Goal: Task Accomplishment & Management: Manage account settings

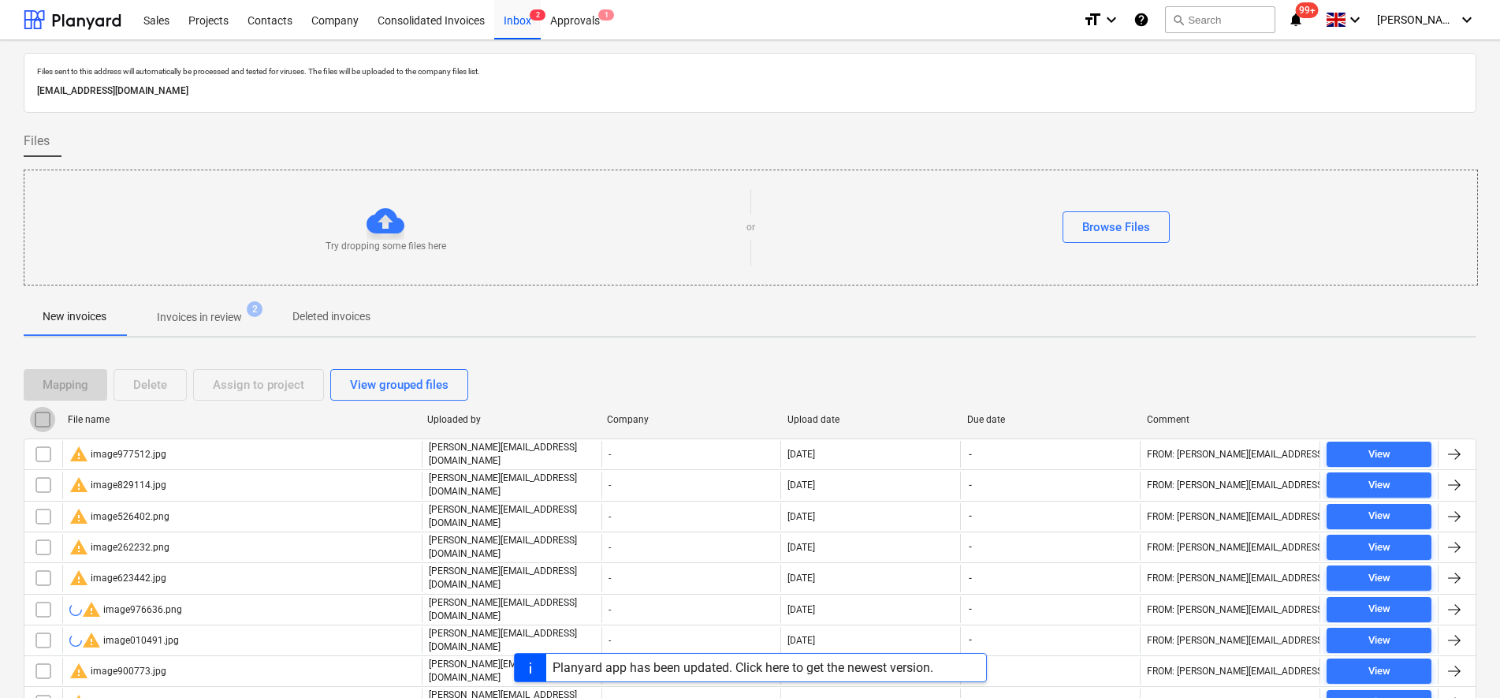
click at [44, 423] on input "checkbox" at bounding box center [42, 419] width 25 height 25
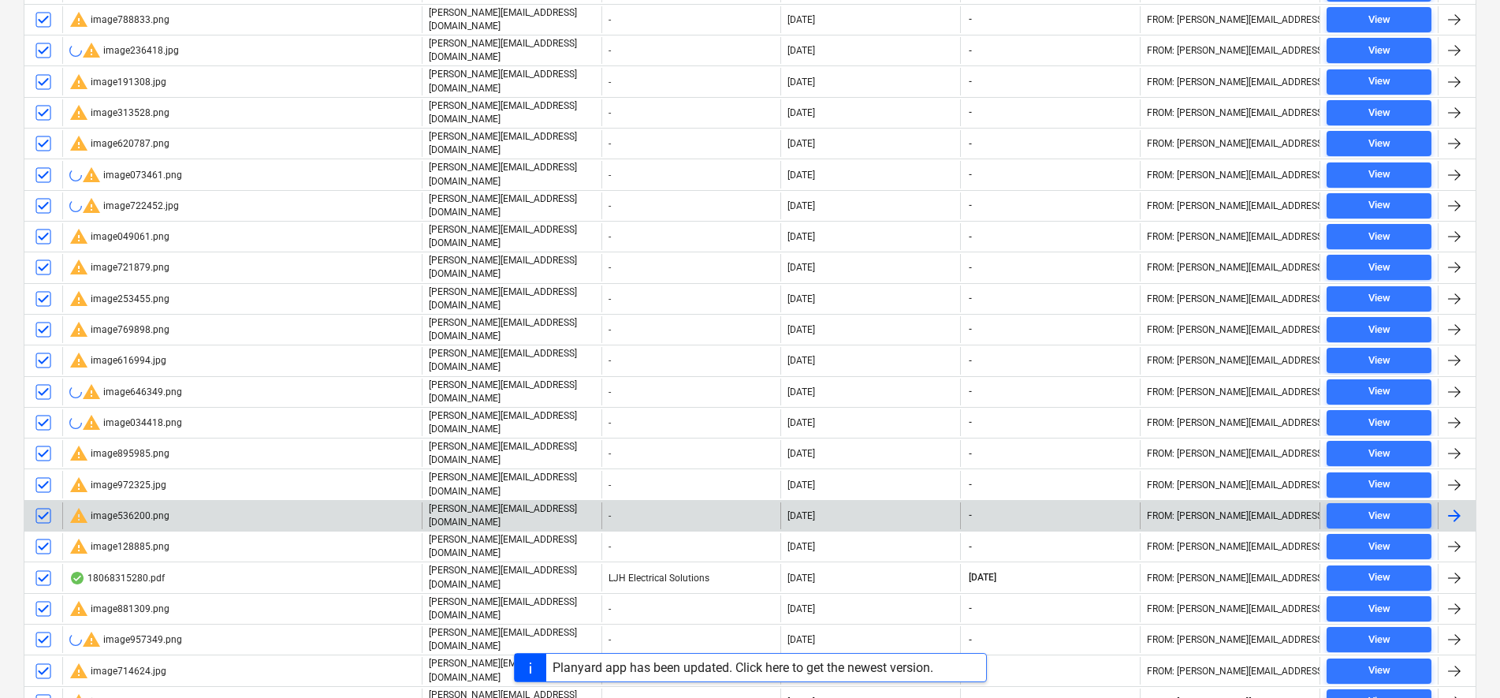
scroll to position [788, 0]
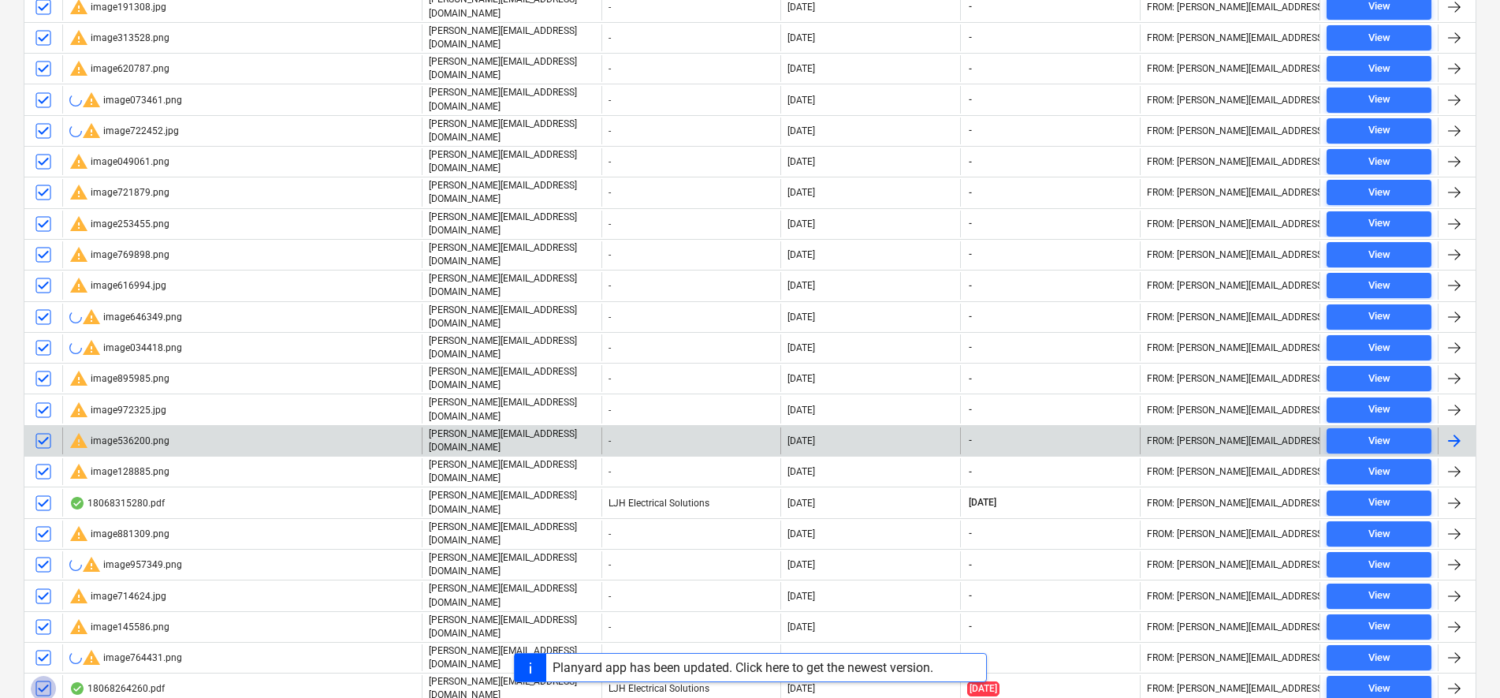
click at [51, 675] on input "checkbox" at bounding box center [43, 687] width 25 height 25
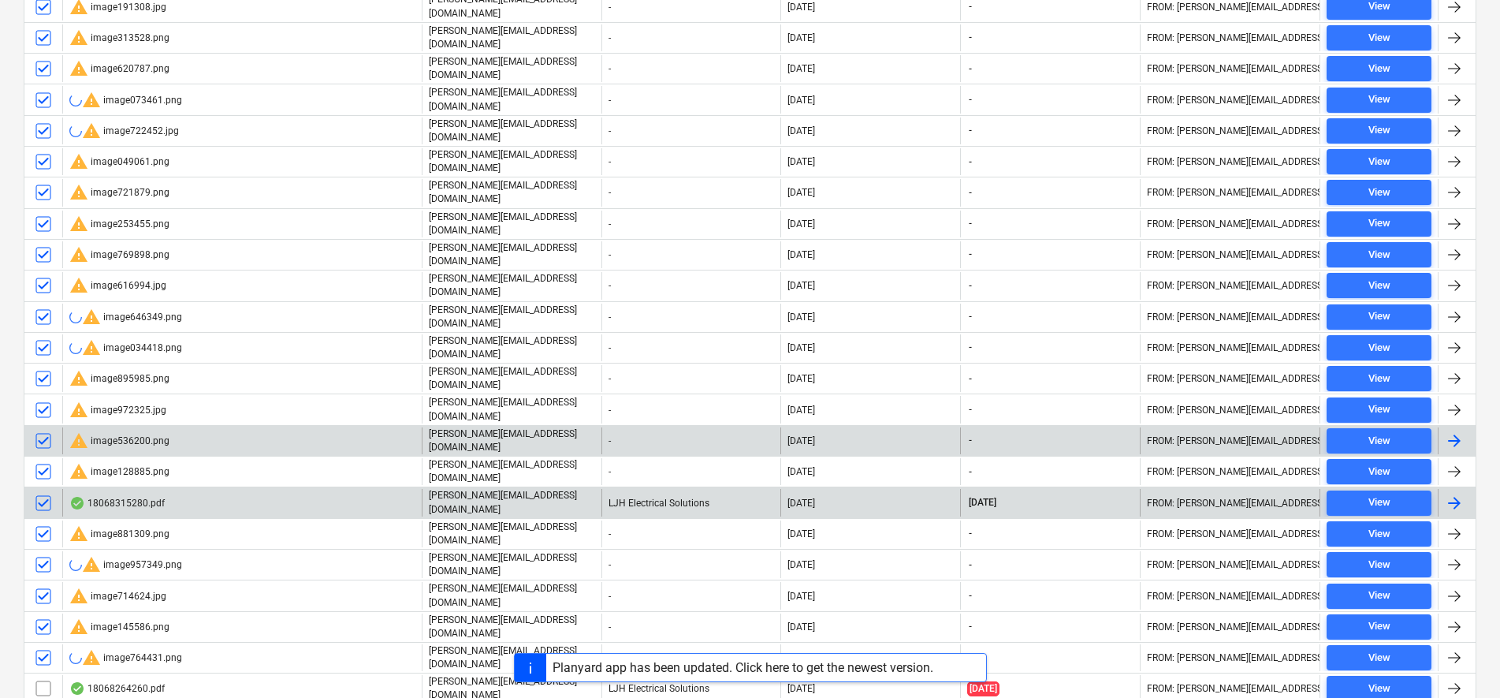
click at [54, 490] on input "checkbox" at bounding box center [43, 502] width 25 height 25
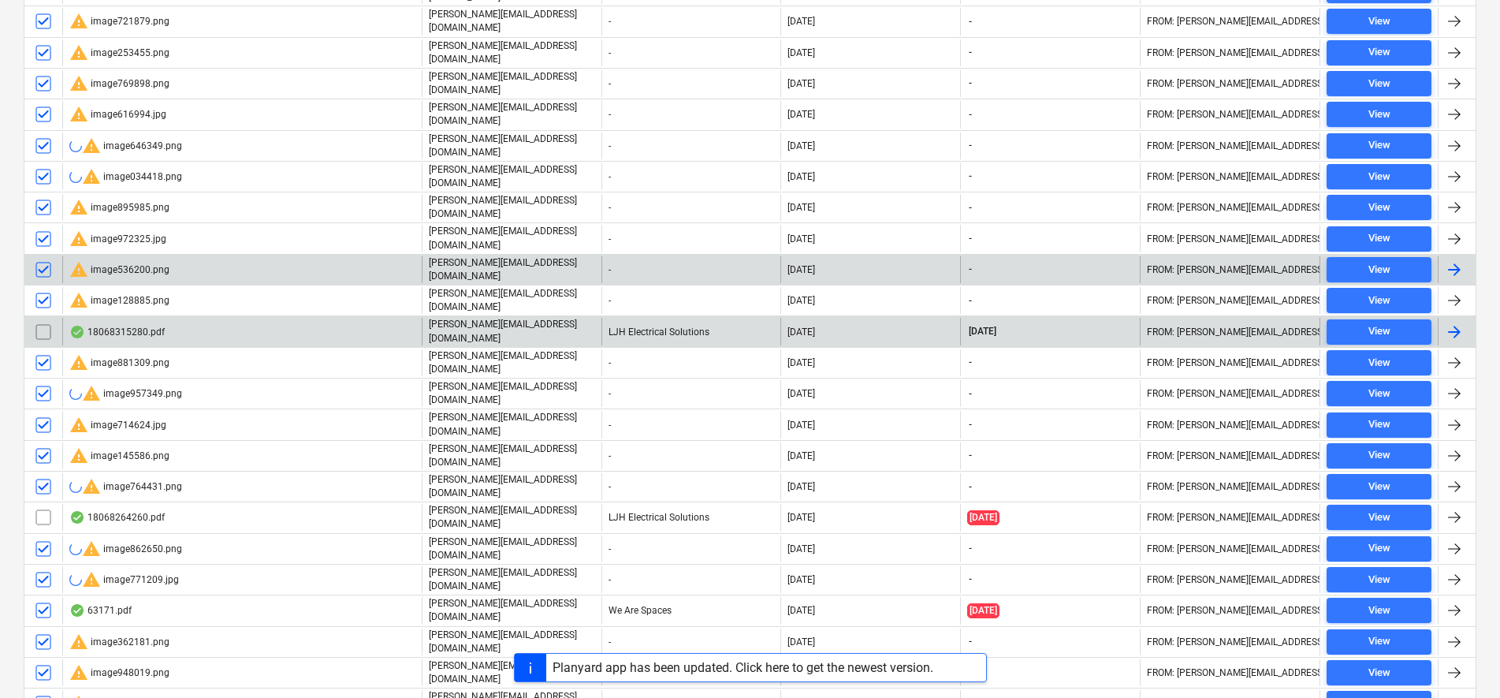
scroll to position [1023, 0]
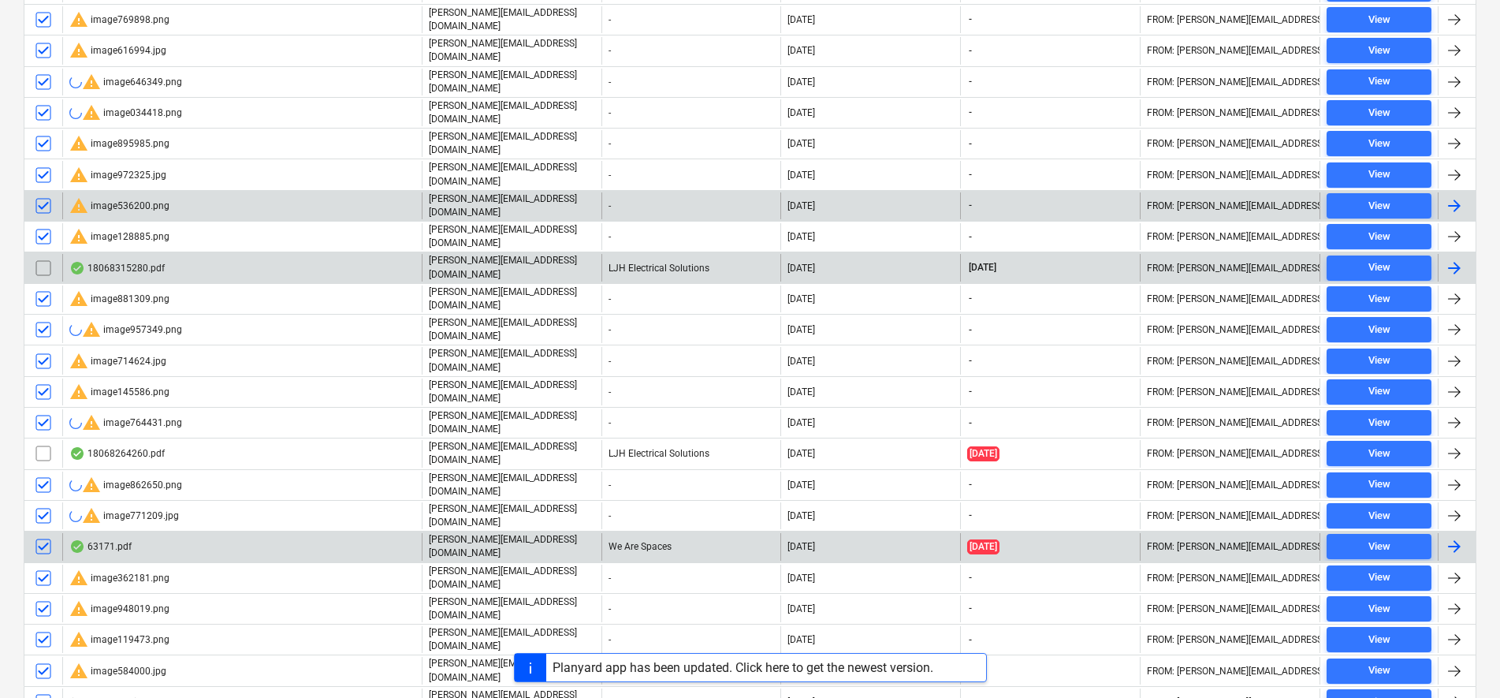
click at [44, 534] on input "checkbox" at bounding box center [43, 546] width 25 height 25
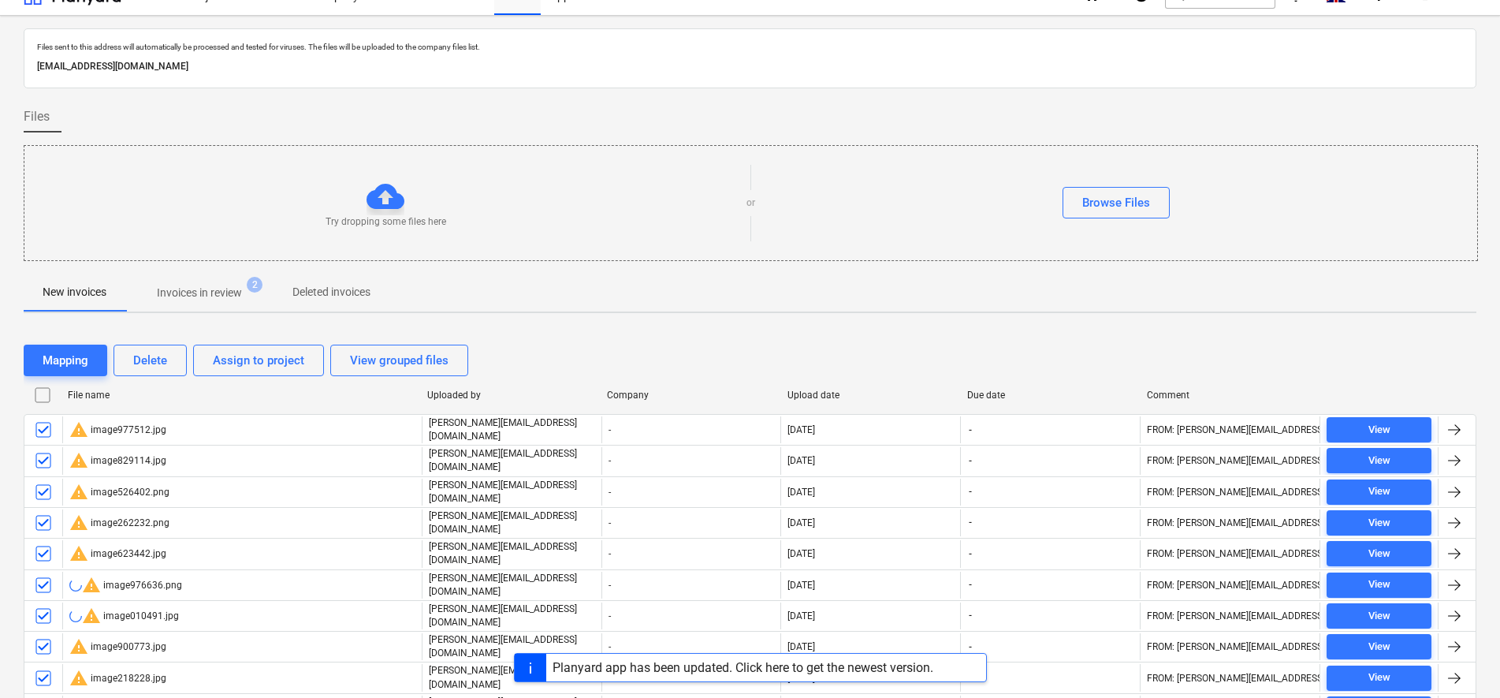
scroll to position [0, 0]
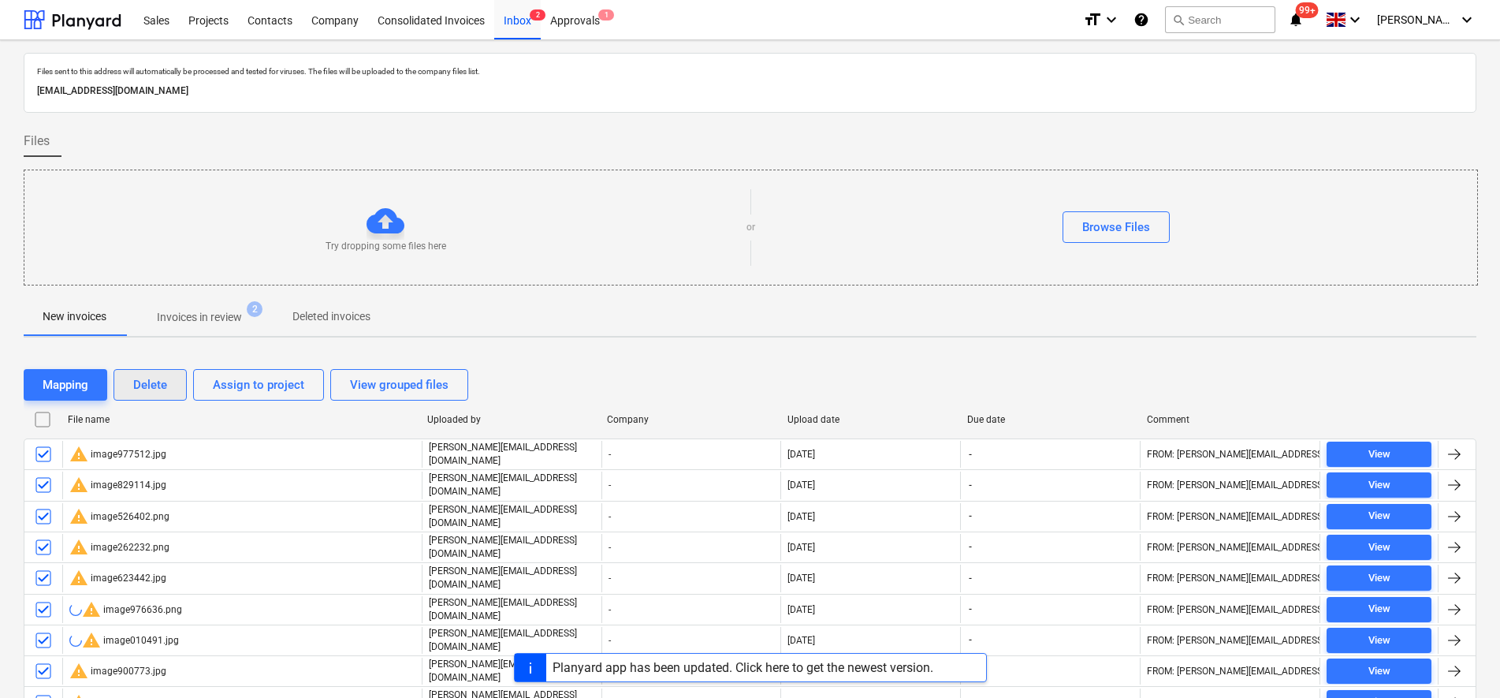
click at [169, 375] on button "Delete" at bounding box center [149, 385] width 73 height 32
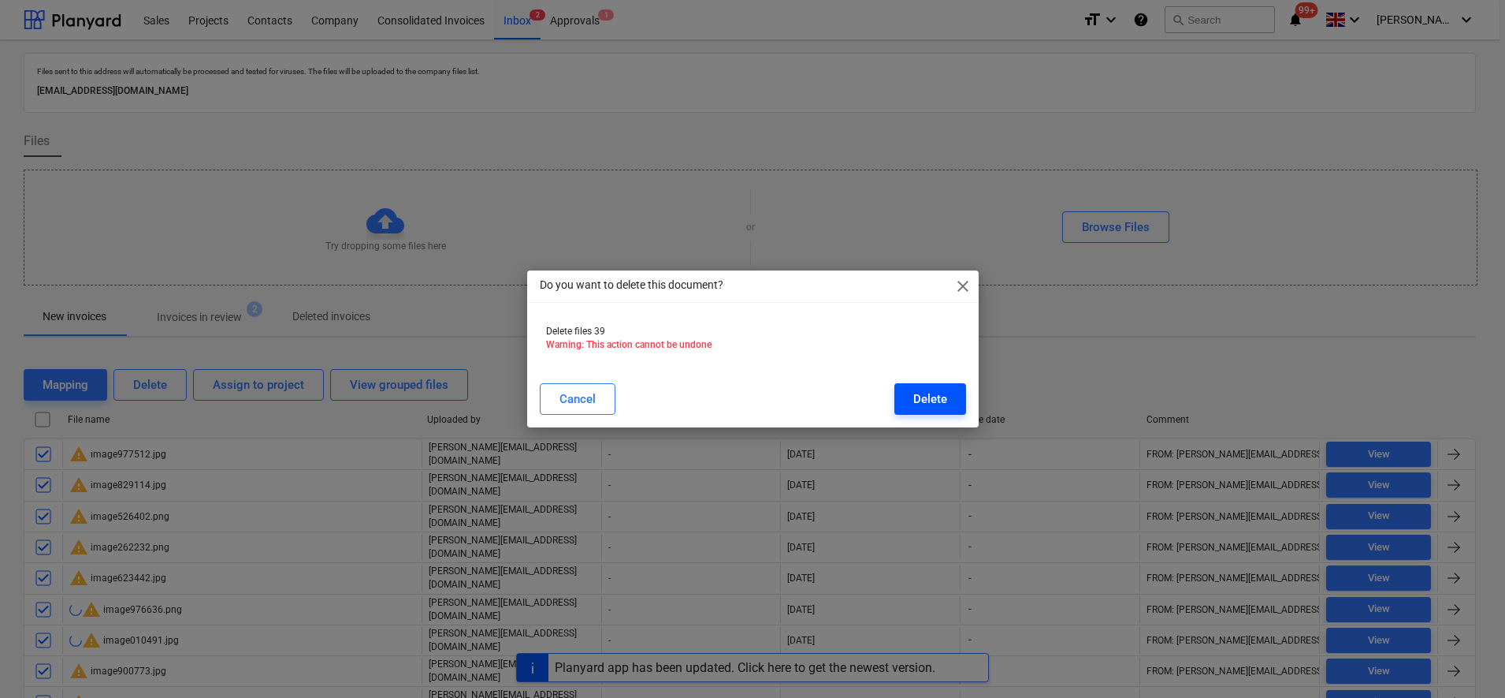
click at [926, 400] on div "Delete" at bounding box center [930, 399] width 34 height 20
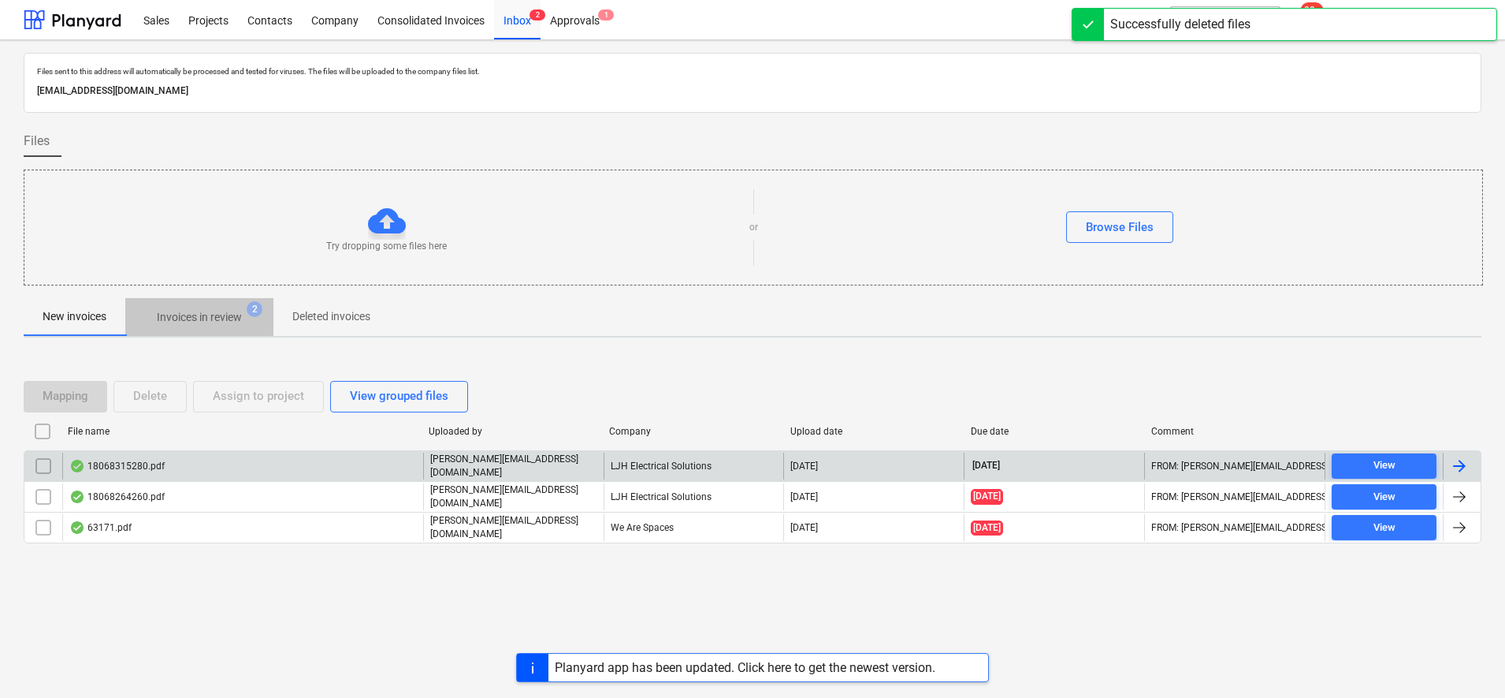
click at [251, 333] on button "Invoices in review 2" at bounding box center [199, 317] width 148 height 38
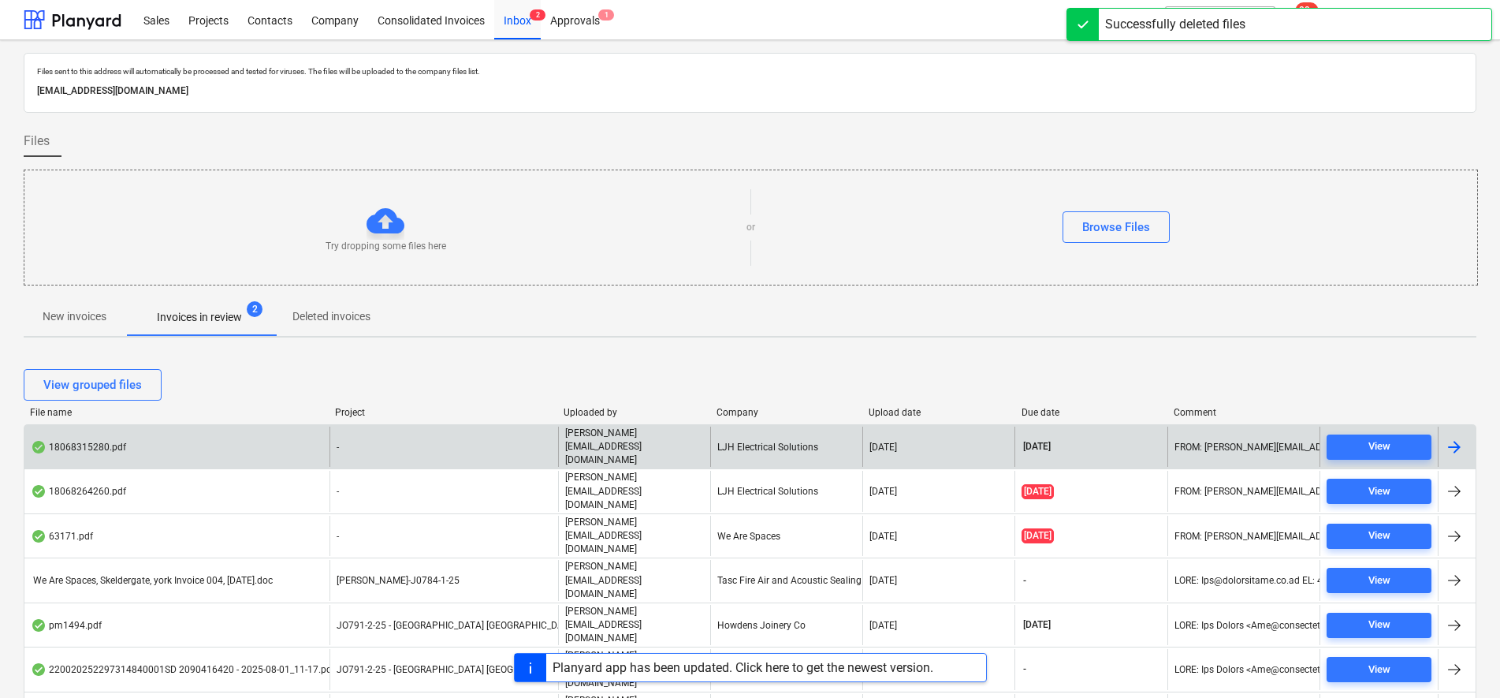
click at [463, 439] on div "-" at bounding box center [443, 446] width 229 height 40
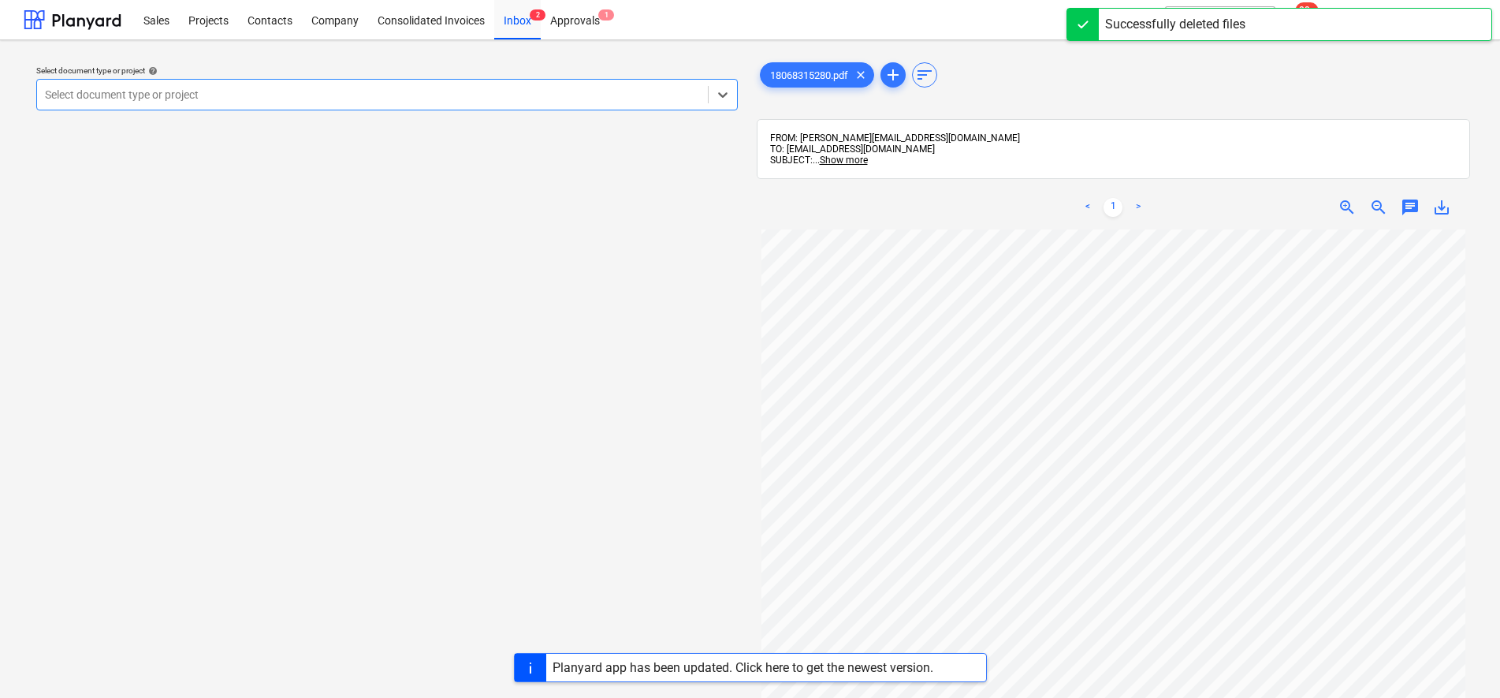
scroll to position [296, 0]
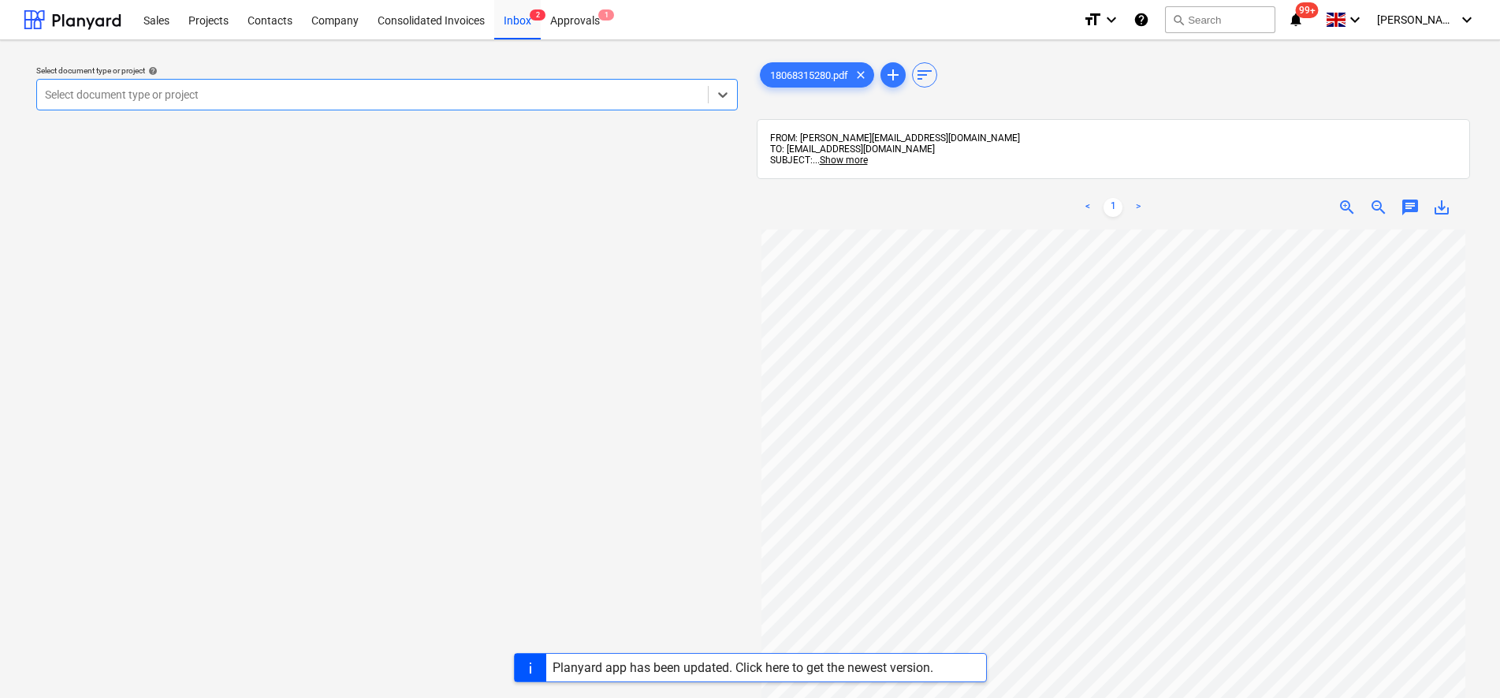
click at [376, 91] on div at bounding box center [372, 95] width 655 height 16
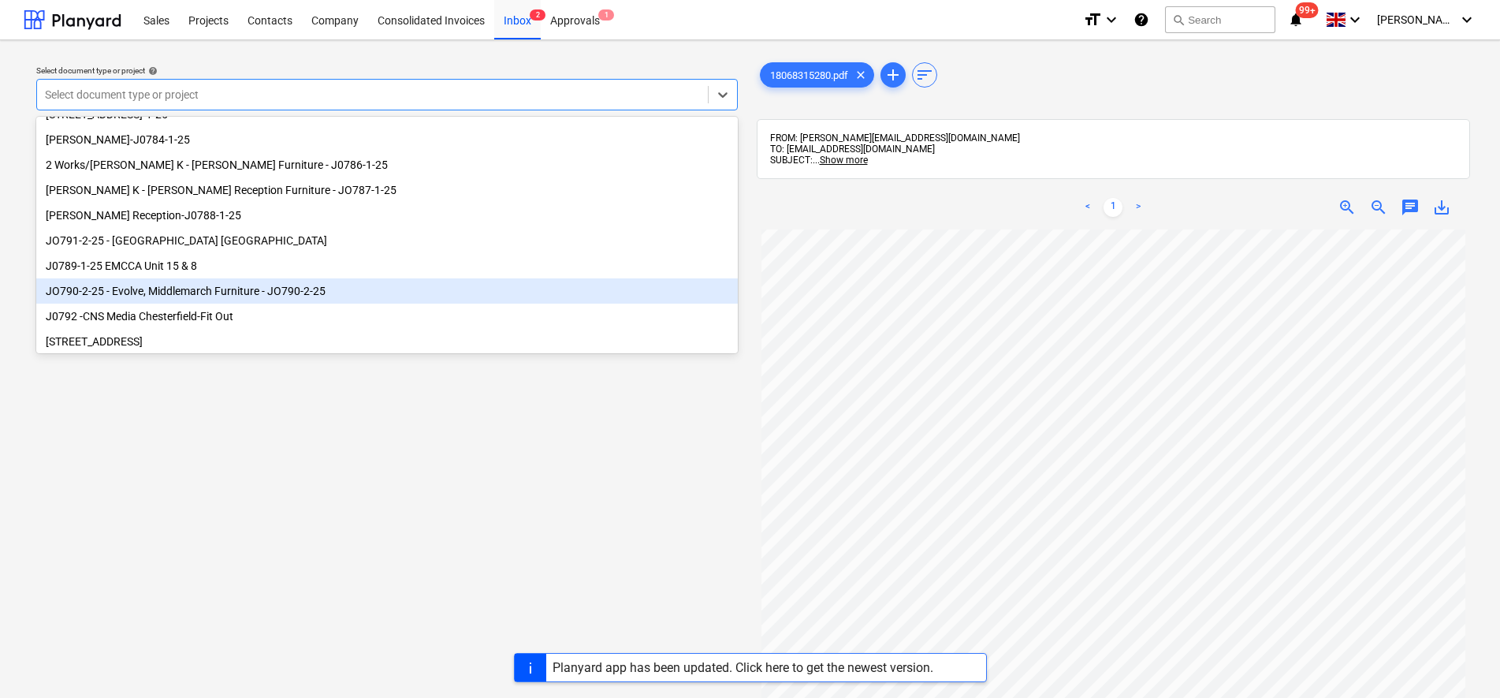
scroll to position [17, 0]
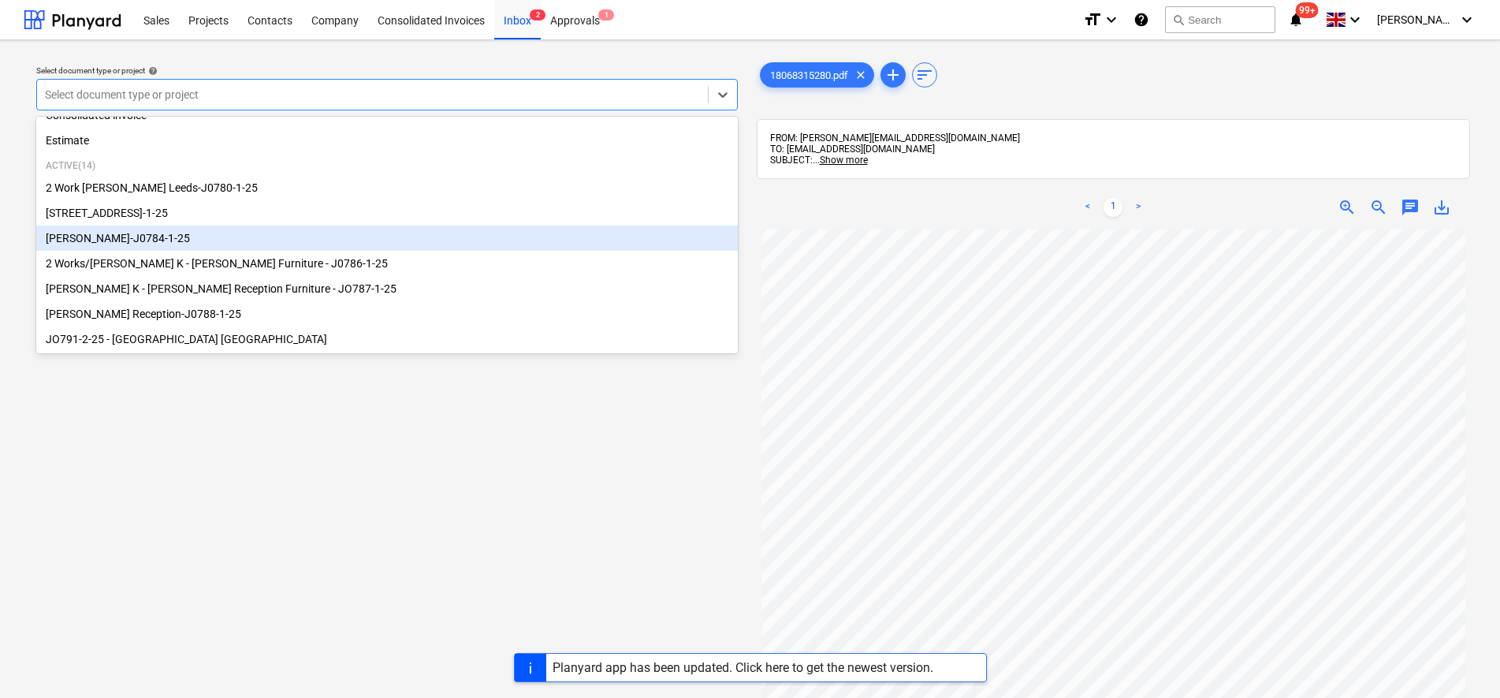
click at [200, 251] on div "[PERSON_NAME]-J0784-1-25" at bounding box center [386, 237] width 701 height 25
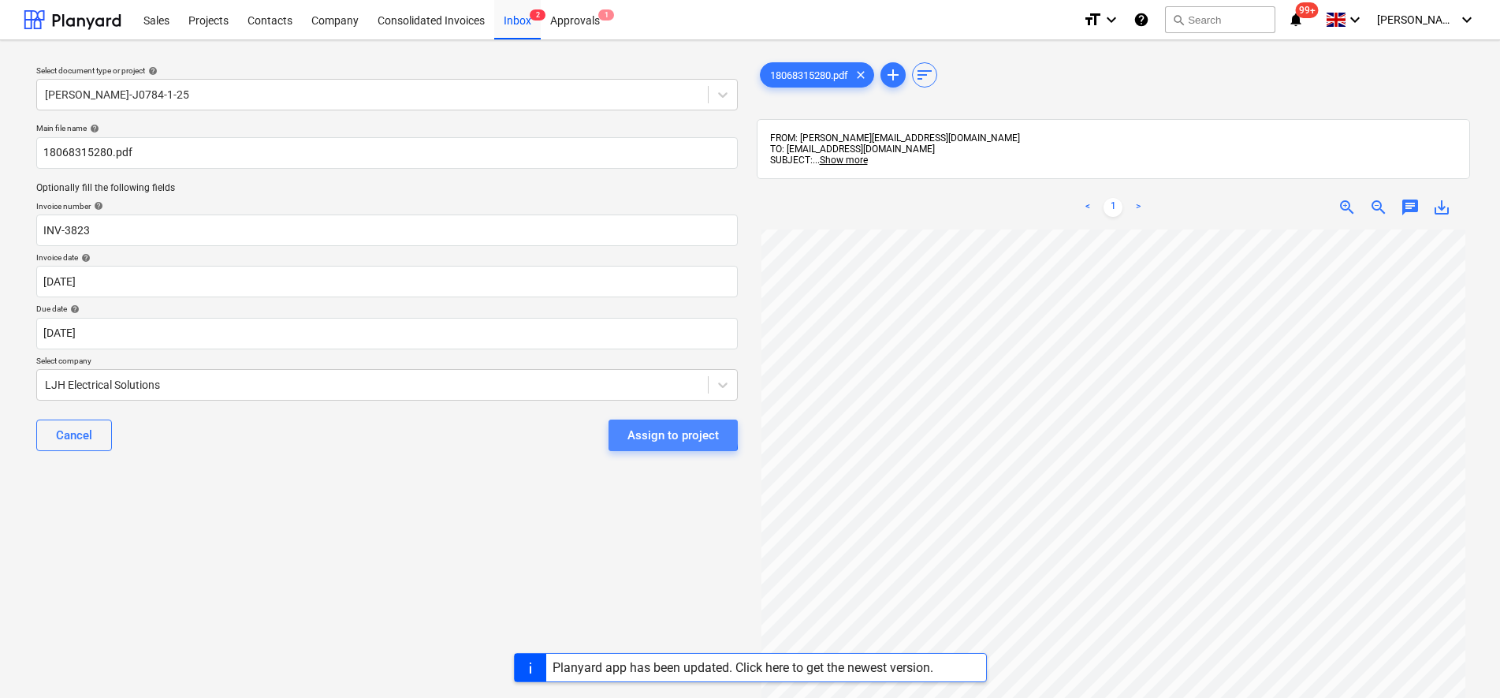
click at [636, 430] on div "Assign to project" at bounding box center [672, 435] width 91 height 20
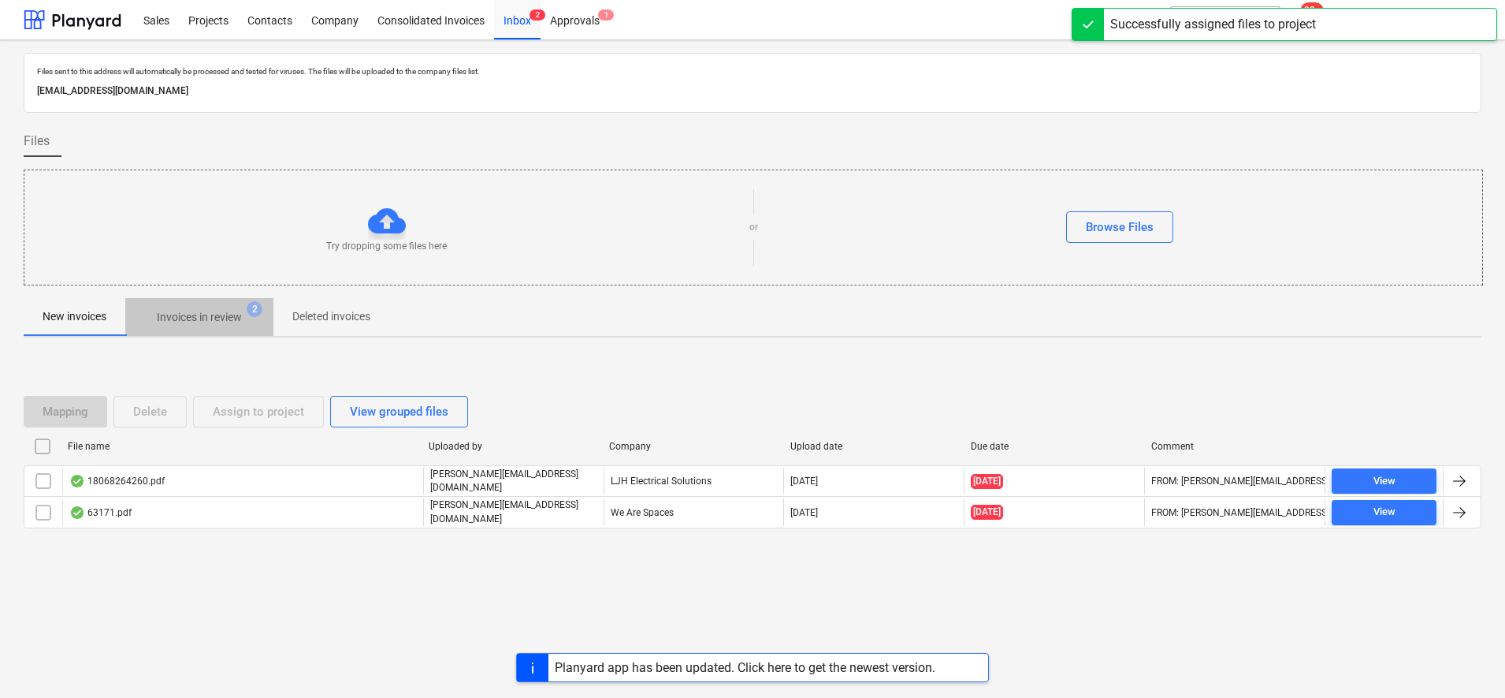
click at [214, 313] on p "Invoices in review" at bounding box center [199, 317] width 85 height 17
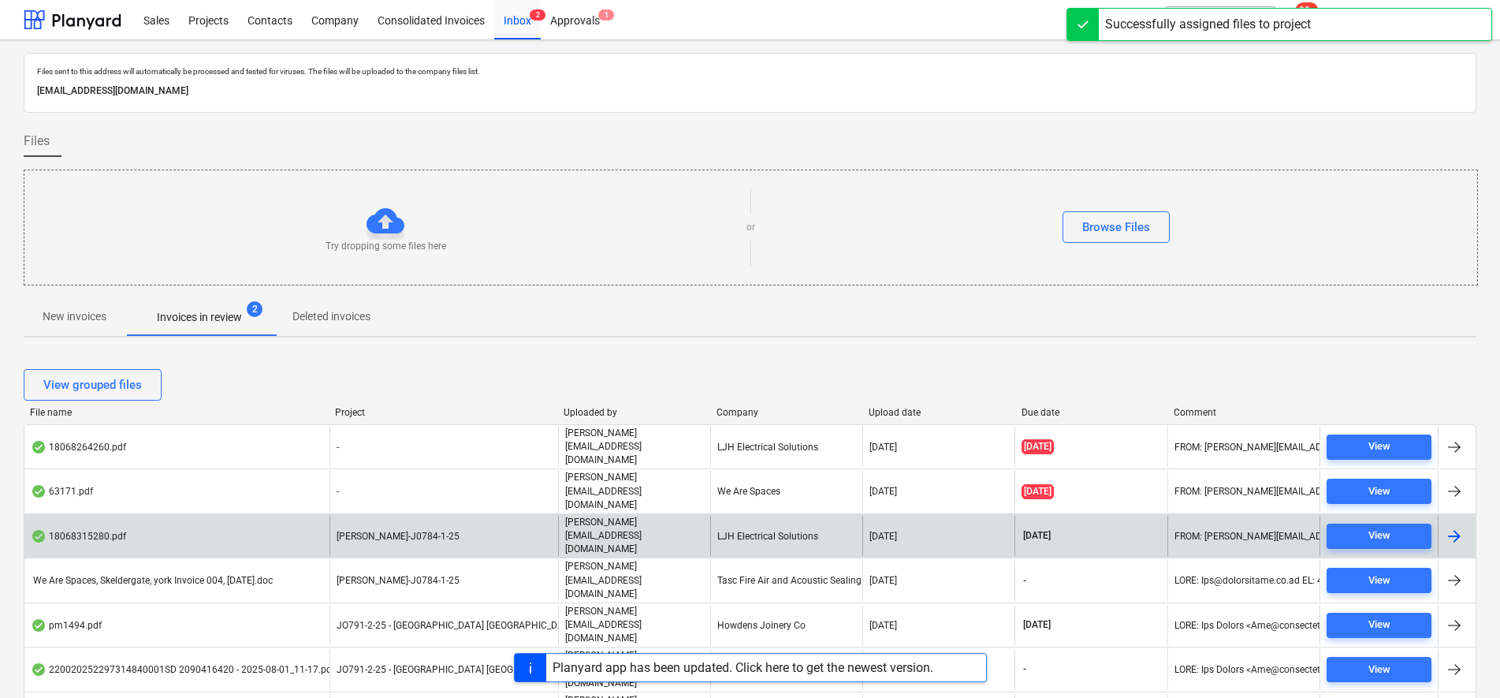
click at [530, 513] on div "18068315280.pdf Wizu York-J0784-1-25 [PERSON_NAME][EMAIL_ADDRESS][DOMAIN_NAME] …" at bounding box center [750, 535] width 1453 height 44
click at [627, 515] on p "[PERSON_NAME][EMAIL_ADDRESS][DOMAIN_NAME]" at bounding box center [634, 535] width 139 height 40
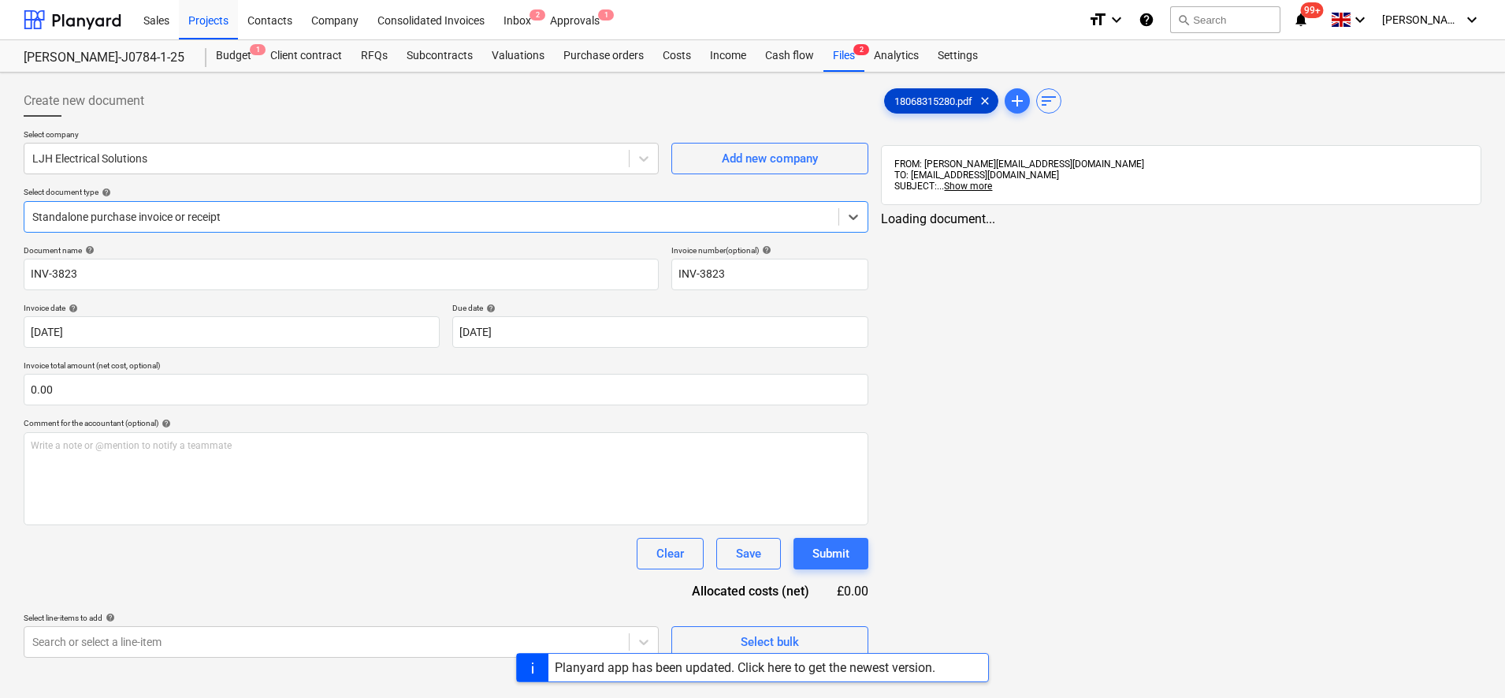
click at [921, 101] on span "18068315280.pdf" at bounding box center [933, 101] width 97 height 12
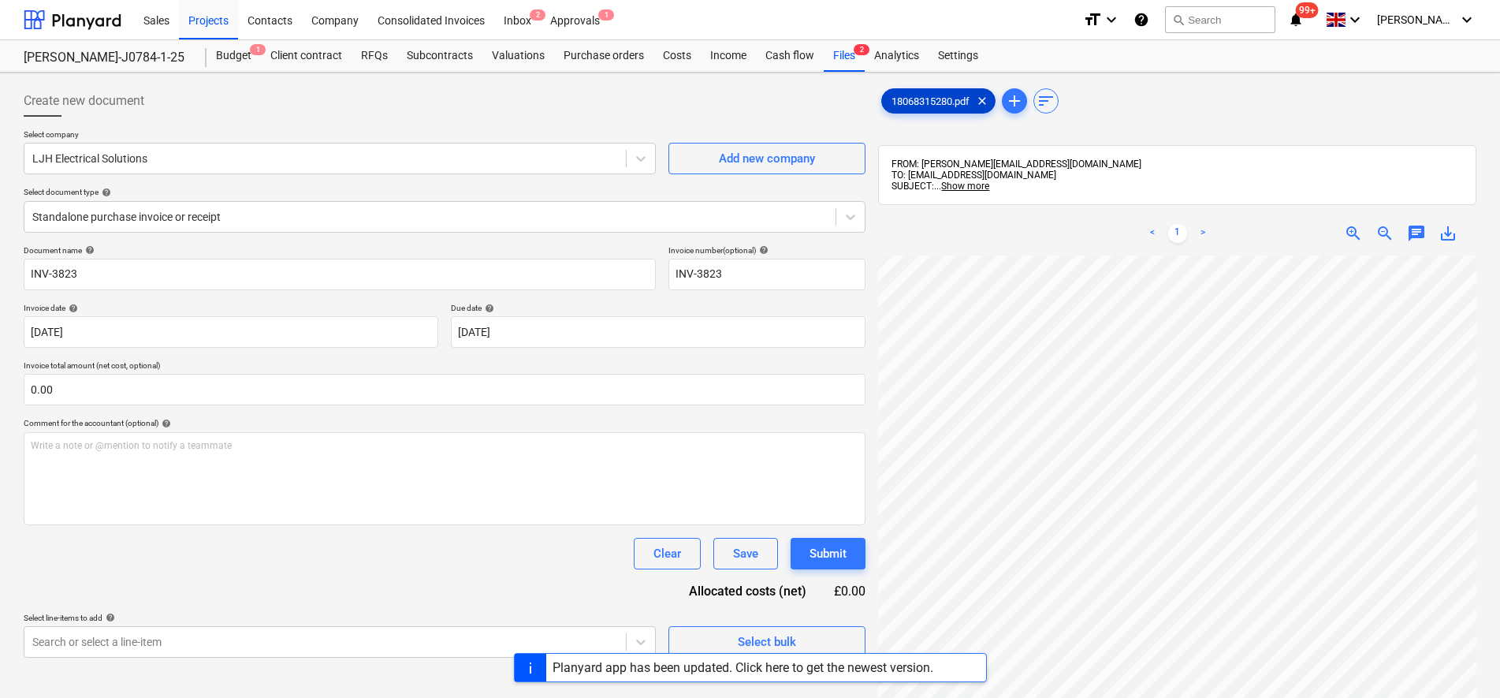
scroll to position [197, 0]
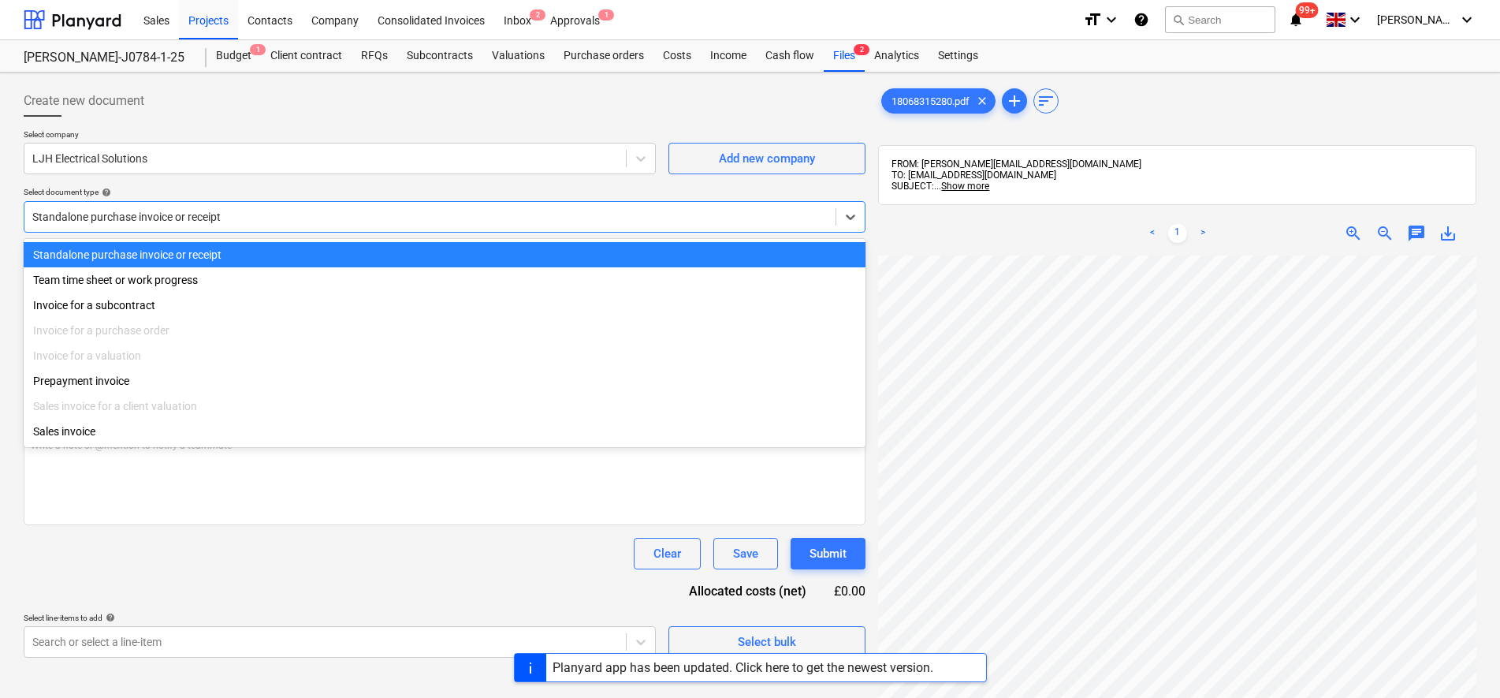
click at [180, 215] on div at bounding box center [429, 217] width 795 height 16
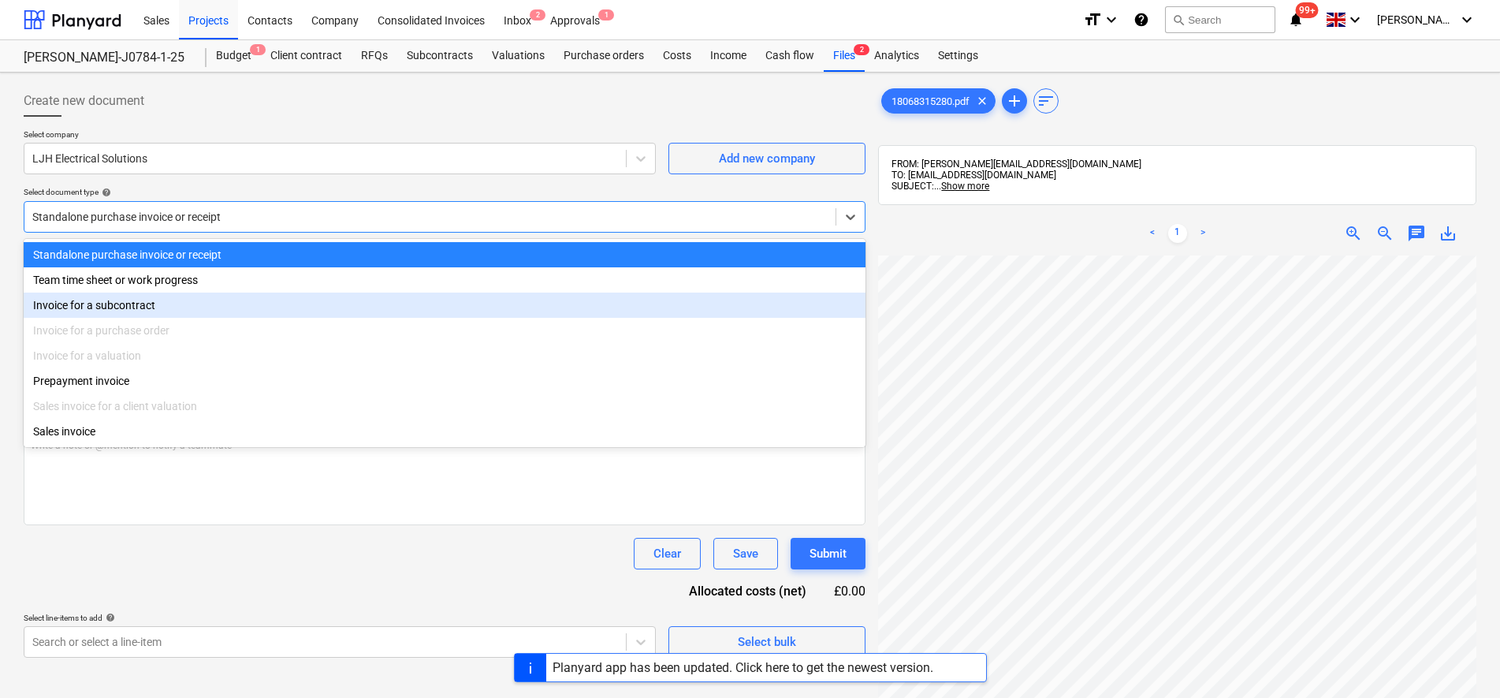
click at [121, 306] on div "Invoice for a subcontract" at bounding box center [445, 304] width 842 height 25
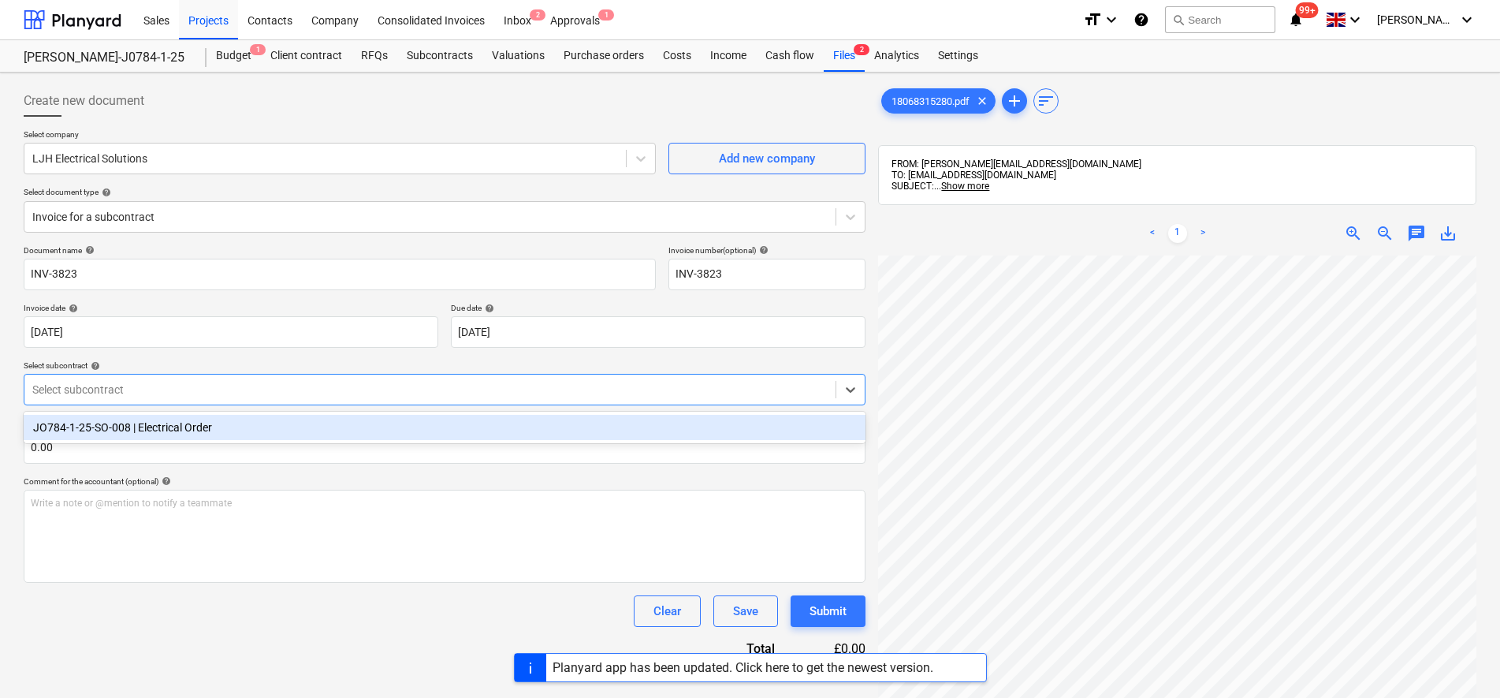
click at [128, 386] on div at bounding box center [429, 389] width 795 height 16
click at [129, 421] on div "JO784-1-25-SO-008 | Electrical Order" at bounding box center [445, 427] width 842 height 25
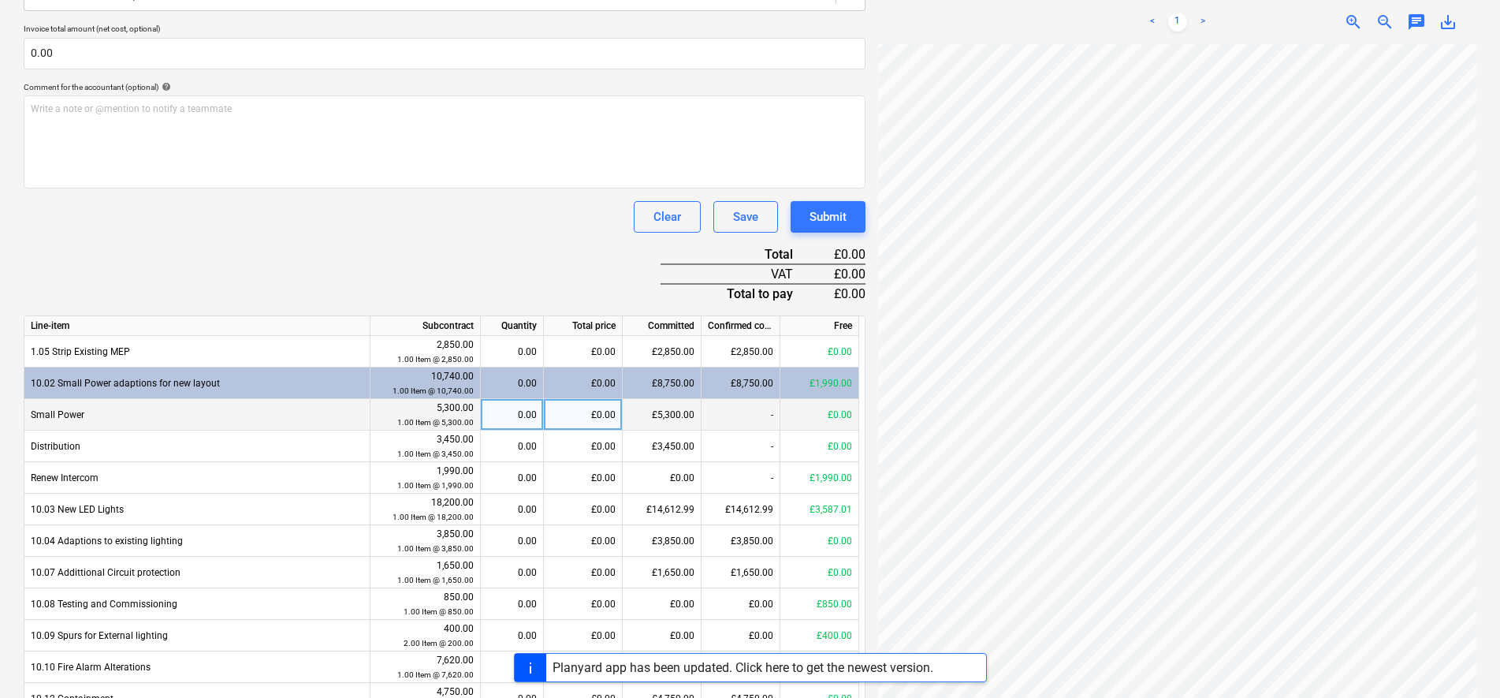
scroll to position [241, 114]
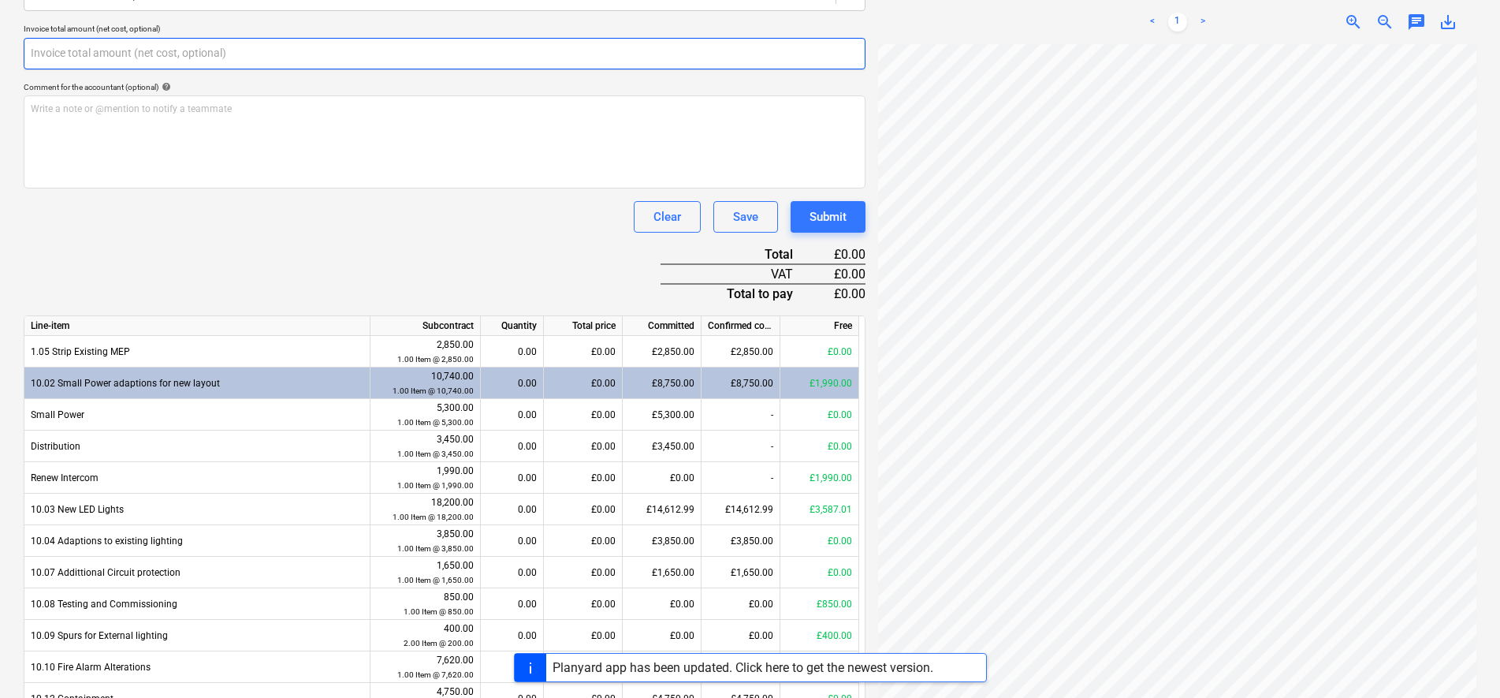
click at [155, 60] on input "text" at bounding box center [445, 54] width 842 height 32
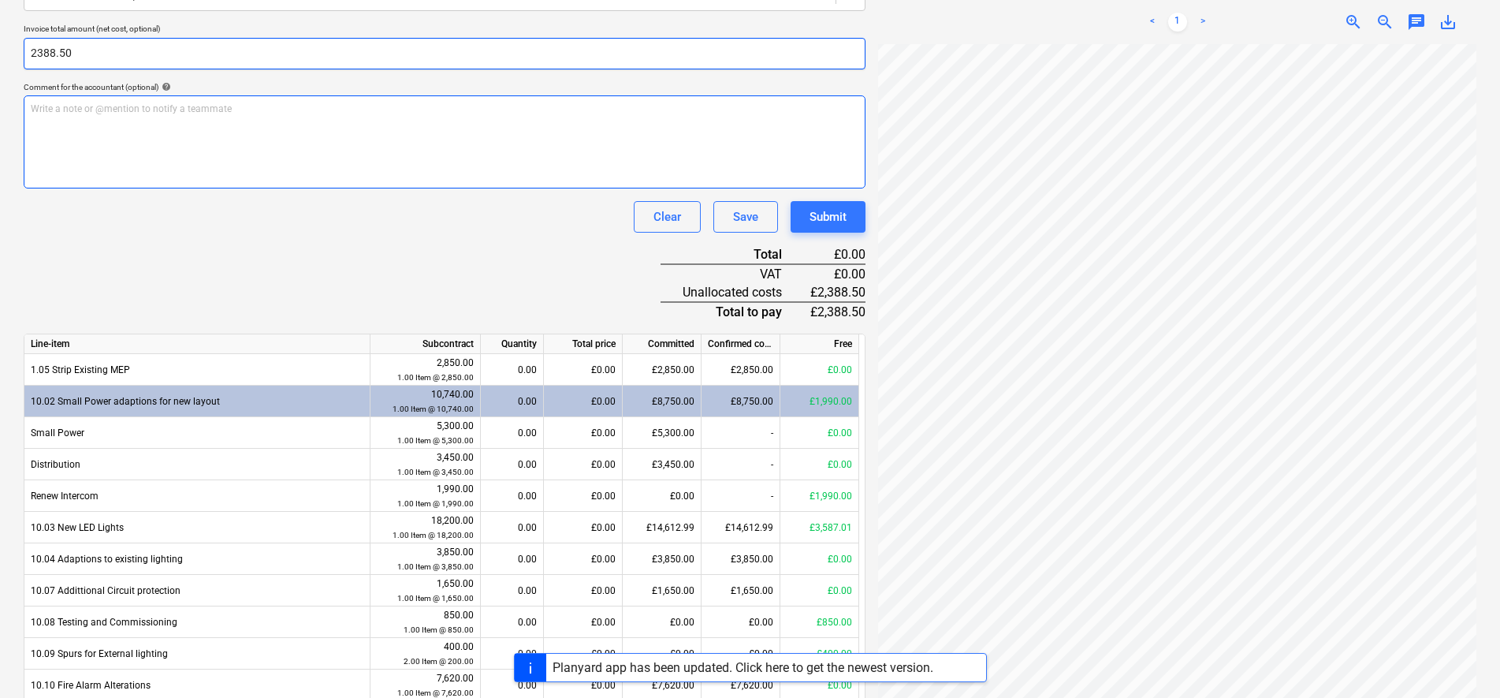
type input "2,388.50"
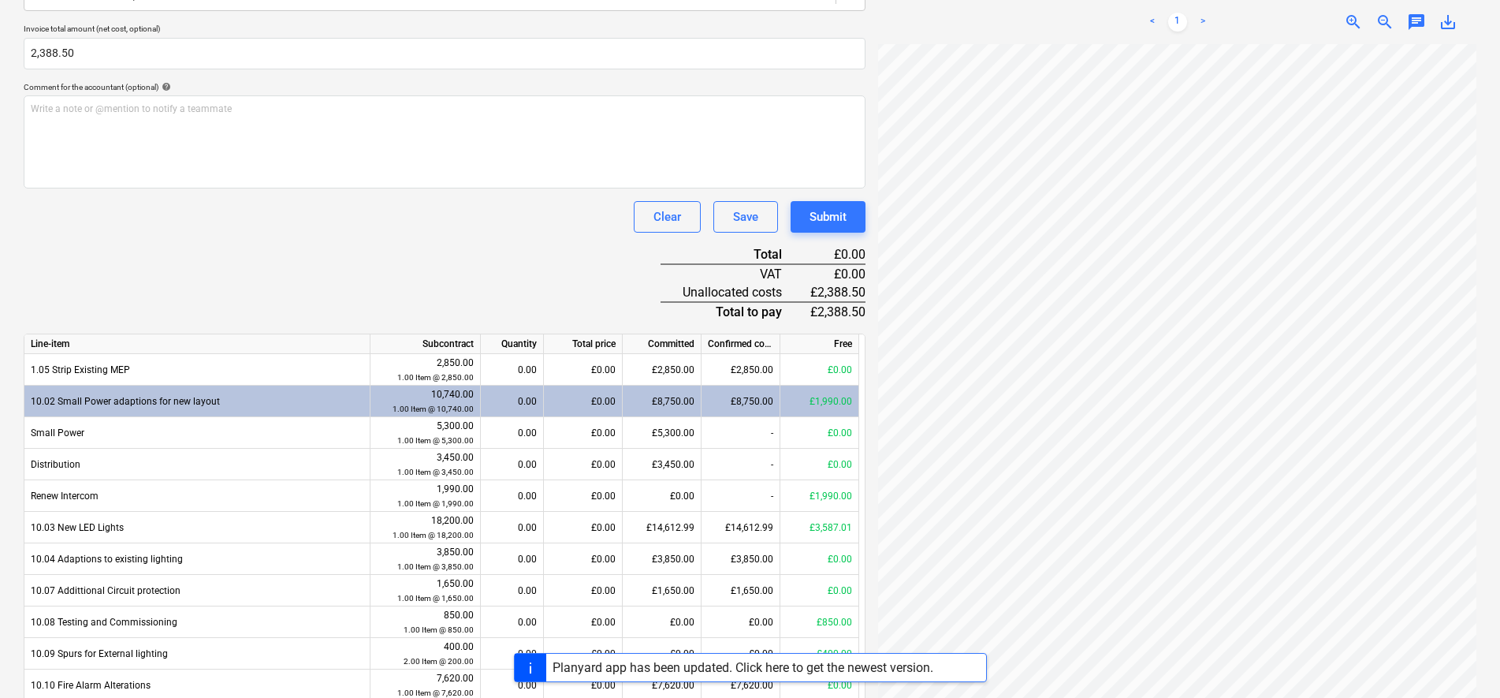
click at [136, 245] on div "Document name help INV-3823 Invoice number (optional) help INV-3823 Invoice dat…" at bounding box center [445, 508] width 842 height 1314
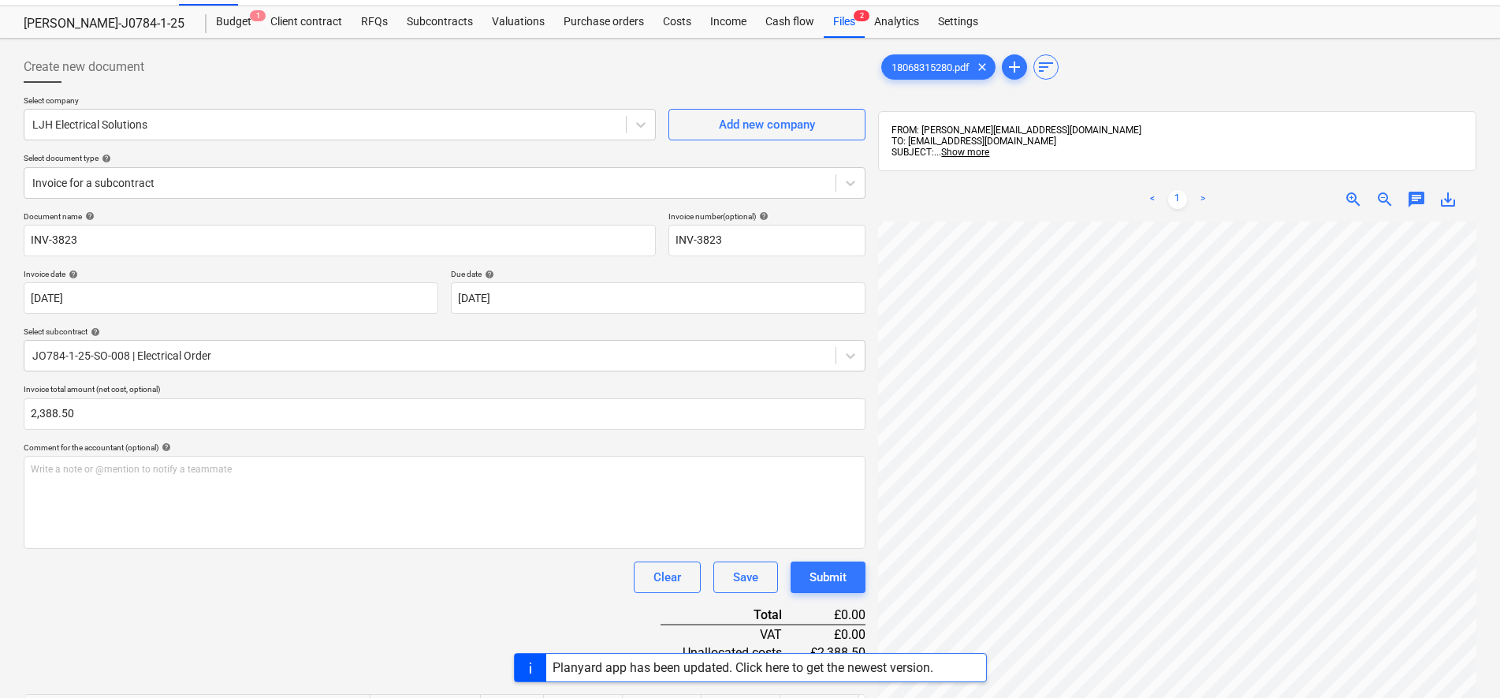
scroll to position [0, 0]
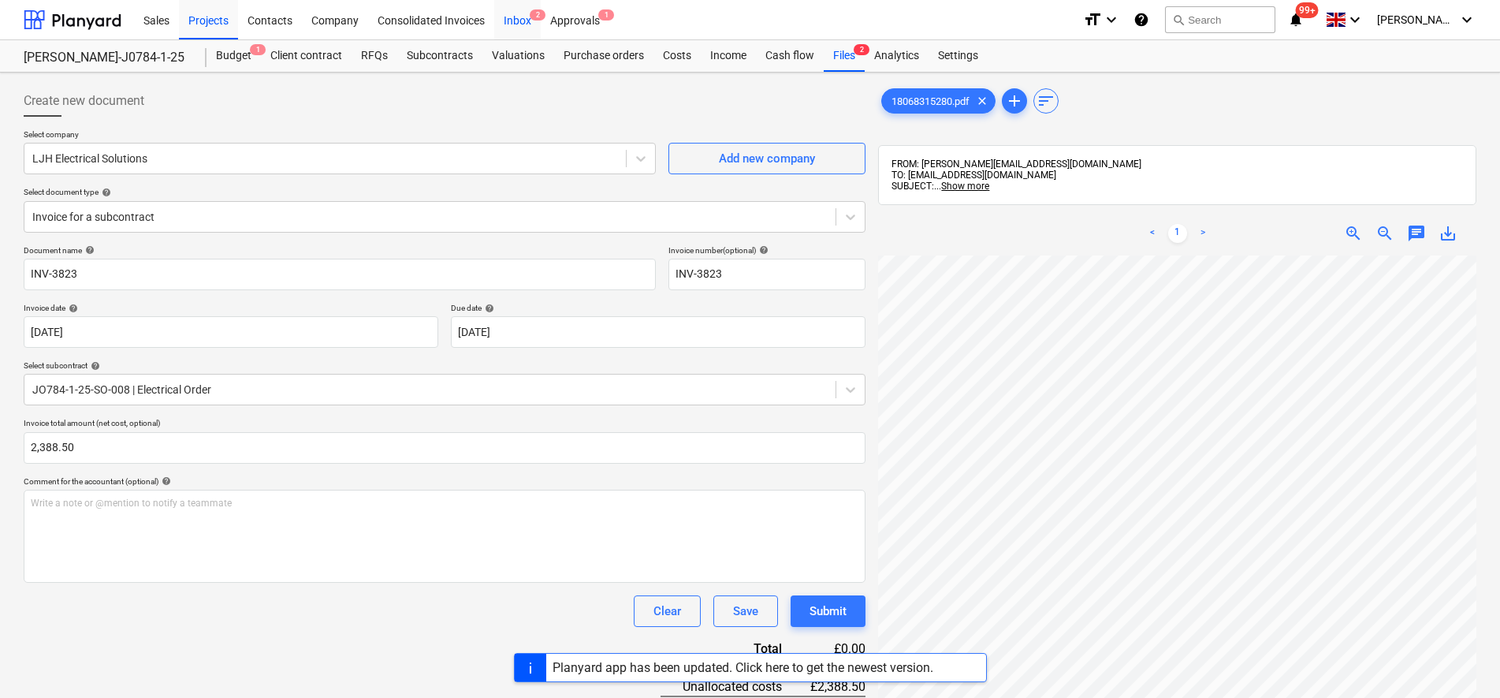
click at [528, 20] on div "Inbox 2" at bounding box center [517, 19] width 47 height 40
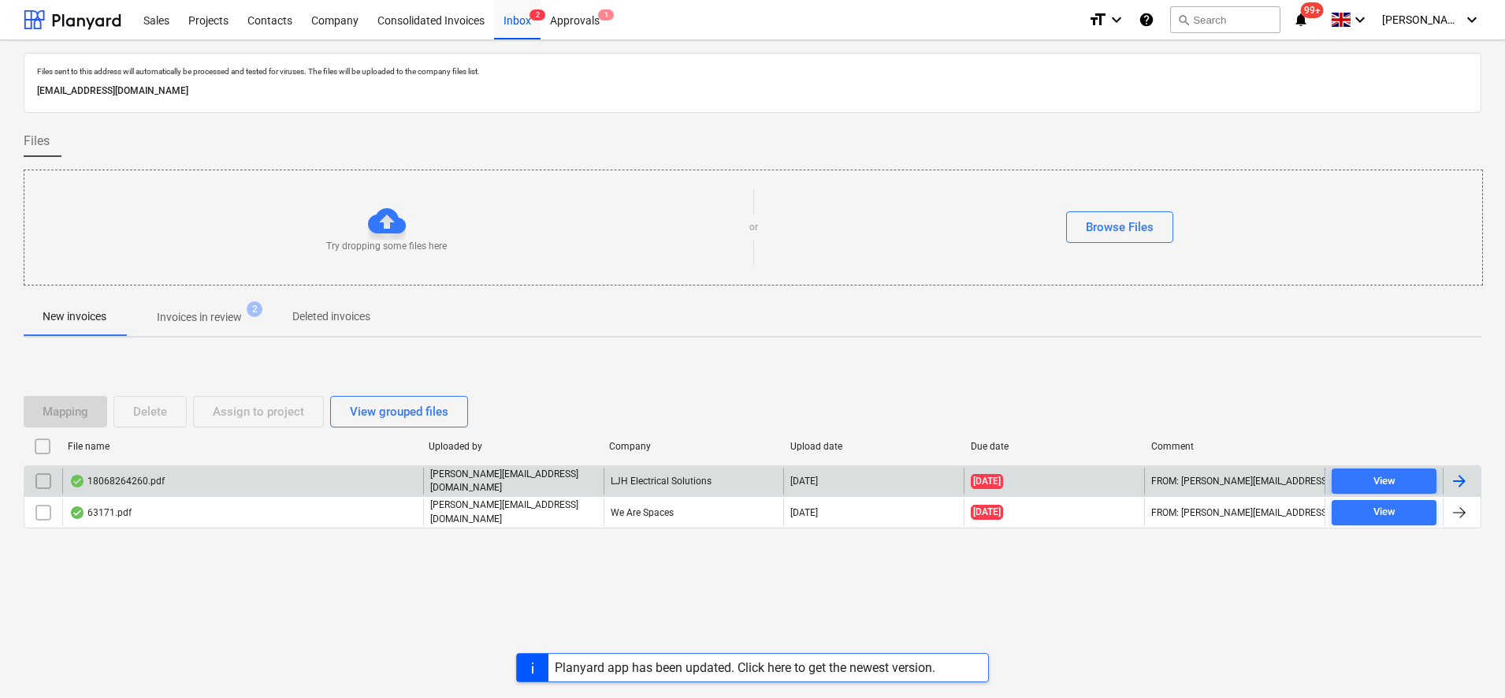
click at [320, 482] on div "18068264260.pdf" at bounding box center [242, 480] width 361 height 27
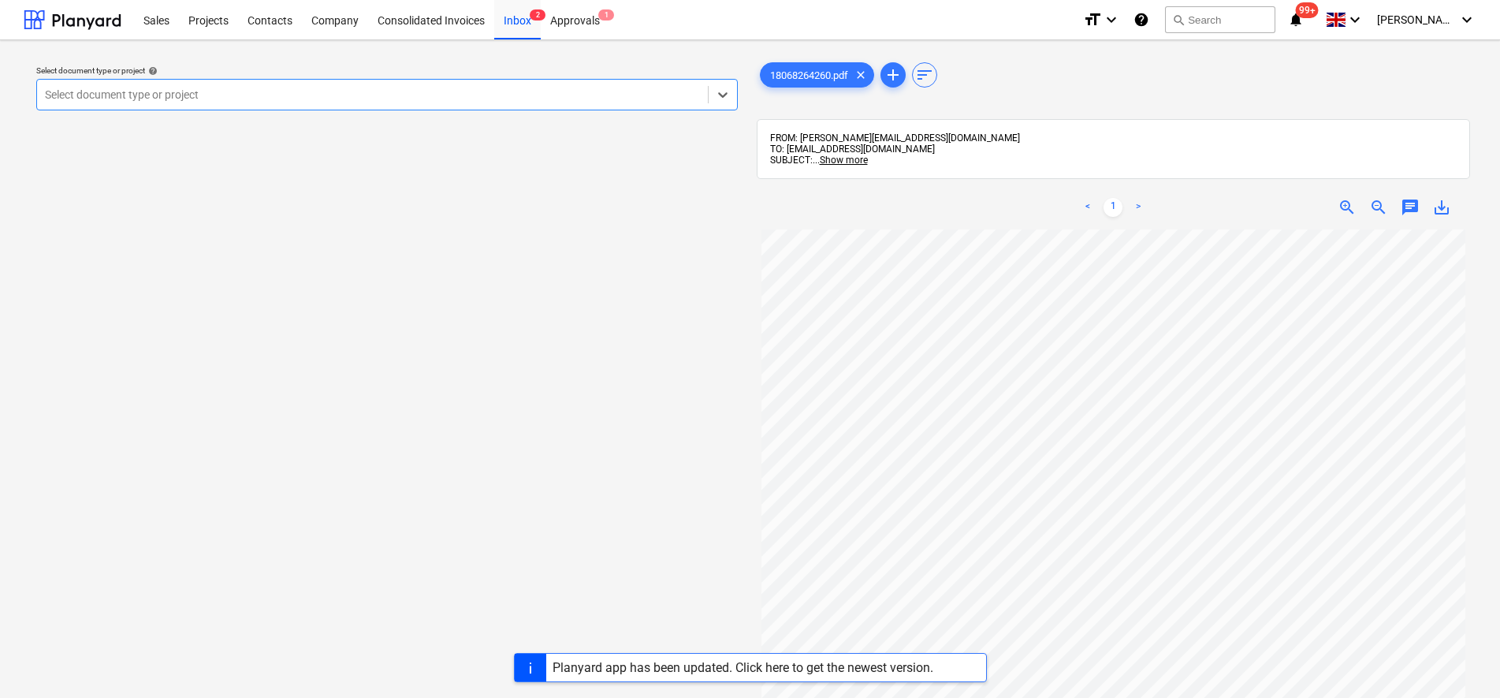
click at [251, 110] on div "Select document type or project" at bounding box center [386, 95] width 701 height 32
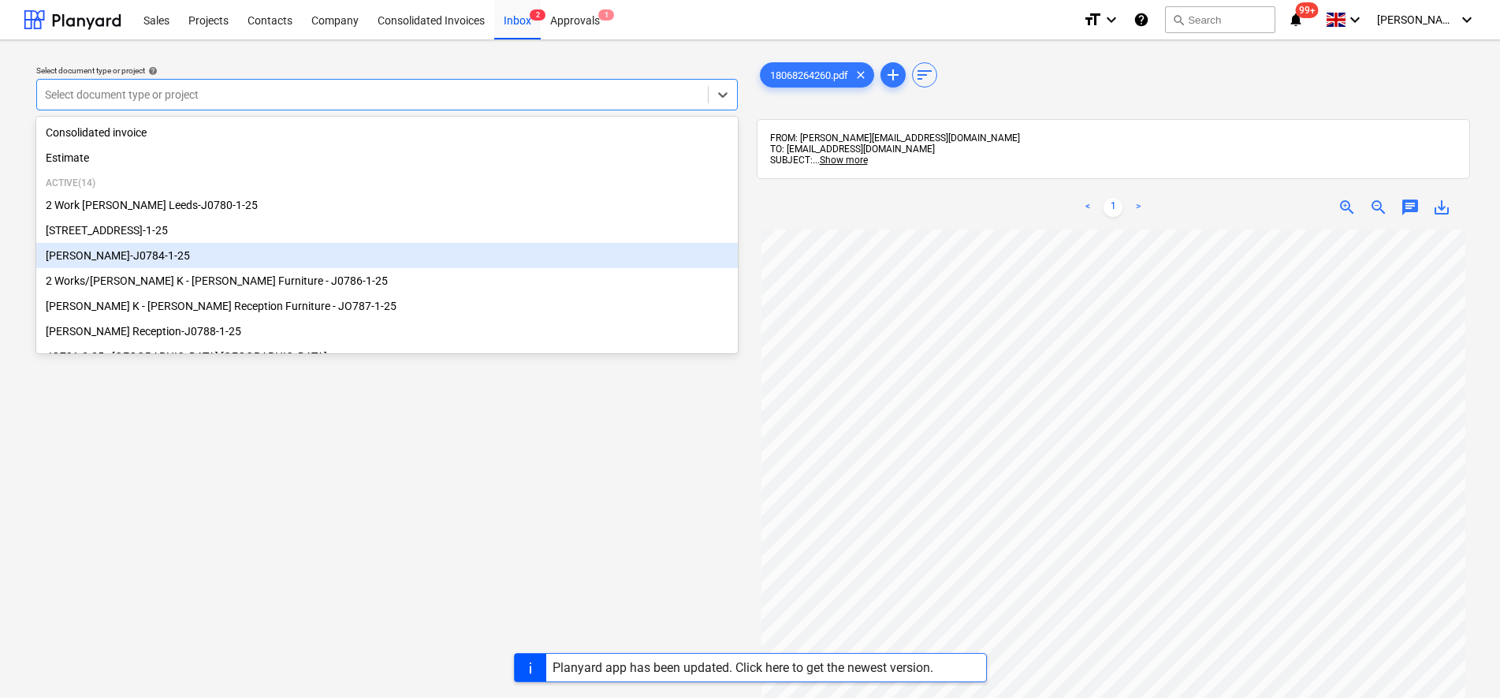
click at [154, 262] on div "[PERSON_NAME]-J0784-1-25" at bounding box center [386, 255] width 701 height 25
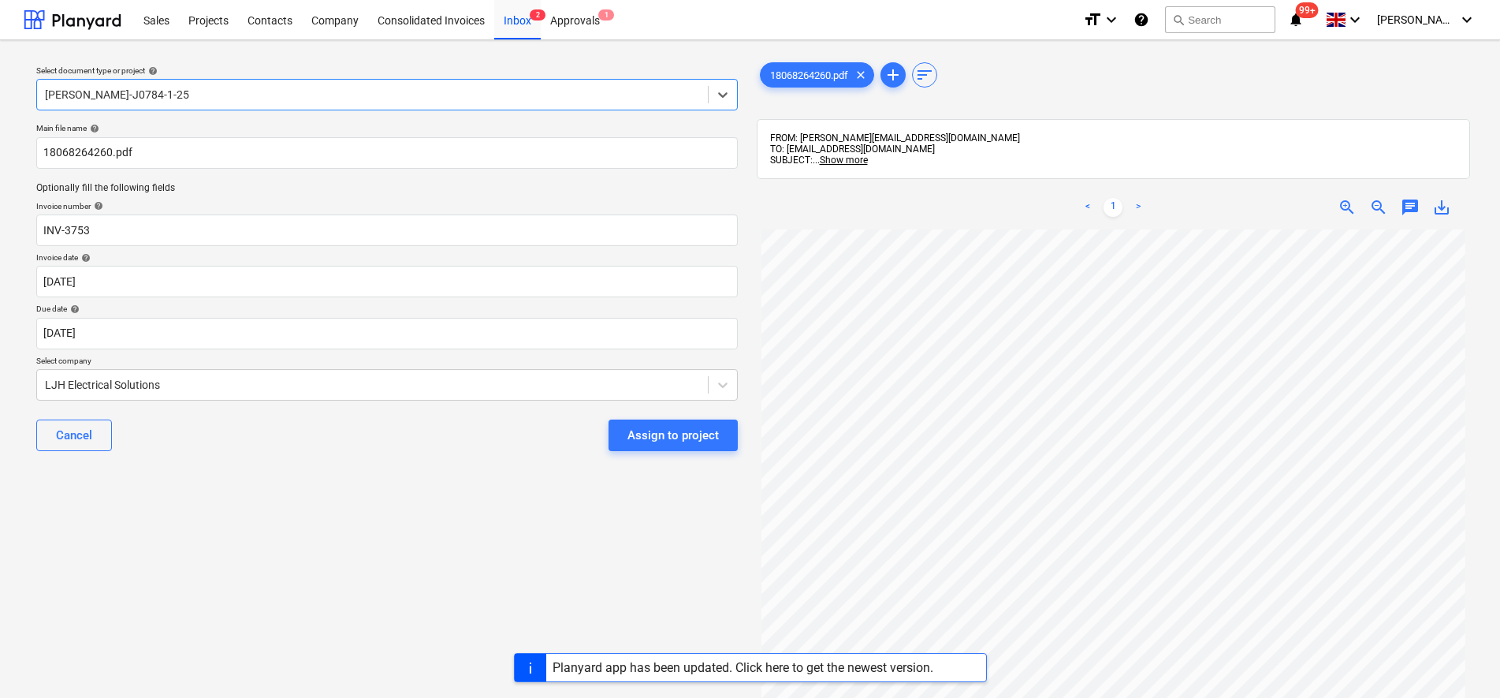
click at [668, 454] on div "Cancel Assign to project" at bounding box center [386, 435] width 701 height 57
click at [663, 433] on div "Assign to project" at bounding box center [672, 435] width 91 height 20
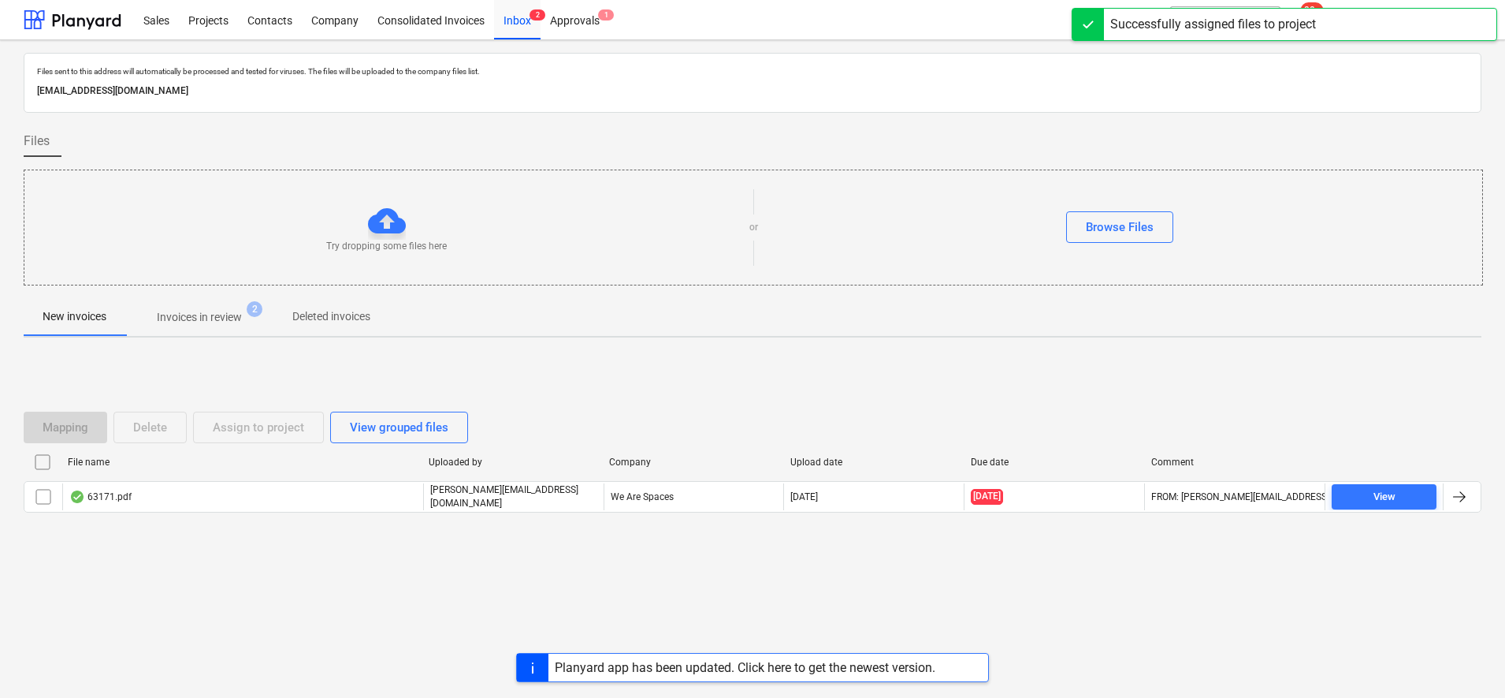
click at [186, 315] on p "Invoices in review" at bounding box center [199, 317] width 85 height 17
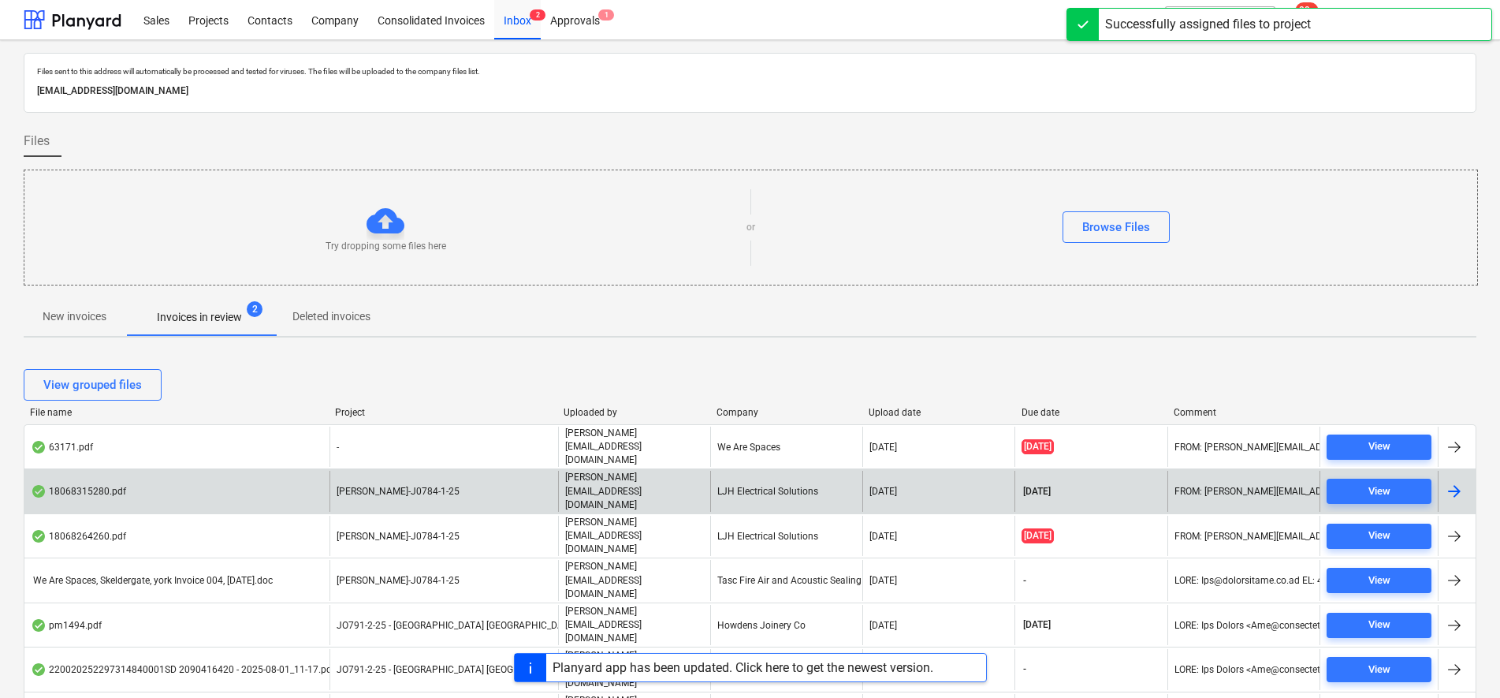
click at [459, 472] on div "[PERSON_NAME]-J0784-1-25" at bounding box center [443, 491] width 229 height 40
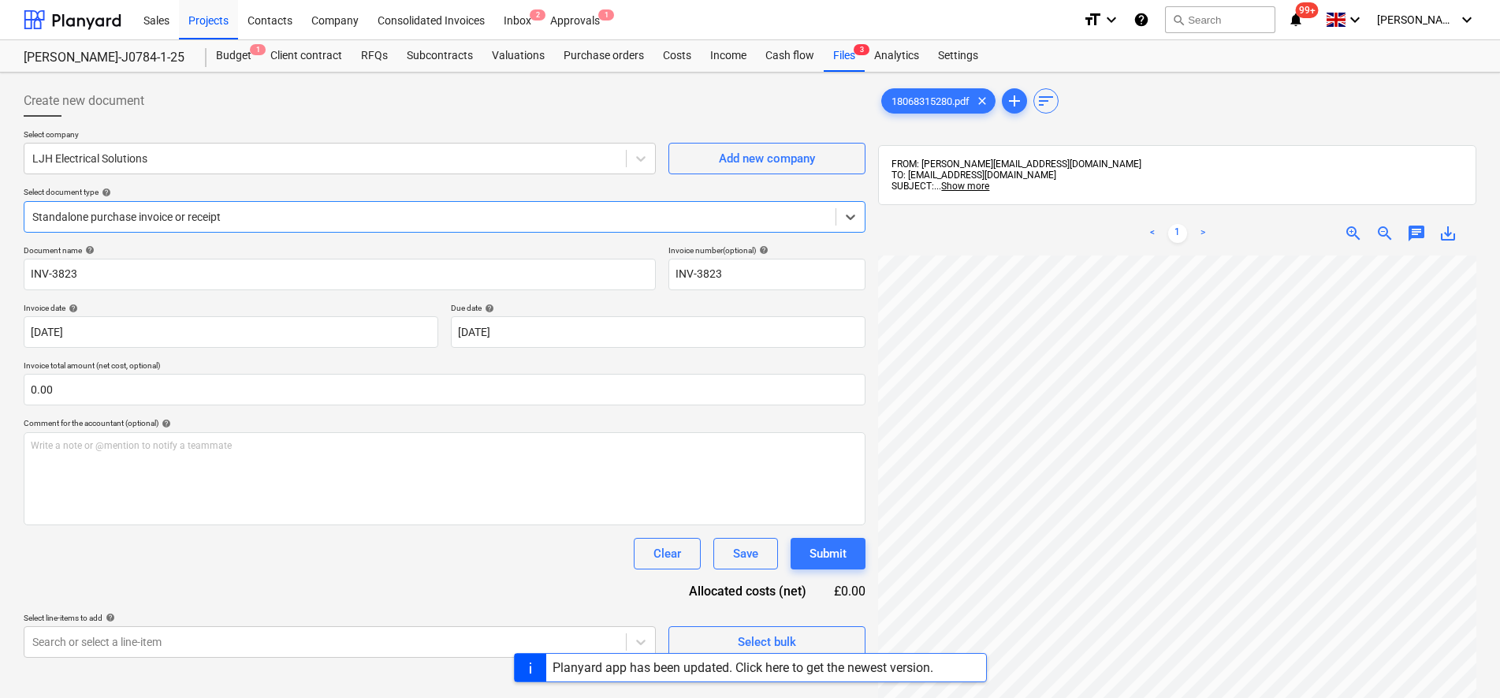
scroll to position [225, 0]
click at [1014, 654] on div "Sales Projects Contacts Company Consolidated Invoices Inbox 2 Approvals 1 forma…" at bounding box center [750, 349] width 1500 height 698
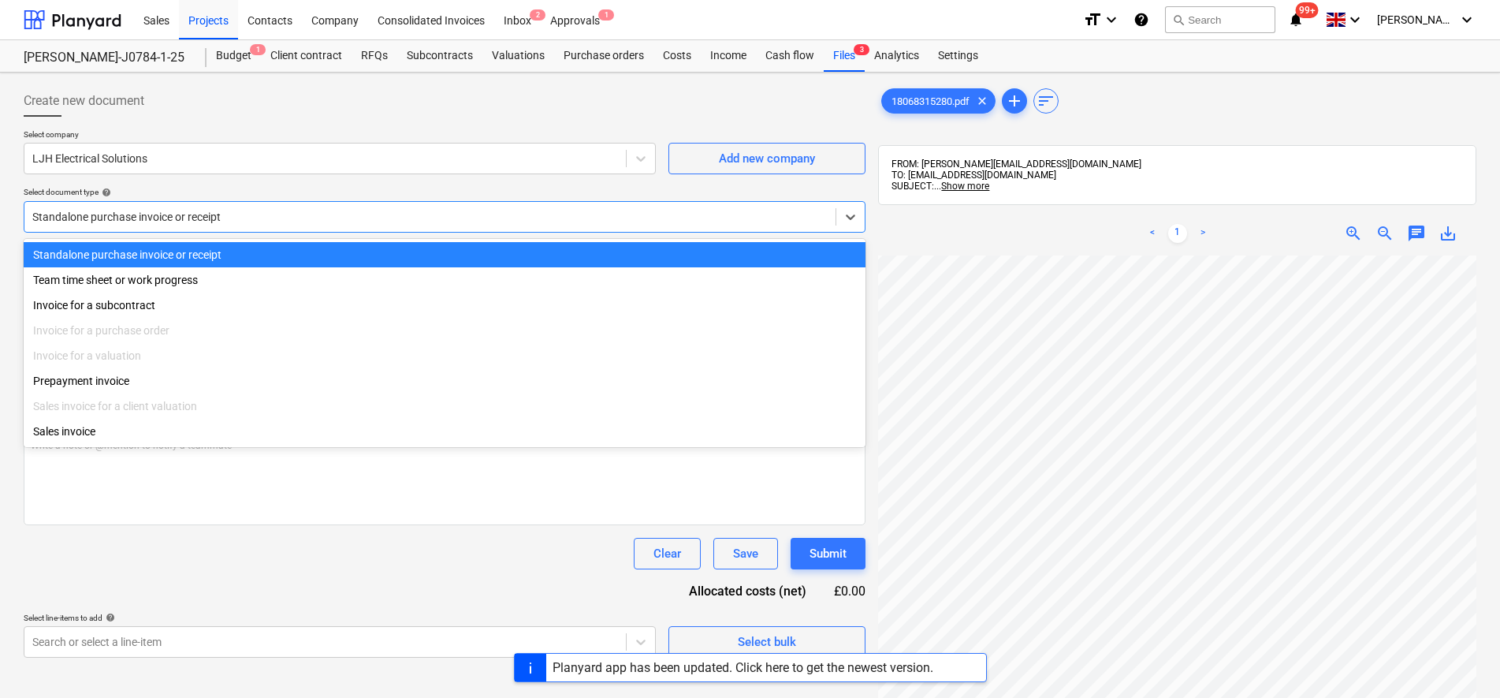
click at [152, 222] on div at bounding box center [429, 217] width 795 height 16
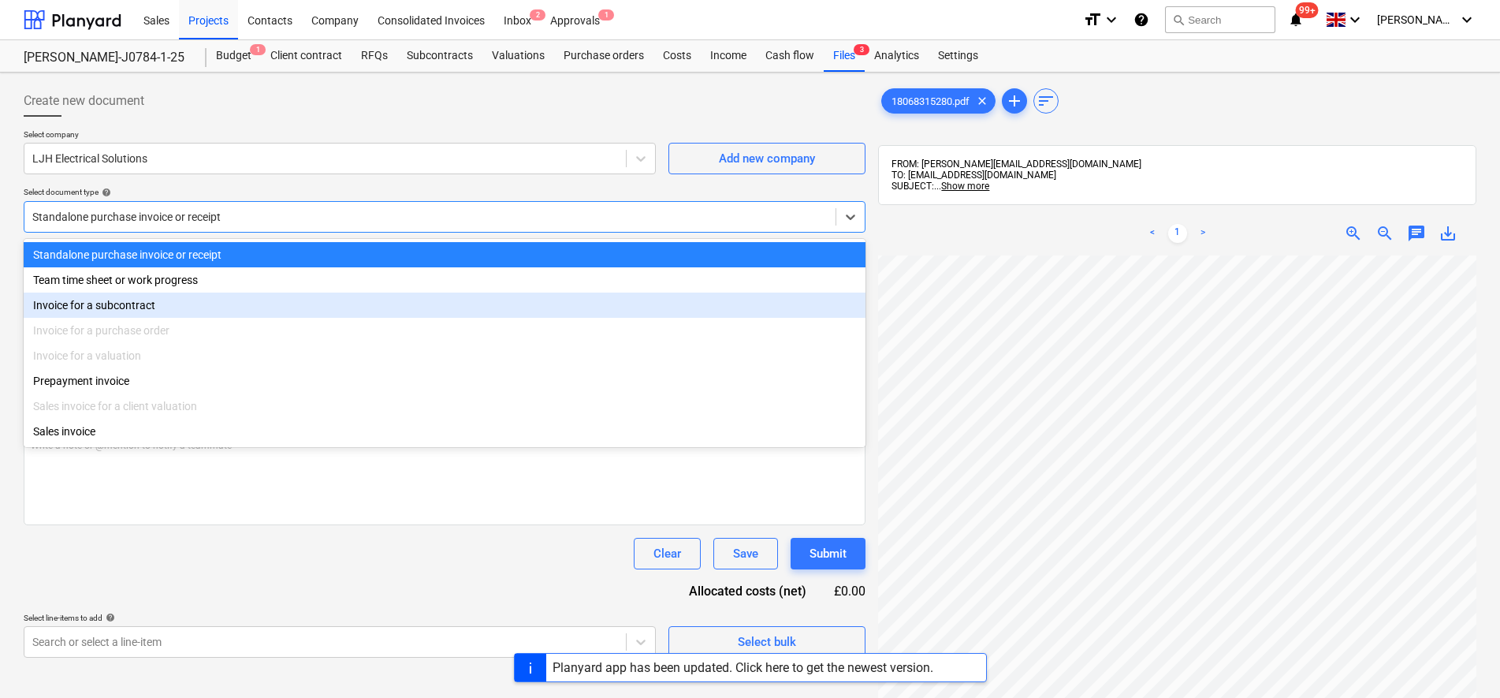
click at [147, 308] on div "Invoice for a subcontract" at bounding box center [445, 304] width 842 height 25
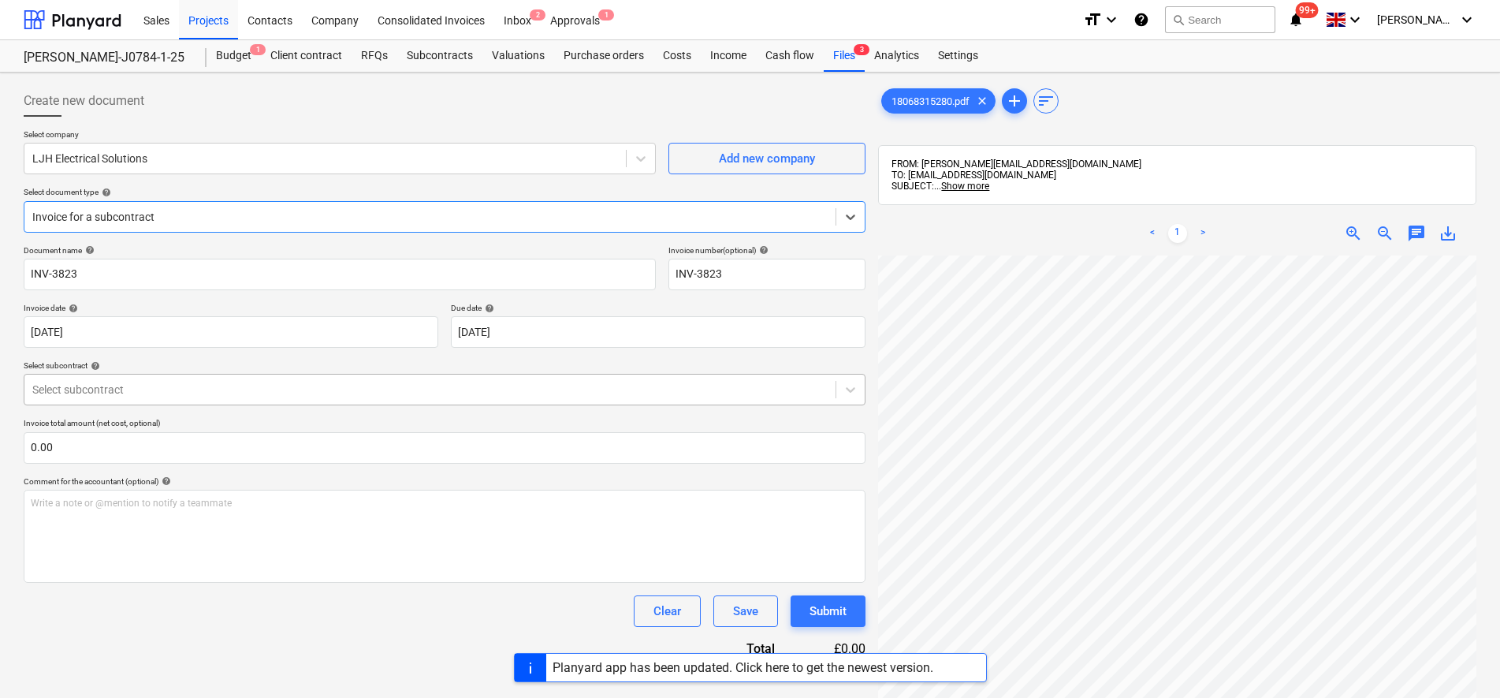
click at [147, 389] on div at bounding box center [429, 389] width 795 height 16
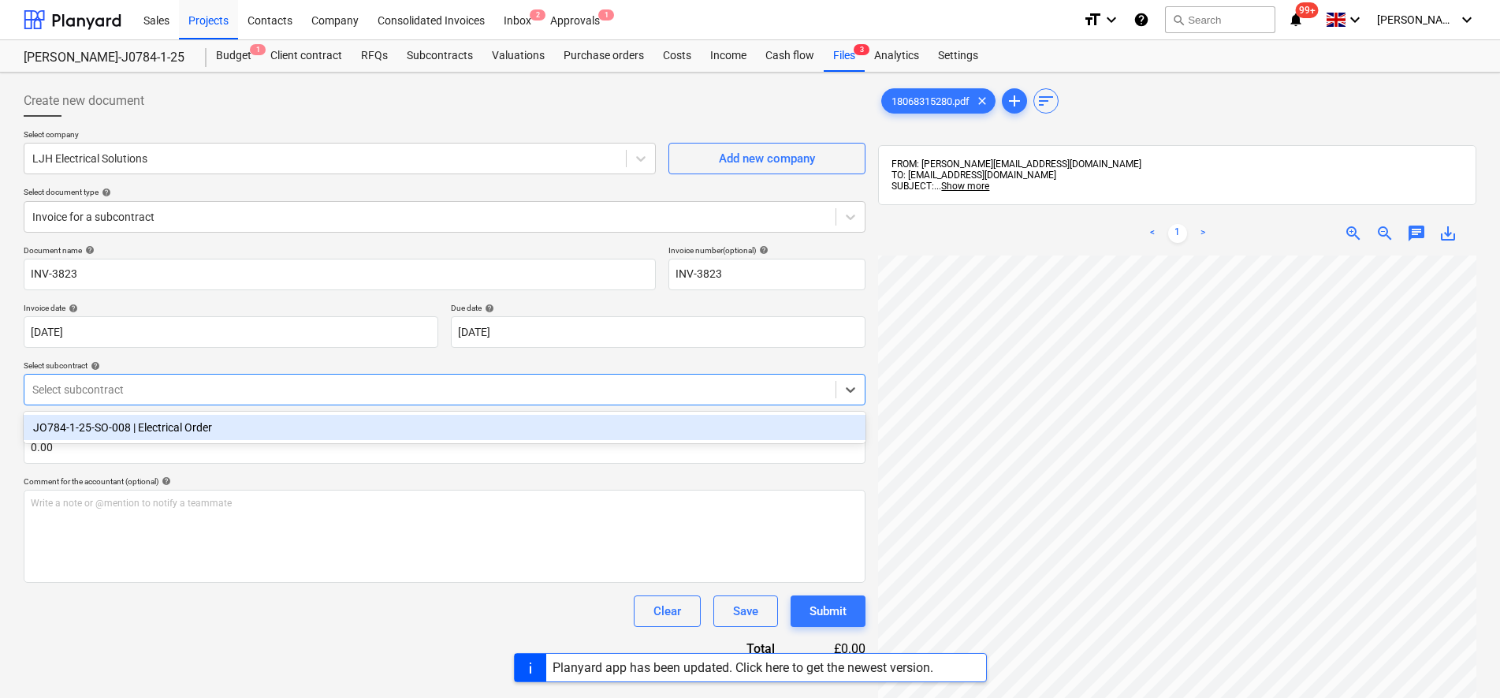
click at [154, 429] on div "JO784-1-25-SO-008 | Electrical Order" at bounding box center [445, 427] width 842 height 25
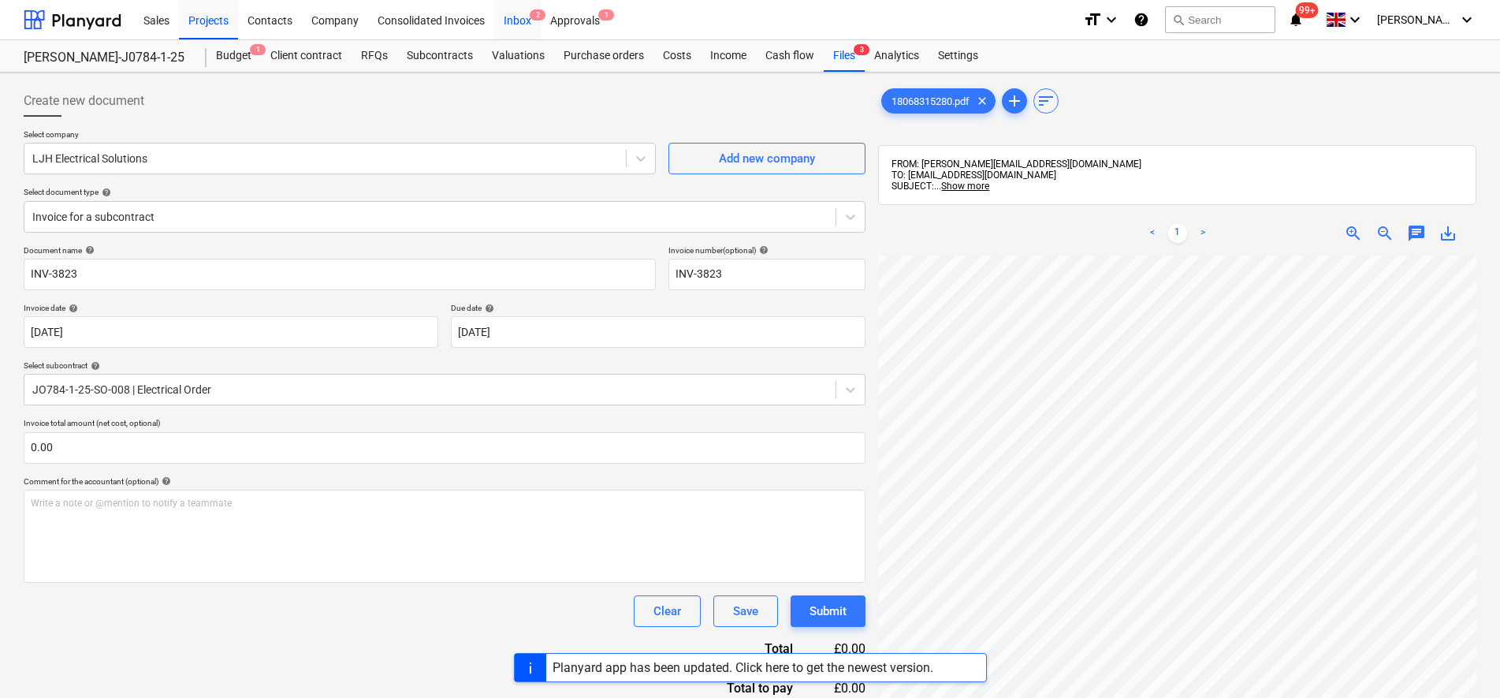
click at [519, 26] on div "Inbox 2" at bounding box center [517, 19] width 47 height 40
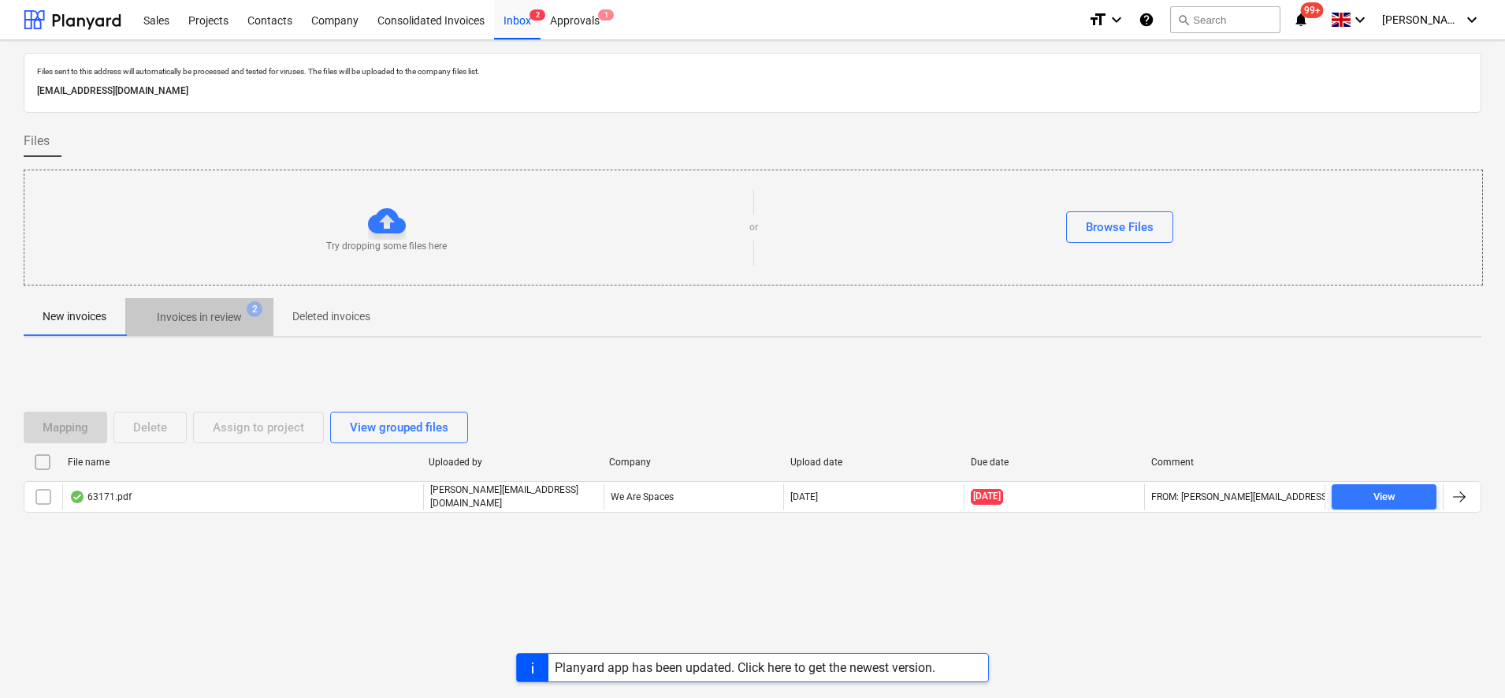
click at [186, 326] on p "Invoices in review" at bounding box center [199, 317] width 85 height 17
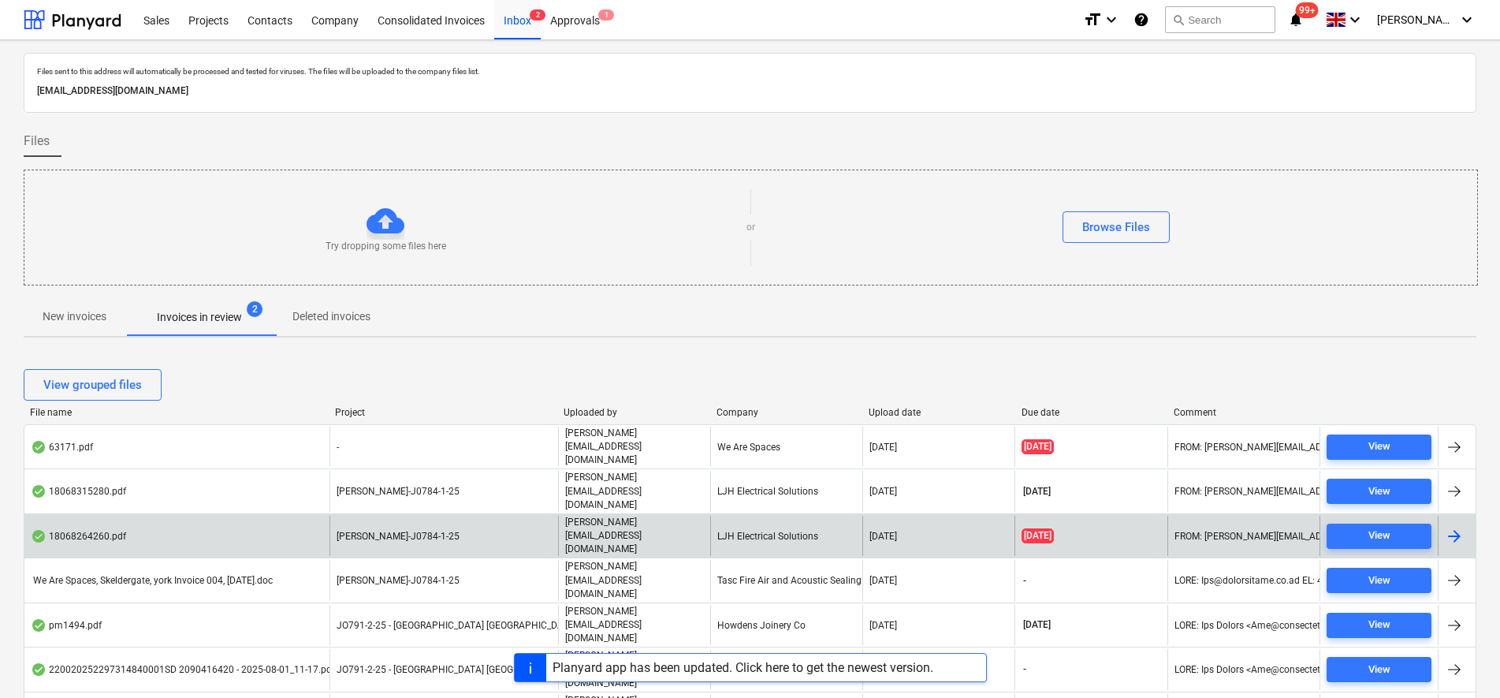
click at [953, 515] on div "[DATE]" at bounding box center [938, 535] width 152 height 40
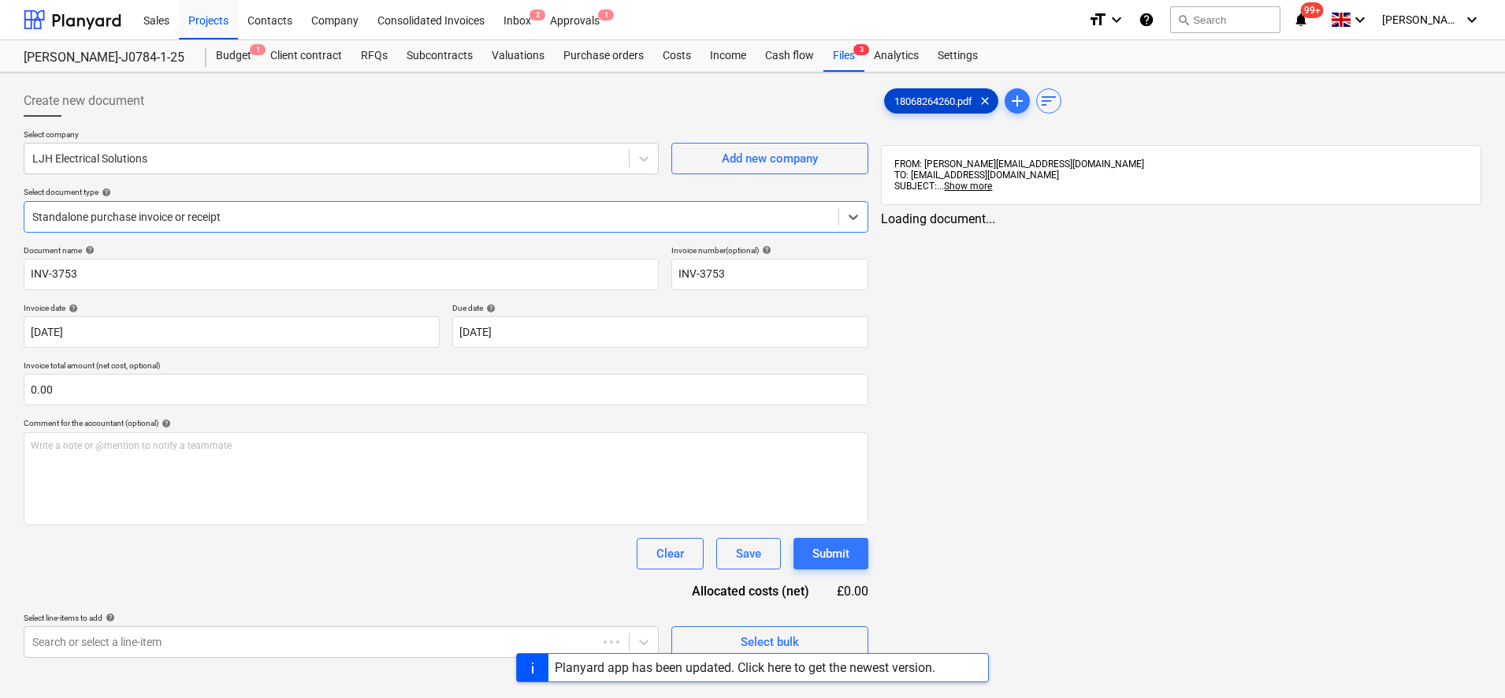
click at [929, 101] on span "18068264260.pdf" at bounding box center [933, 101] width 97 height 12
click at [918, 106] on span "18068264260.pdf" at bounding box center [933, 101] width 97 height 12
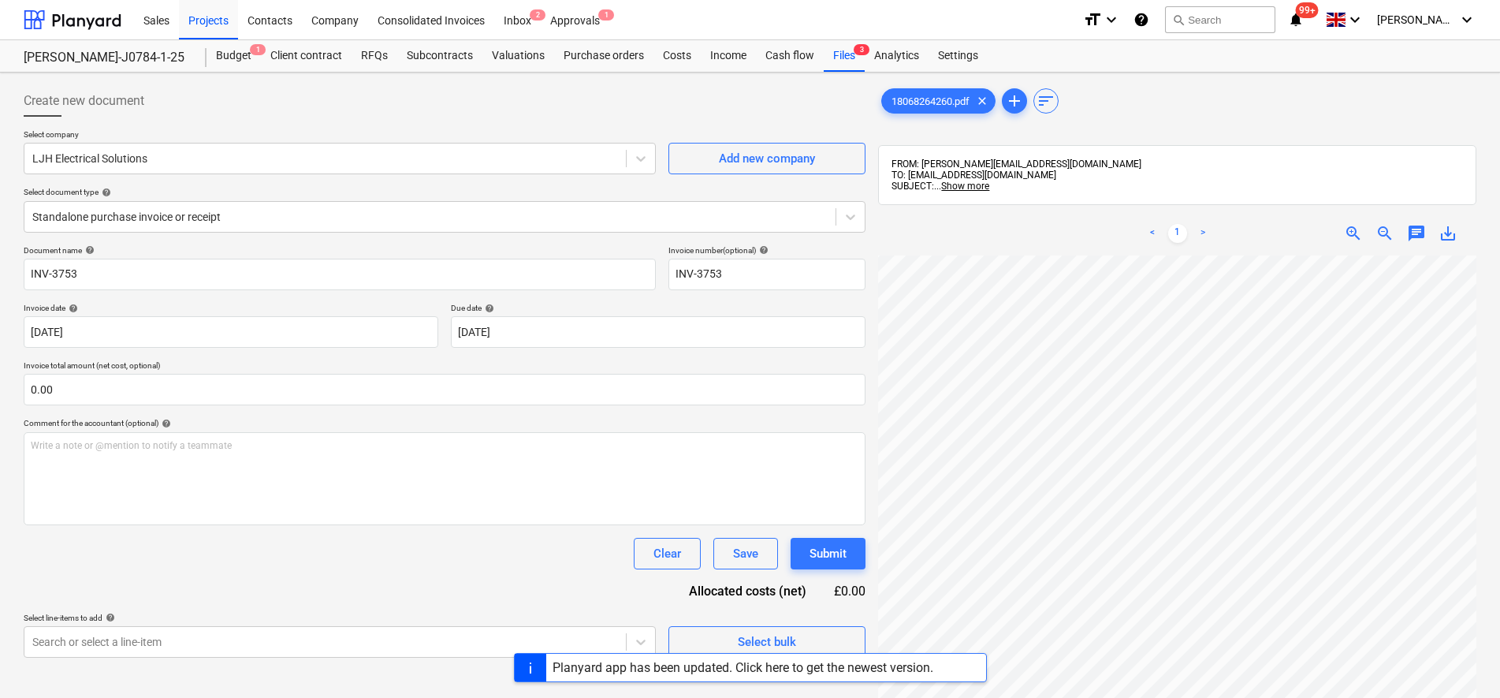
scroll to position [285, 114]
click at [875, 312] on div "18068264260.pdf clear add sort FROM: [PERSON_NAME][EMAIL_ADDRESS][DOMAIN_NAME] …" at bounding box center [1177, 497] width 611 height 836
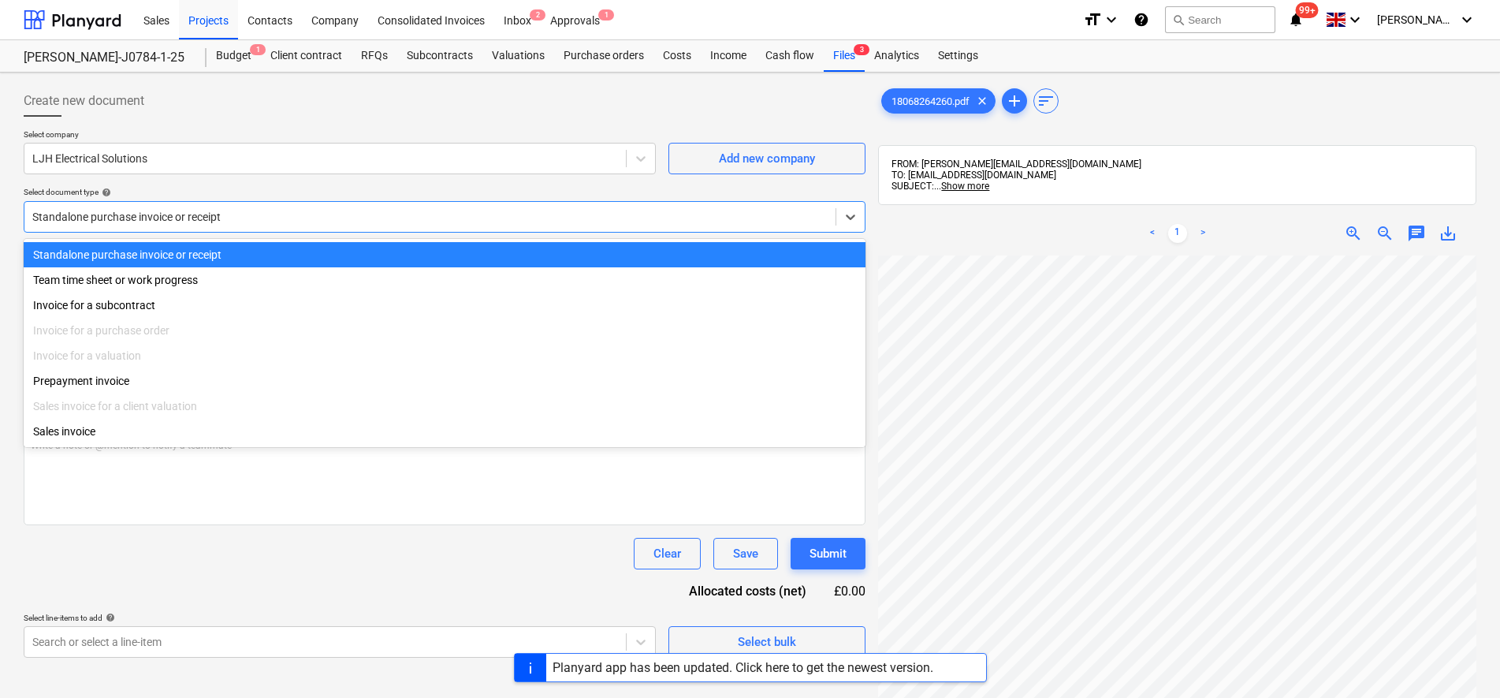
click at [159, 210] on div at bounding box center [429, 217] width 795 height 16
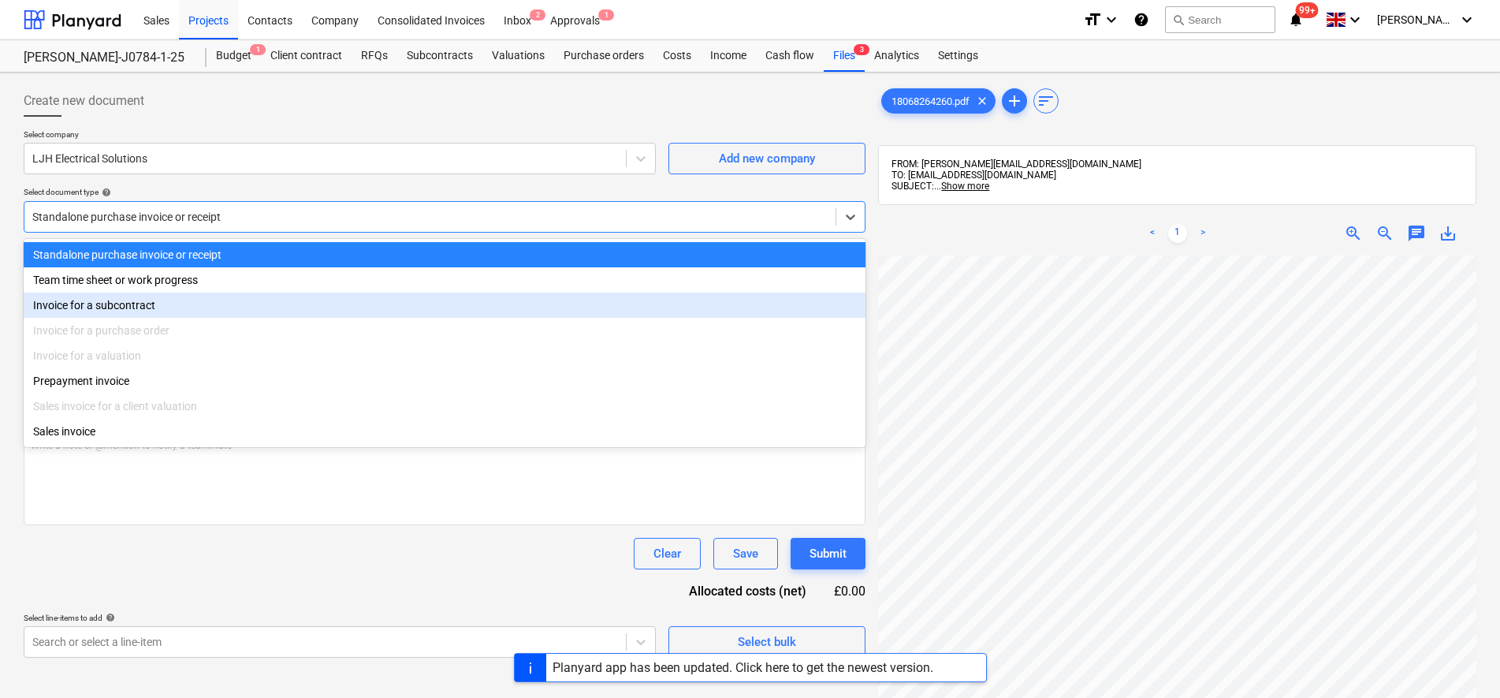
click at [176, 301] on div "Invoice for a subcontract" at bounding box center [445, 304] width 842 height 25
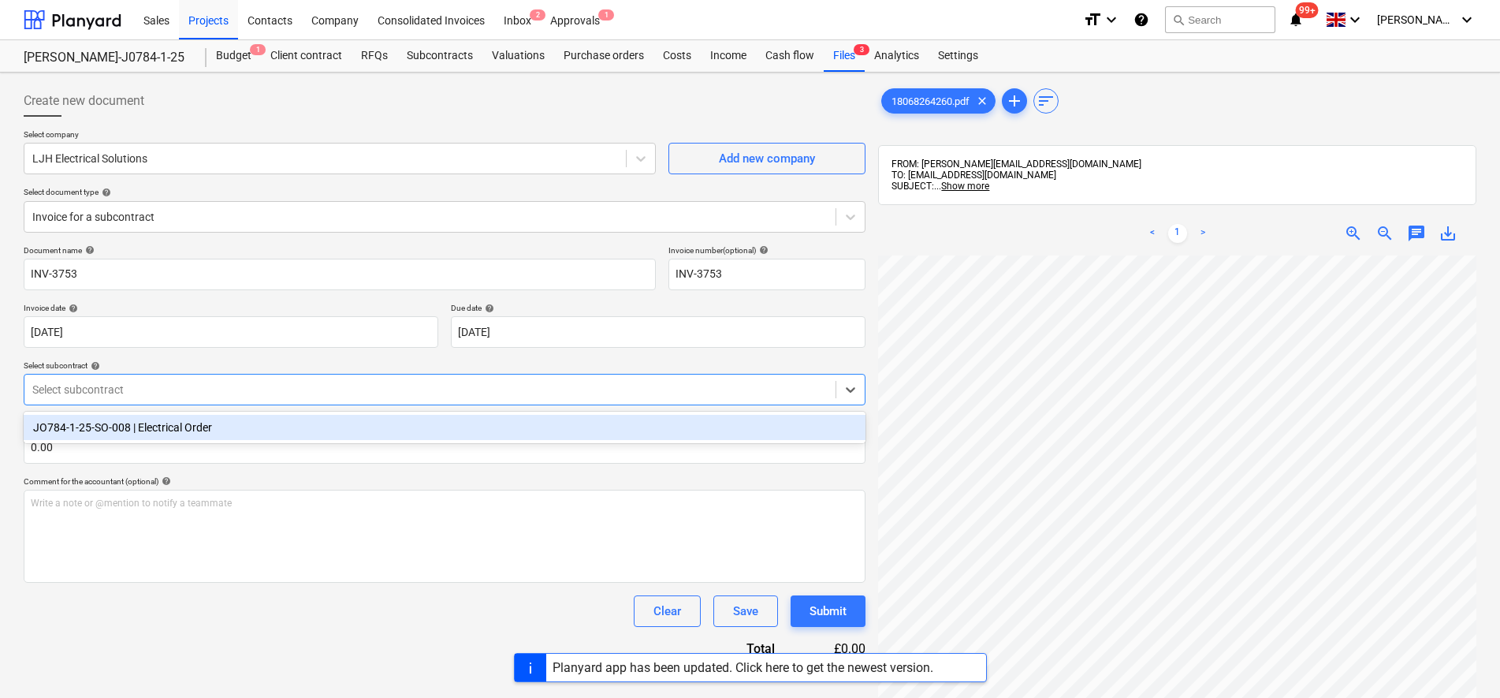
click at [218, 382] on div at bounding box center [429, 389] width 795 height 16
click at [210, 436] on div "JO784-1-25-SO-008 | Electrical Order" at bounding box center [445, 427] width 842 height 25
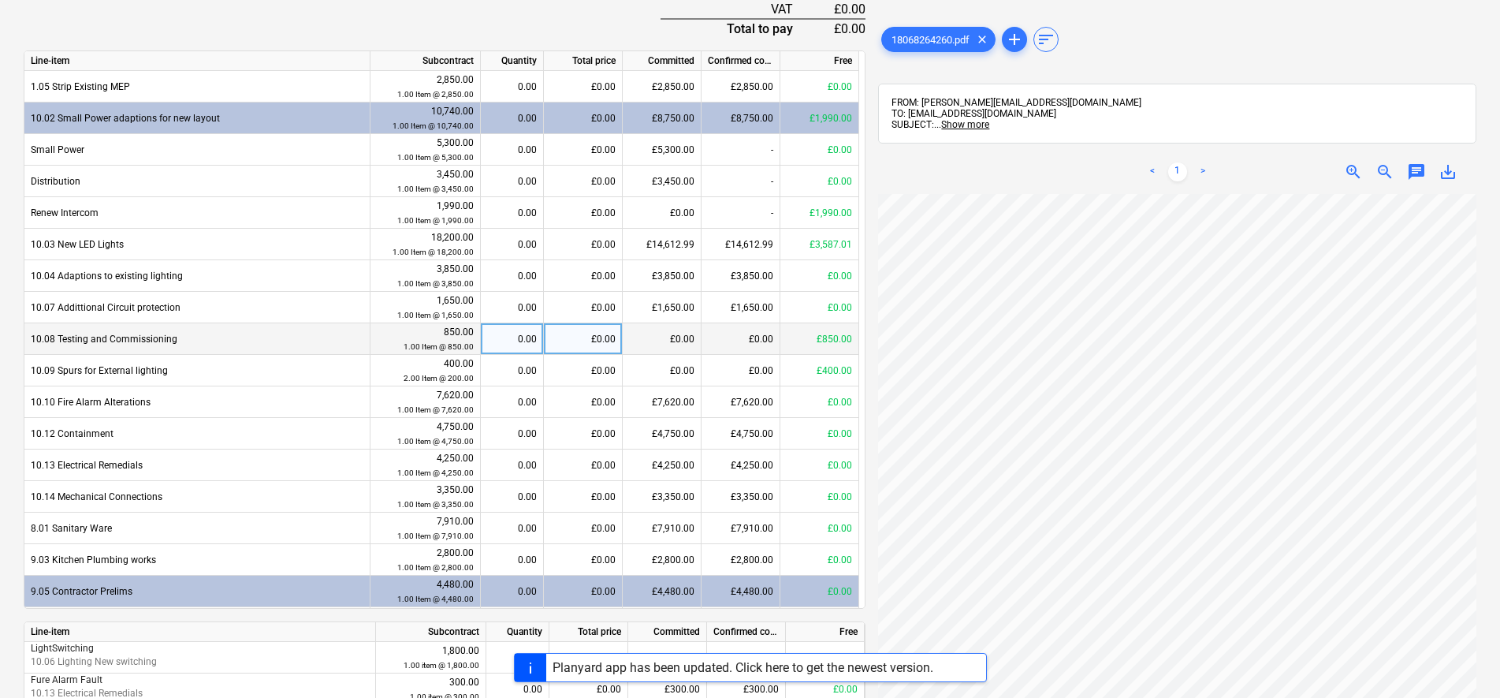
click at [513, 333] on div "0.00" at bounding box center [512, 339] width 50 height 32
type input "1"
click at [535, 369] on div "0.00" at bounding box center [512, 371] width 50 height 32
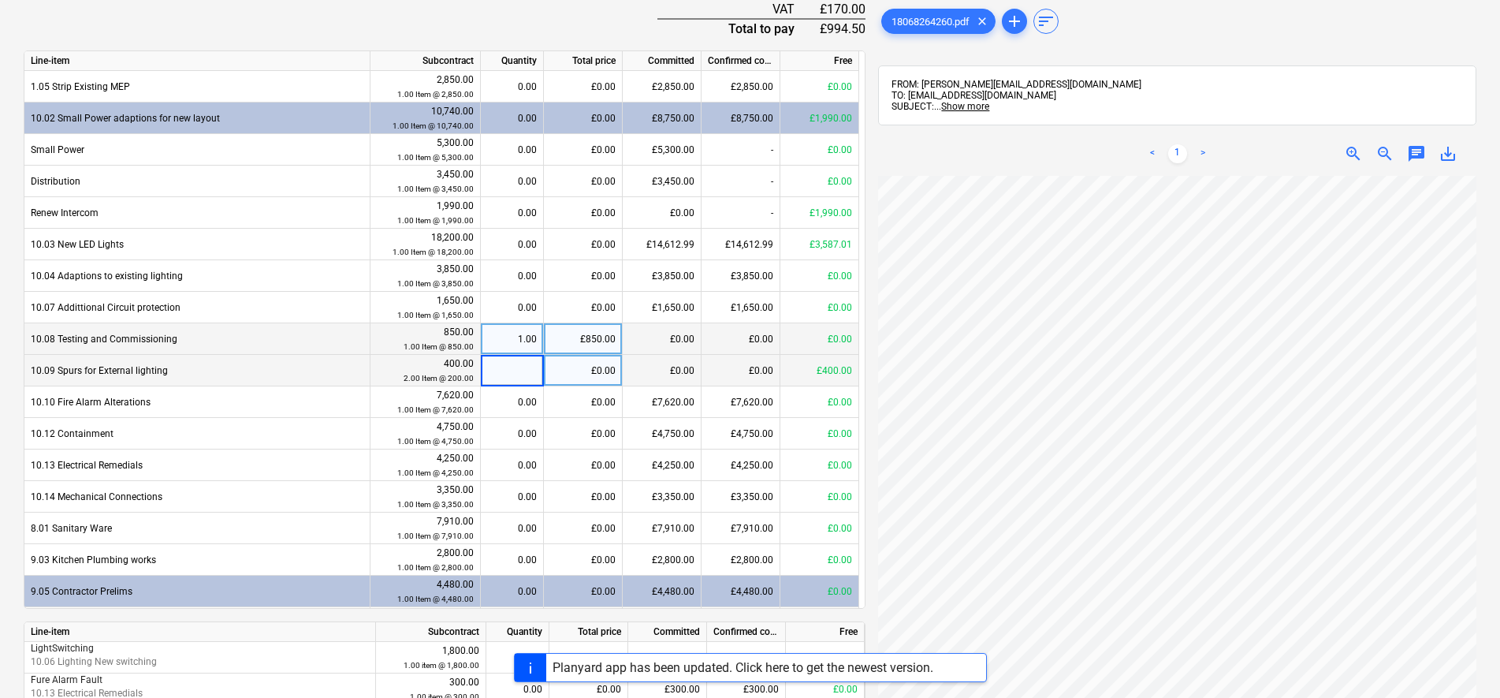
type input "2"
click at [529, 20] on div "Document name help INV-3753 Invoice number (optional) help INV-3753 Invoice dat…" at bounding box center [445, 225] width 842 height 1314
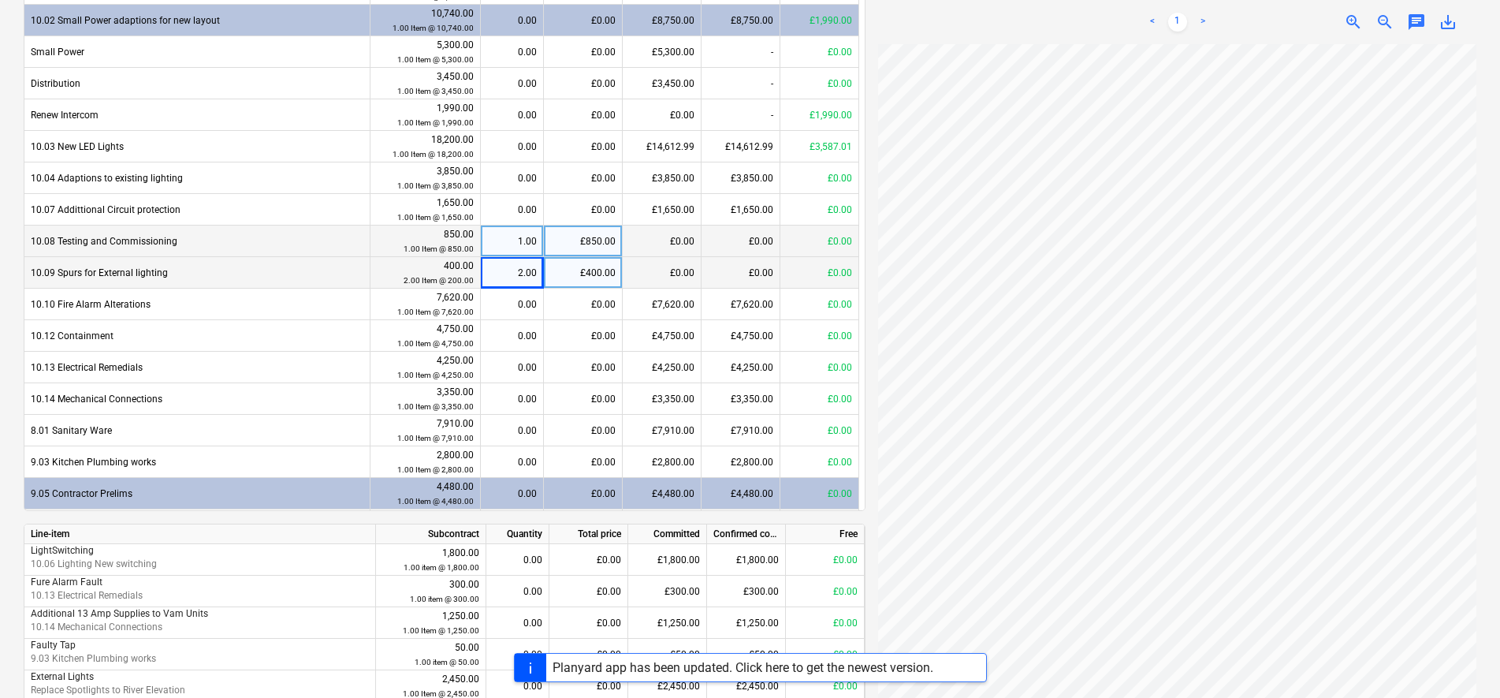
scroll to position [776, 0]
click at [525, 279] on div "2.00" at bounding box center [512, 272] width 50 height 32
type input "1"
click at [232, 258] on div "10.09 Spurs for External lighting" at bounding box center [197, 272] width 346 height 32
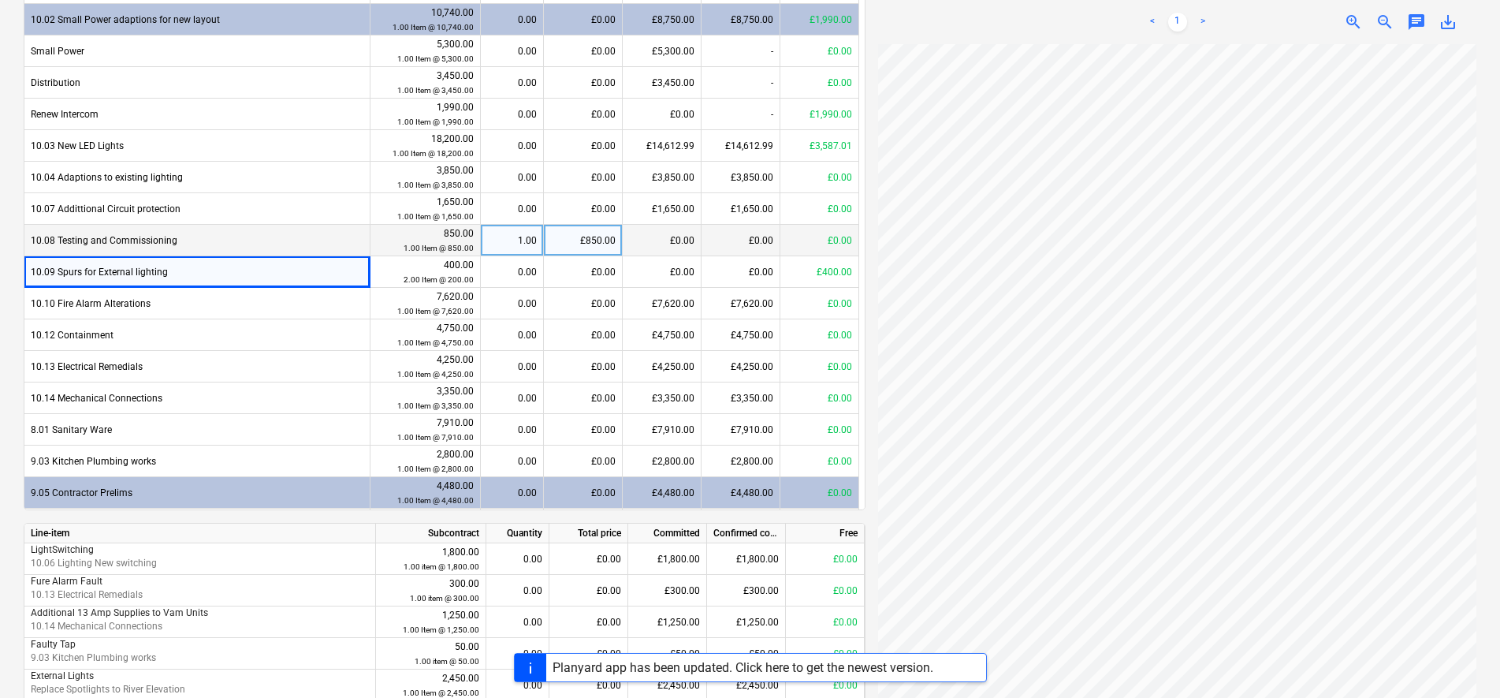
click at [1070, 5] on div "< 1 > zoom_in zoom_out chat 0 save_alt" at bounding box center [1177, 22] width 598 height 44
click at [596, 273] on div "£0.00" at bounding box center [583, 272] width 79 height 32
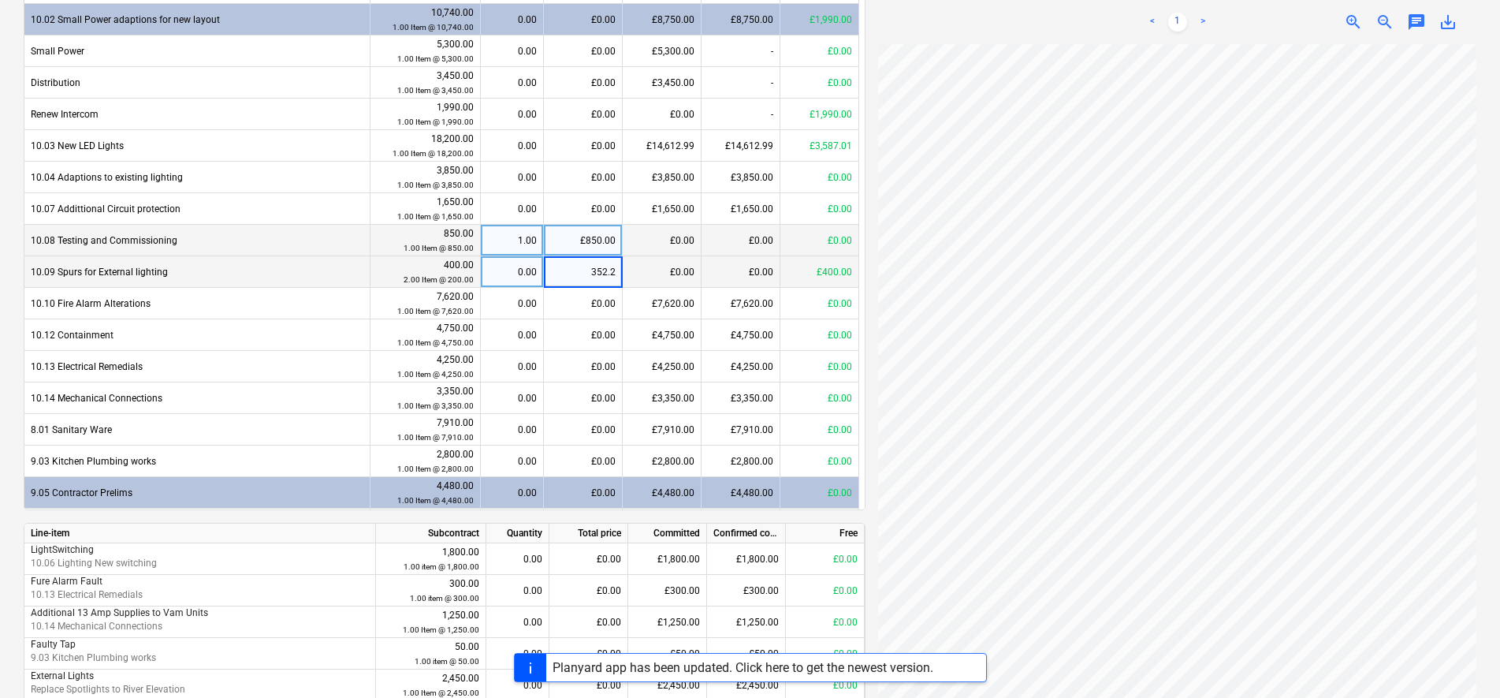
type input "352.29"
click at [1023, 34] on div "< 1 > zoom_in zoom_out chat 0 save_alt" at bounding box center [1177, 22] width 598 height 44
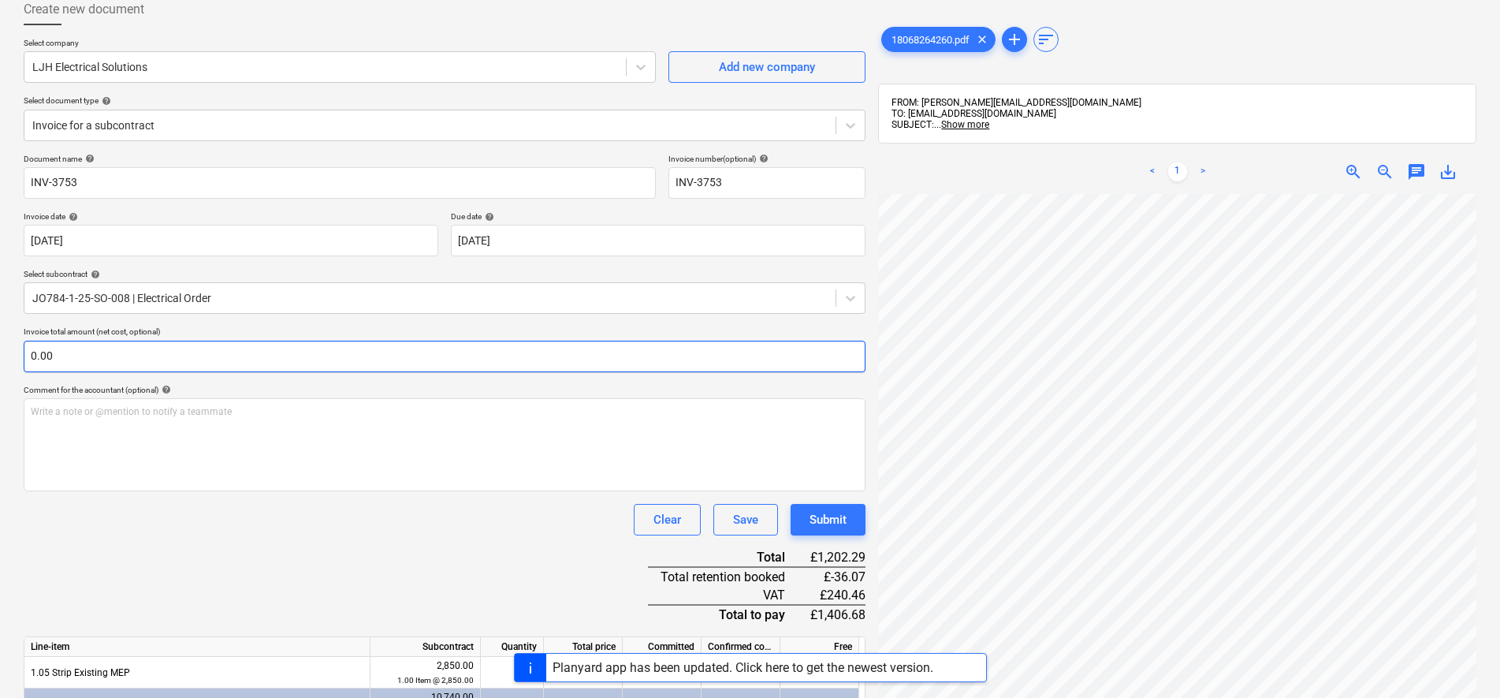
scroll to position [0, 0]
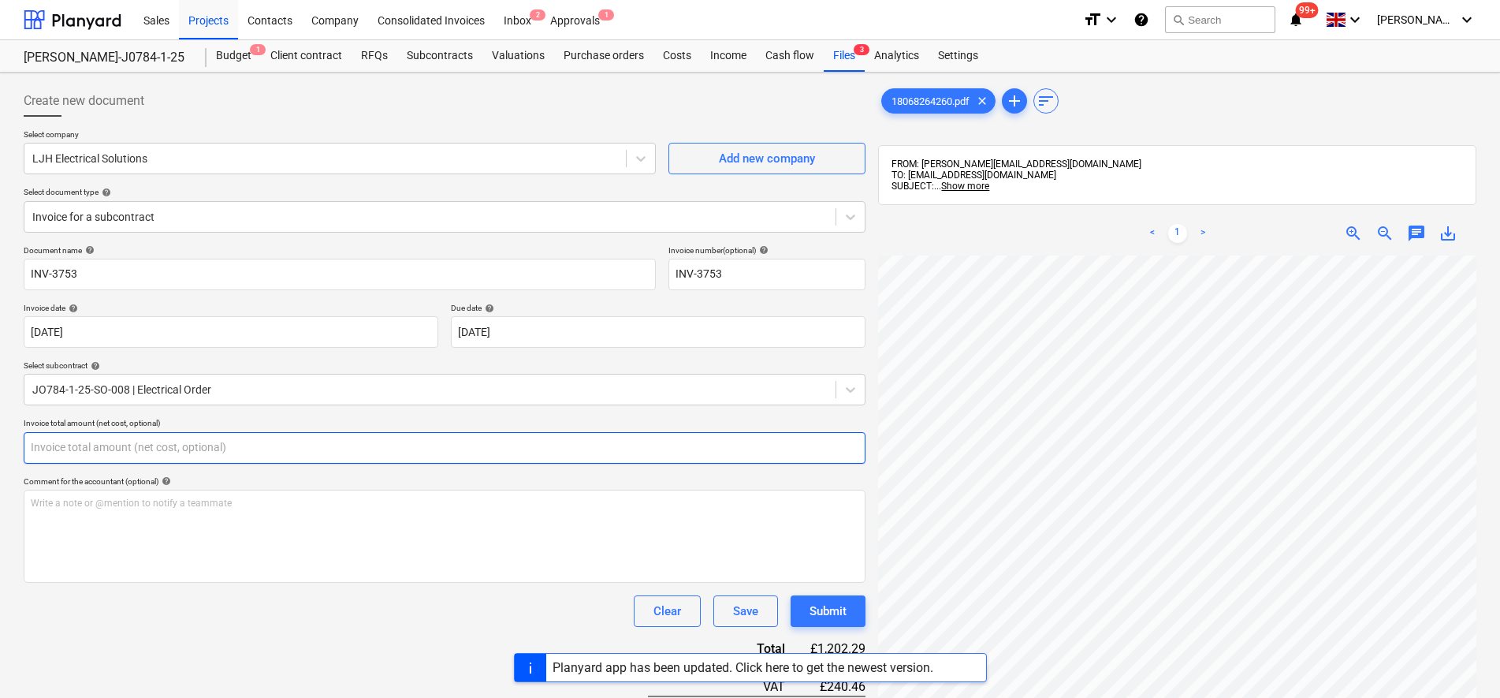
click at [382, 447] on input "text" at bounding box center [445, 448] width 842 height 32
click at [202, 449] on input "text" at bounding box center [445, 448] width 842 height 32
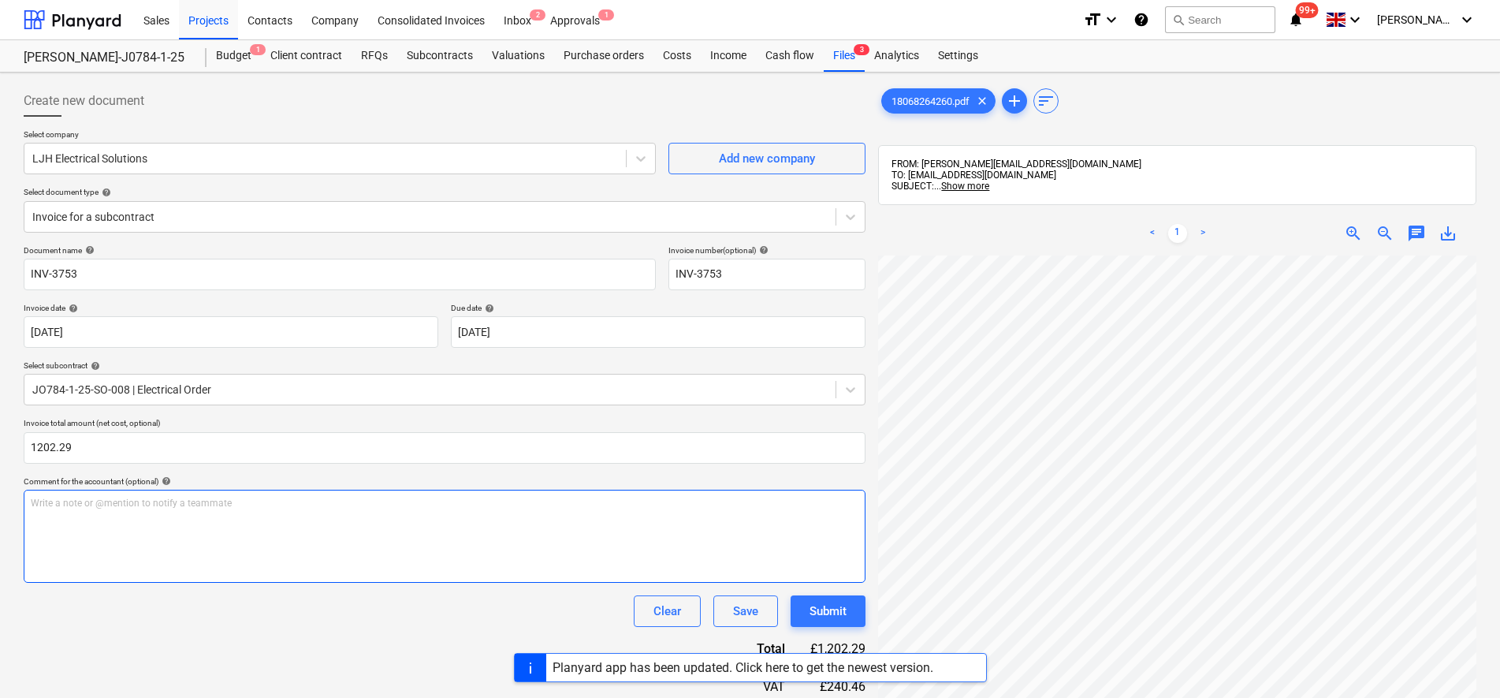
type input "1,202.29"
click at [201, 514] on div "Write a note or @mention to notify a teammate [PERSON_NAME]" at bounding box center [445, 535] width 842 height 93
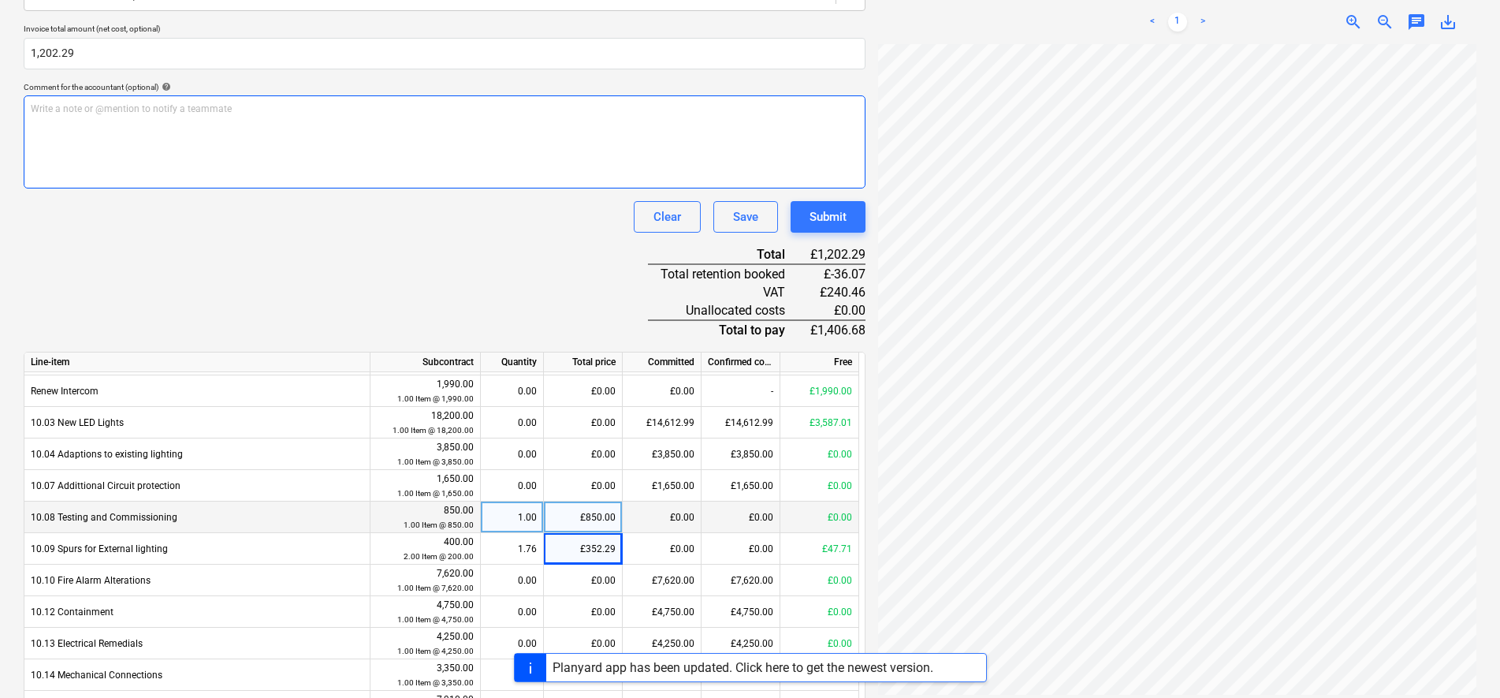
scroll to position [125, 0]
click at [597, 549] on div "£352.29" at bounding box center [583, 546] width 79 height 32
click at [603, 512] on div "£850.00" at bounding box center [583, 515] width 79 height 32
click at [519, 236] on div "Document name help INV-3753 Invoice number (optional) help INV-3753 Invoice dat…" at bounding box center [445, 517] width 842 height 1332
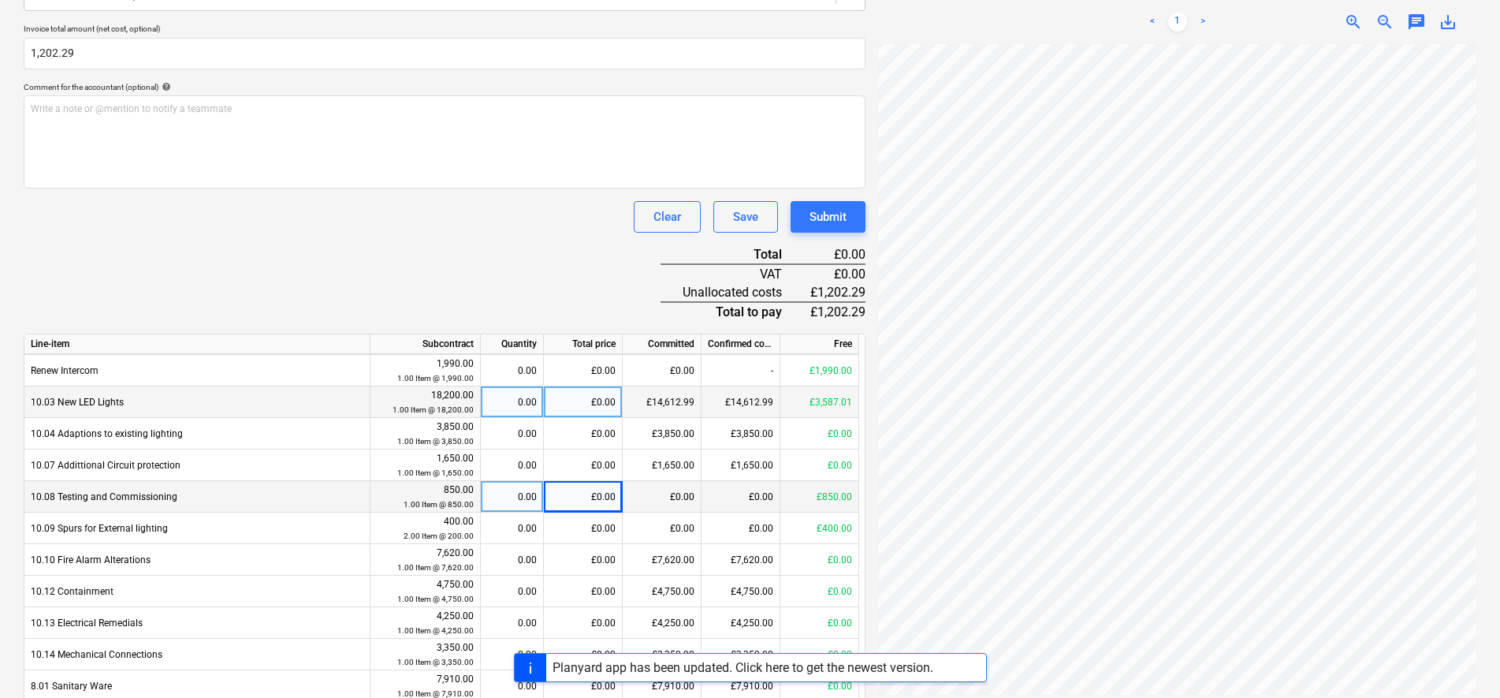
click at [606, 408] on div "£0.00" at bounding box center [583, 402] width 79 height 32
type input "1202.29"
click at [552, 251] on div "Document name help INV-3753 Invoice number (optional) help INV-3753 Invoice dat…" at bounding box center [445, 508] width 842 height 1314
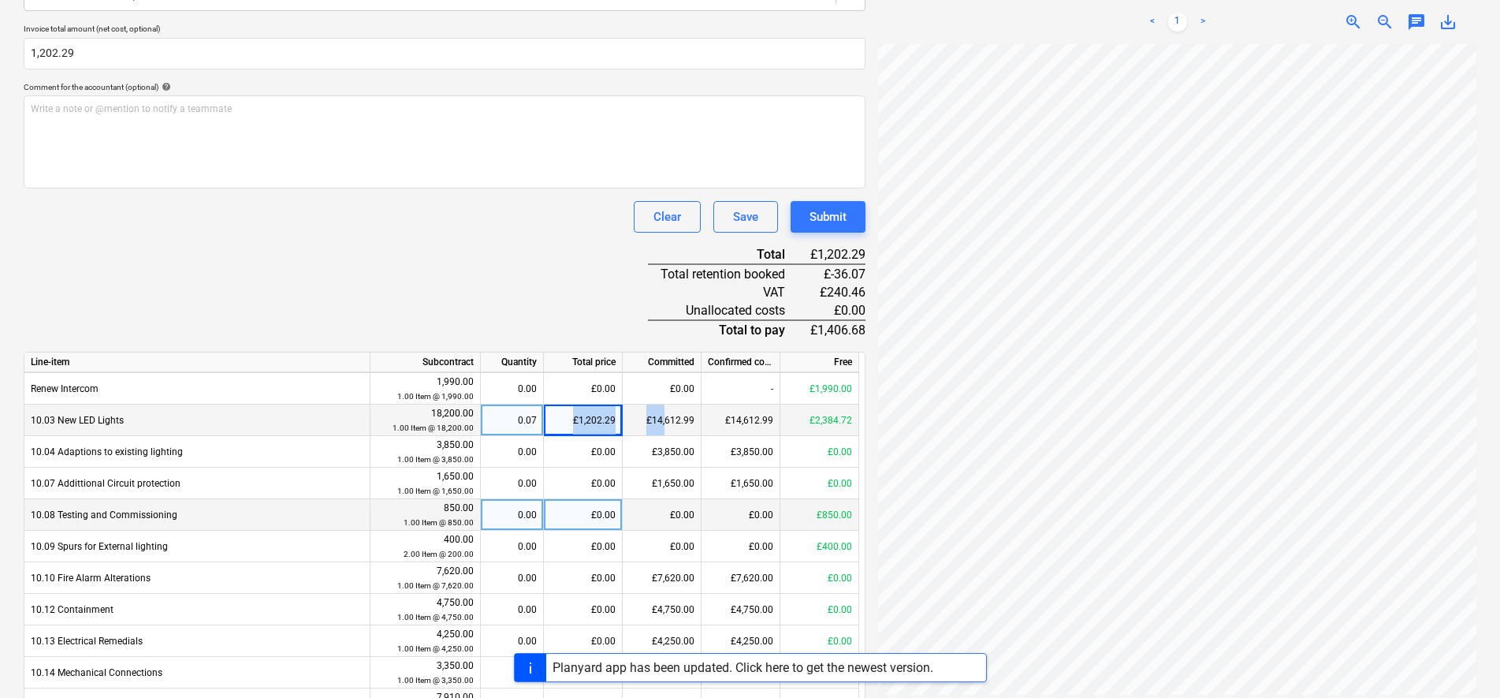
drag, startPoint x: 571, startPoint y: 416, endPoint x: 668, endPoint y: 426, distance: 96.7
click at [0, 0] on div "10.03 New LED Lights 18,200.00 1.00 Item @ 18,200.00 0.07 £1,202.29 £14,612.99 …" at bounding box center [0, 0] width 0 height 0
drag, startPoint x: 668, startPoint y: 426, endPoint x: 478, endPoint y: 244, distance: 263.7
click at [462, 195] on div "Document name help INV-3753 Invoice number (optional) help INV-3753 Invoice dat…" at bounding box center [445, 517] width 842 height 1332
click at [565, 419] on div "£1,202.29" at bounding box center [583, 420] width 79 height 32
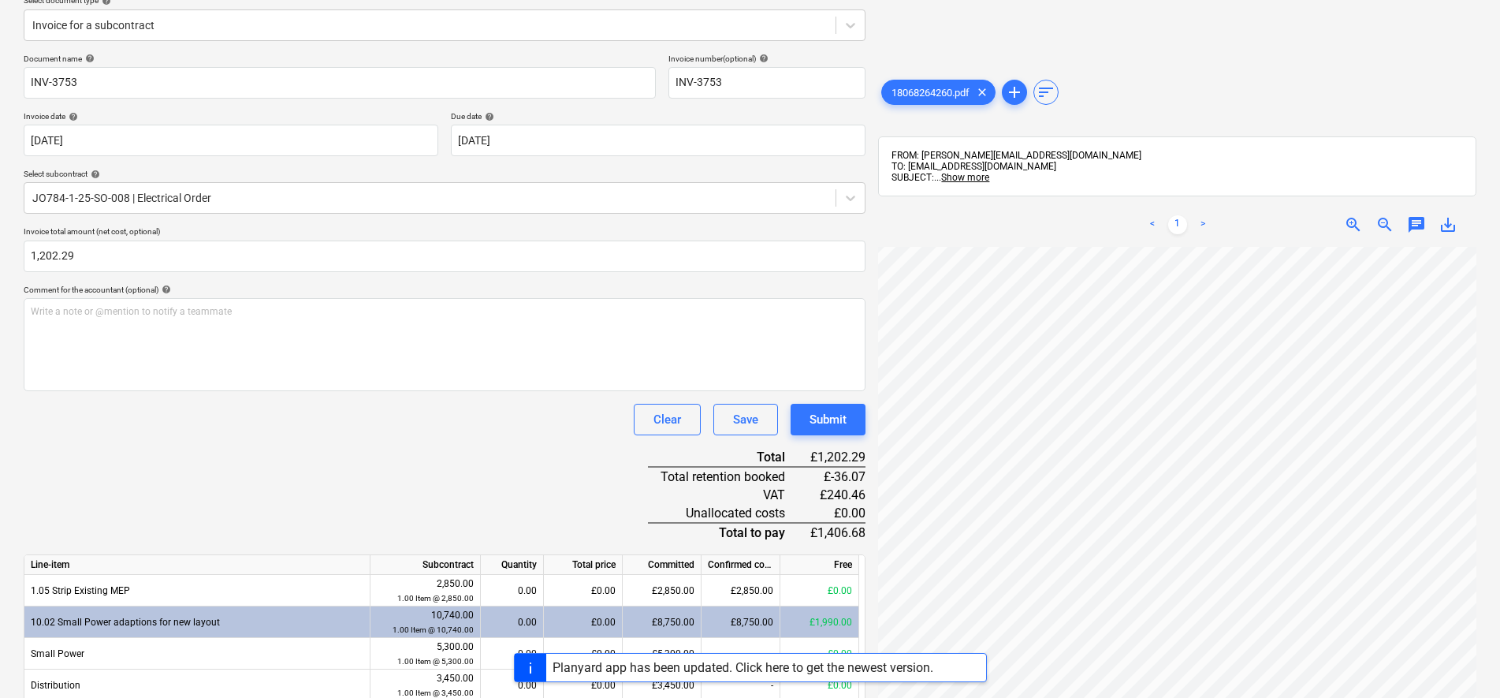
scroll to position [0, 0]
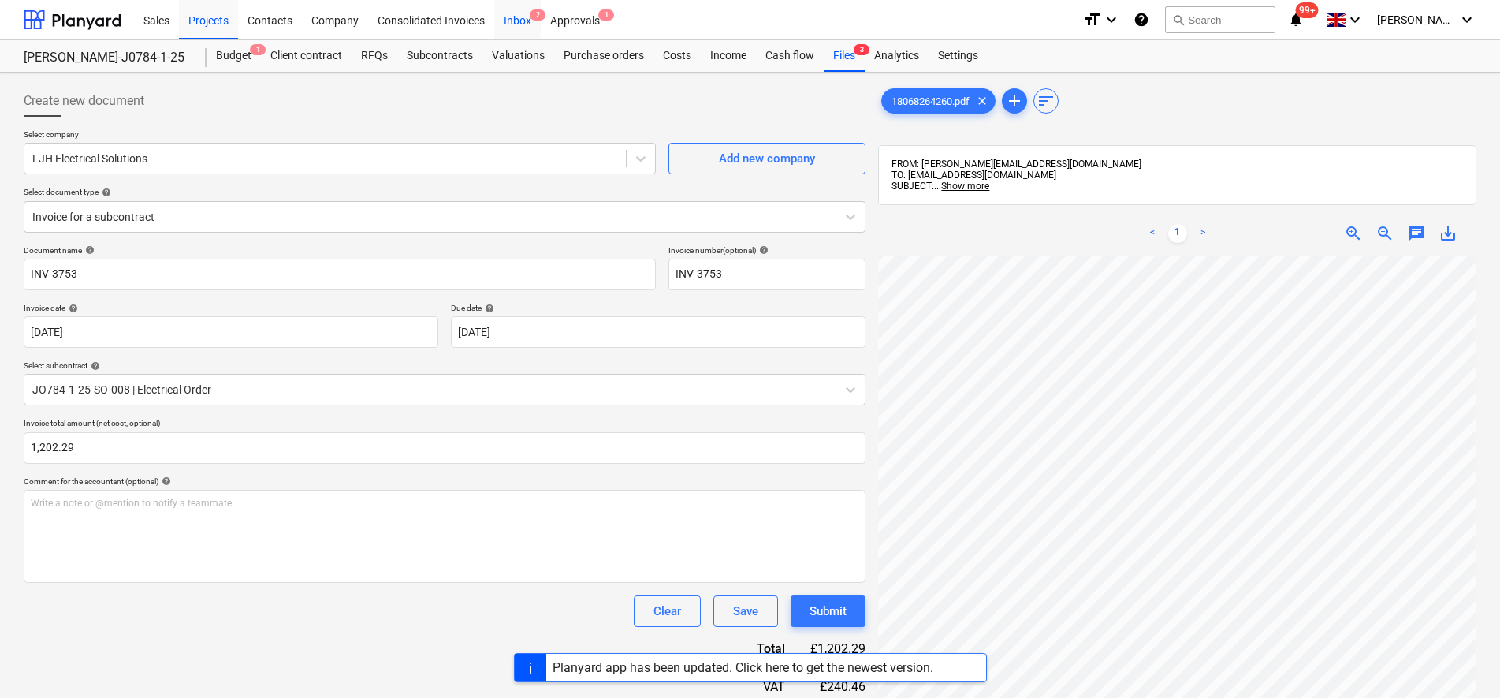
click at [534, 22] on div "Inbox 2" at bounding box center [517, 19] width 47 height 40
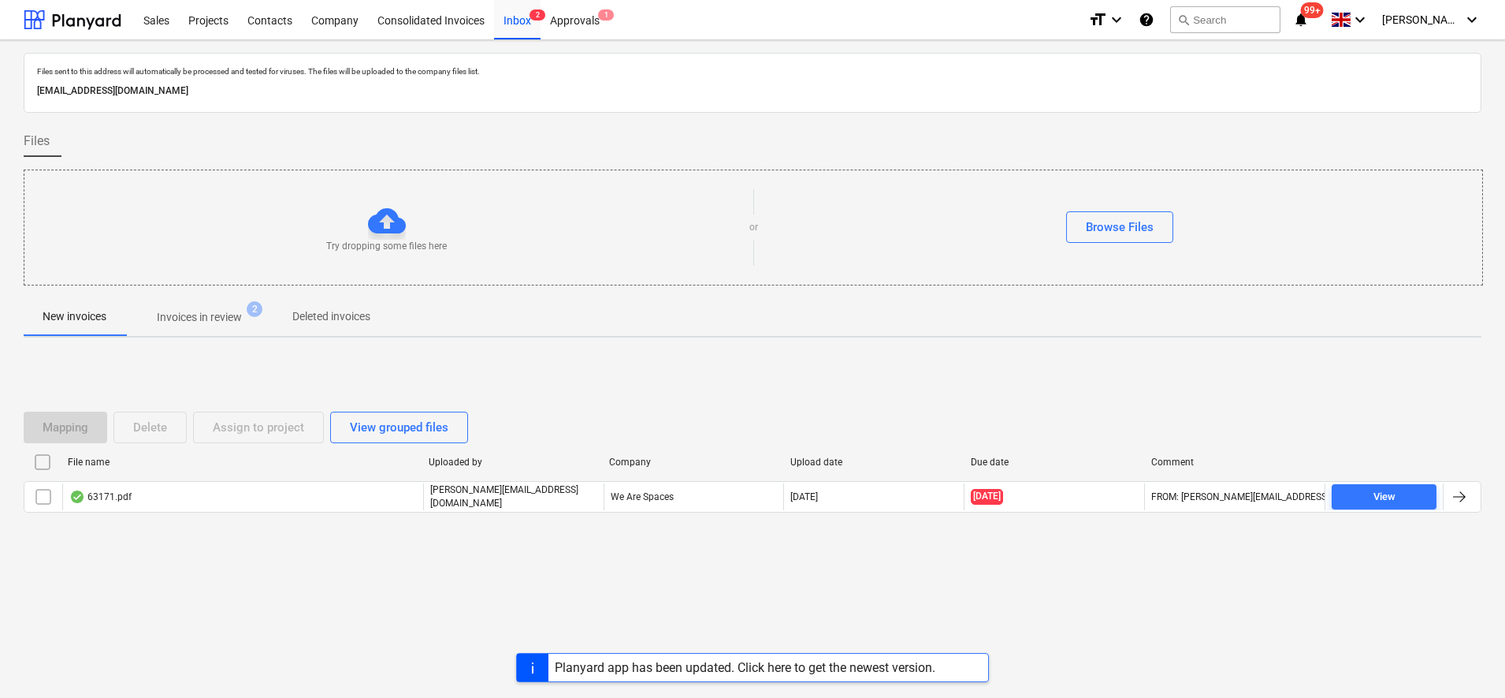
click at [221, 314] on p "Invoices in review" at bounding box center [199, 317] width 85 height 17
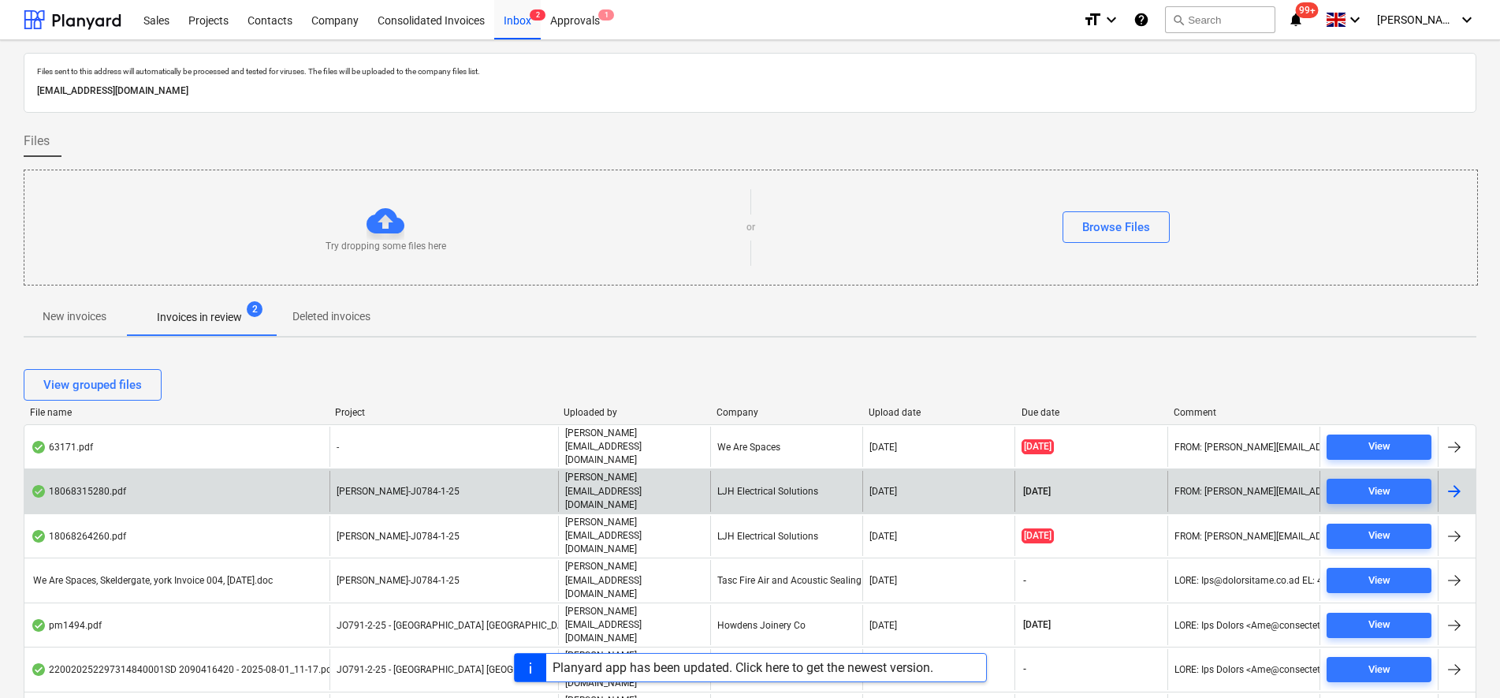
click at [417, 478] on div "[PERSON_NAME]-J0784-1-25" at bounding box center [443, 491] width 229 height 40
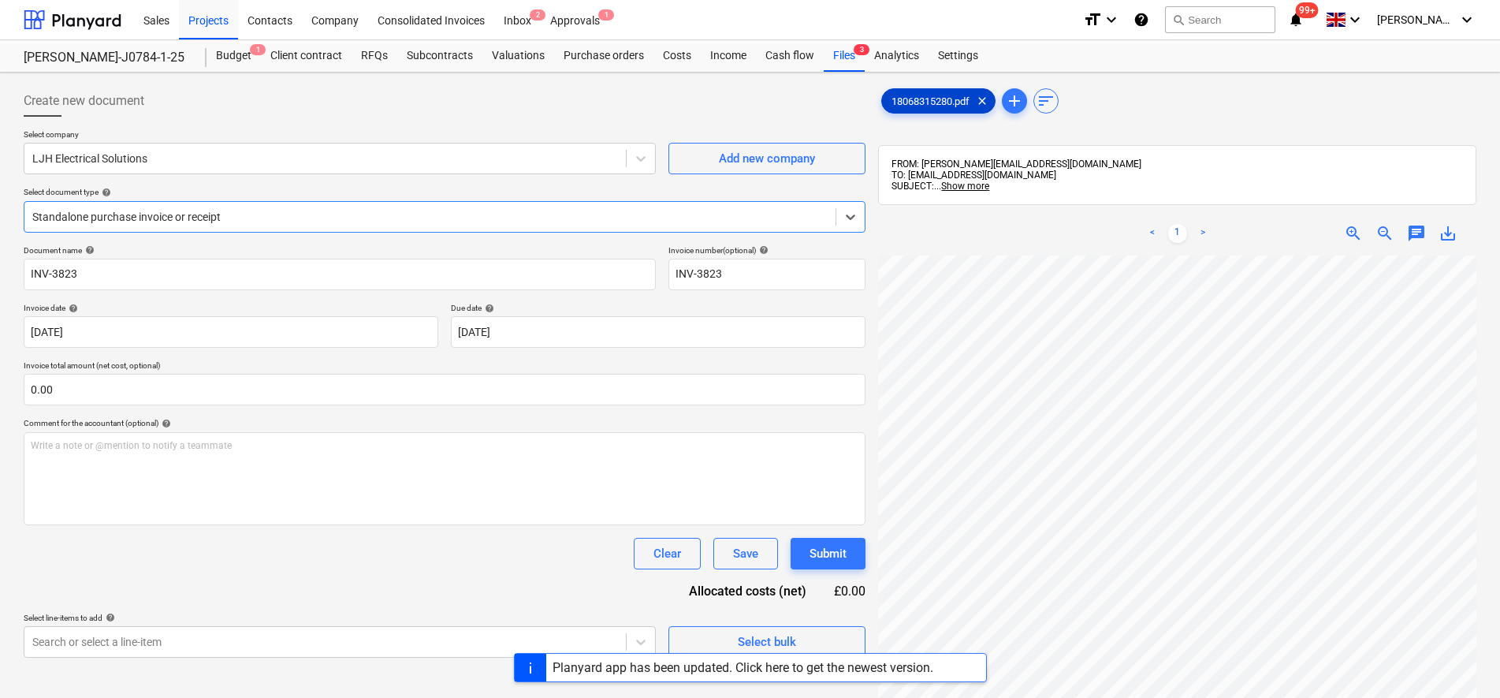
click at [939, 104] on span "18068315280.pdf" at bounding box center [930, 101] width 97 height 12
click at [92, 204] on div "Standalone purchase invoice or receipt" at bounding box center [445, 217] width 842 height 32
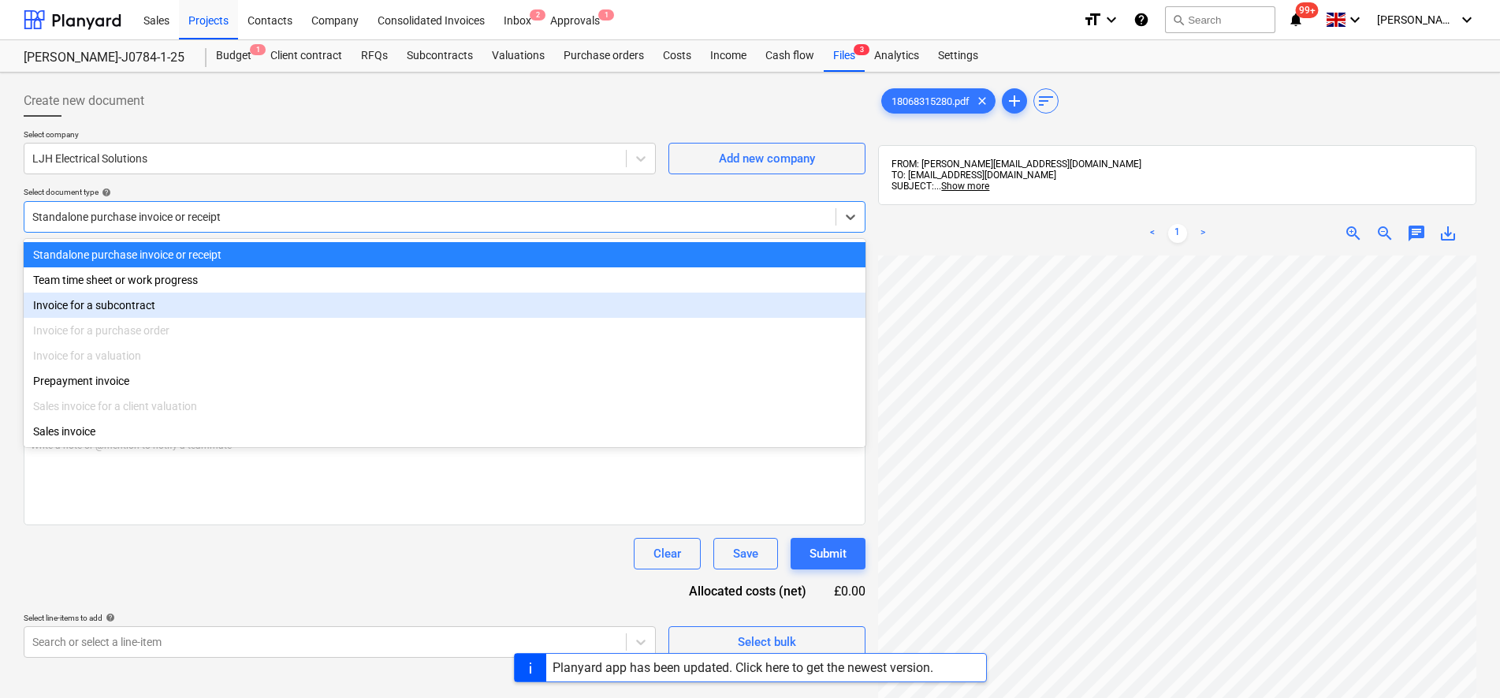
click at [98, 311] on div "Invoice for a subcontract" at bounding box center [445, 304] width 842 height 25
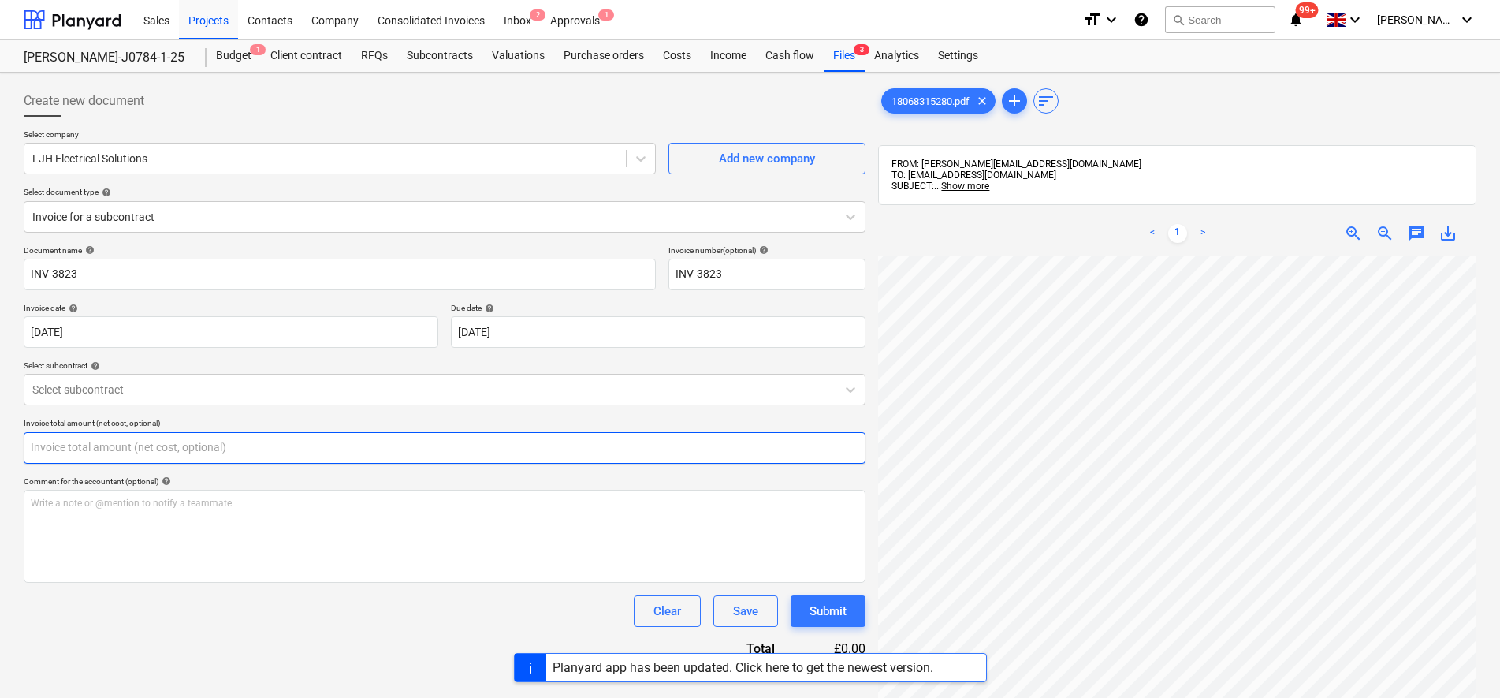
click at [129, 460] on input "text" at bounding box center [445, 448] width 842 height 32
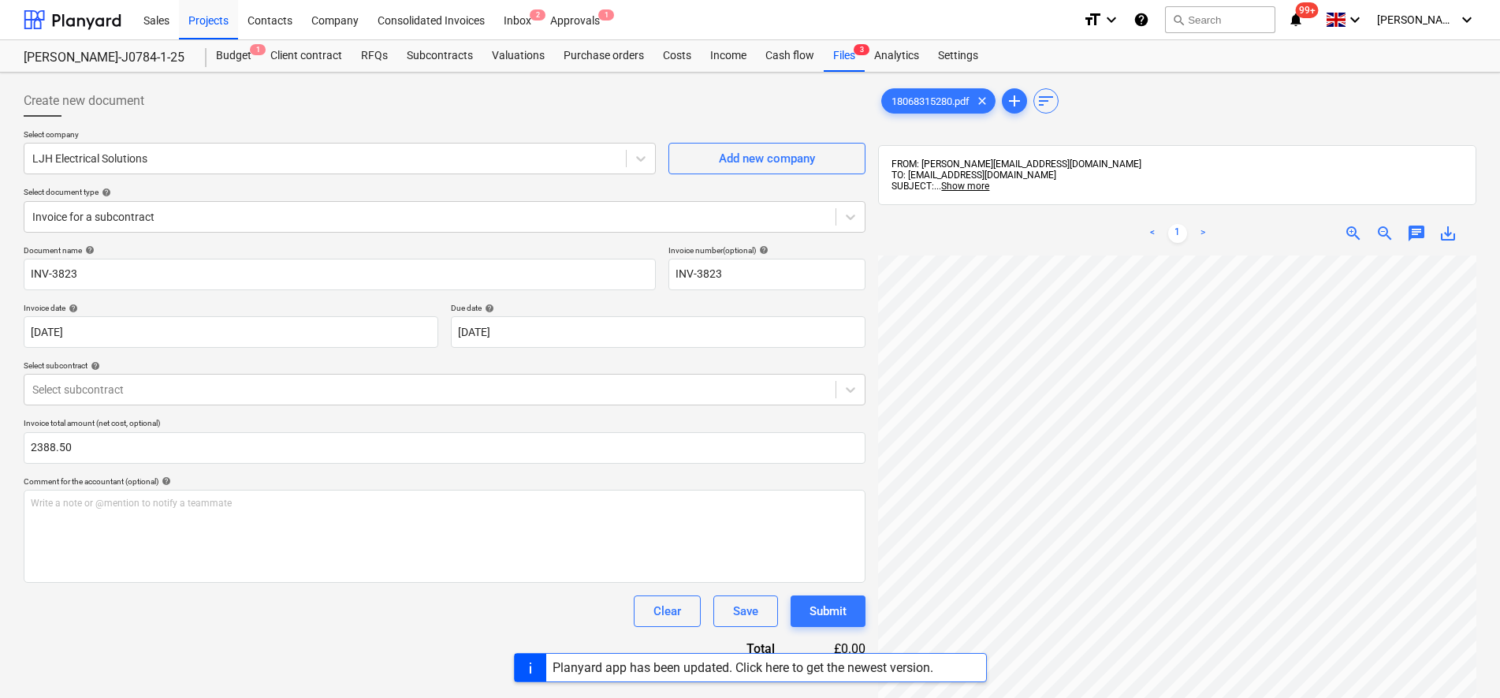
type input "2,388.50"
click at [137, 486] on div "Comment for the accountant (optional) help" at bounding box center [445, 481] width 842 height 10
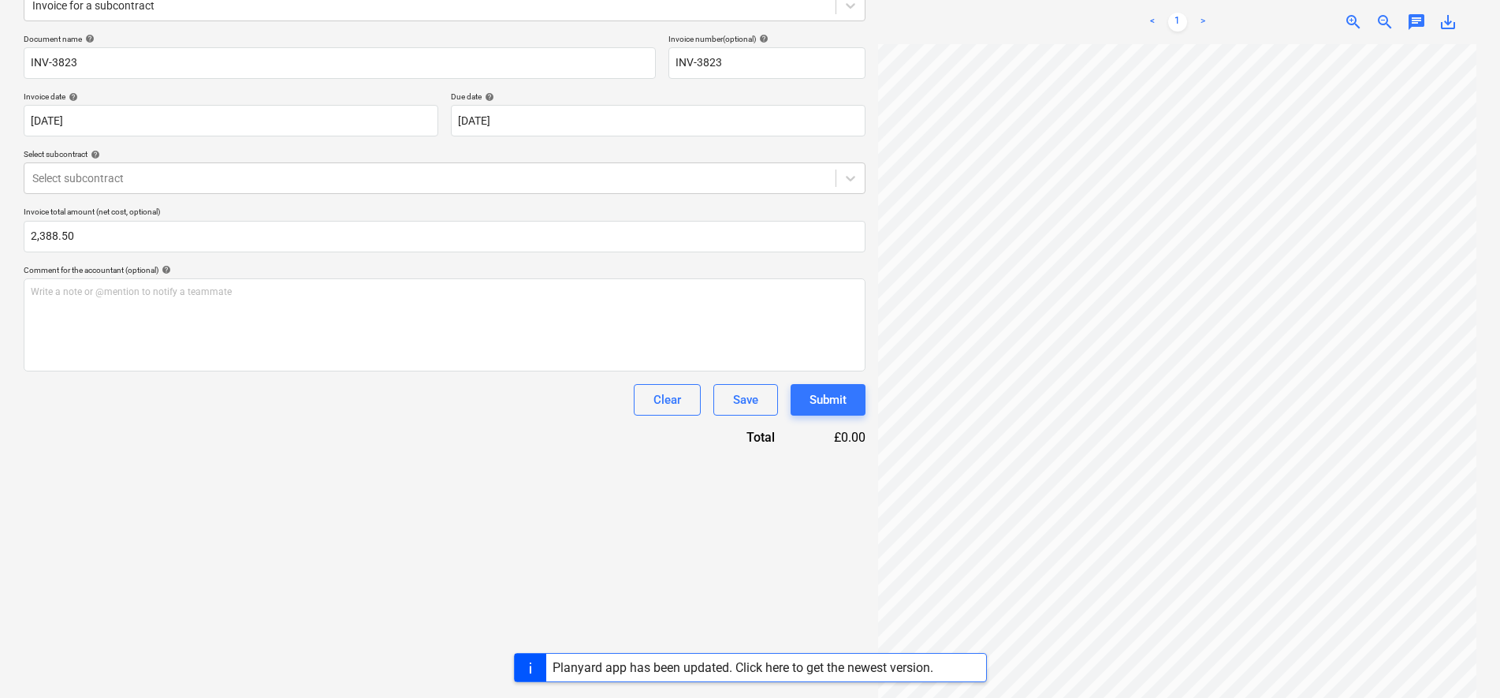
scroll to position [224, 0]
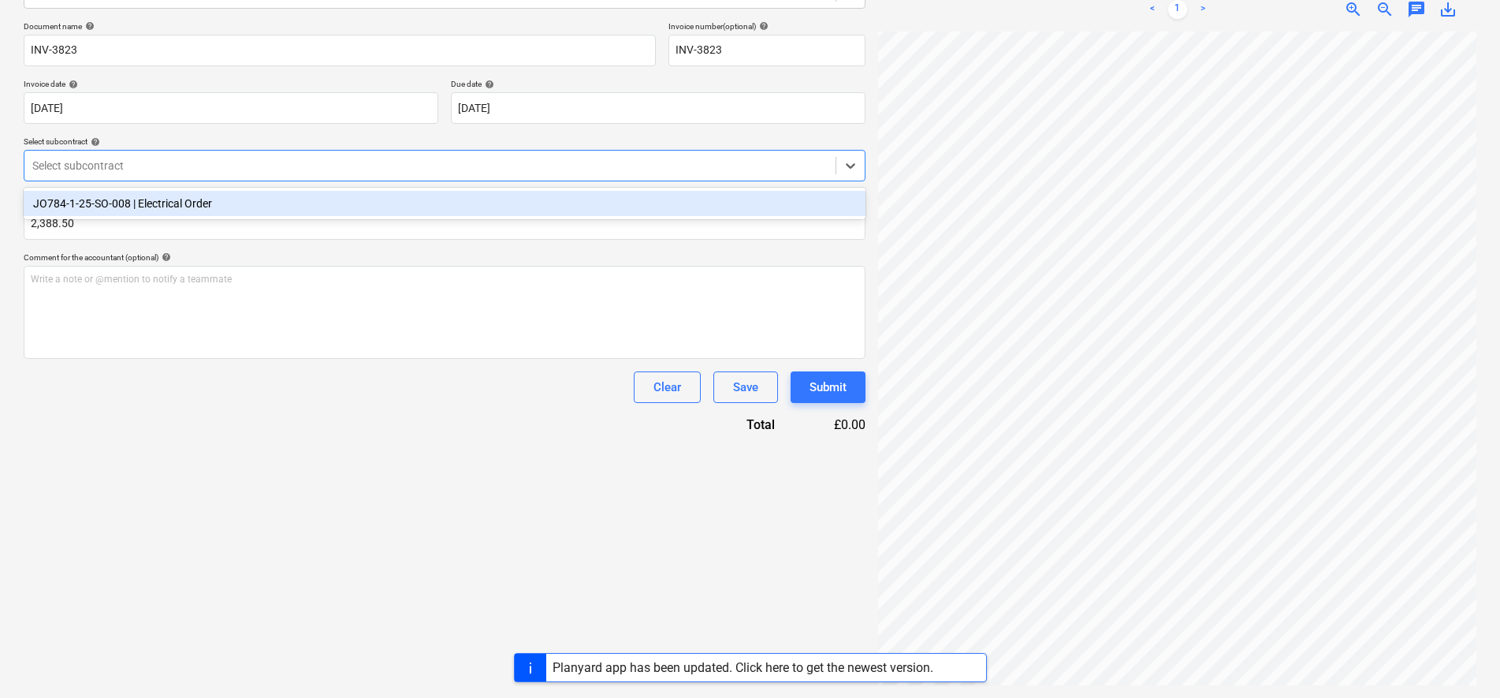
click at [113, 164] on div at bounding box center [429, 166] width 795 height 16
click at [103, 214] on div "JO784-1-25-SO-008 | Electrical Order" at bounding box center [445, 203] width 842 height 25
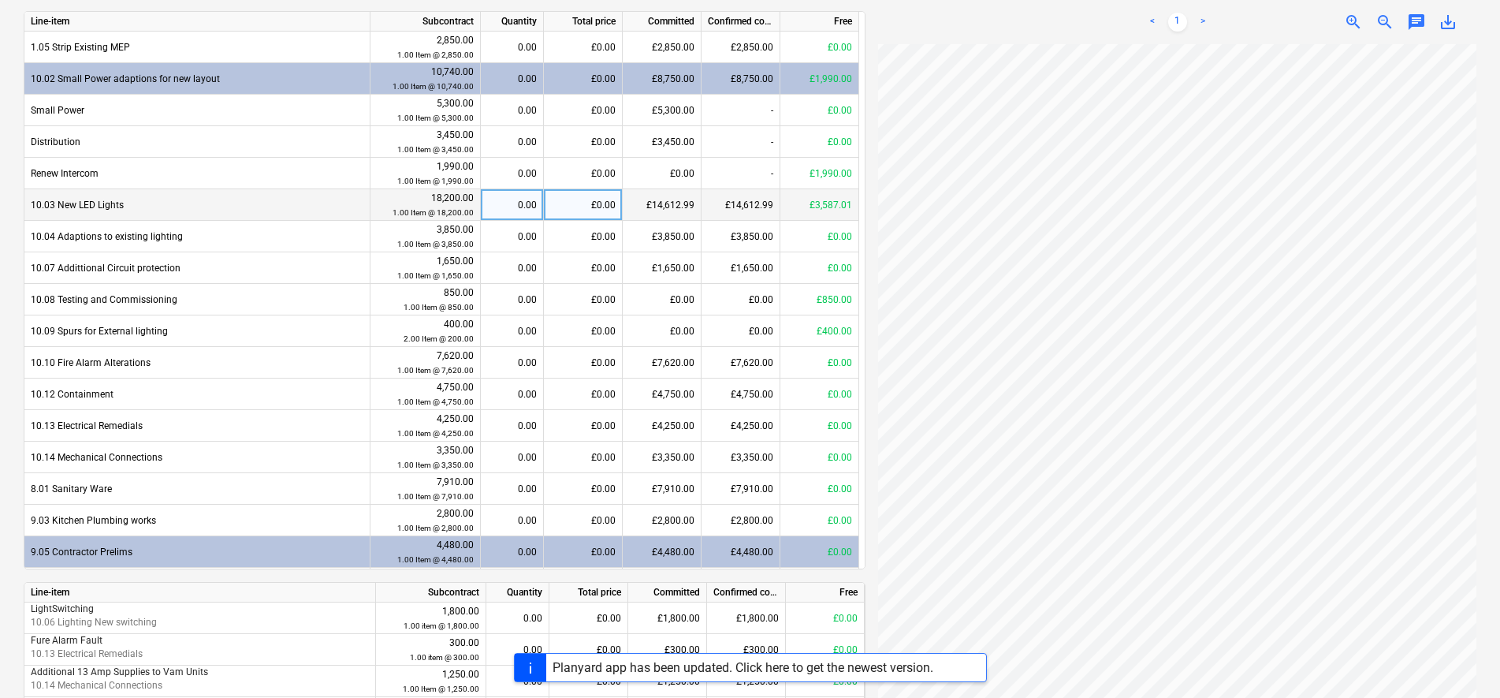
click at [585, 210] on div "£0.00" at bounding box center [583, 205] width 79 height 32
type input "2388.50"
click at [445, 7] on div "Document name help INV-3823 Invoice number (optional) help INV-3823 Invoice dat…" at bounding box center [445, 186] width 842 height 1314
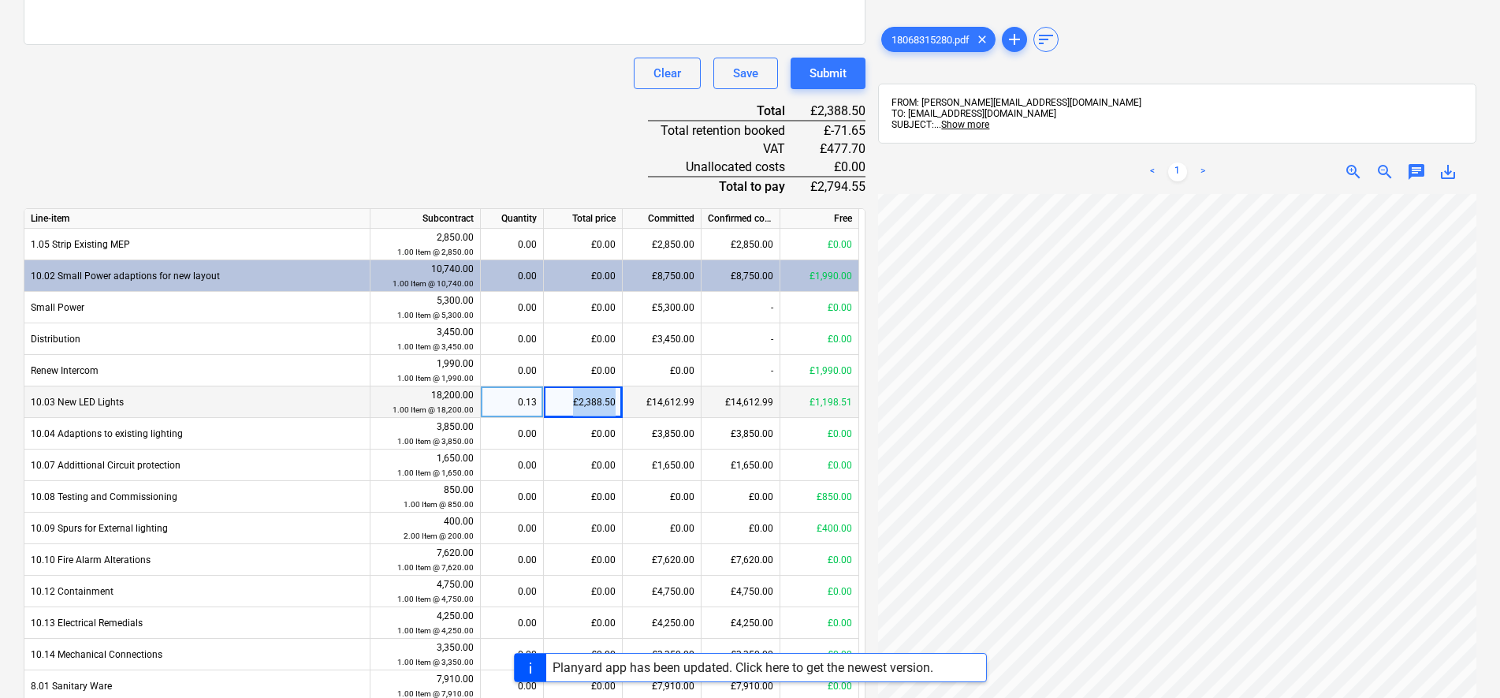
drag, startPoint x: 567, startPoint y: 393, endPoint x: 646, endPoint y: 409, distance: 79.8
click at [0, 0] on div "10.03 New LED Lights 18,200.00 1.00 Item @ 18,200.00 0.13 £2,388.50 £14,612.99 …" at bounding box center [0, 0] width 0 height 0
click at [612, 405] on div "£2,388.50" at bounding box center [583, 402] width 79 height 32
click at [359, 110] on div "Document name help INV-3823 Invoice number (optional) help INV-3823 Invoice dat…" at bounding box center [445, 374] width 842 height 1332
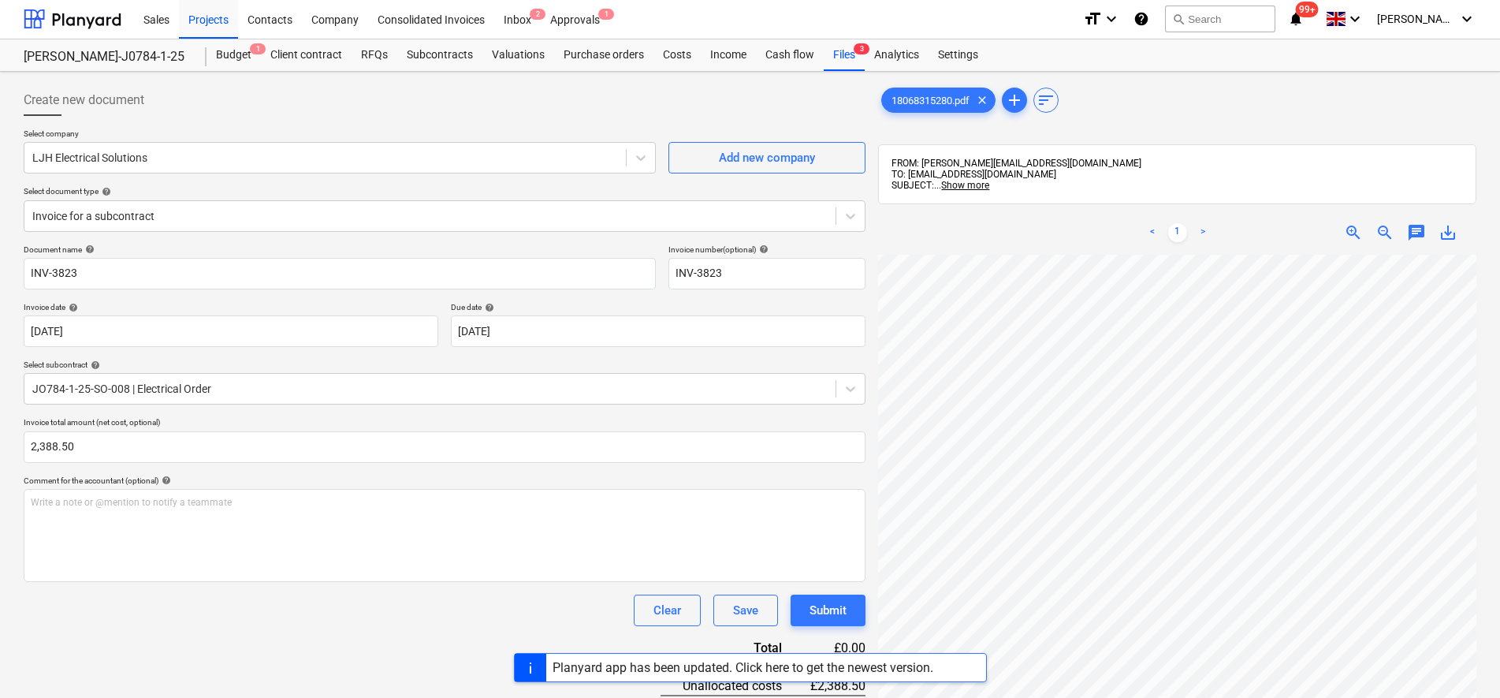
scroll to position [0, 0]
click at [515, 26] on div "Inbox 2" at bounding box center [517, 19] width 47 height 40
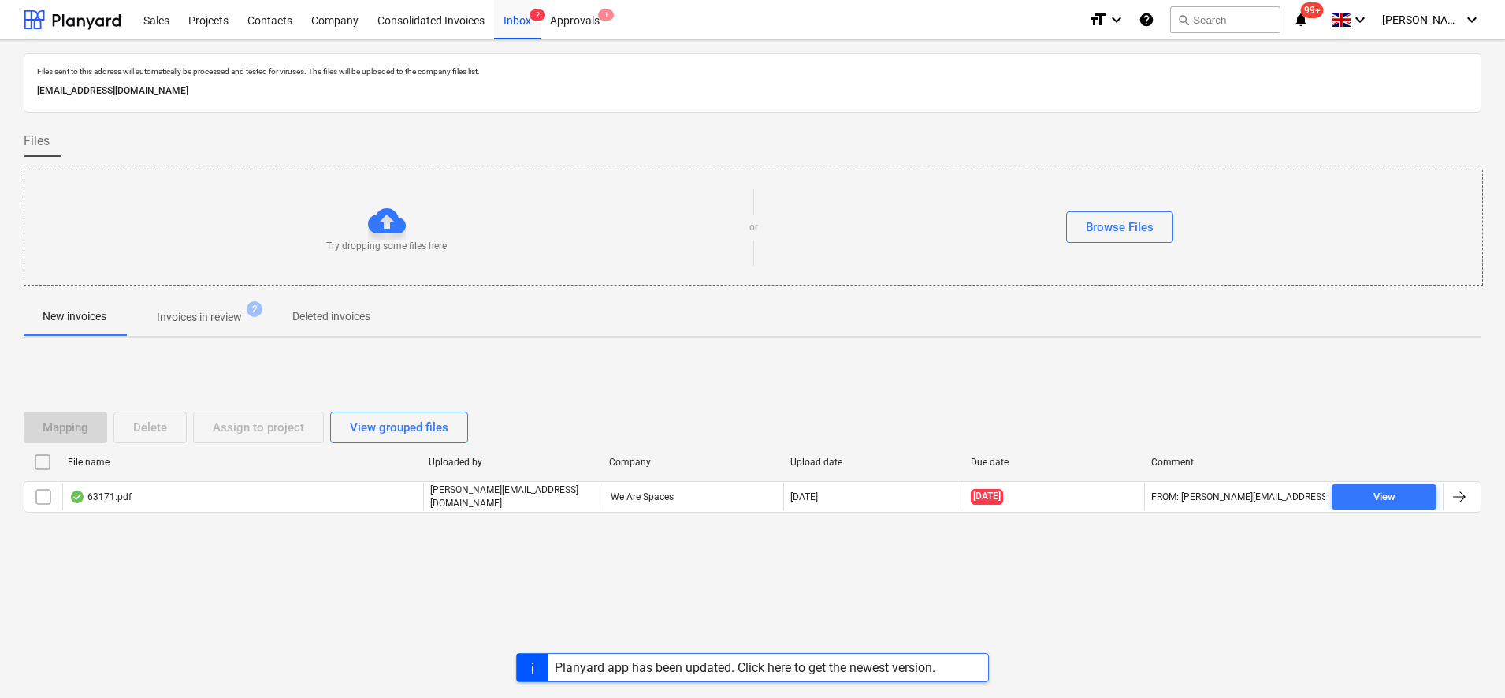
click at [221, 314] on p "Invoices in review" at bounding box center [199, 317] width 85 height 17
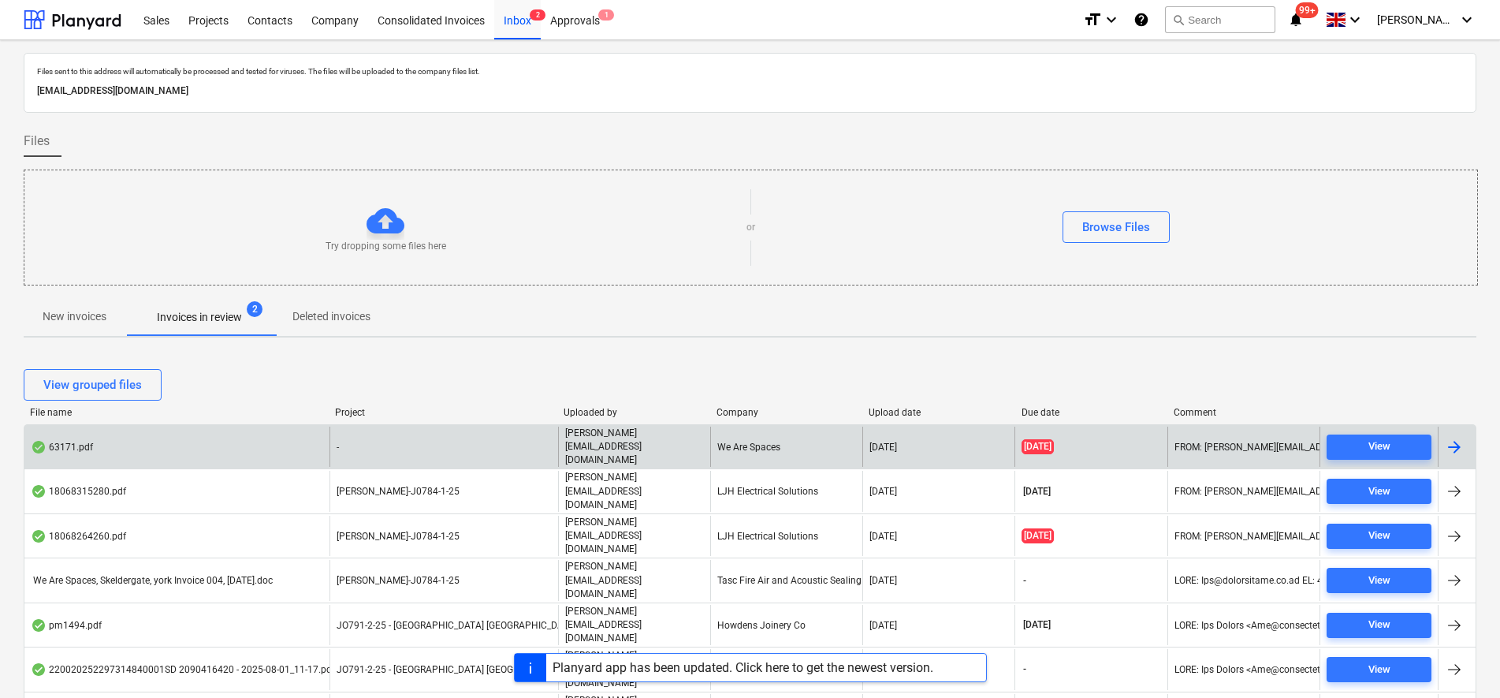
click at [334, 448] on div "-" at bounding box center [443, 446] width 229 height 40
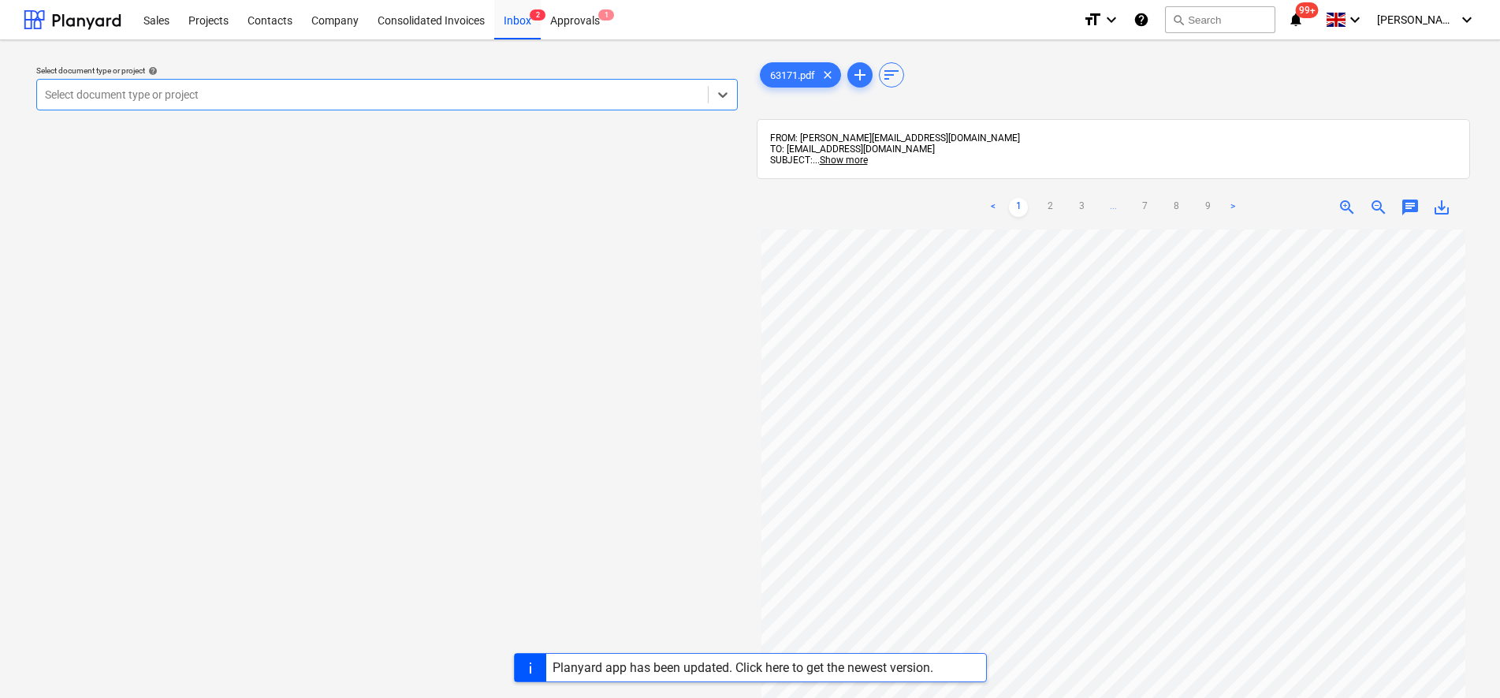
click at [151, 88] on div at bounding box center [372, 95] width 655 height 16
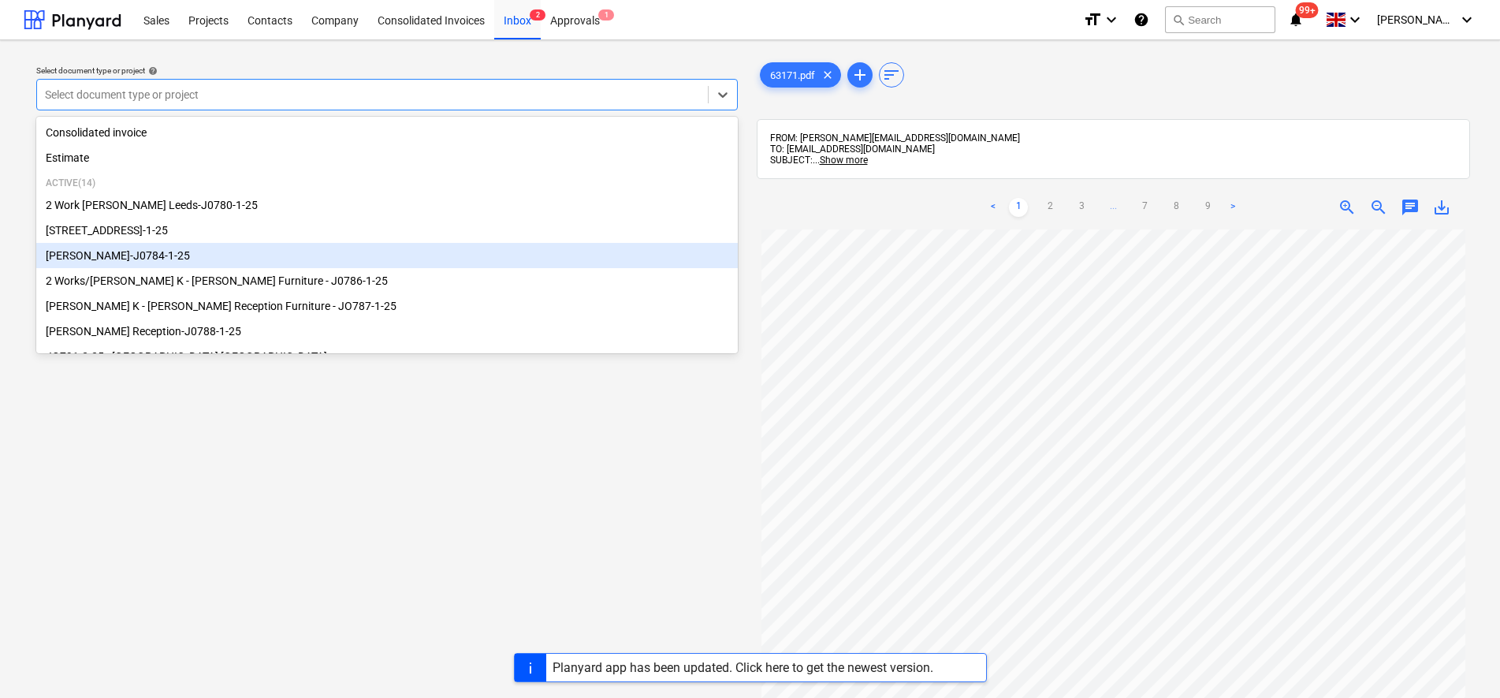
click at [124, 250] on div "[PERSON_NAME]-J0784-1-25" at bounding box center [386, 255] width 701 height 25
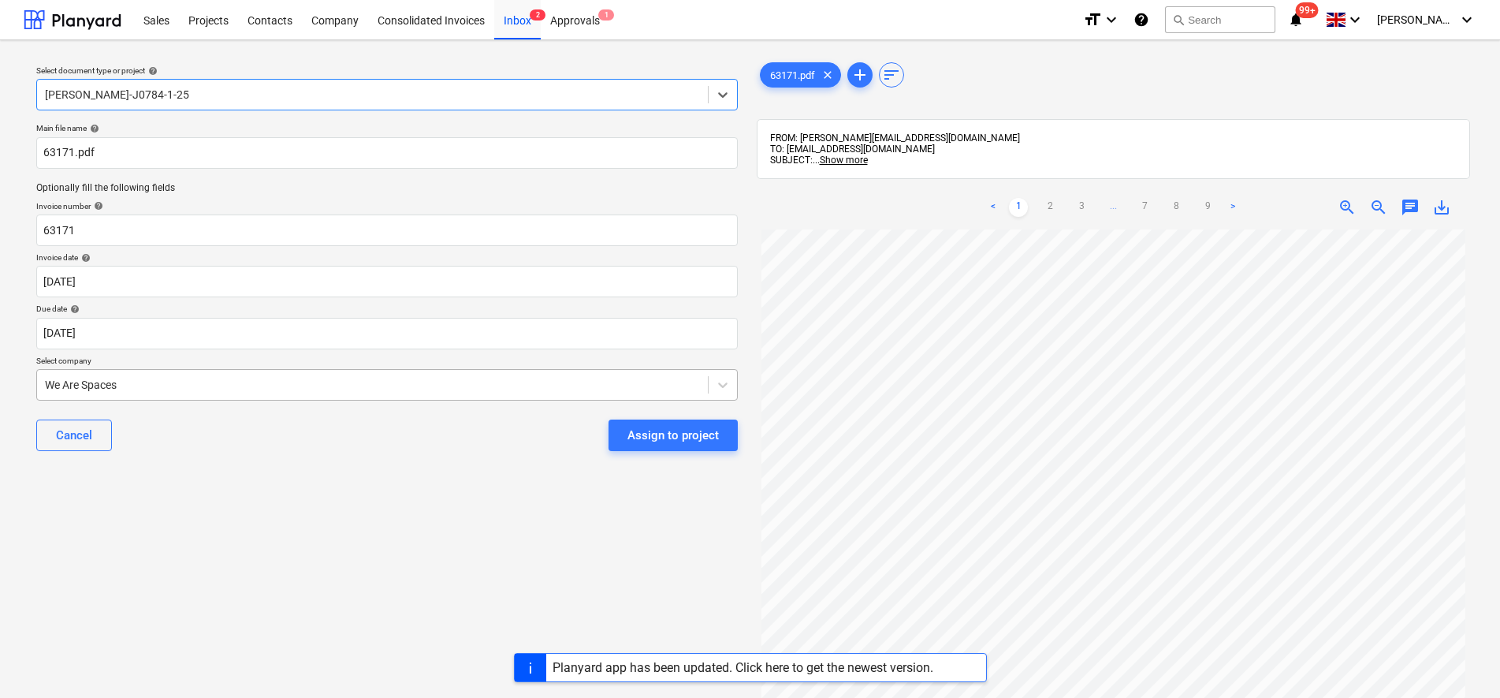
click at [136, 390] on div at bounding box center [372, 385] width 655 height 16
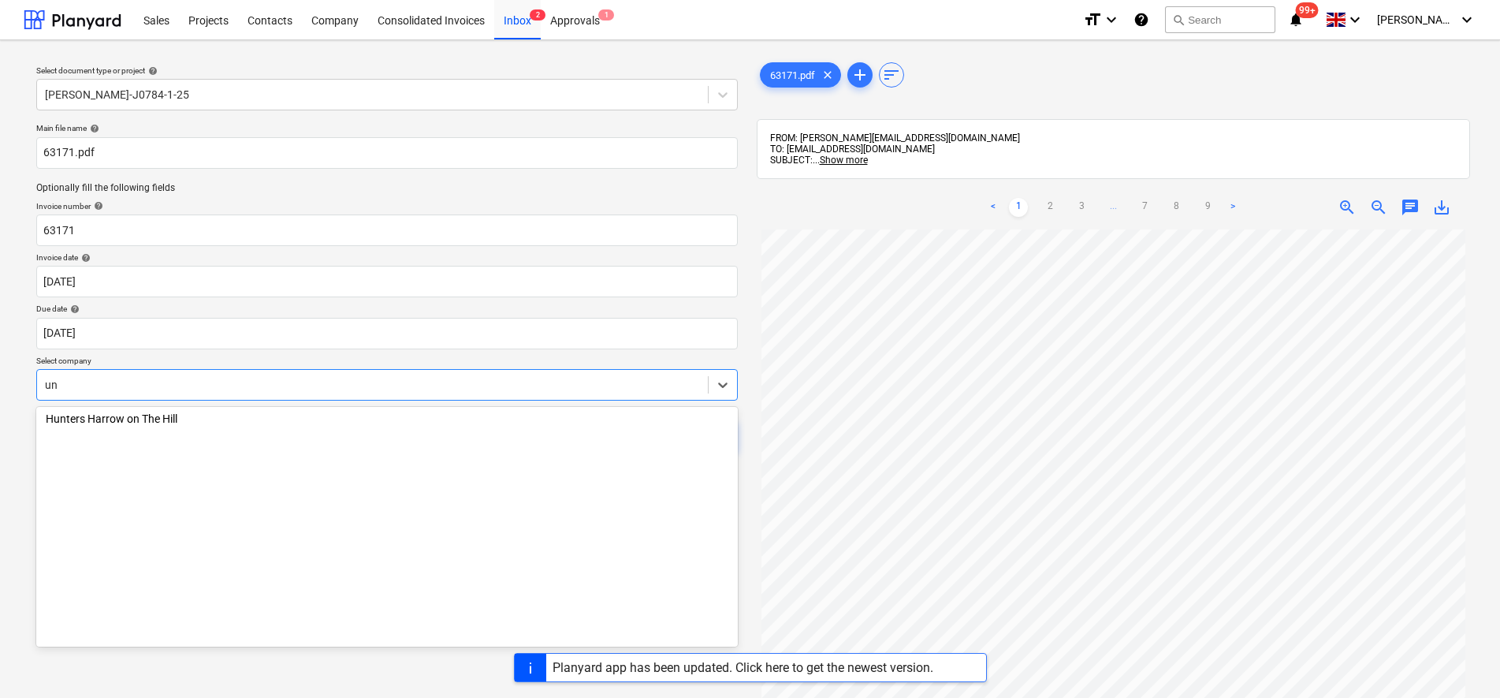
scroll to position [788, 0]
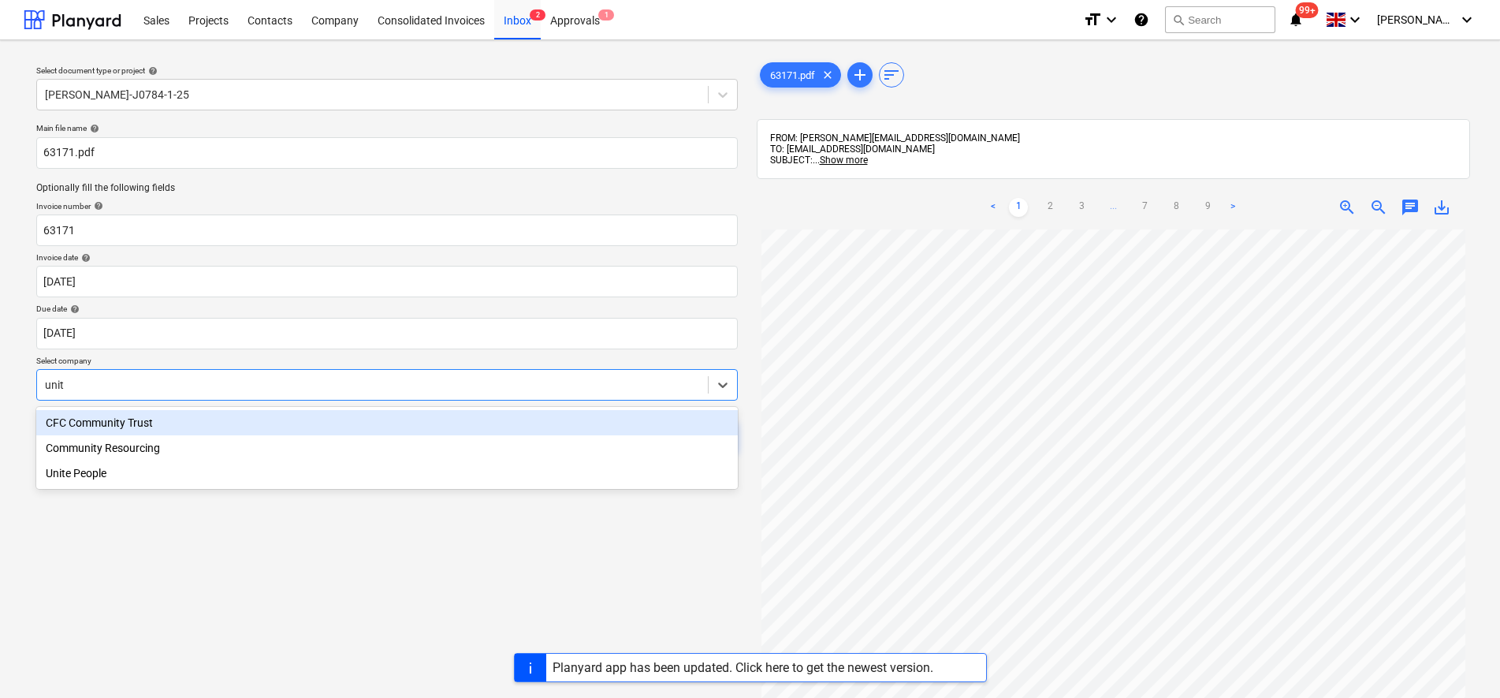
type input "unite"
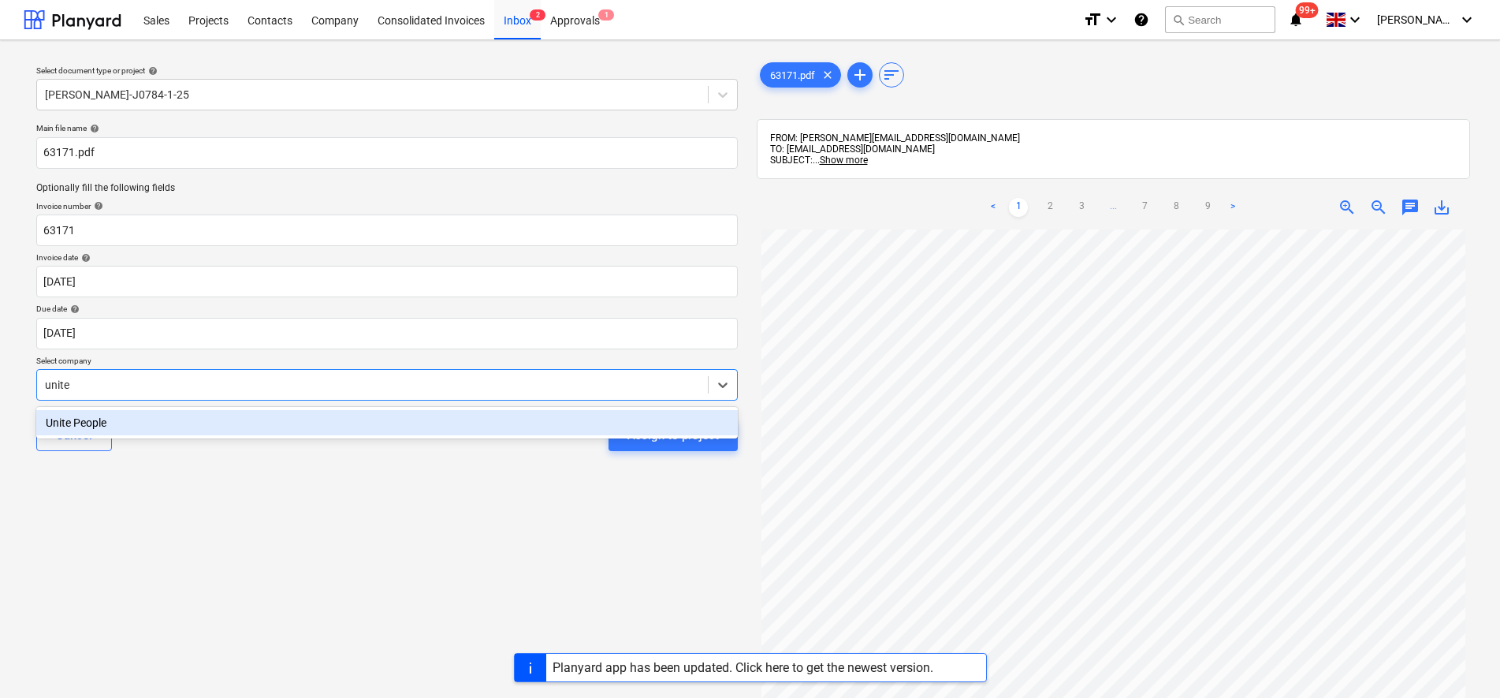
click at [225, 423] on div "Unite People" at bounding box center [386, 422] width 701 height 25
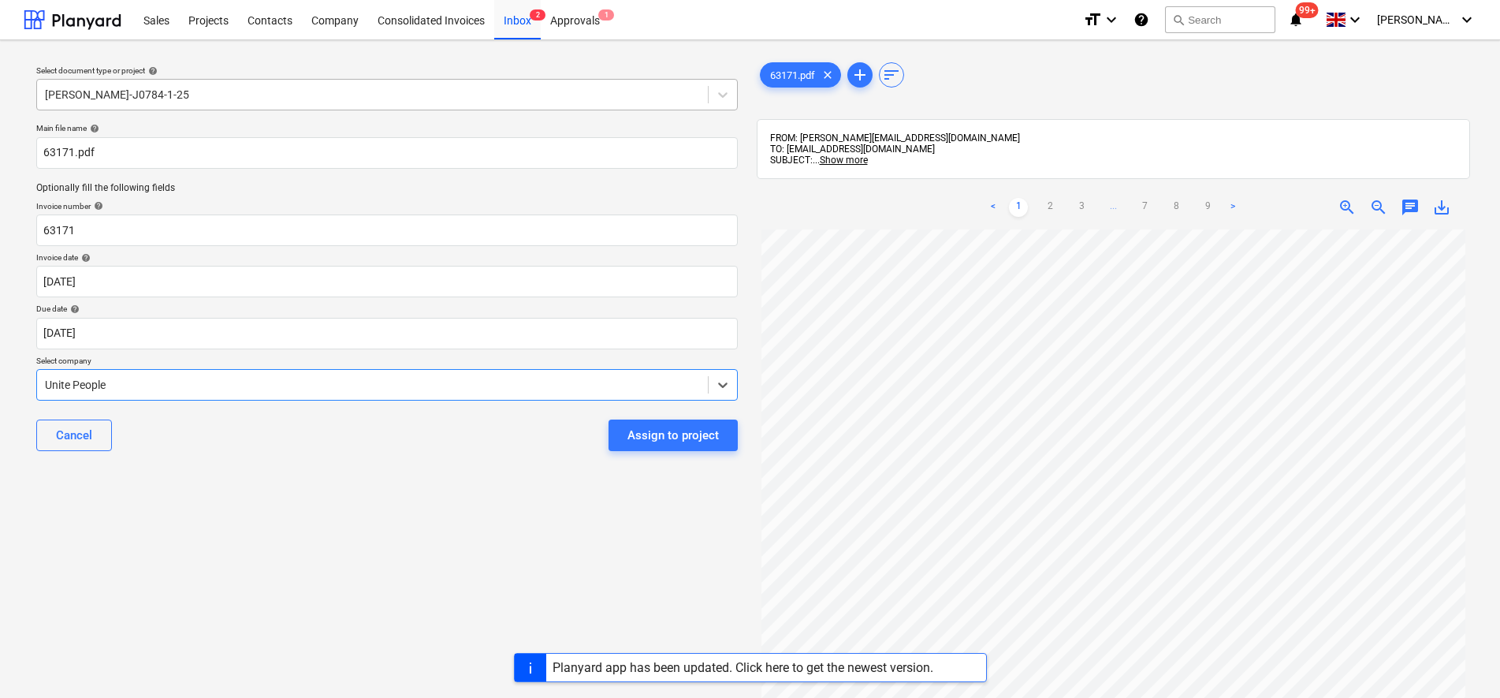
click at [288, 104] on div "[PERSON_NAME]-J0784-1-25" at bounding box center [372, 95] width 671 height 22
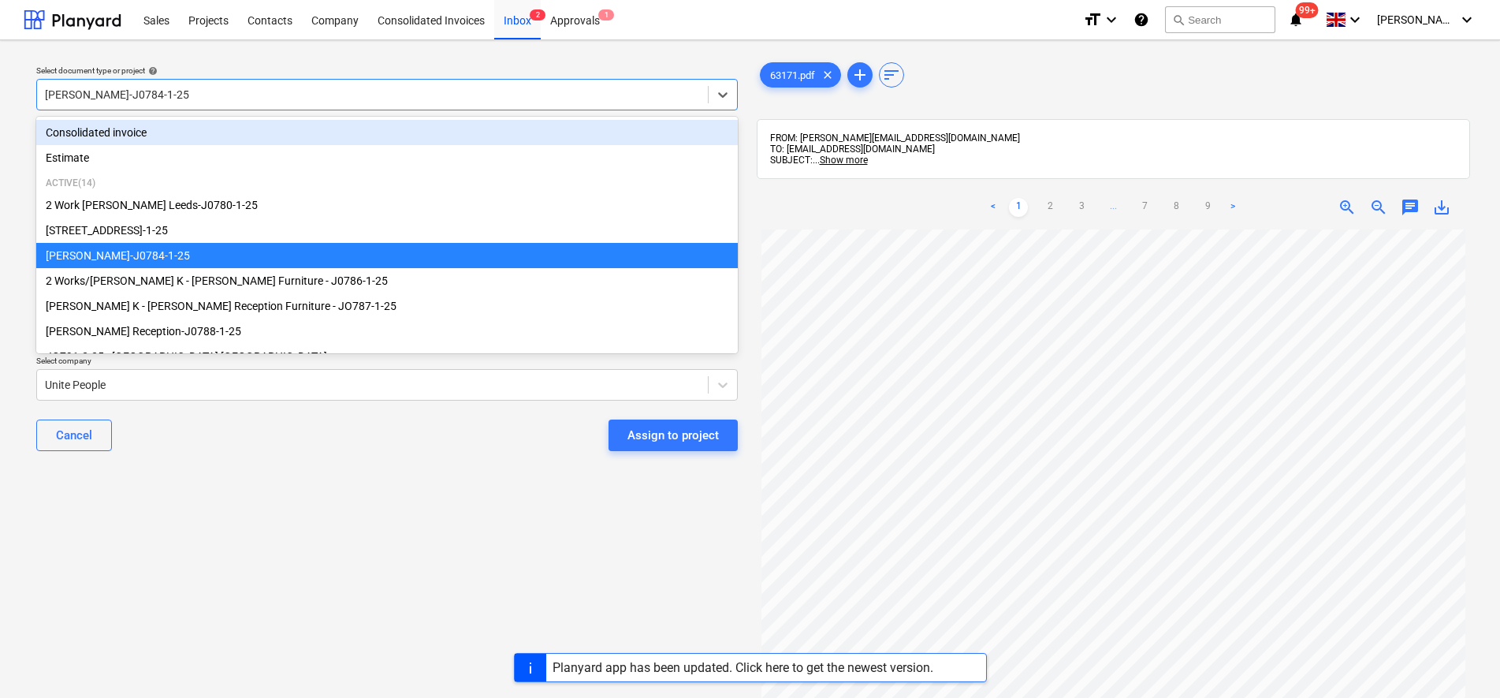
click at [255, 126] on div "Consolidated invoice" at bounding box center [386, 132] width 701 height 25
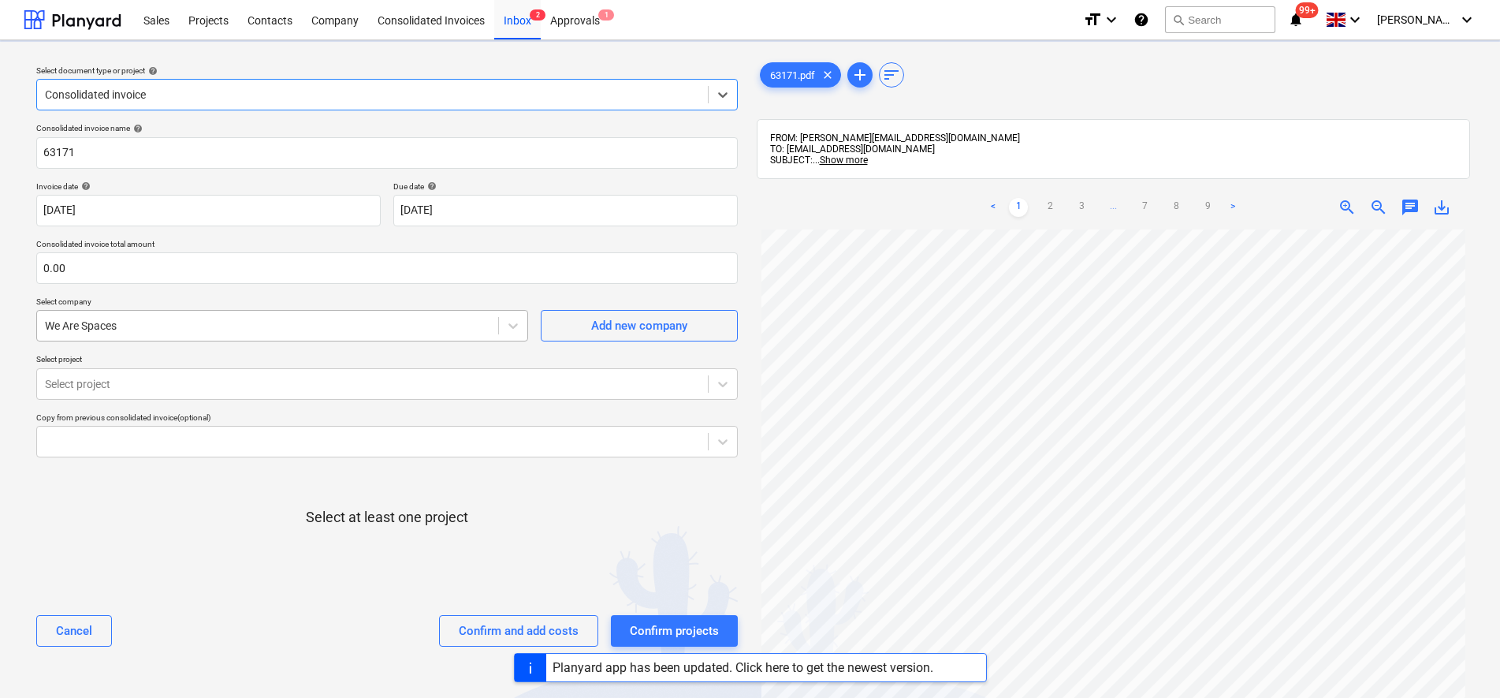
click at [236, 337] on div "We Are Spaces" at bounding box center [267, 325] width 461 height 22
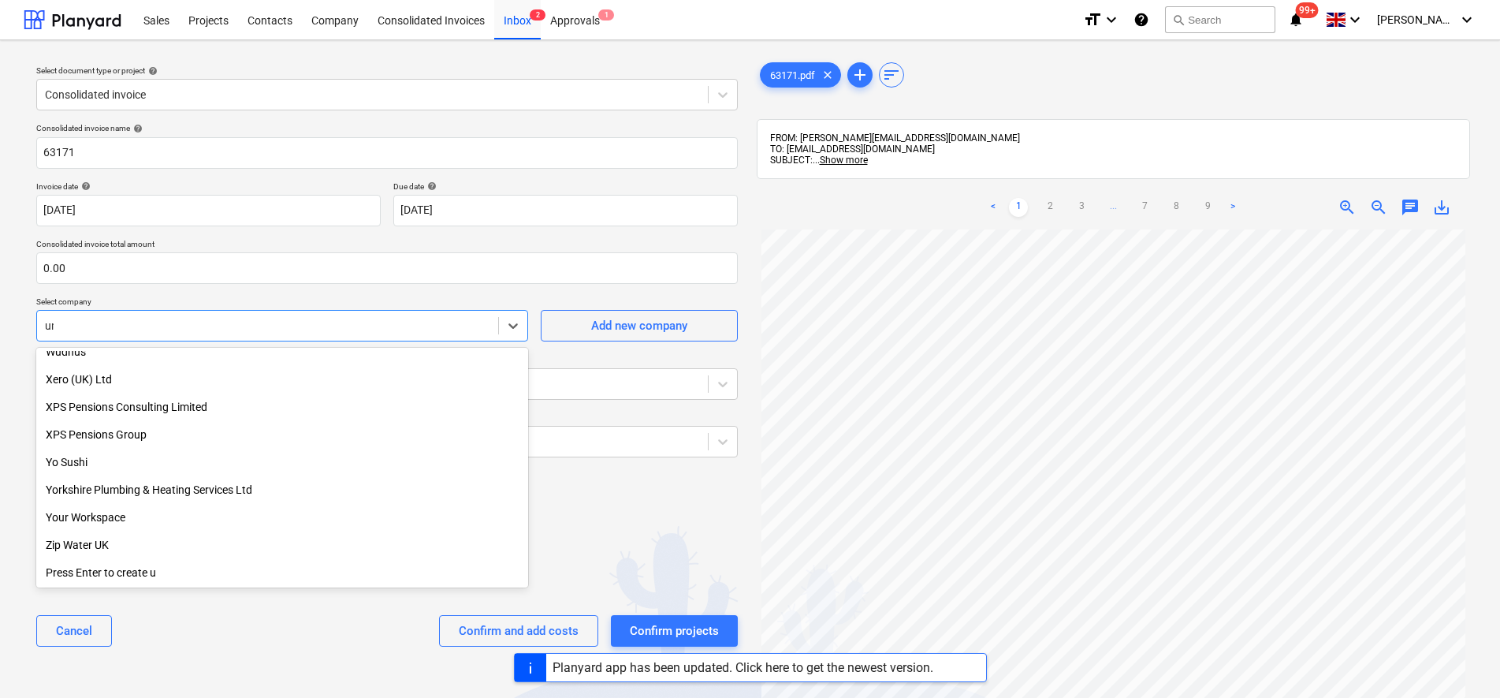
scroll to position [1557, 0]
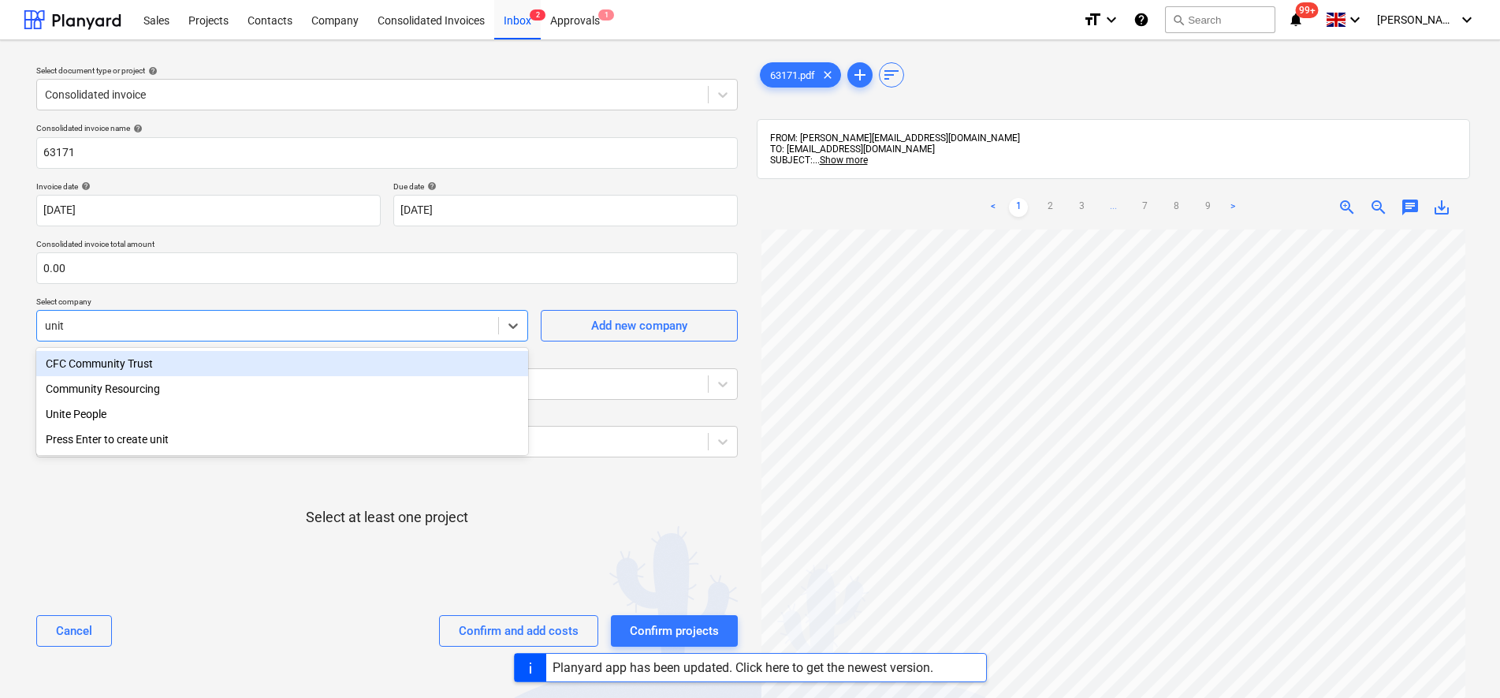
type input "unite"
click at [136, 370] on div "Unite People" at bounding box center [282, 363] width 492 height 25
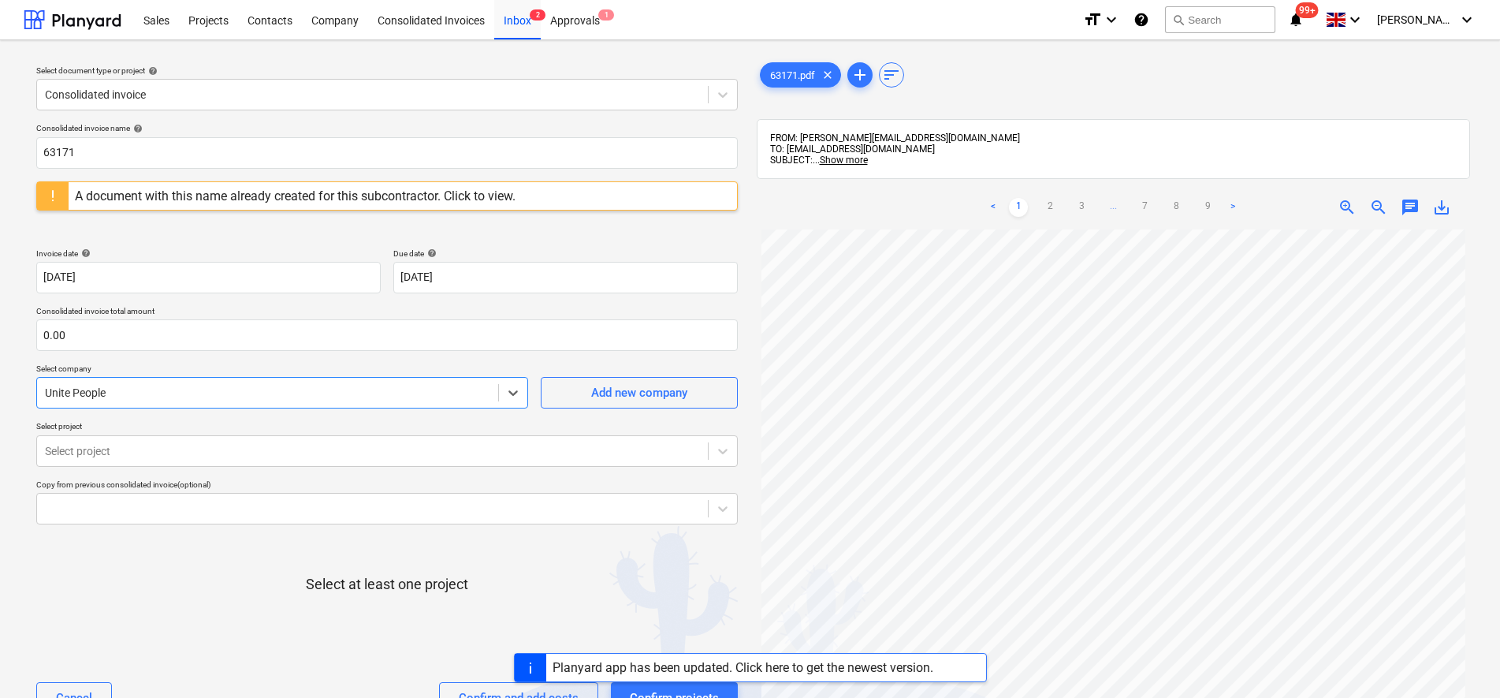
click at [89, 188] on div "A document with this name already created for this subcontractor. Click to view." at bounding box center [295, 195] width 441 height 15
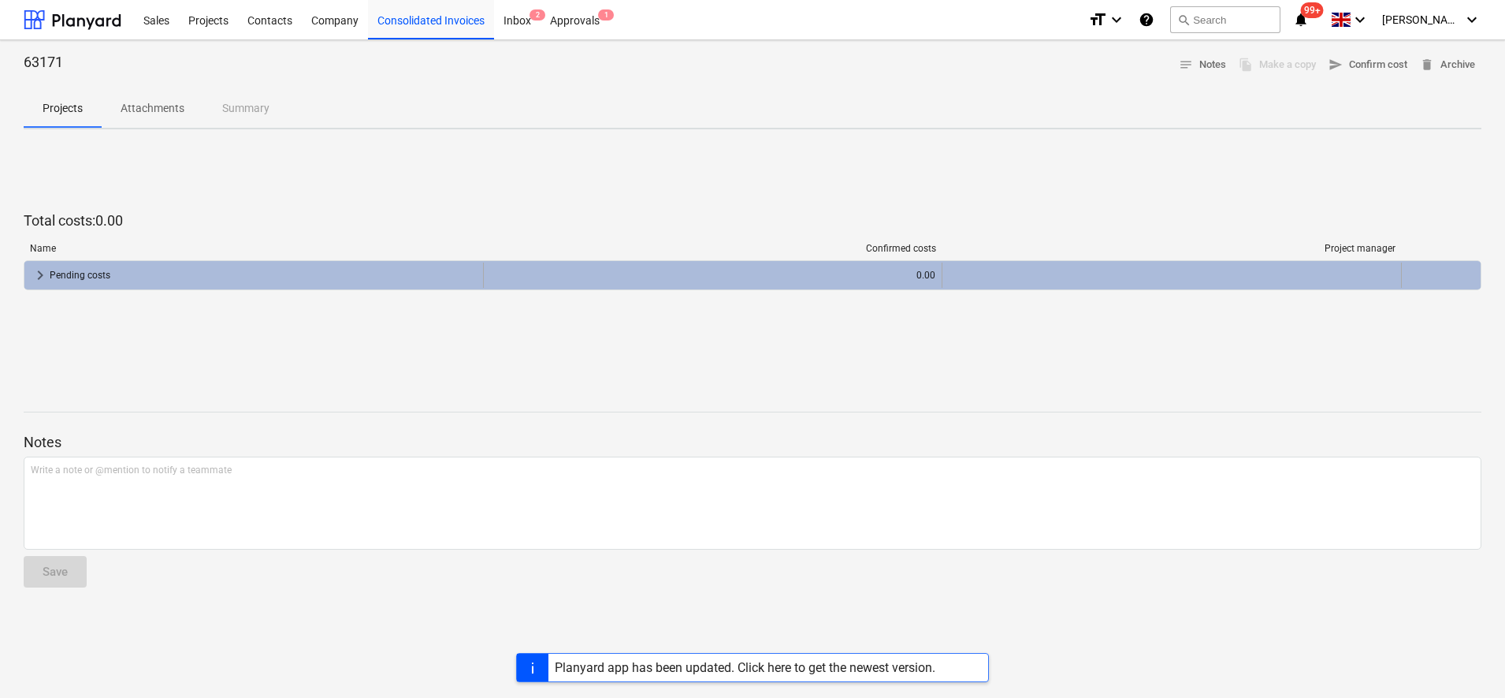
click at [109, 273] on div "Pending costs" at bounding box center [263, 274] width 427 height 25
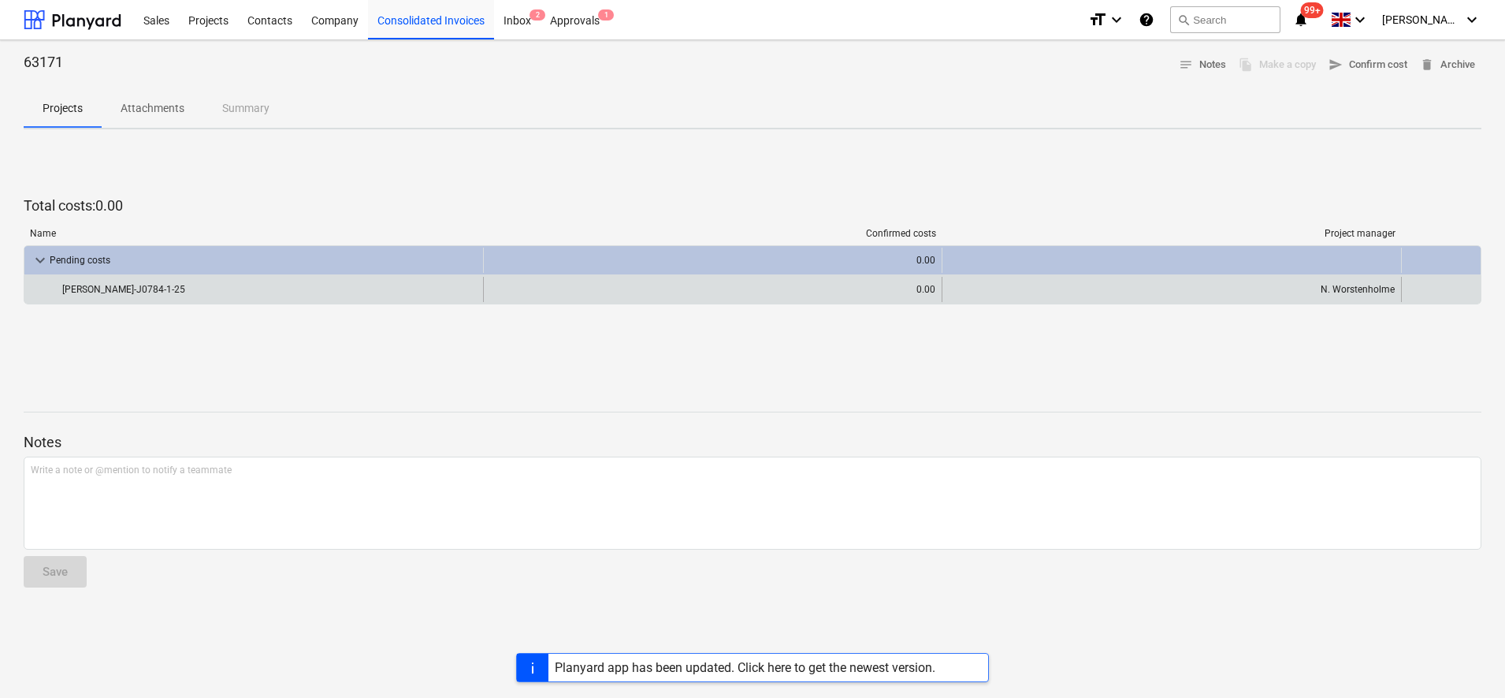
click at [114, 288] on div "[PERSON_NAME]-J0784-1-25" at bounding box center [269, 289] width 415 height 25
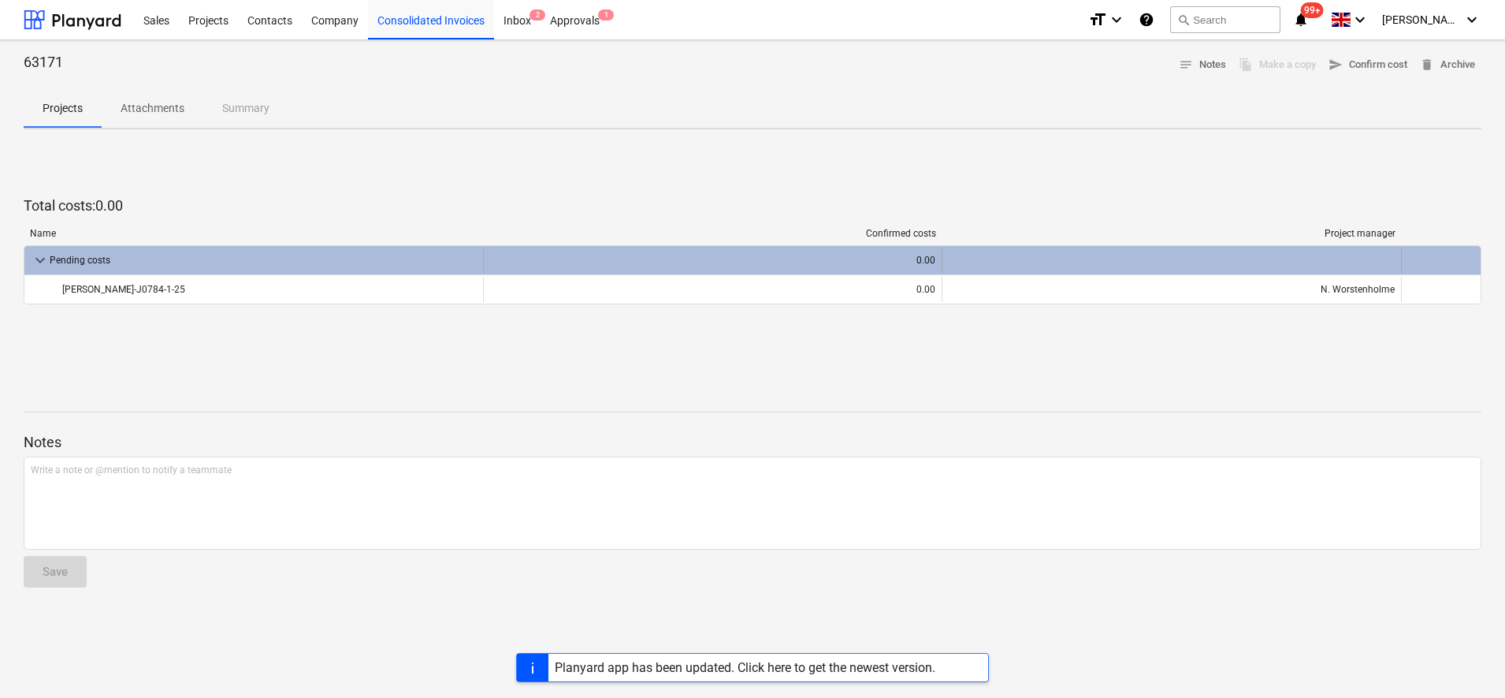
click at [87, 261] on div "Pending costs" at bounding box center [263, 259] width 427 height 25
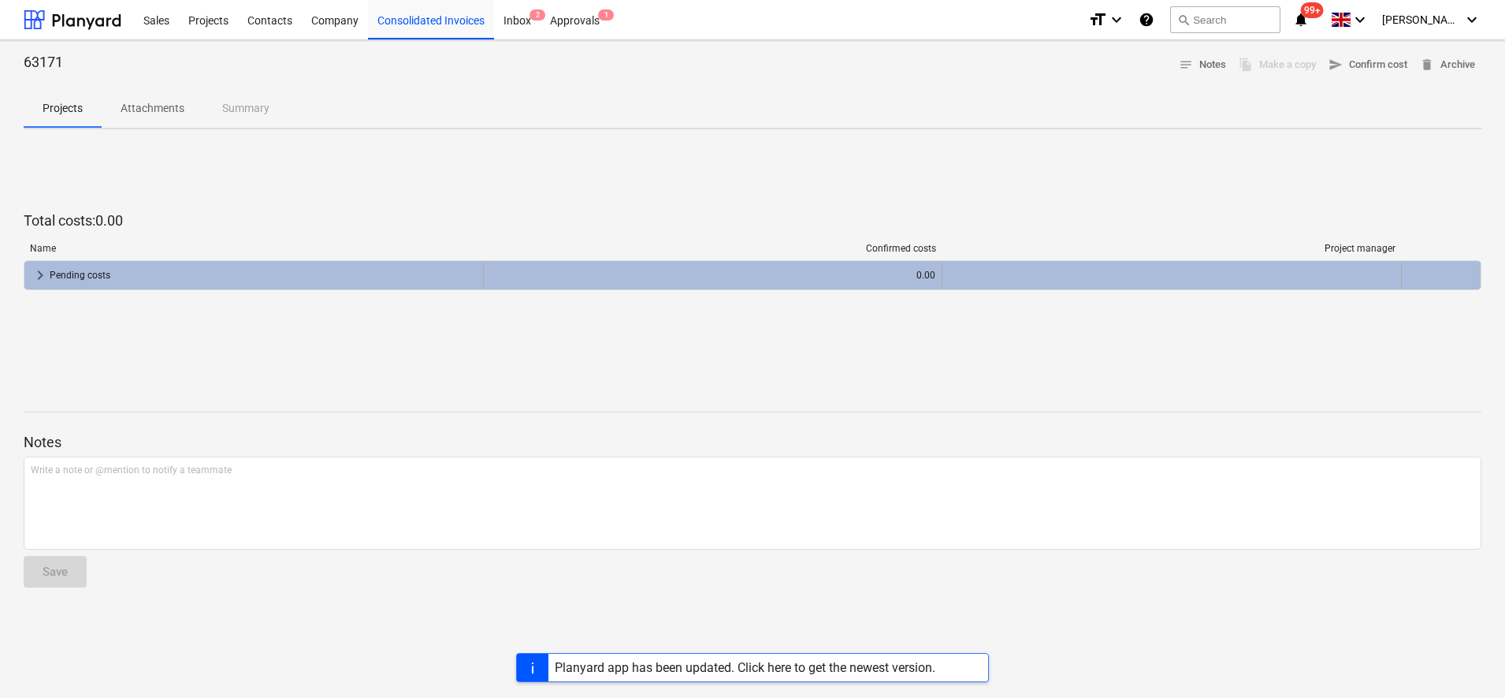
click at [47, 270] on span "keyboard_arrow_right" at bounding box center [40, 275] width 19 height 19
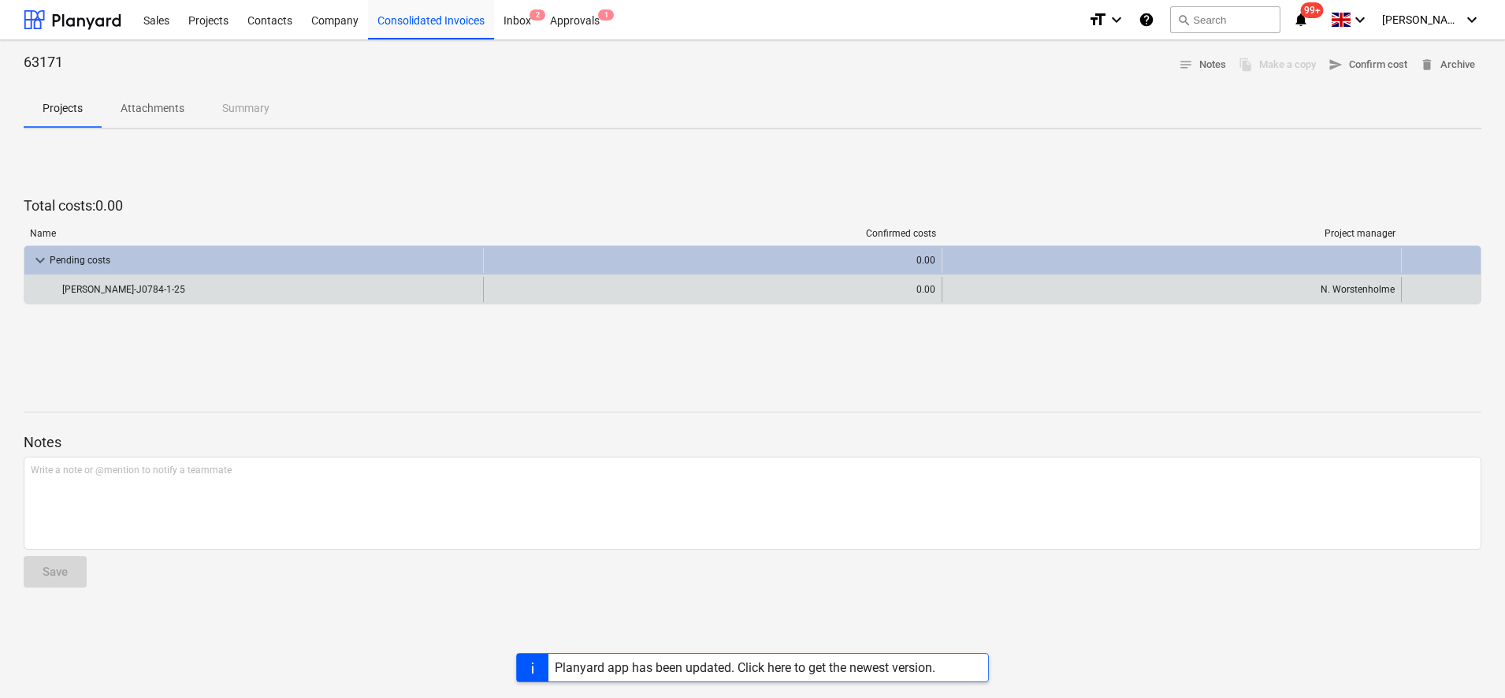
click at [70, 286] on div "[PERSON_NAME]-J0784-1-25" at bounding box center [269, 289] width 415 height 25
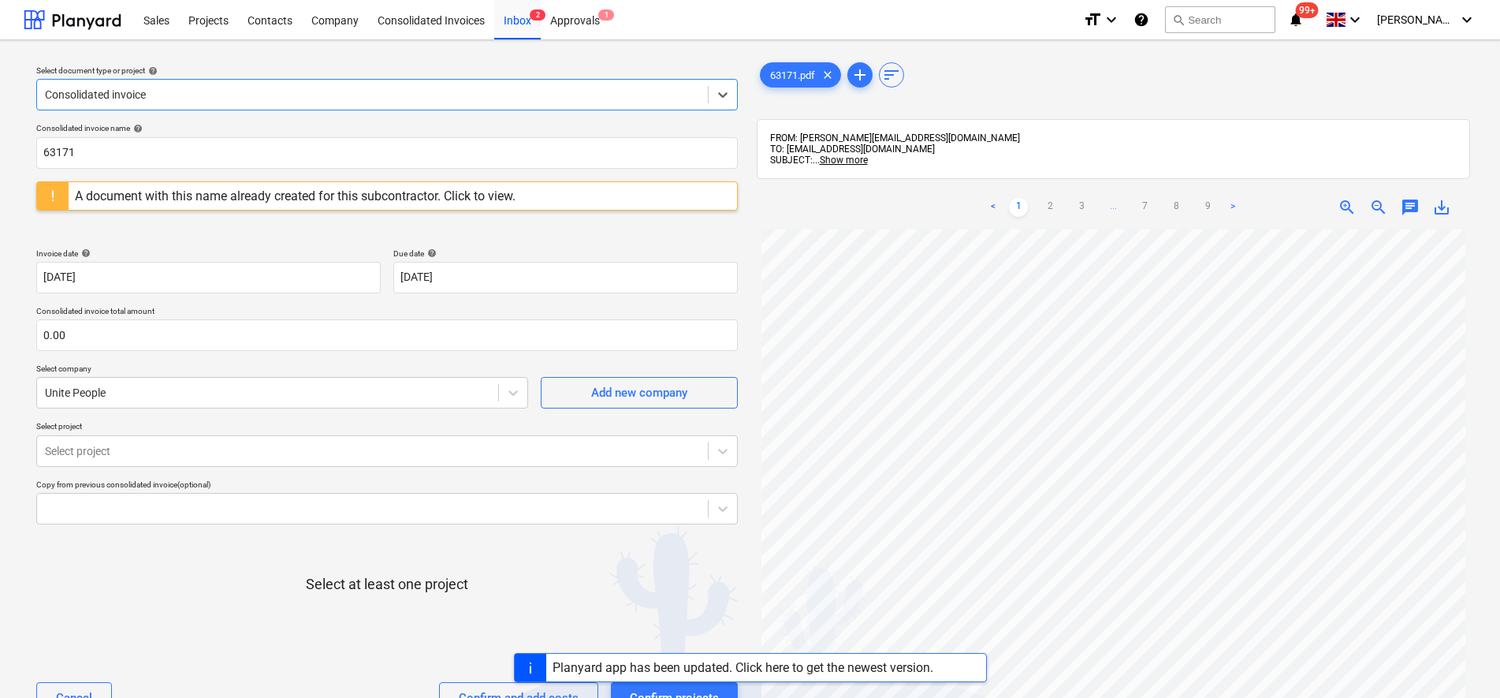
click at [101, 90] on div at bounding box center [372, 95] width 655 height 16
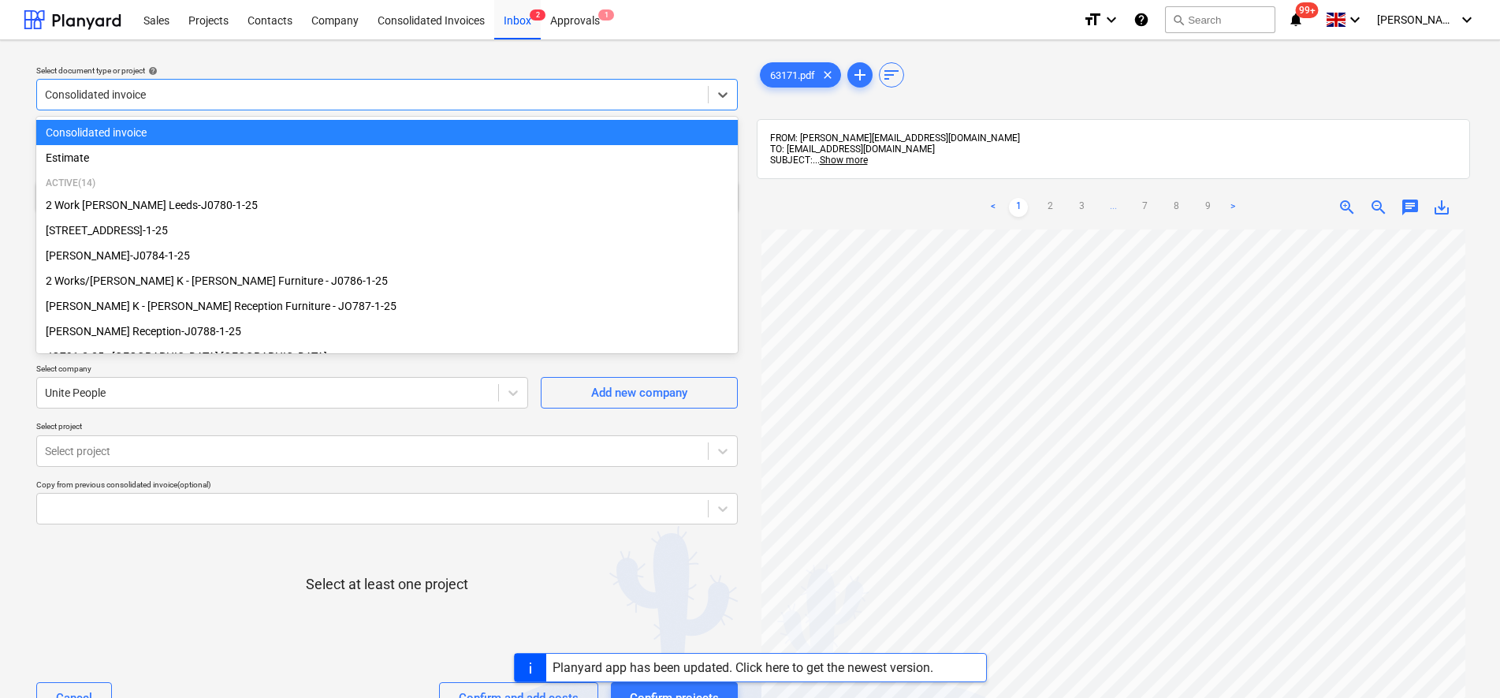
click at [102, 132] on div "Consolidated invoice" at bounding box center [386, 132] width 701 height 25
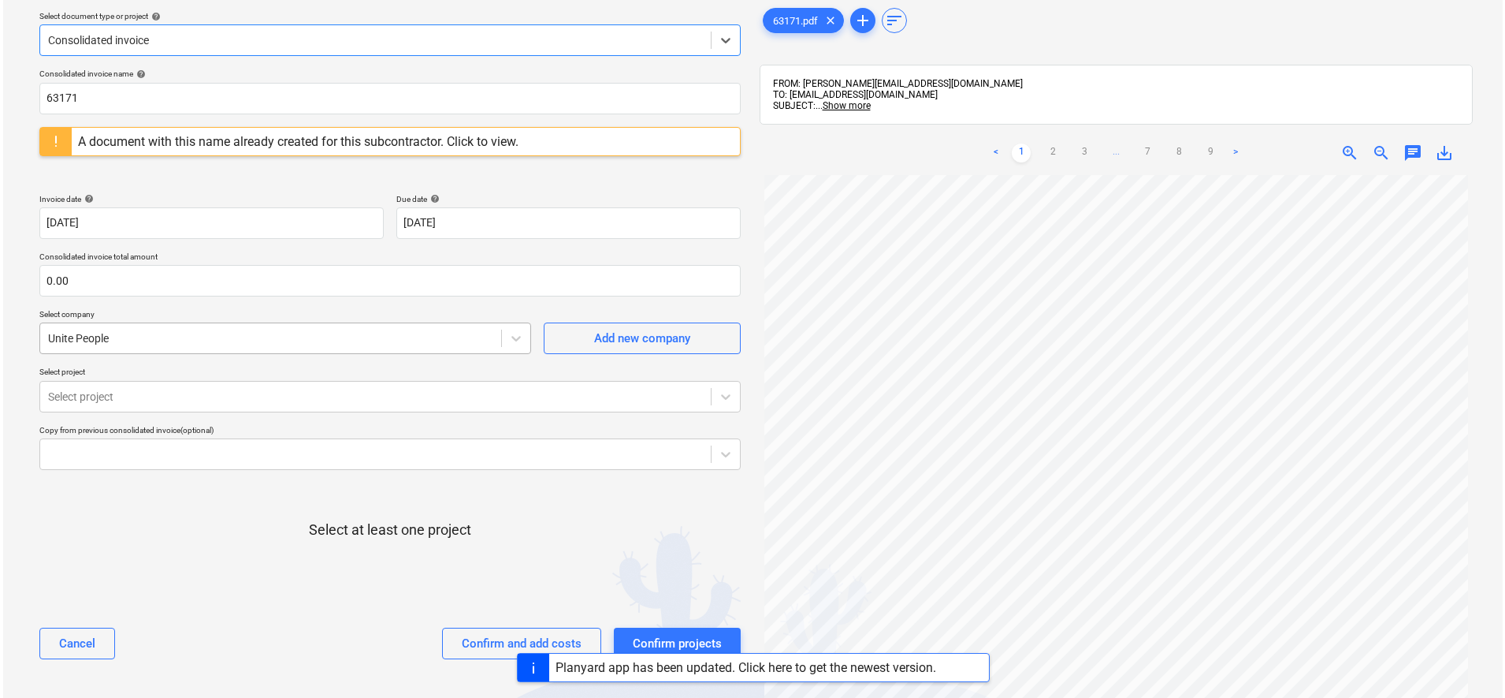
scroll to position [99, 0]
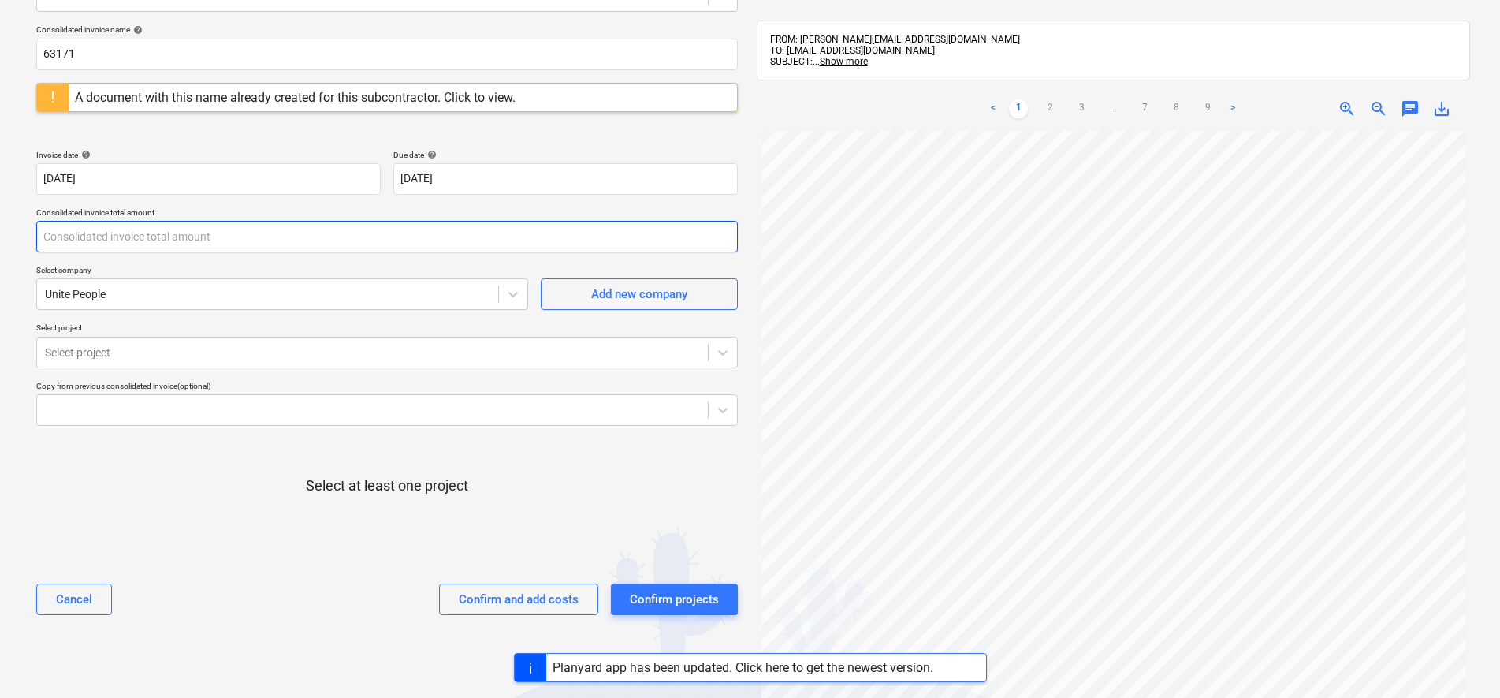
click at [86, 235] on input "text" at bounding box center [386, 237] width 701 height 32
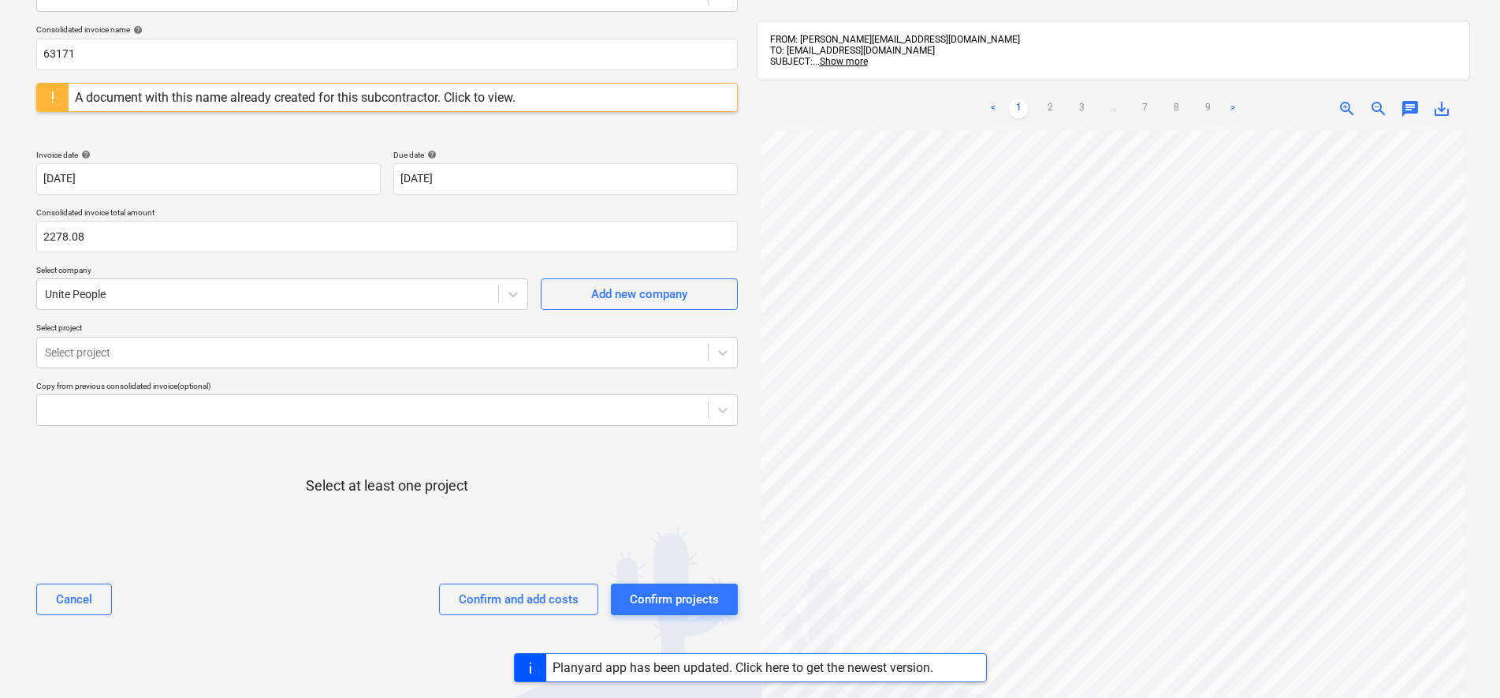
type input "2,278.08"
click at [102, 474] on div "Select at least one project" at bounding box center [386, 498] width 701 height 120
click at [124, 354] on div at bounding box center [372, 352] width 655 height 16
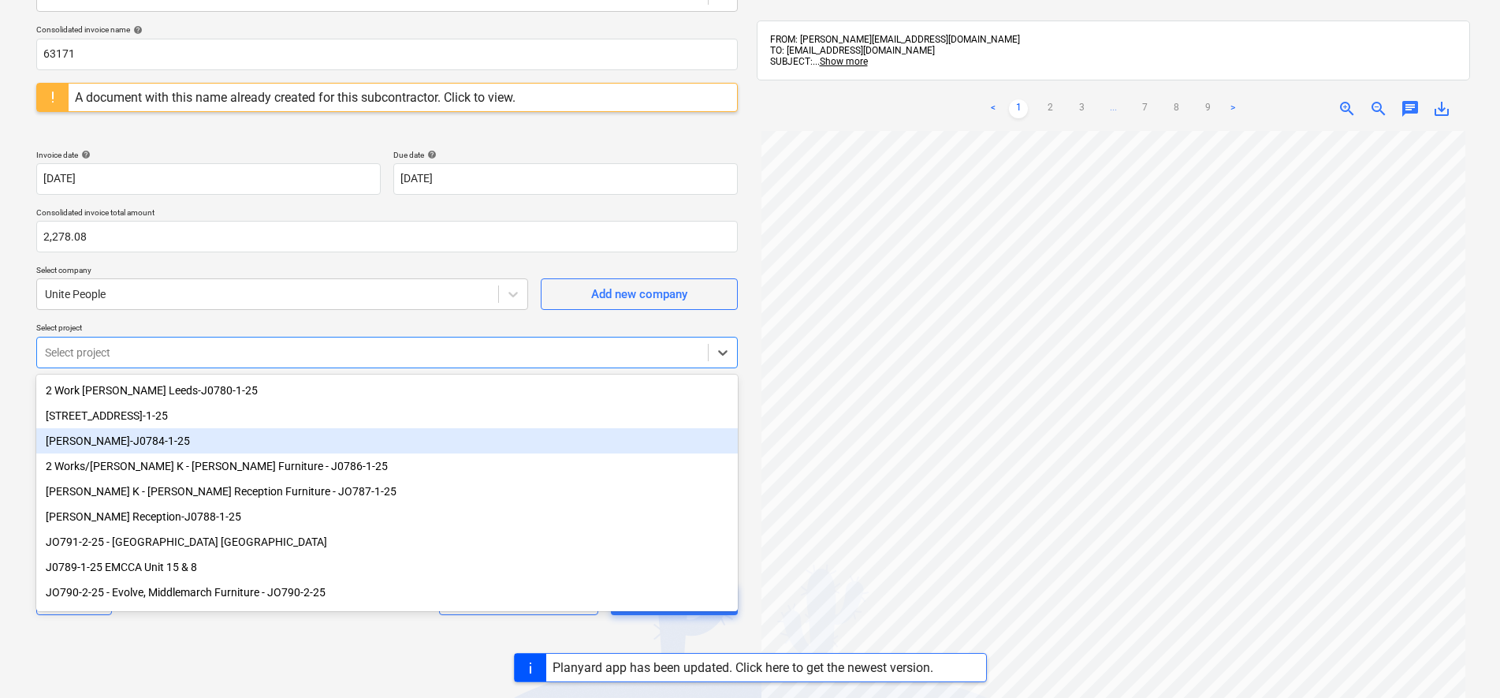
click at [95, 440] on div "[PERSON_NAME]-J0784-1-25" at bounding box center [386, 440] width 701 height 25
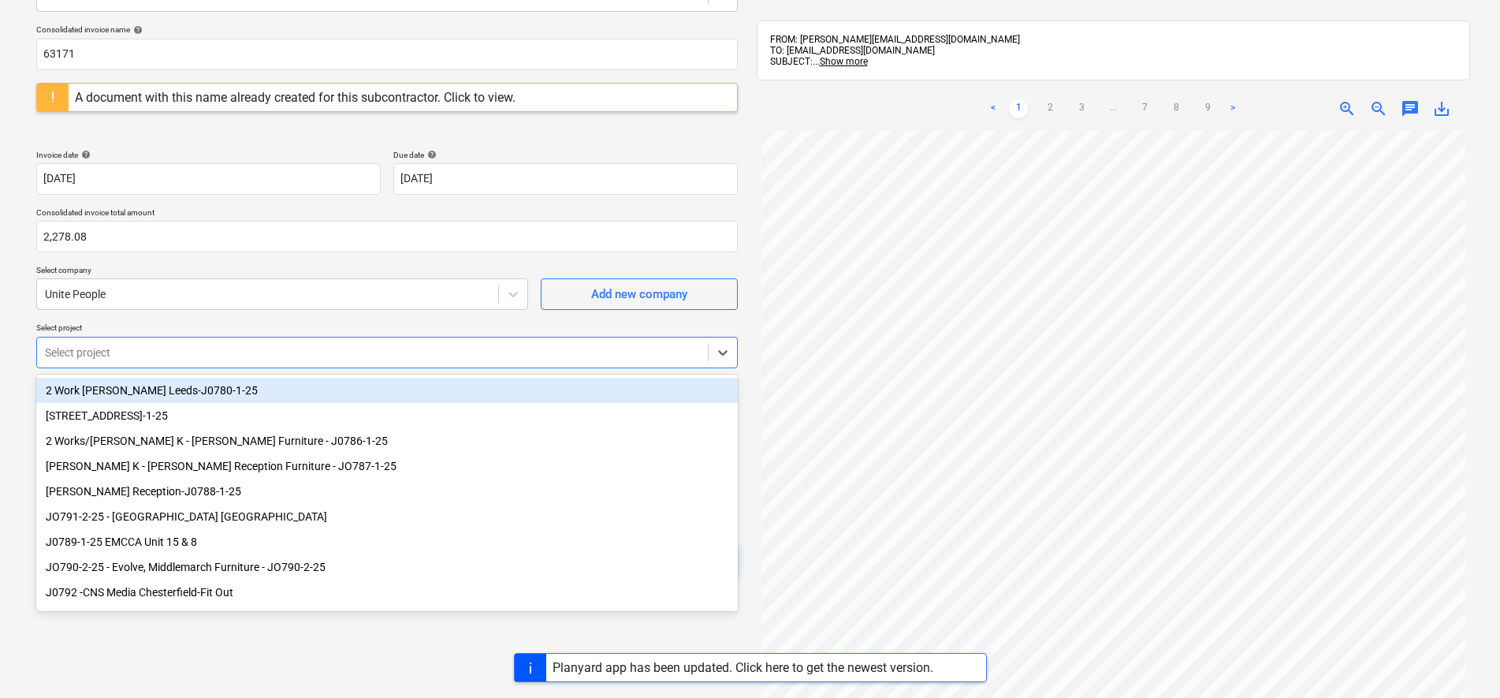
click at [13, 390] on div "Select document type or project help Consolidated invoice Consolidated invoice …" at bounding box center [750, 372] width 1500 height 861
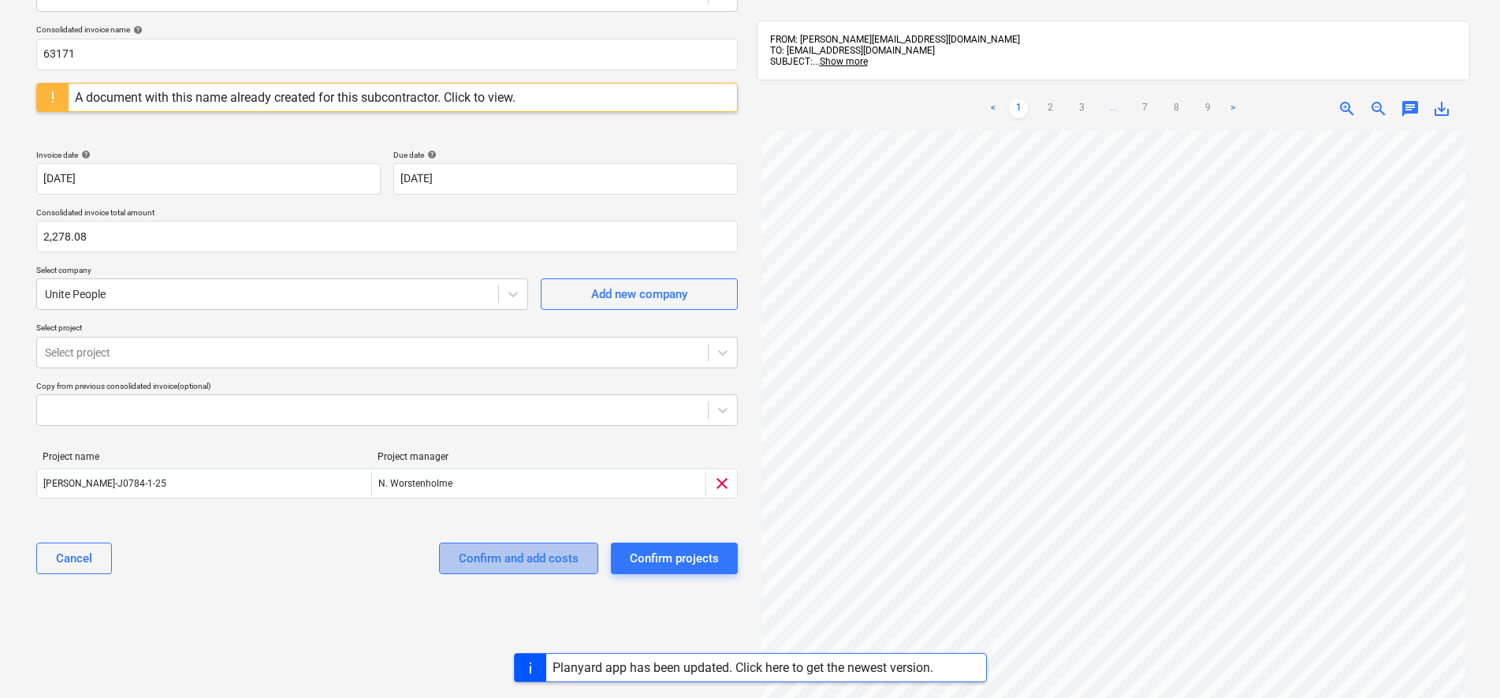
click at [517, 560] on div "Confirm and add costs" at bounding box center [519, 558] width 120 height 20
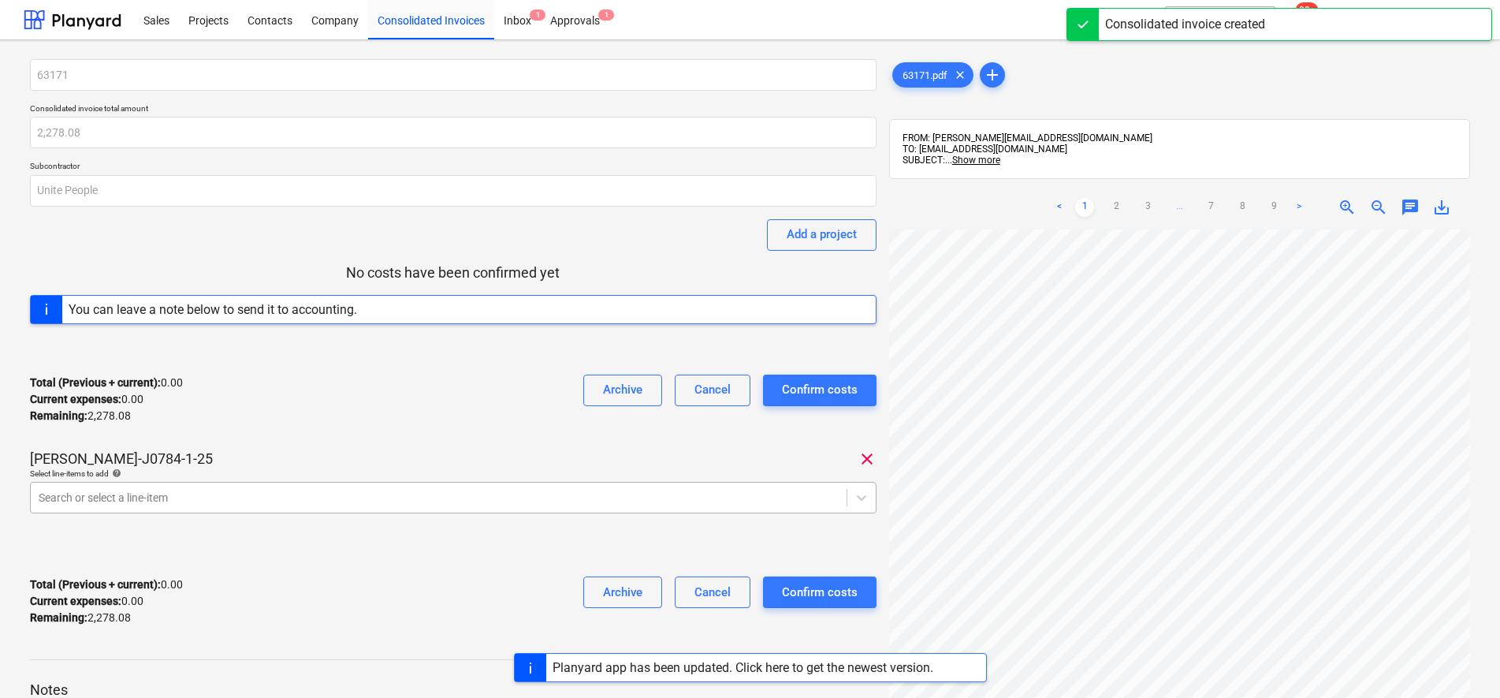
click at [187, 494] on body "Sales Projects Contacts Company Consolidated Invoices Inbox 1 Approvals 1 forma…" at bounding box center [750, 349] width 1500 height 698
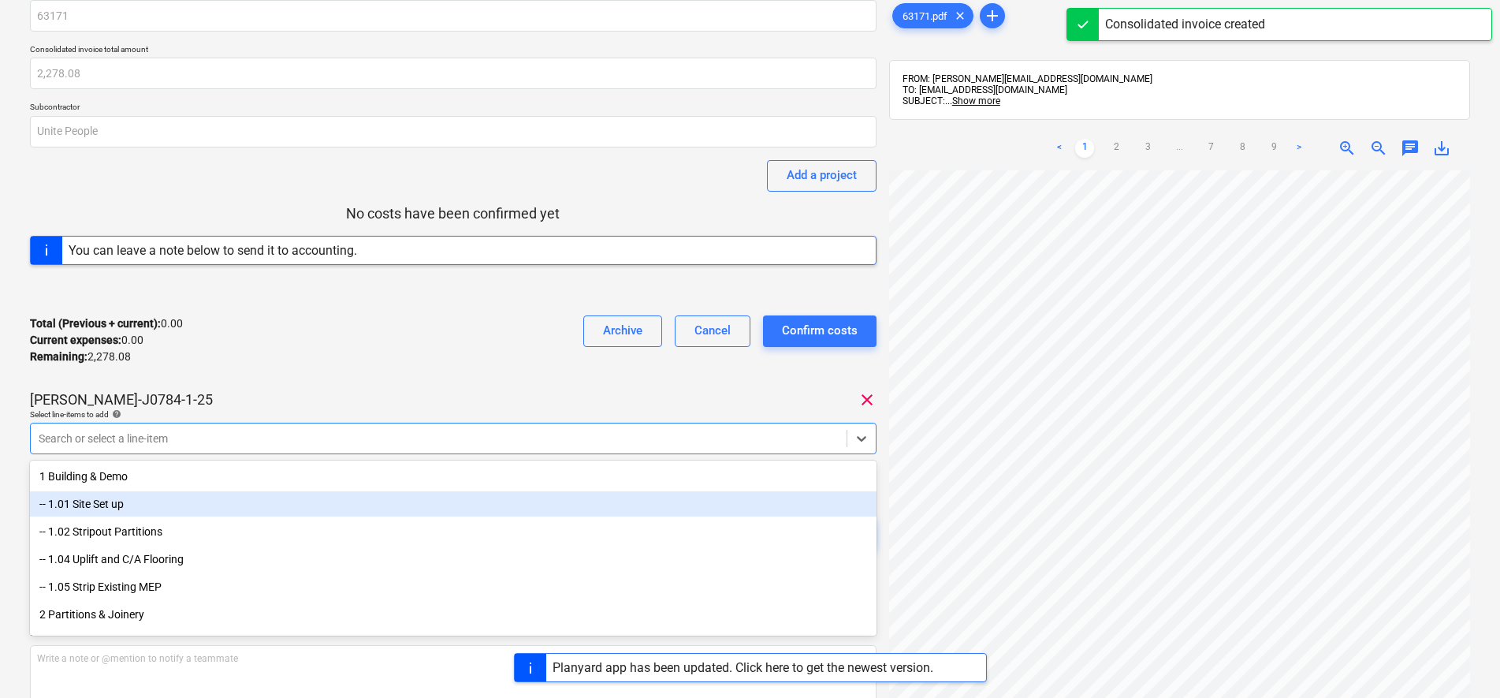
scroll to position [68, 0]
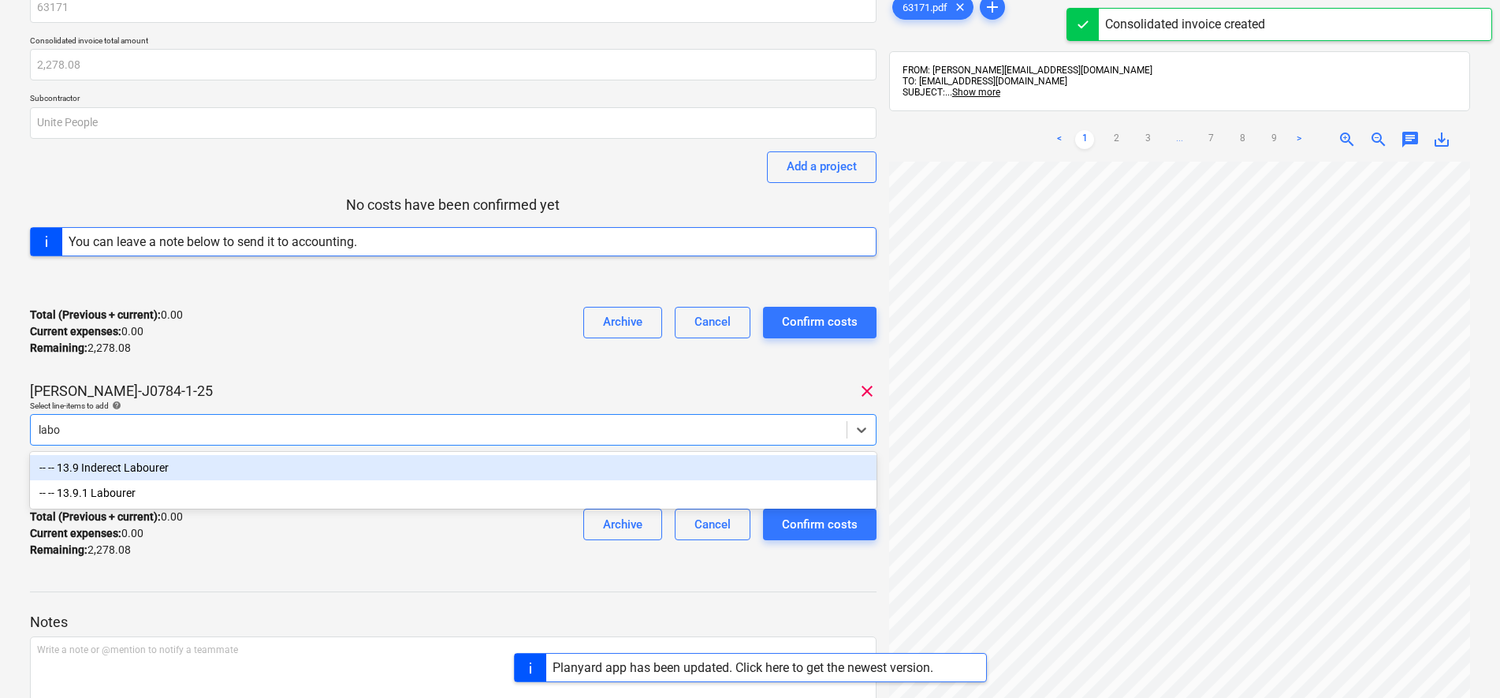
type input "labou"
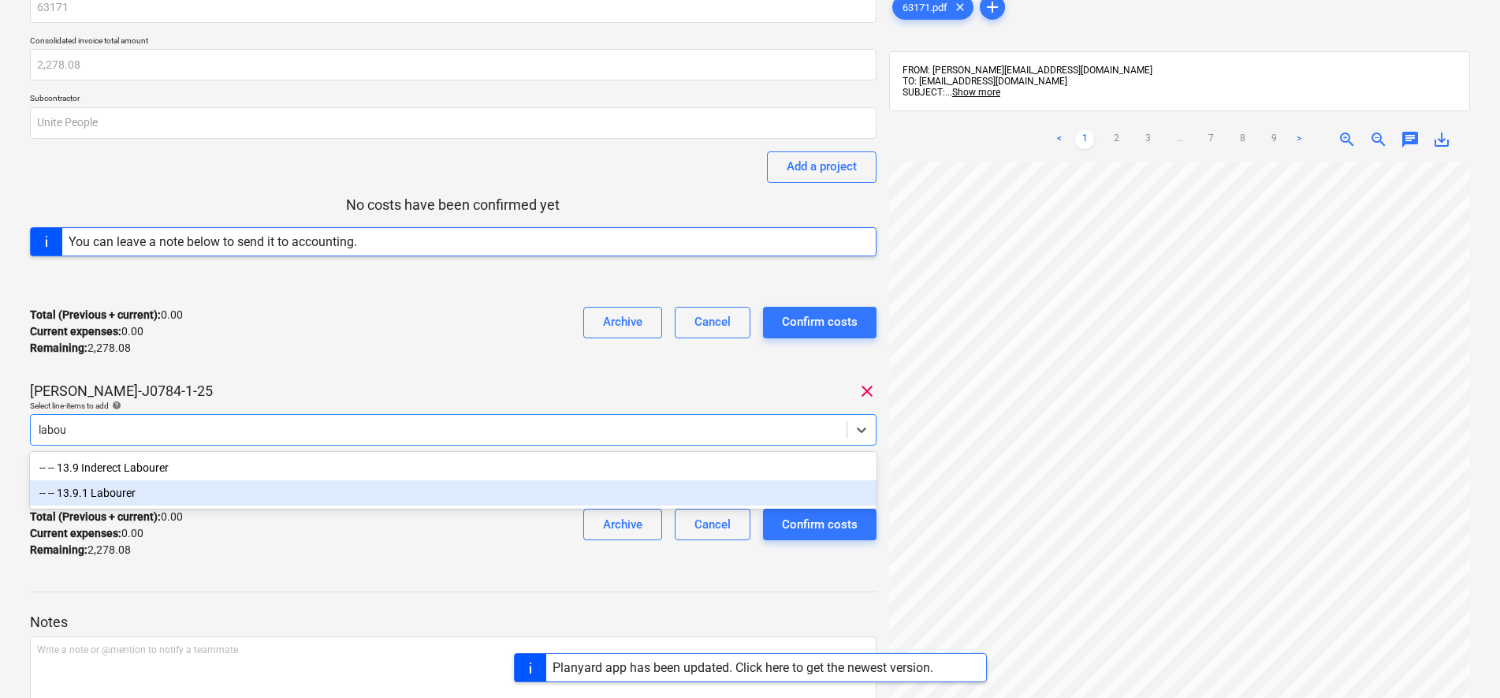
click at [128, 496] on div "-- -- 13.9.1 Labourer" at bounding box center [453, 492] width 846 height 25
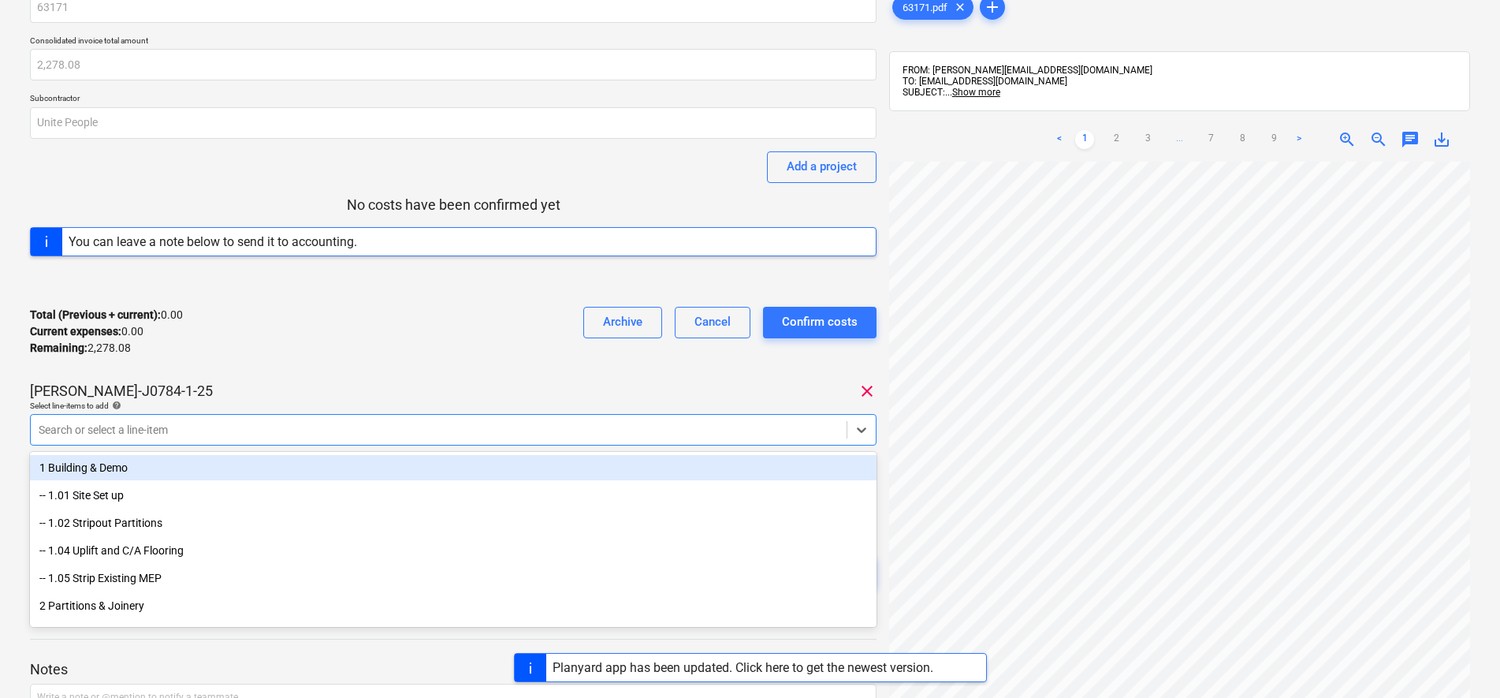
click at [364, 391] on div "[PERSON_NAME]-J0784-1-25 clear" at bounding box center [453, 390] width 846 height 19
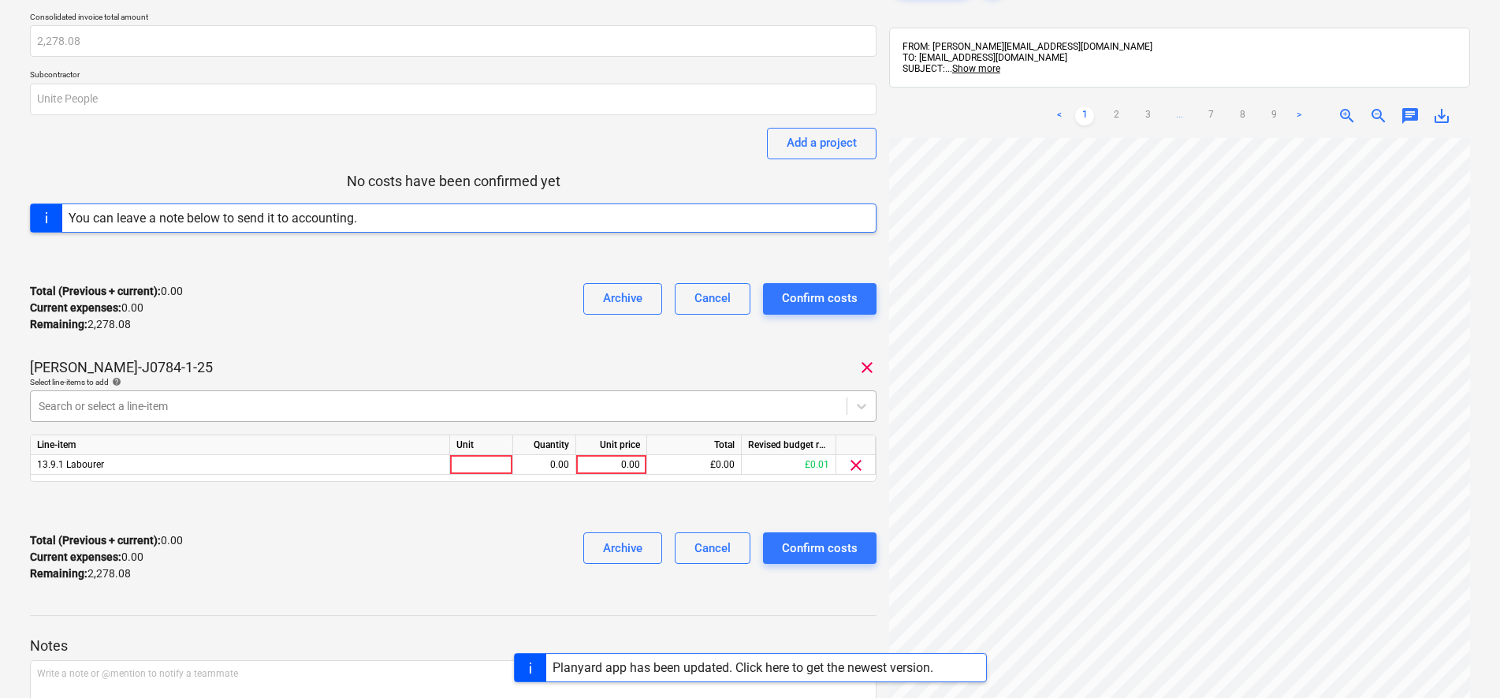
scroll to position [166, 0]
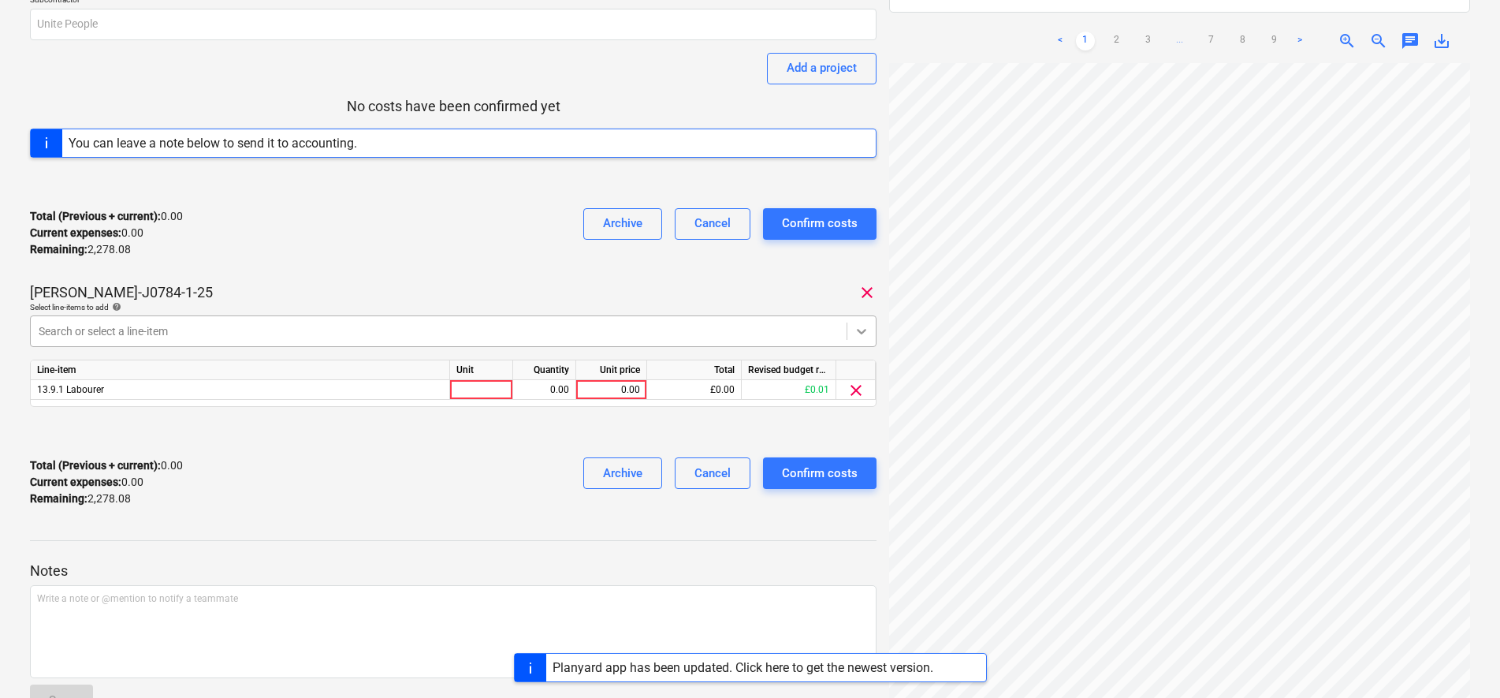
click at [869, 320] on div at bounding box center [861, 331] width 28 height 28
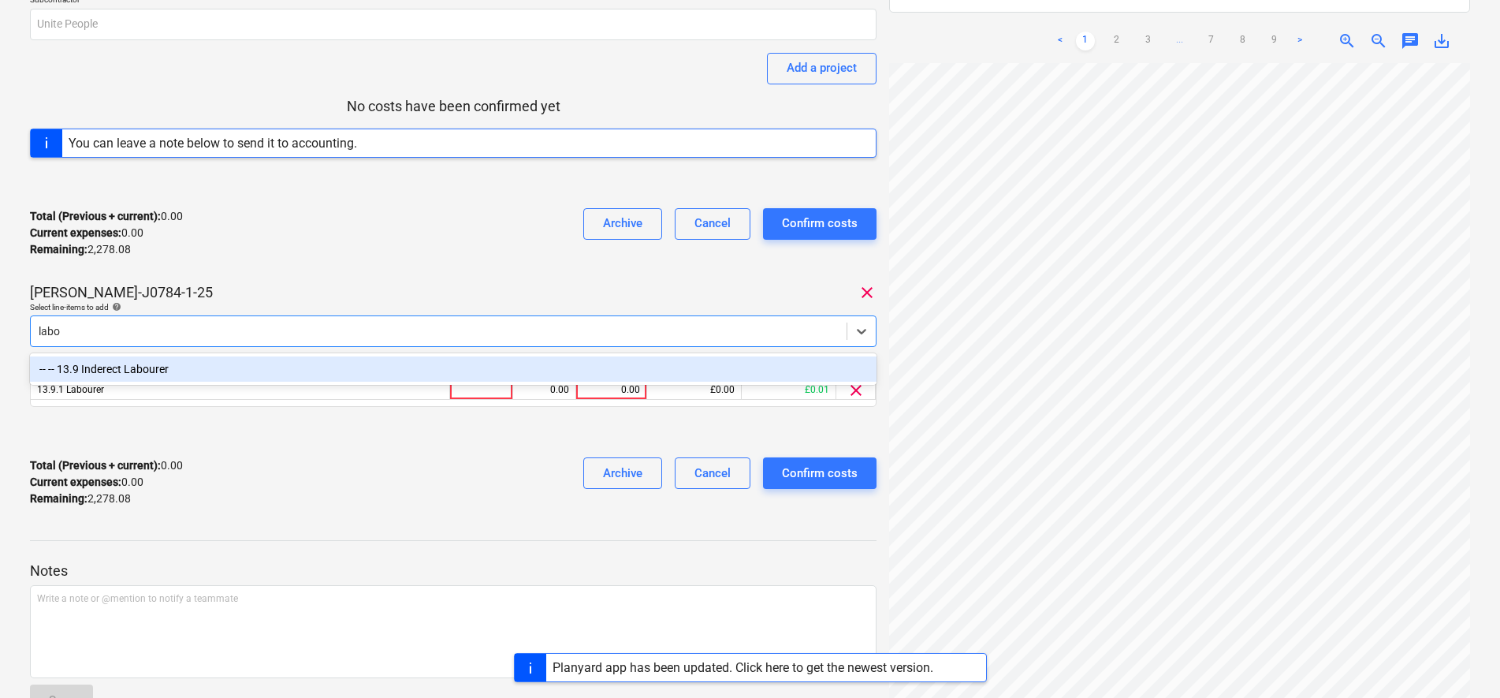
type input "labou"
click at [480, 354] on div "-- -- 13.9 Inderect Labourer" at bounding box center [453, 369] width 846 height 32
click at [481, 363] on div "-- -- 13.9 Inderect Labourer" at bounding box center [453, 368] width 846 height 25
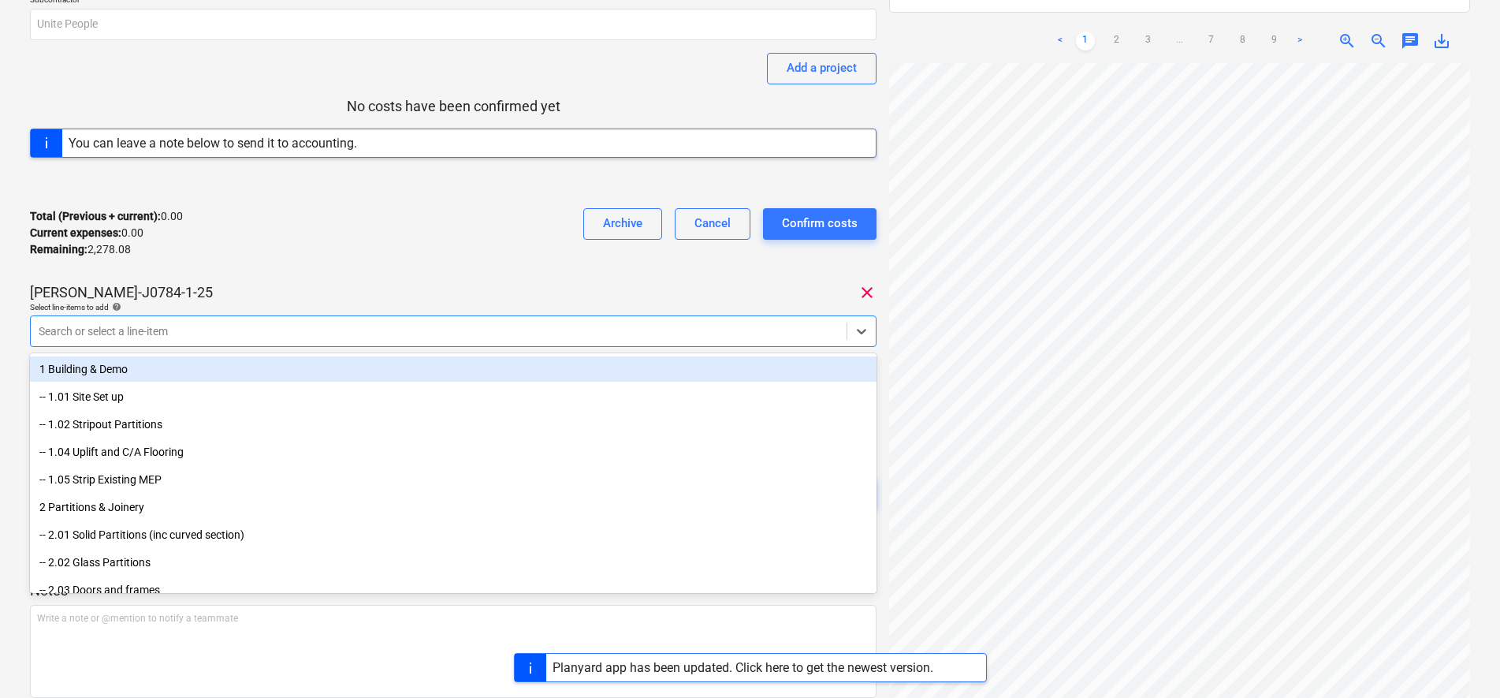
click at [357, 239] on div "Total (Previous + current) : 0.00 Current expenses : 0.00 Remaining : 2,278.08 …" at bounding box center [453, 232] width 846 height 75
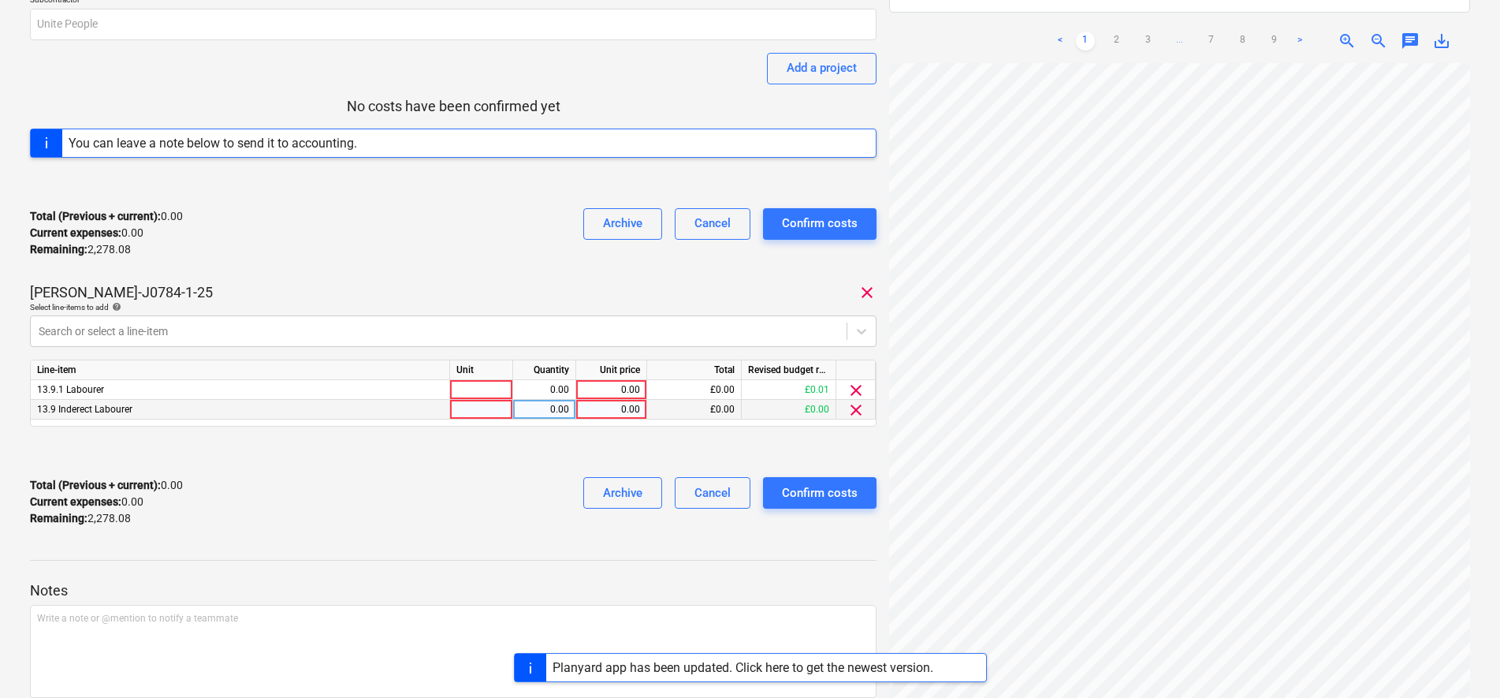
click at [861, 417] on span "clear" at bounding box center [855, 409] width 19 height 19
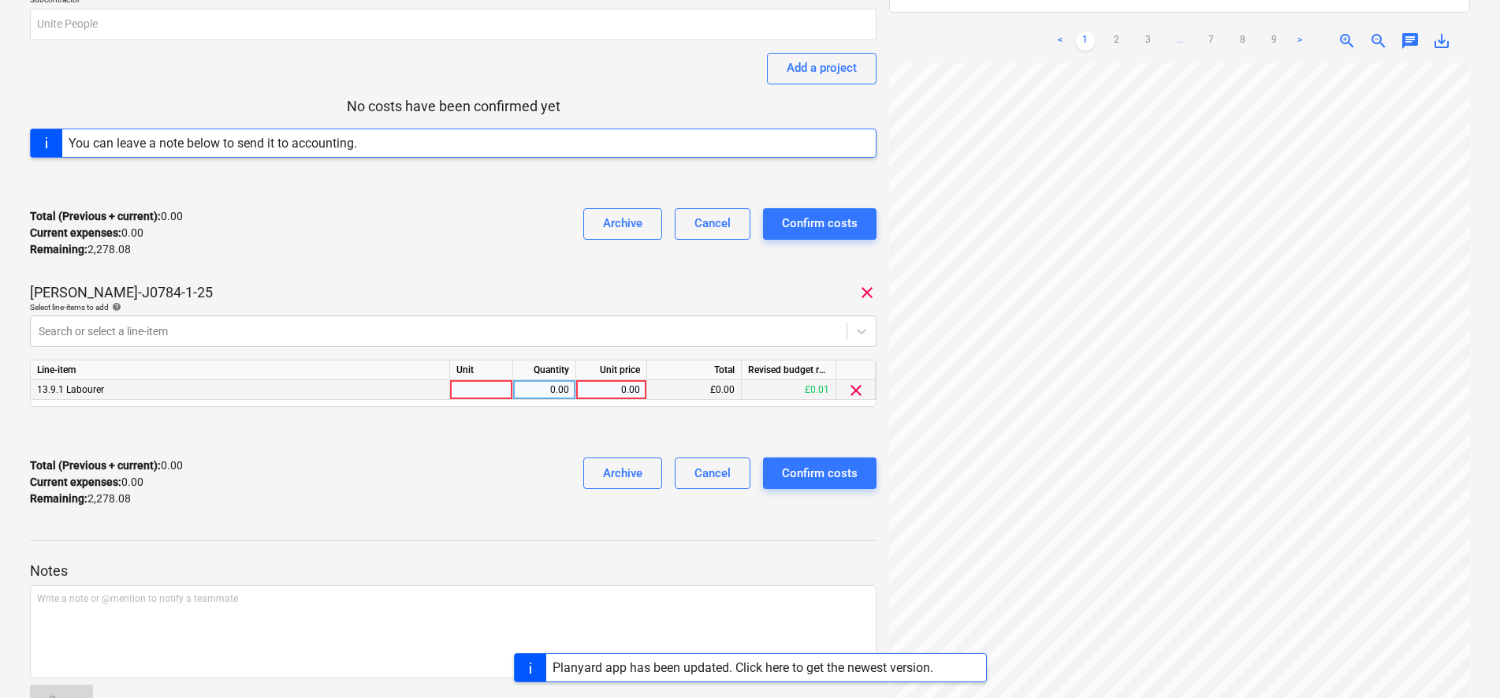
click at [858, 391] on span "clear" at bounding box center [855, 390] width 19 height 19
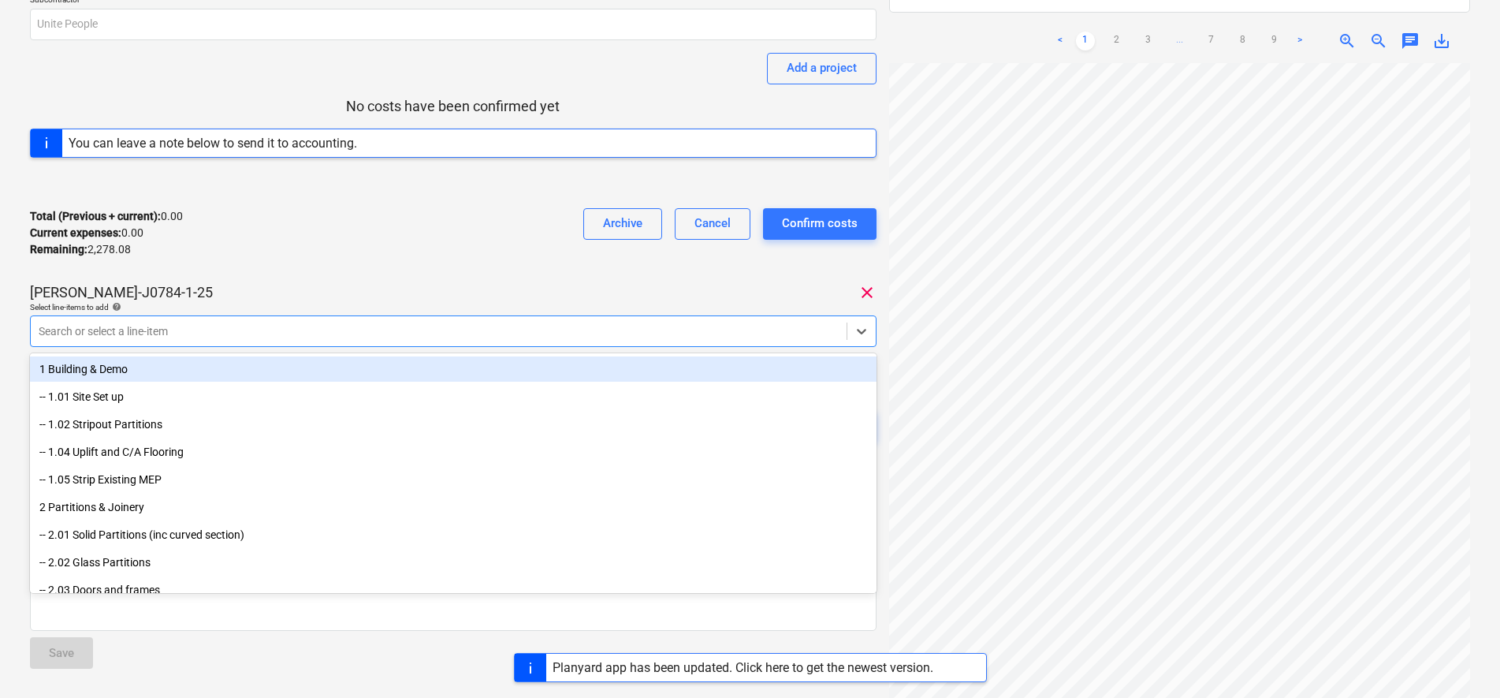
click at [845, 333] on div "Search or select a line-item" at bounding box center [439, 331] width 816 height 22
type input "lab"
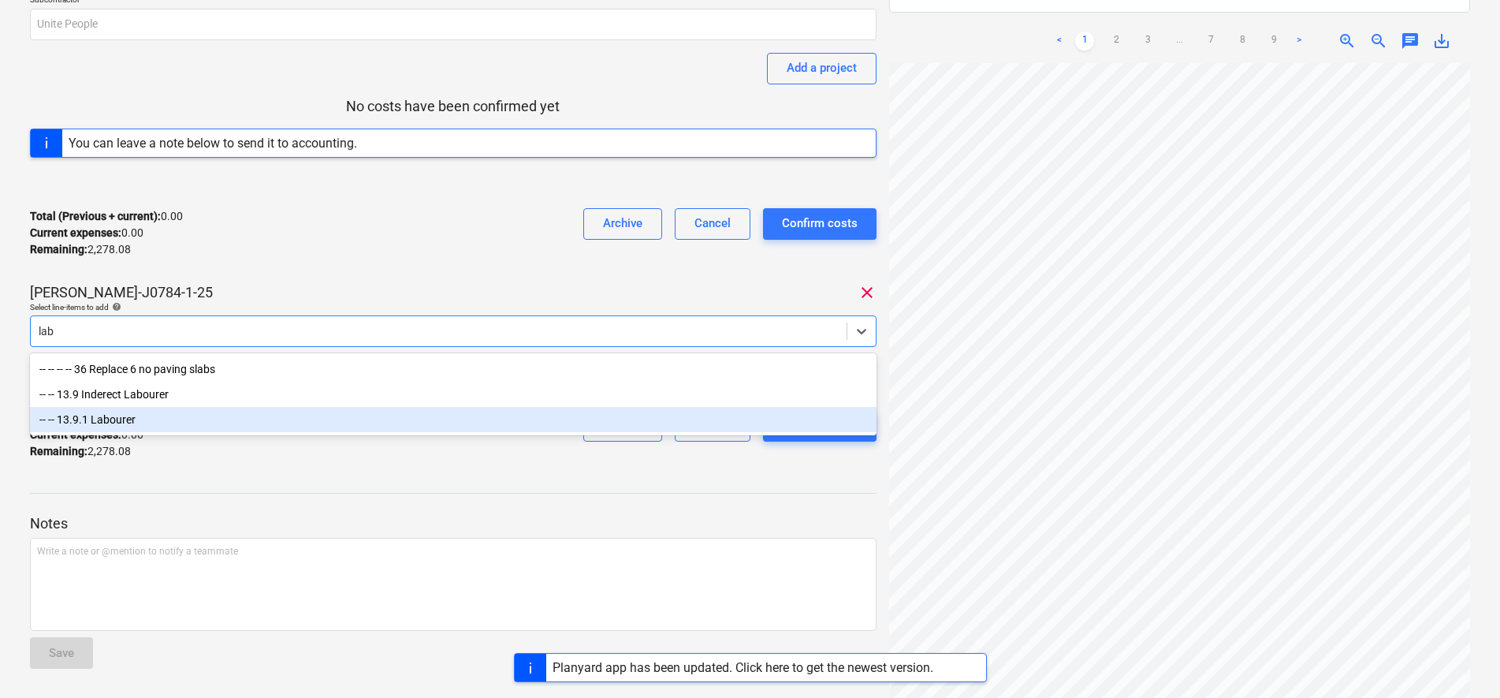
click at [194, 421] on div "-- -- 13.9.1 Labourer" at bounding box center [453, 419] width 846 height 25
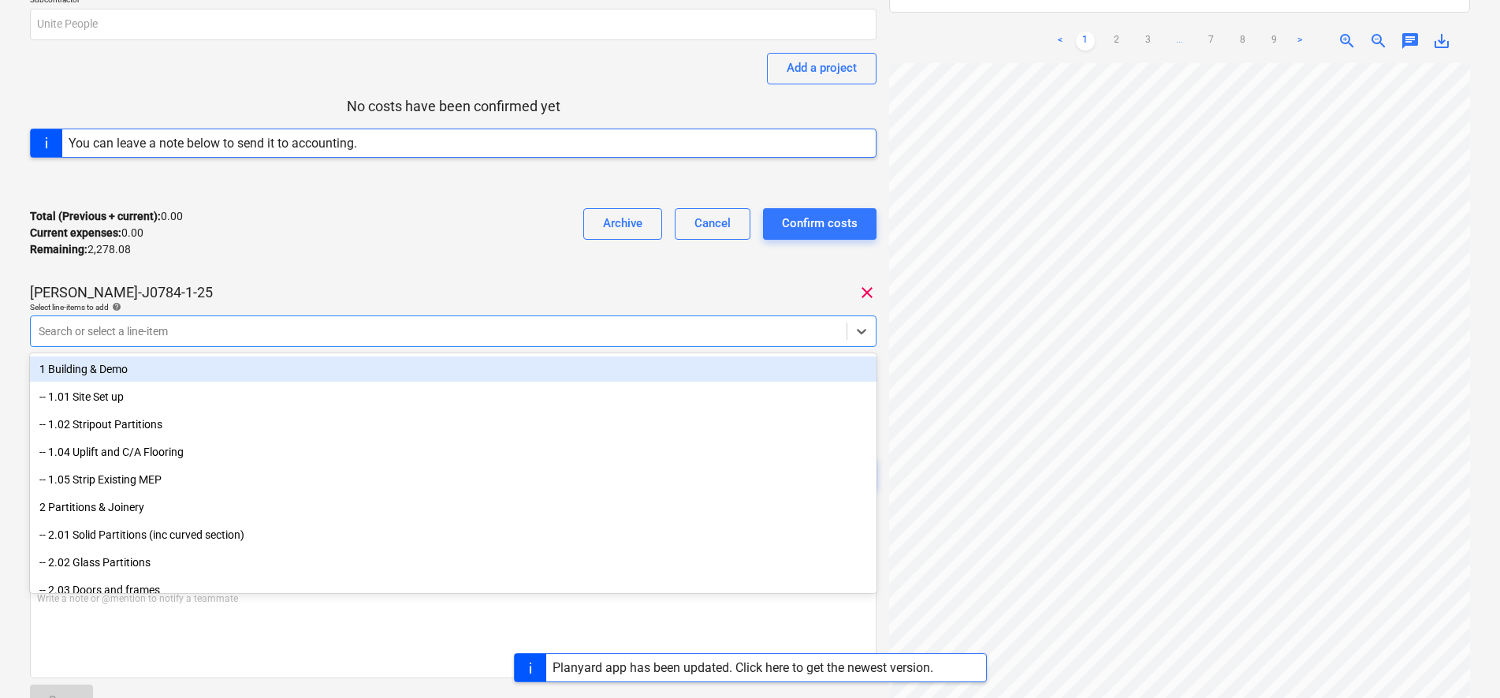
drag, startPoint x: 406, startPoint y: 239, endPoint x: 398, endPoint y: 267, distance: 29.4
click at [406, 242] on div "Total (Previous + current) : 0.00 Current expenses : 0.00 Remaining : 2,278.08 …" at bounding box center [453, 232] width 846 height 75
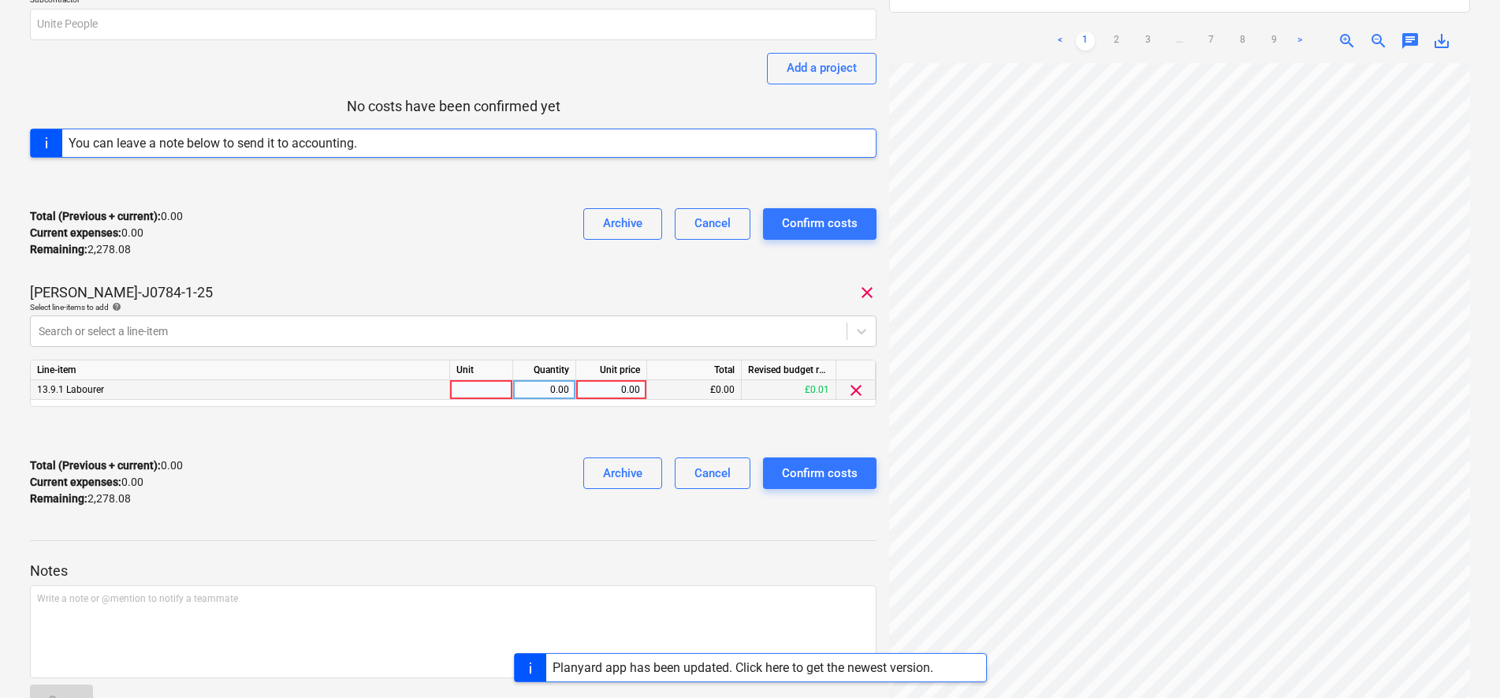
click at [476, 389] on div at bounding box center [481, 390] width 63 height 20
type input "days"
type input "18.55"
click at [489, 385] on div "days" at bounding box center [481, 390] width 63 height 20
type input "hours"
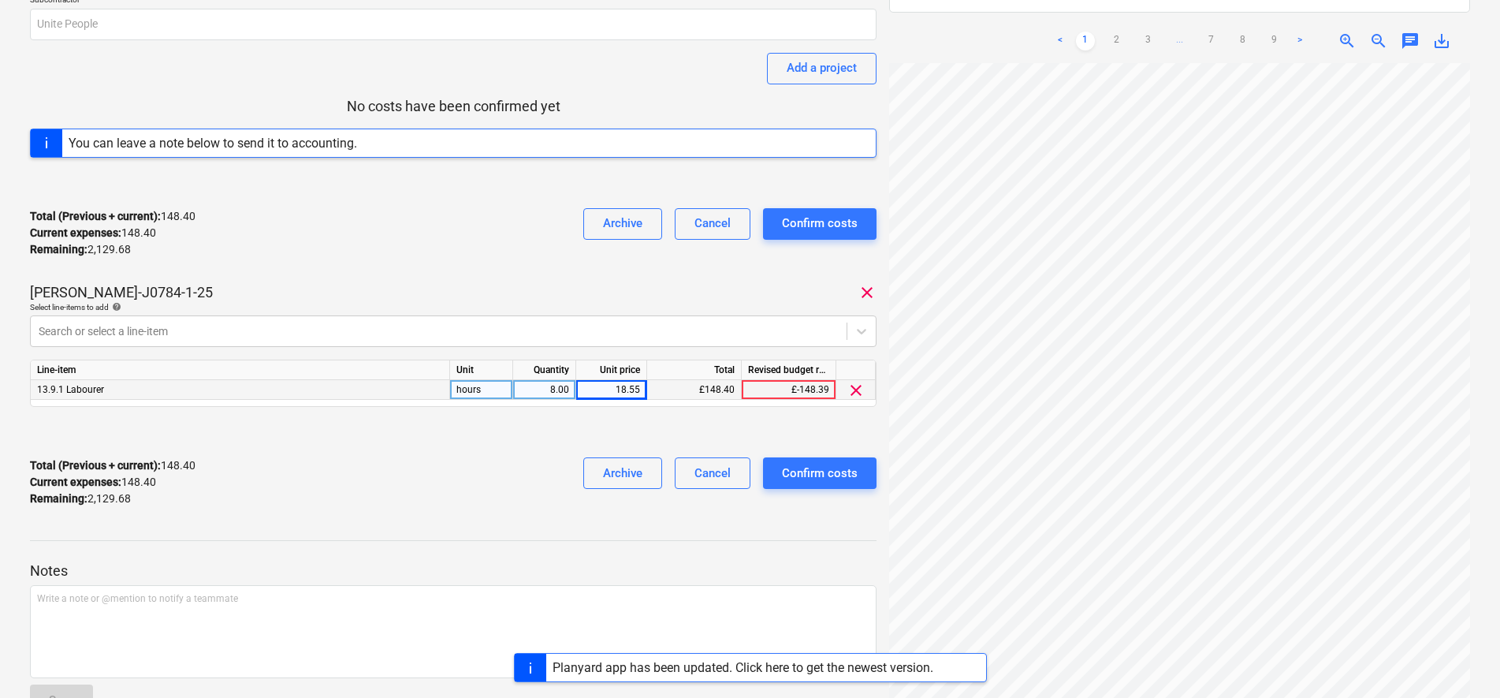
click at [401, 445] on div "Total (Previous + current) : 148.40 Current expenses : 148.40 Remaining : 2,129…" at bounding box center [453, 482] width 846 height 75
click at [255, 327] on div at bounding box center [439, 331] width 800 height 16
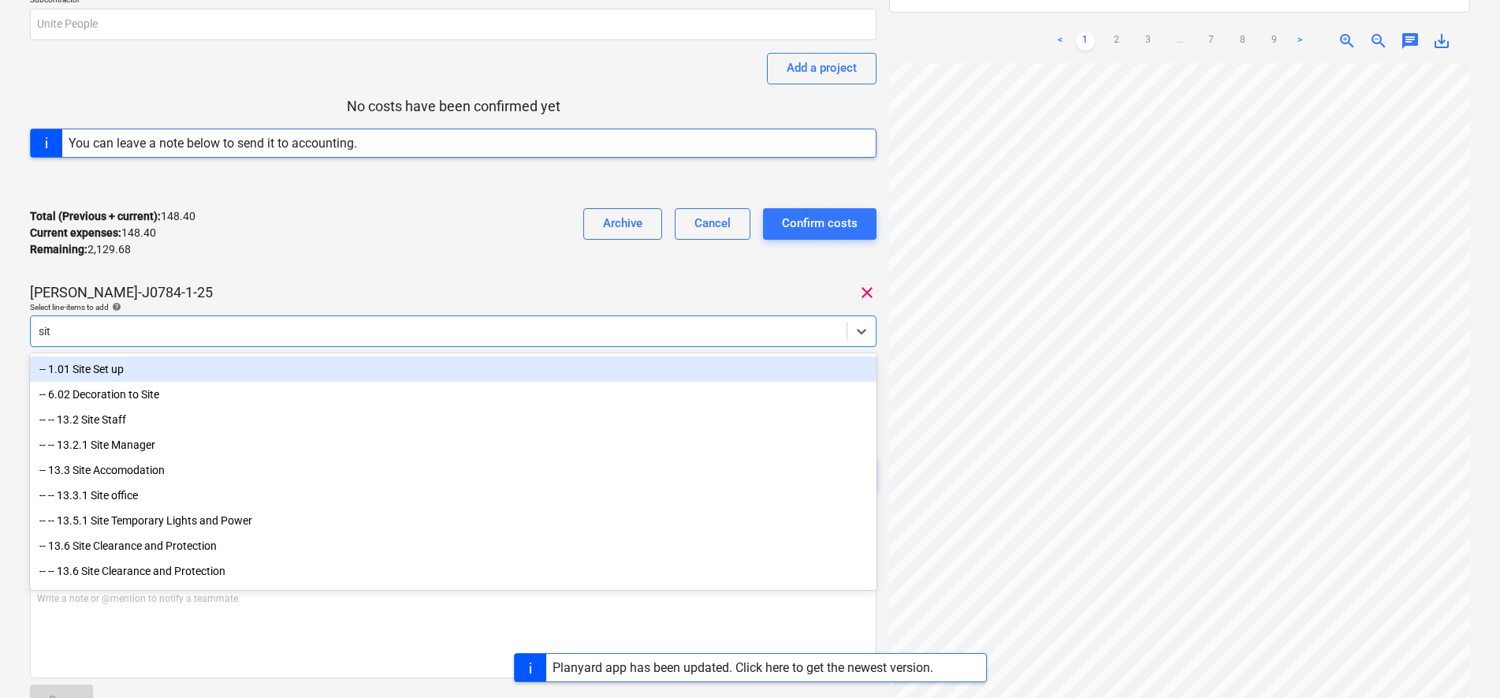
type input "site"
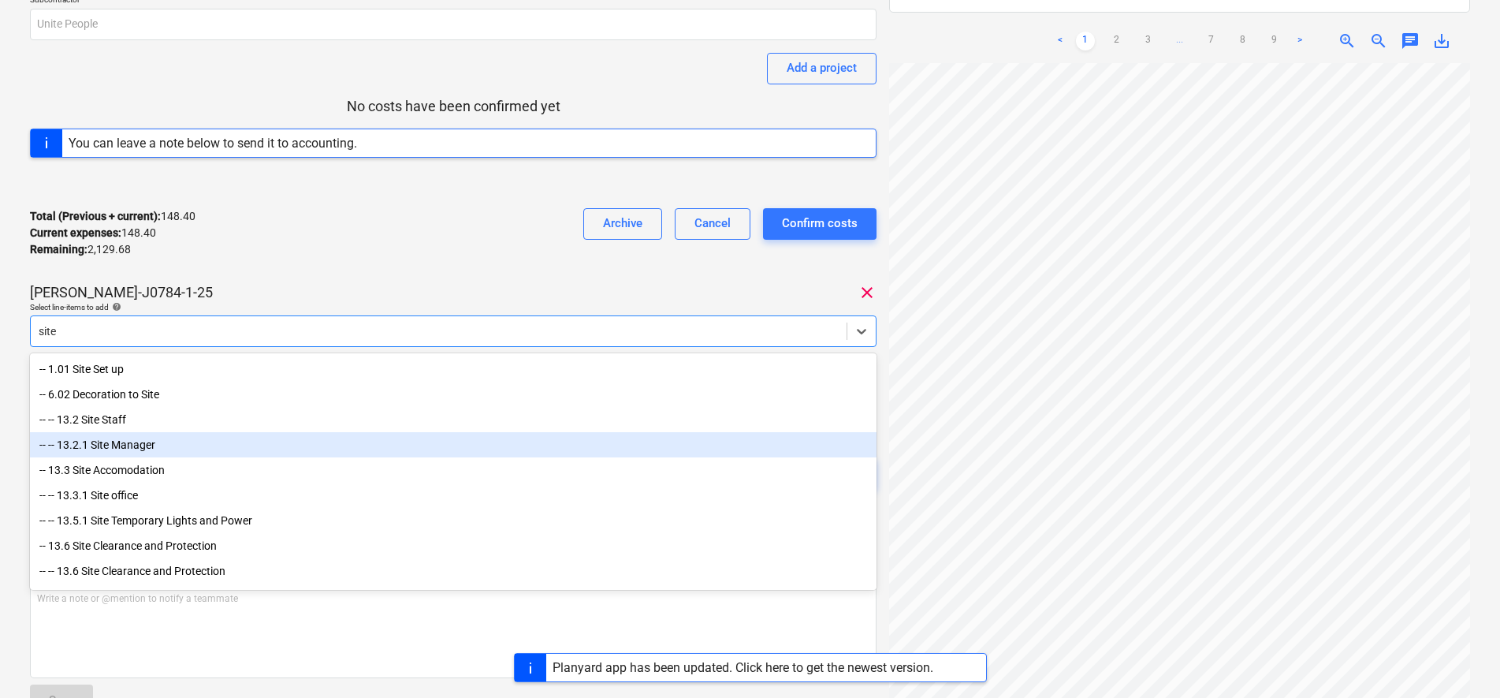
click at [117, 443] on div "-- -- 13.2.1 Site Manager" at bounding box center [453, 444] width 846 height 25
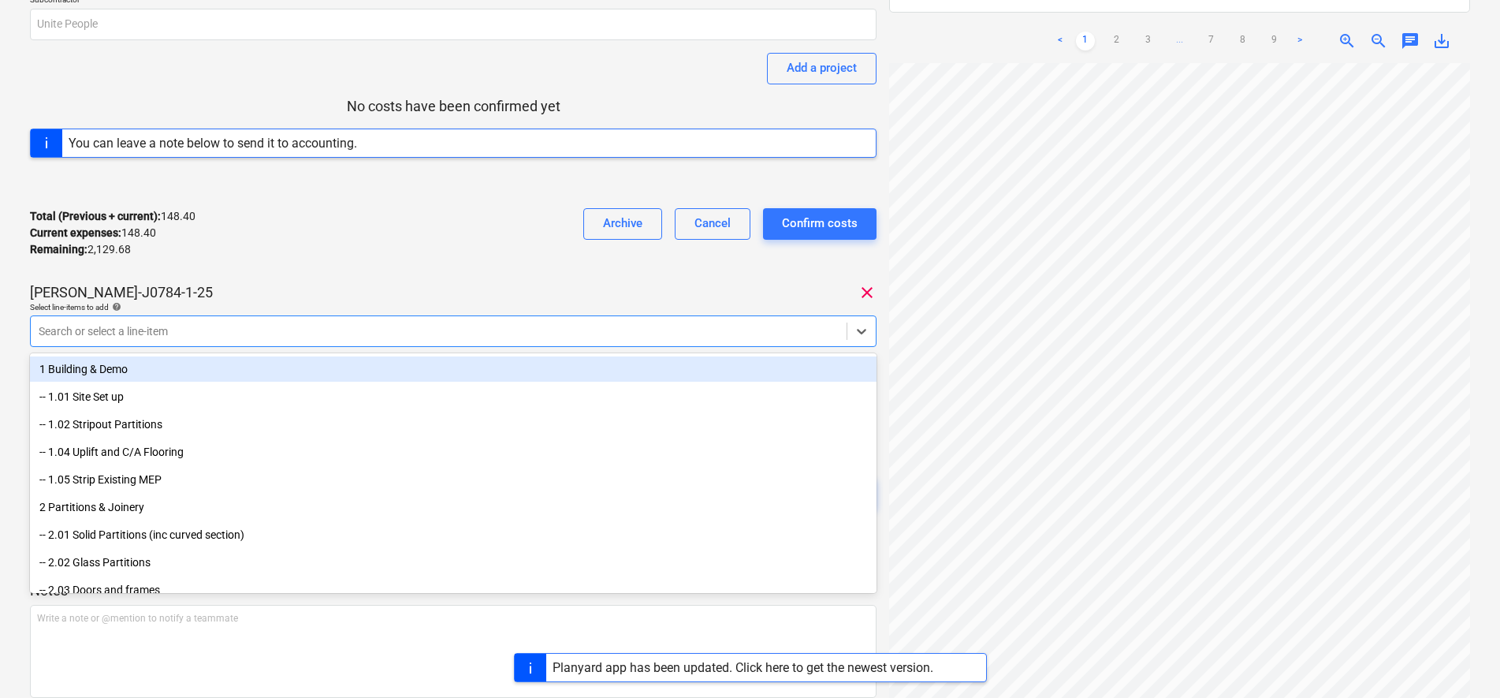
click at [335, 234] on div "Total (Previous + current) : 148.40 Current expenses : 148.40 Remaining : 2,129…" at bounding box center [453, 232] width 846 height 75
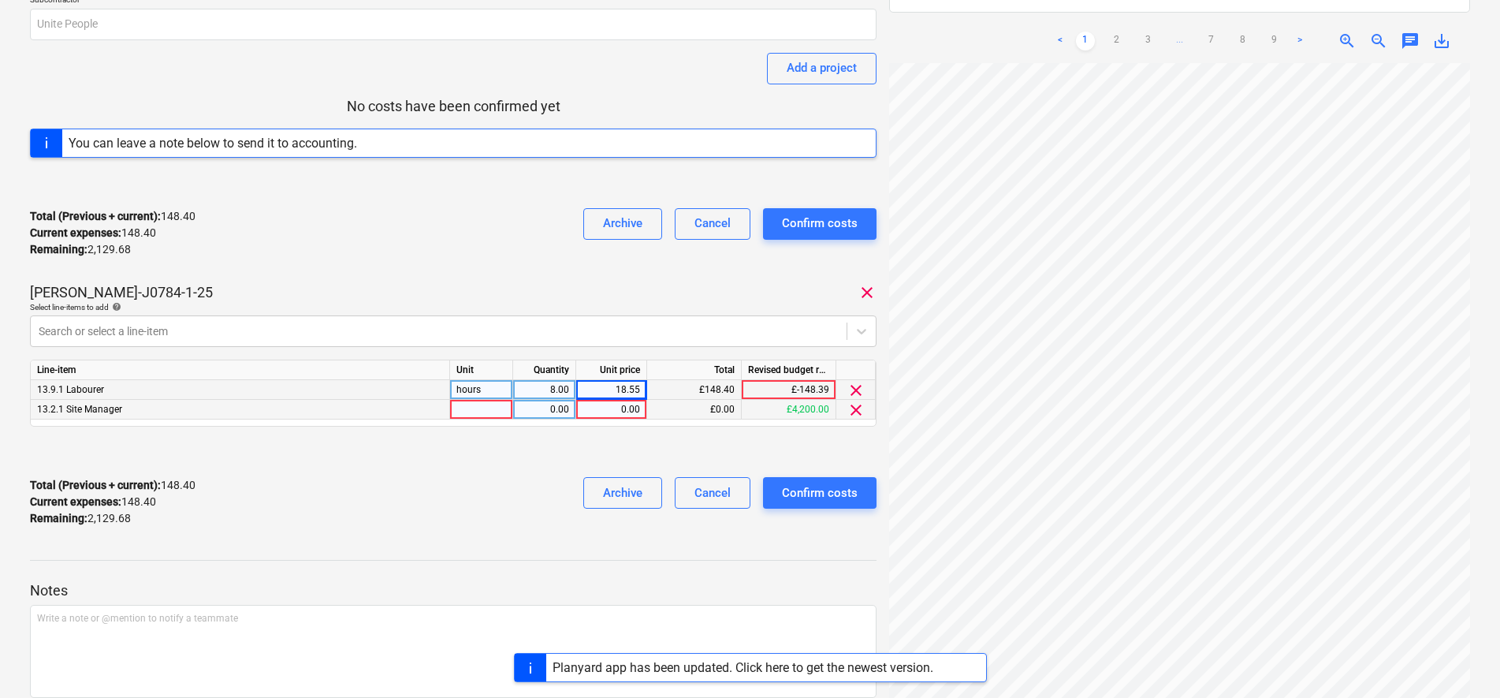
click at [455, 419] on div at bounding box center [481, 410] width 63 height 20
type input "days"
type input "350"
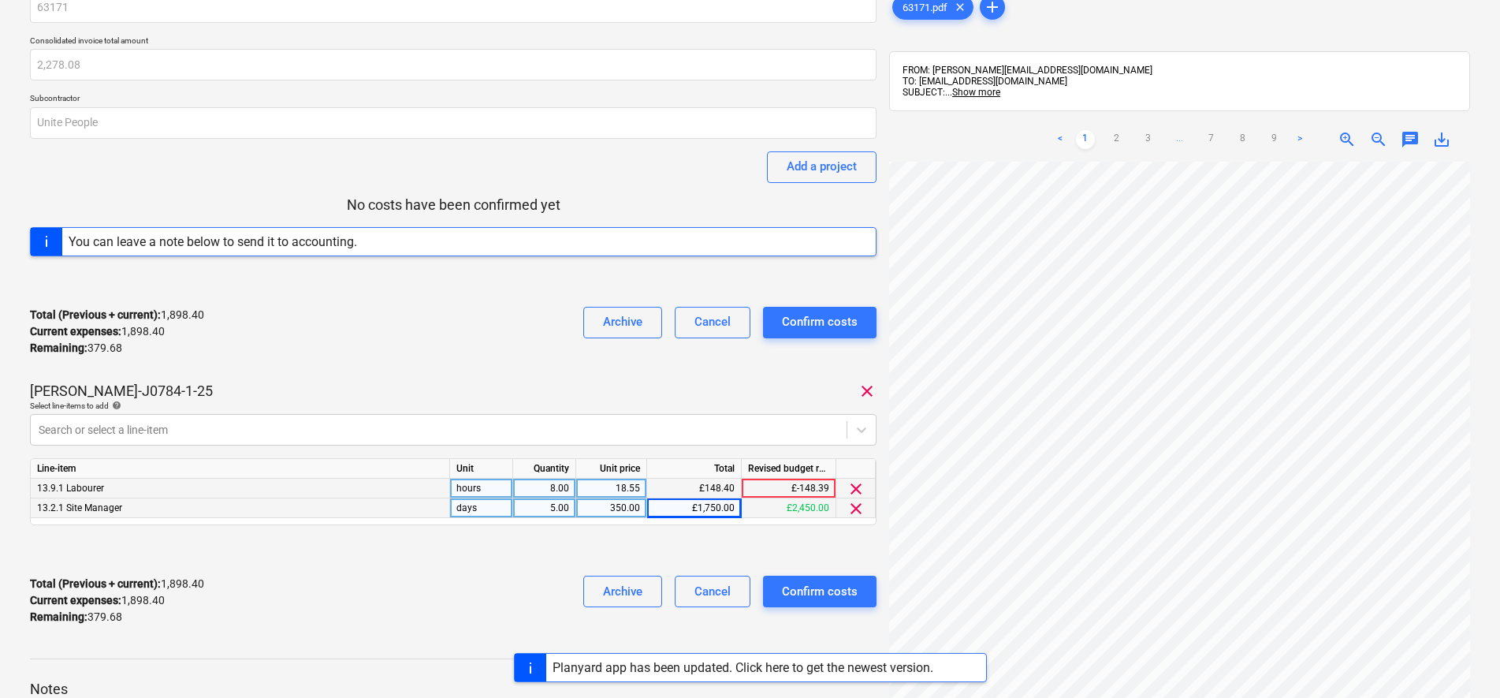
scroll to position [0, 0]
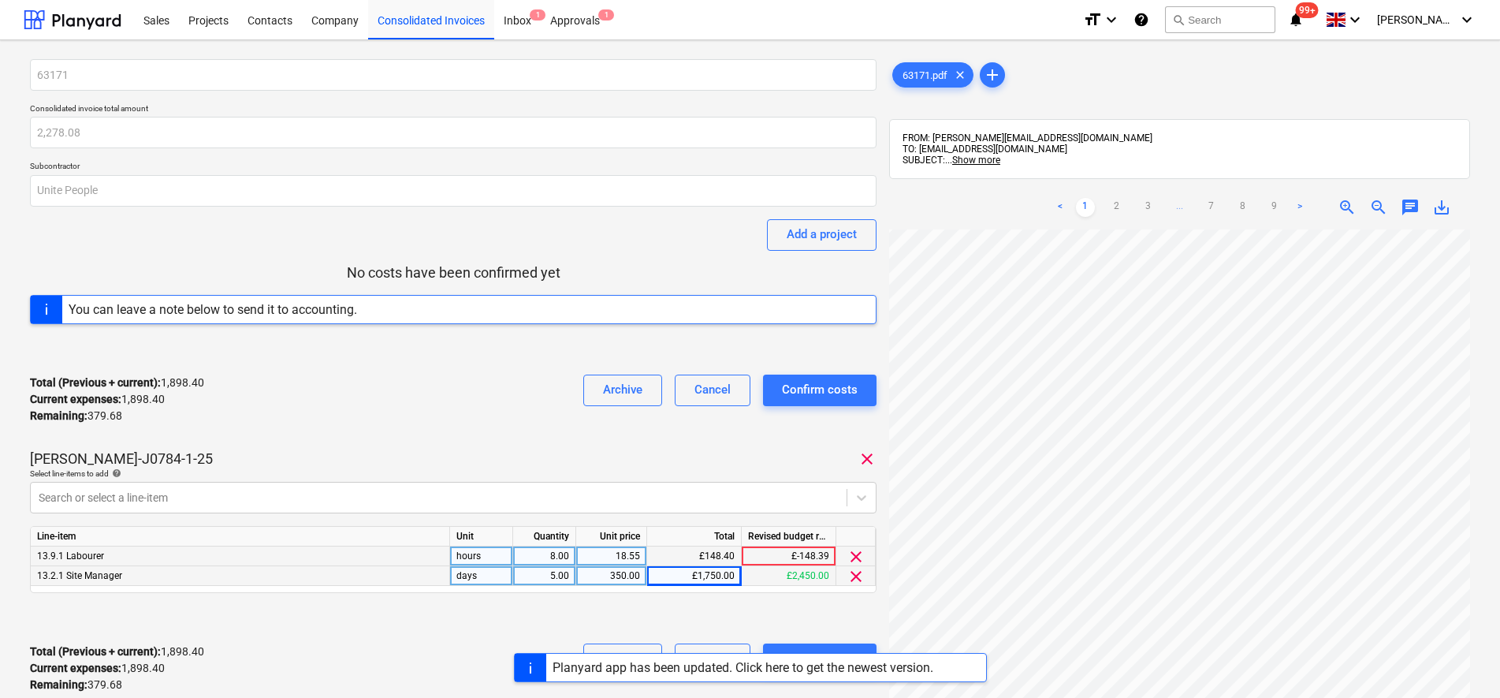
click at [17, 134] on div "63171 Consolidated invoice total amount 2,278.08 Subcontractor Unite People Add…" at bounding box center [750, 486] width 1500 height 893
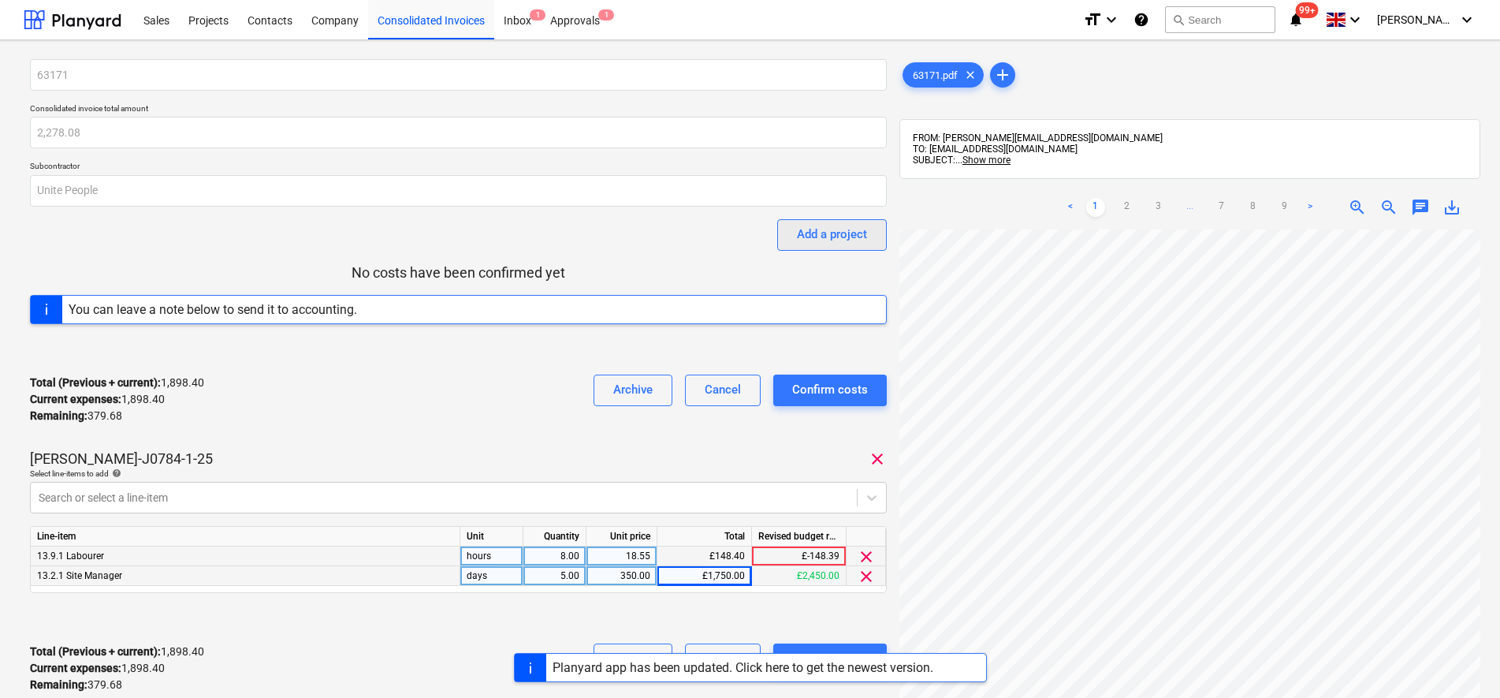
click at [809, 235] on div "Add a project" at bounding box center [832, 234] width 70 height 20
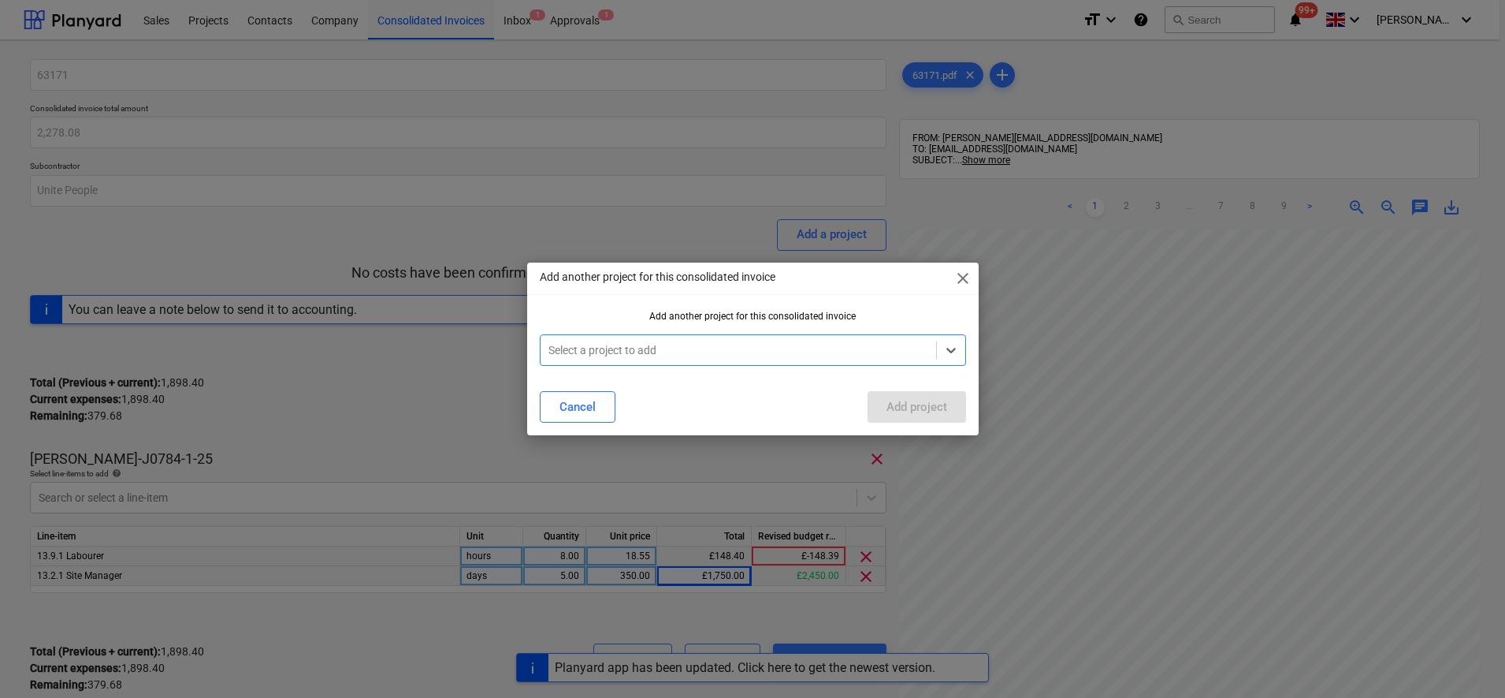
click at [957, 281] on span "close" at bounding box center [963, 278] width 19 height 19
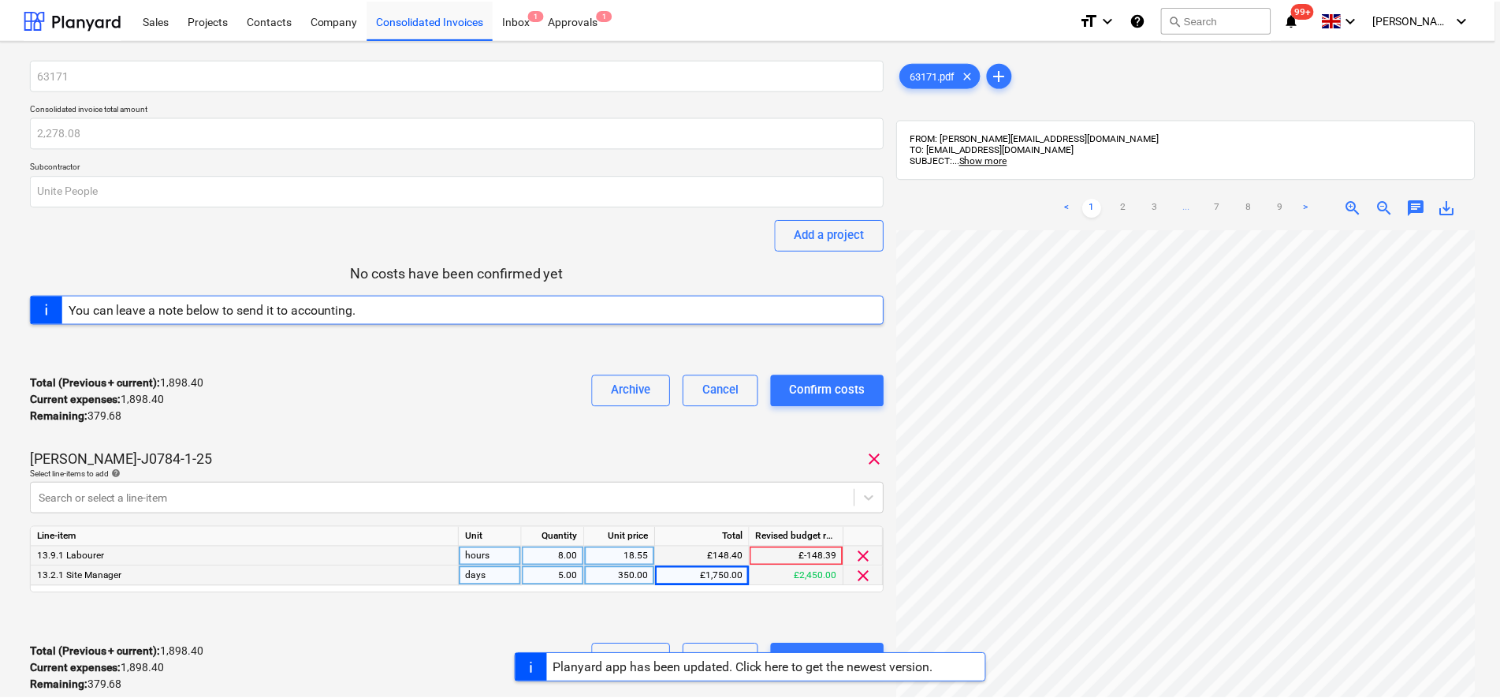
scroll to position [238, 129]
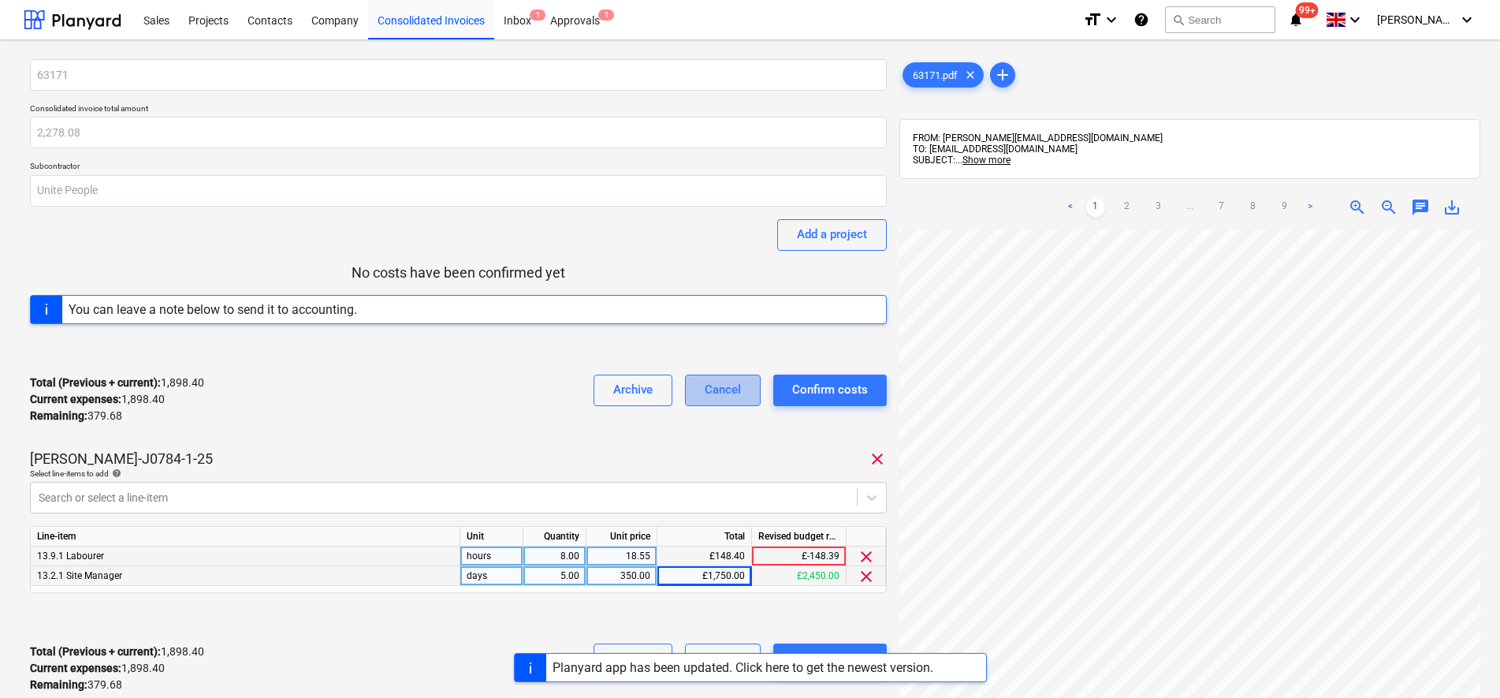
click at [724, 396] on div "Cancel" at bounding box center [723, 389] width 36 height 20
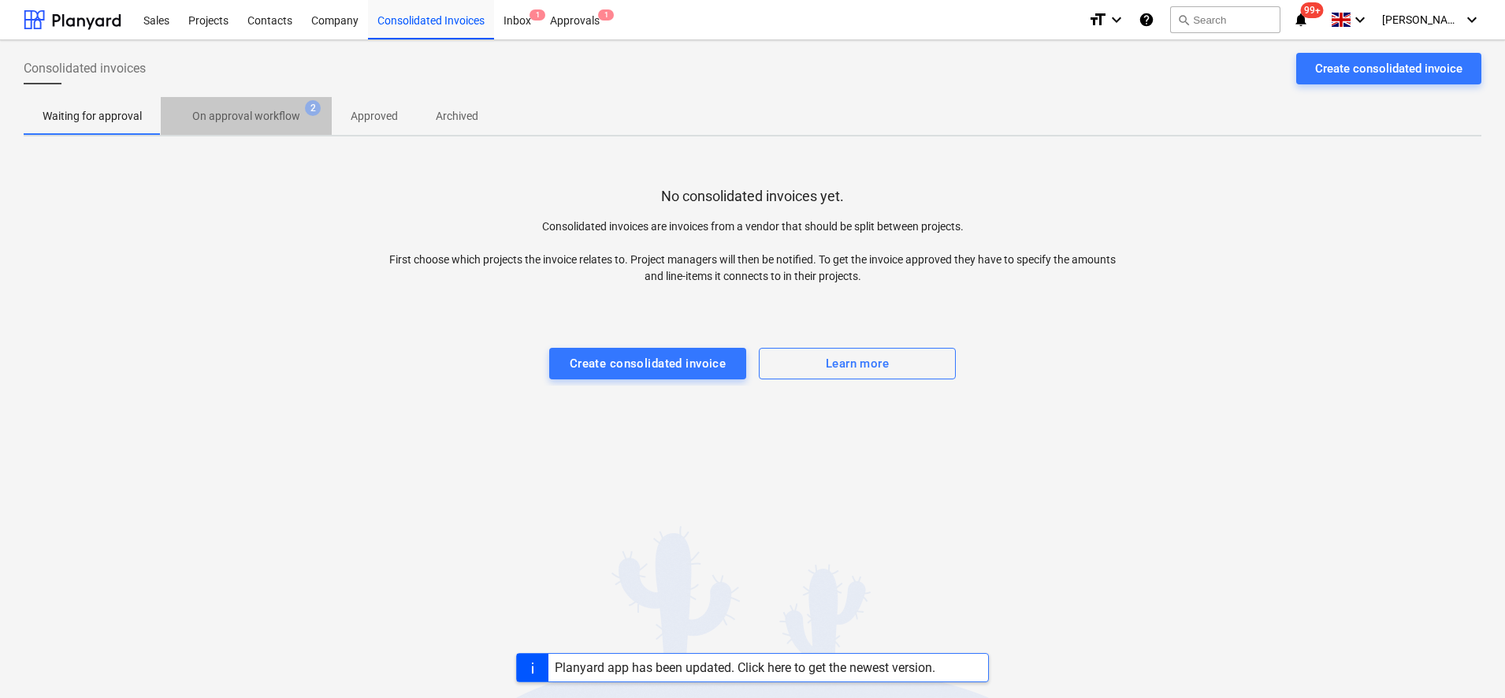
click at [274, 125] on p "On approval workflow" at bounding box center [246, 116] width 108 height 17
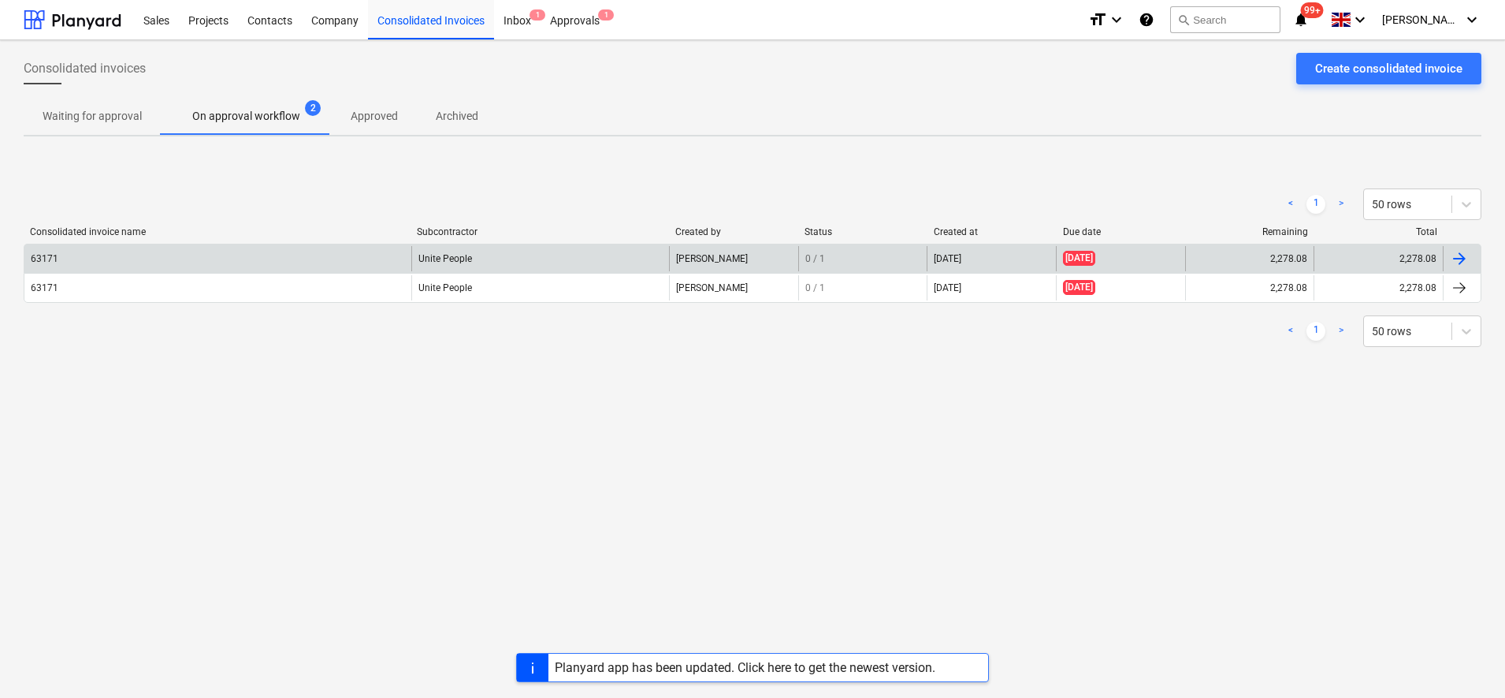
click at [85, 259] on div "63171" at bounding box center [217, 258] width 387 height 25
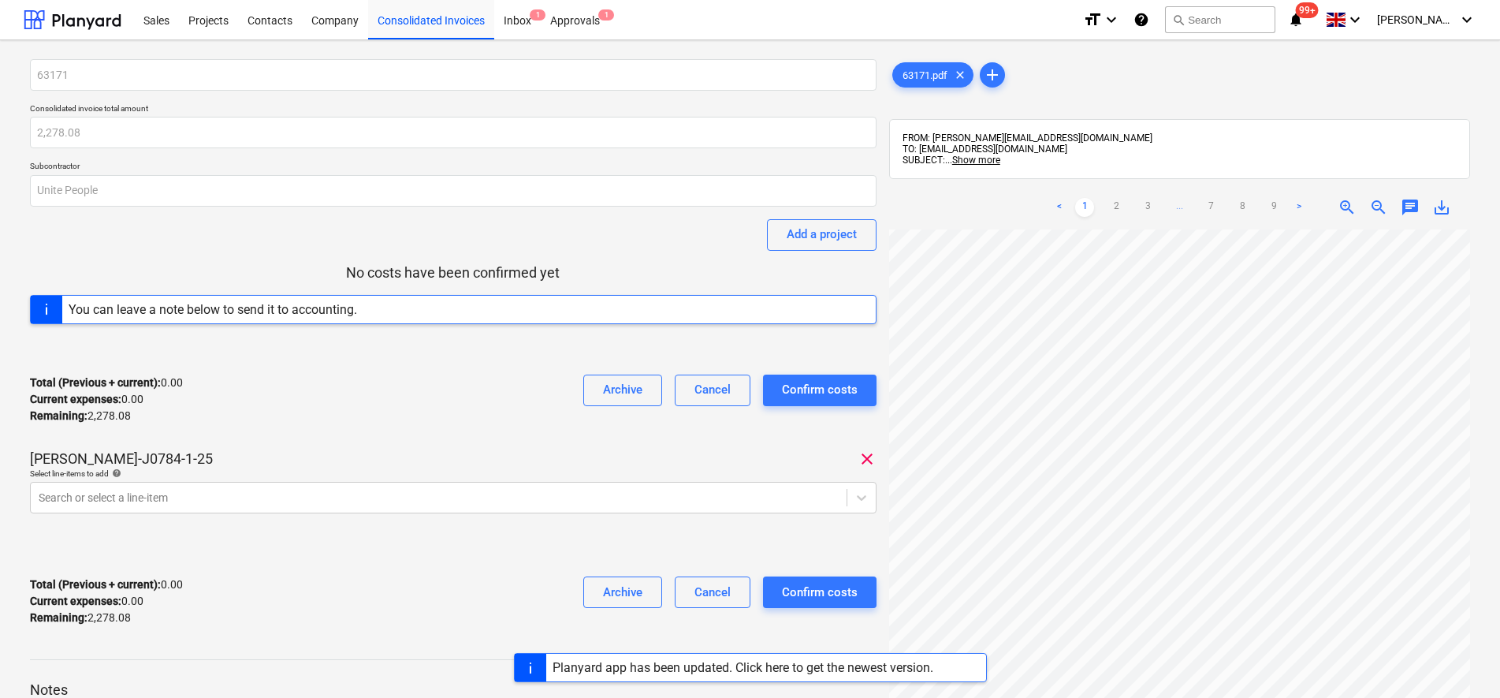
scroll to position [239, 132]
click at [1122, 225] on div "< 1 2 3 ... 7 8 9 > zoom_in zoom_out chat 0 save_alt" at bounding box center [1179, 534] width 581 height 698
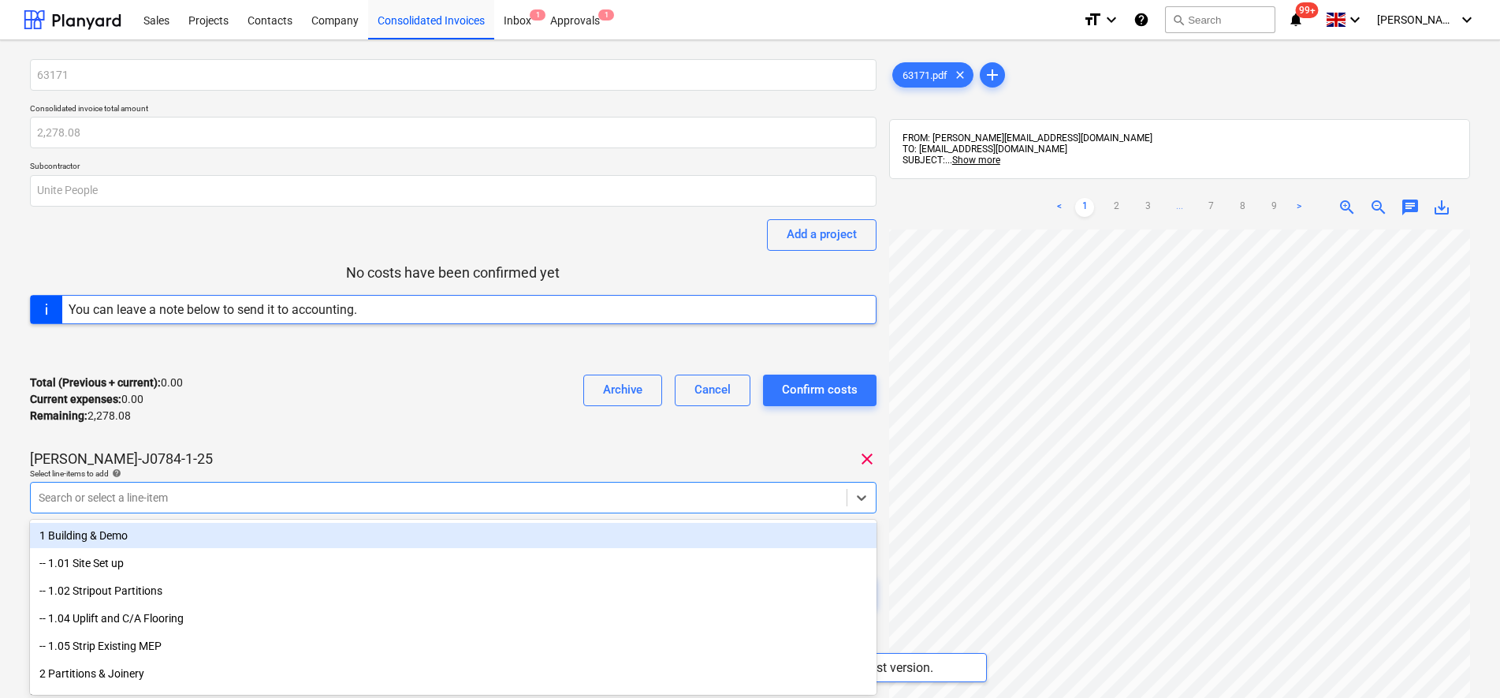
click at [424, 492] on body "Sales Projects Contacts Company Consolidated Invoices Inbox 1 Approvals 1 forma…" at bounding box center [750, 349] width 1500 height 698
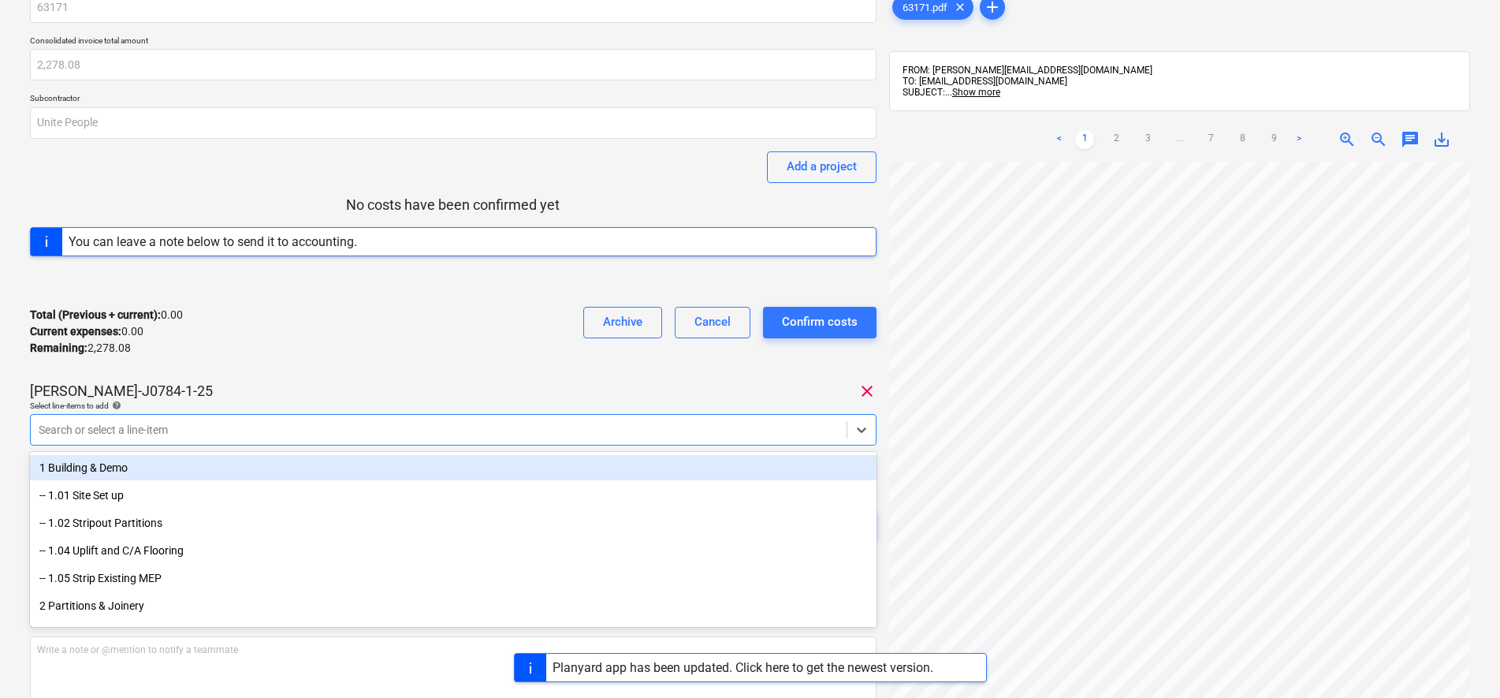
click at [474, 426] on div at bounding box center [439, 430] width 800 height 16
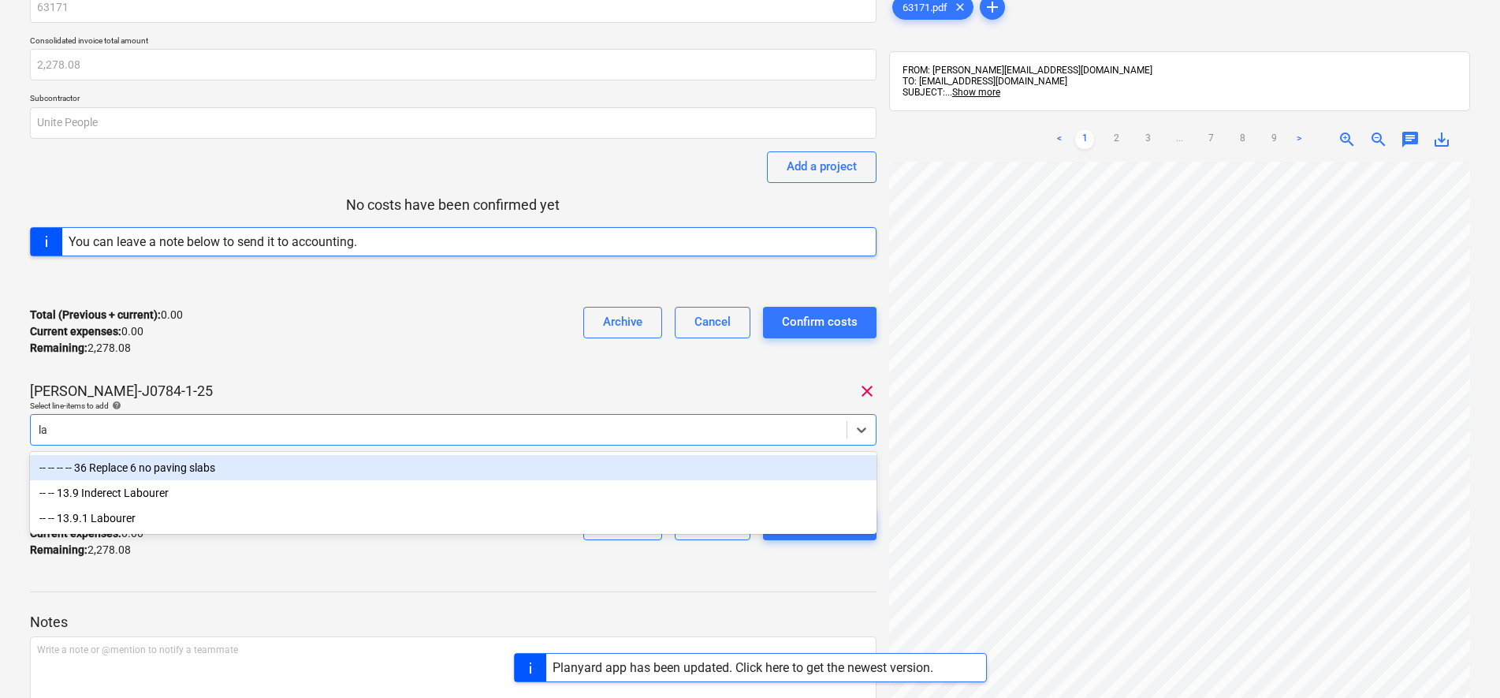
type input "l"
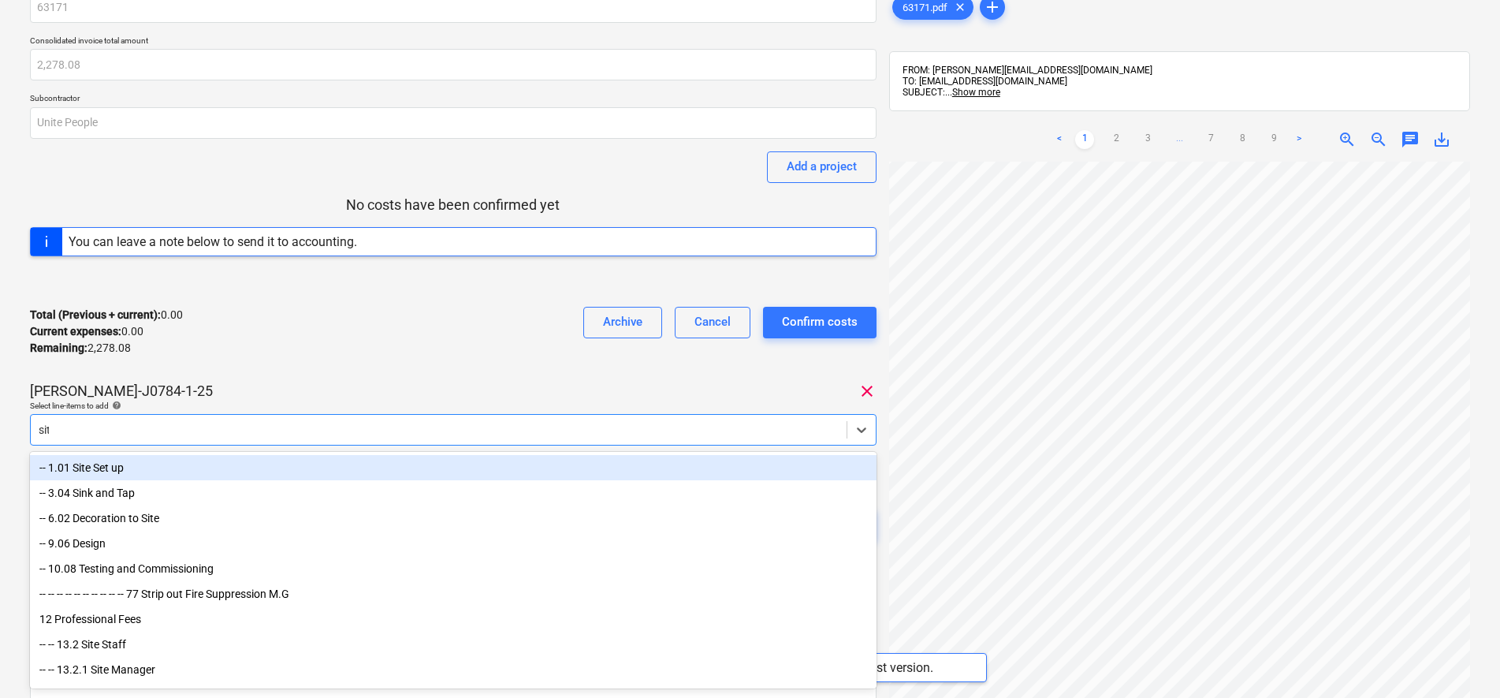
type input "site"
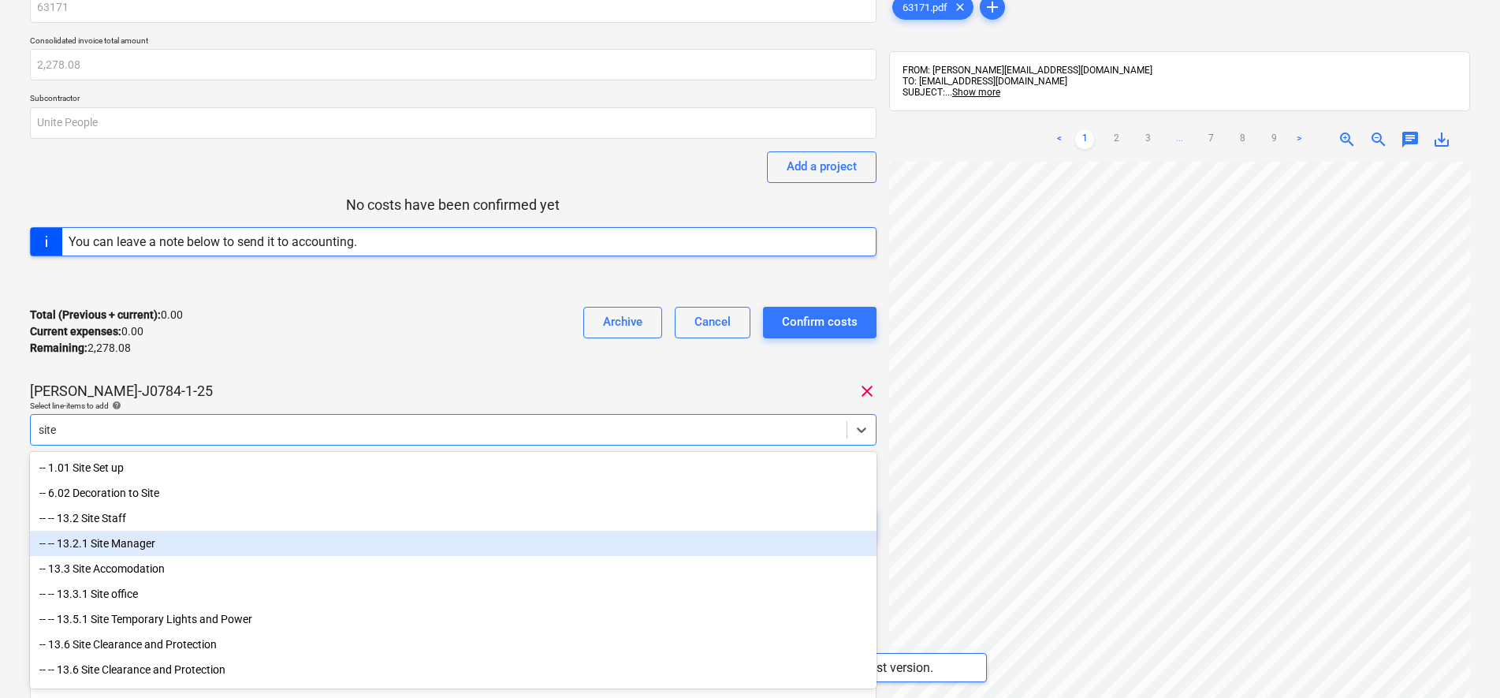
click at [158, 541] on div "-- -- 13.2.1 Site Manager" at bounding box center [453, 542] width 846 height 25
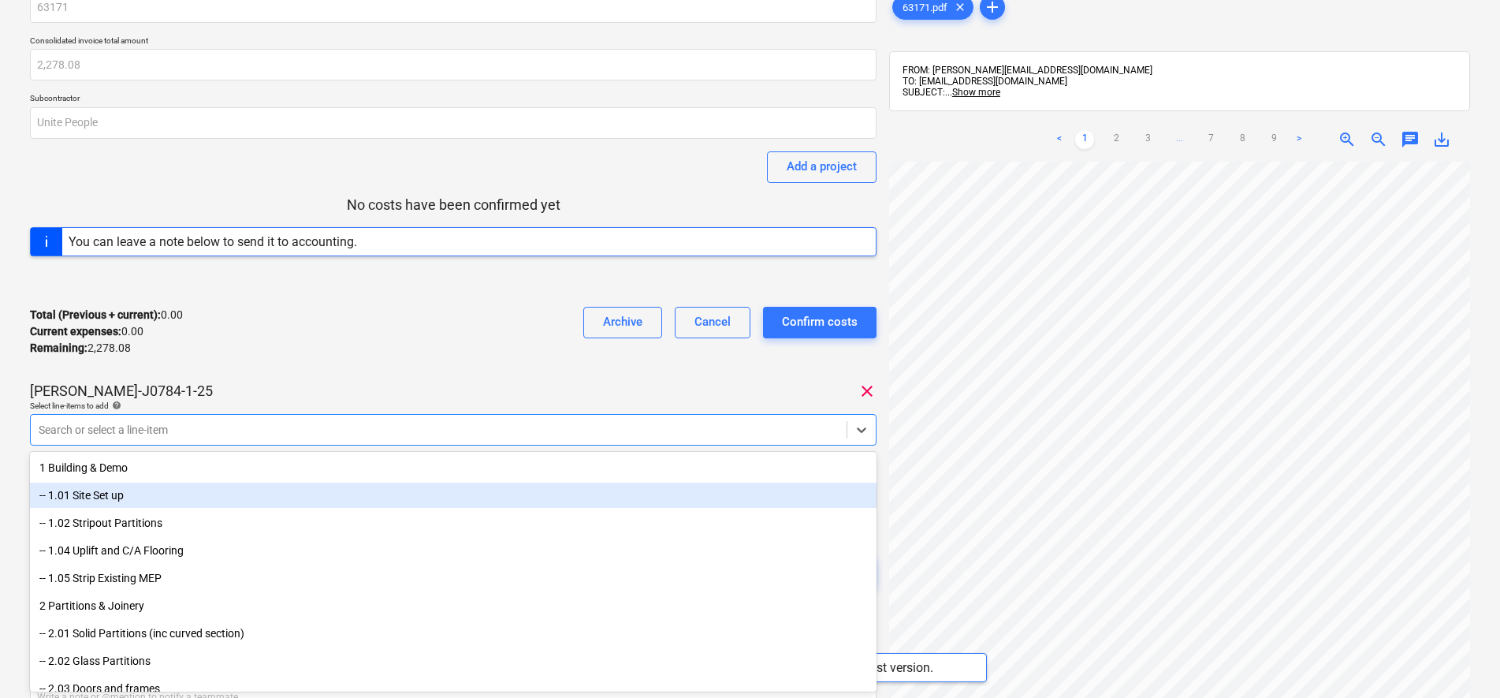
click at [234, 380] on div "63171 Consolidated invoice total amount 2,278.08 Subcontractor Unite People Add…" at bounding box center [453, 304] width 846 height 627
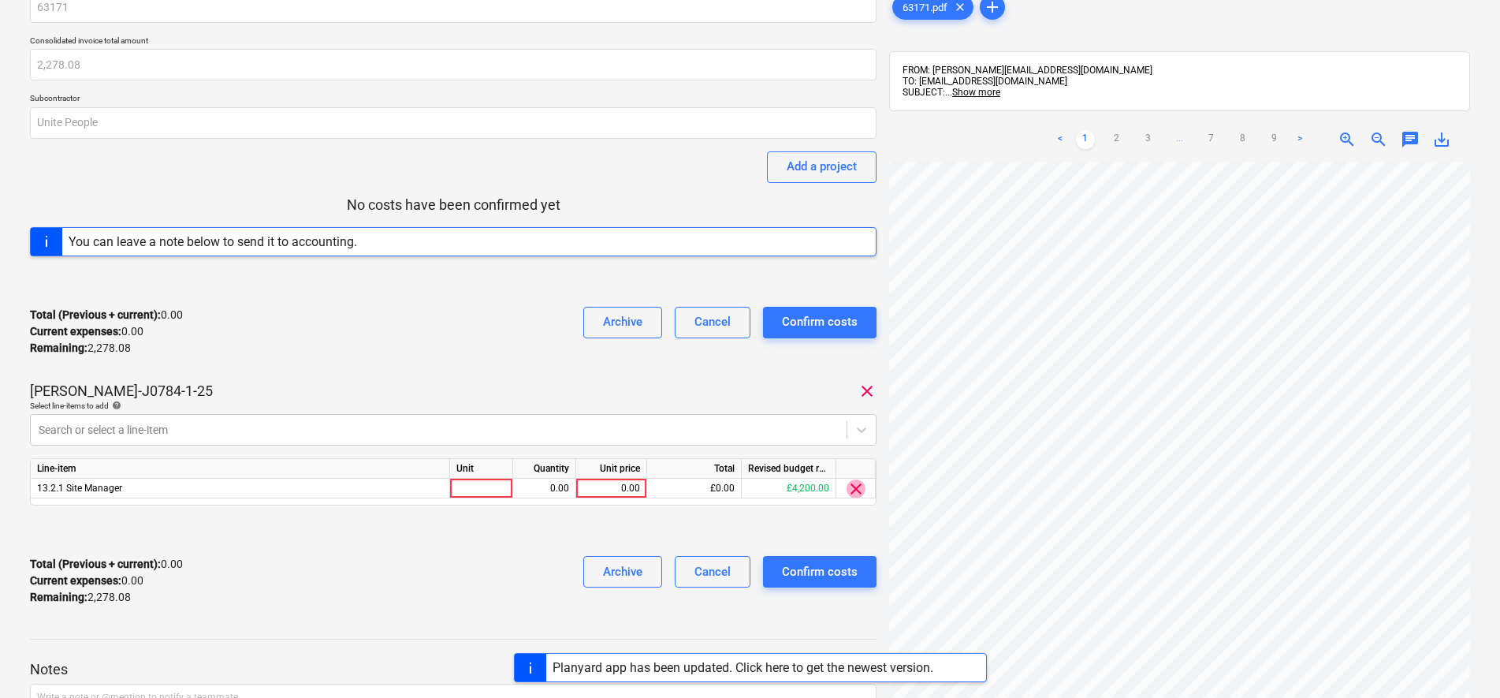
click at [851, 492] on span "clear" at bounding box center [855, 488] width 19 height 19
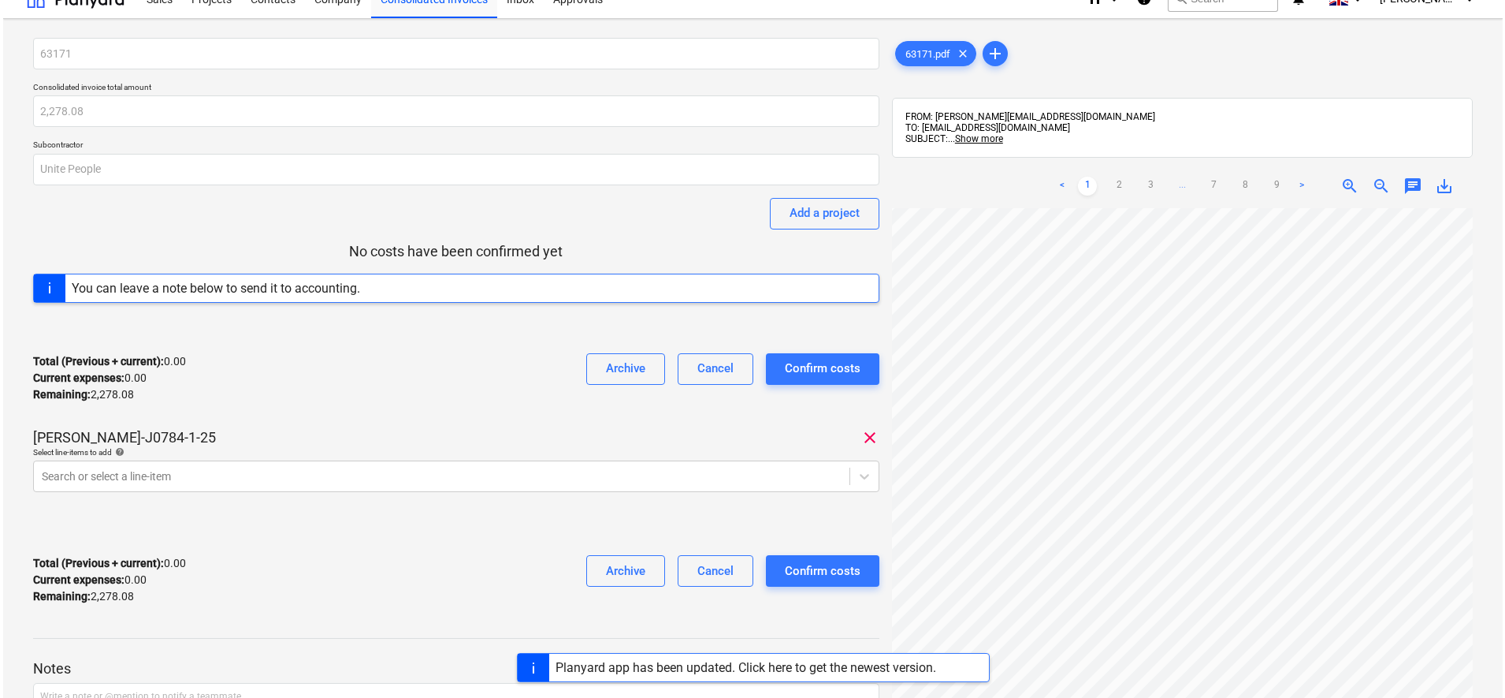
scroll to position [0, 0]
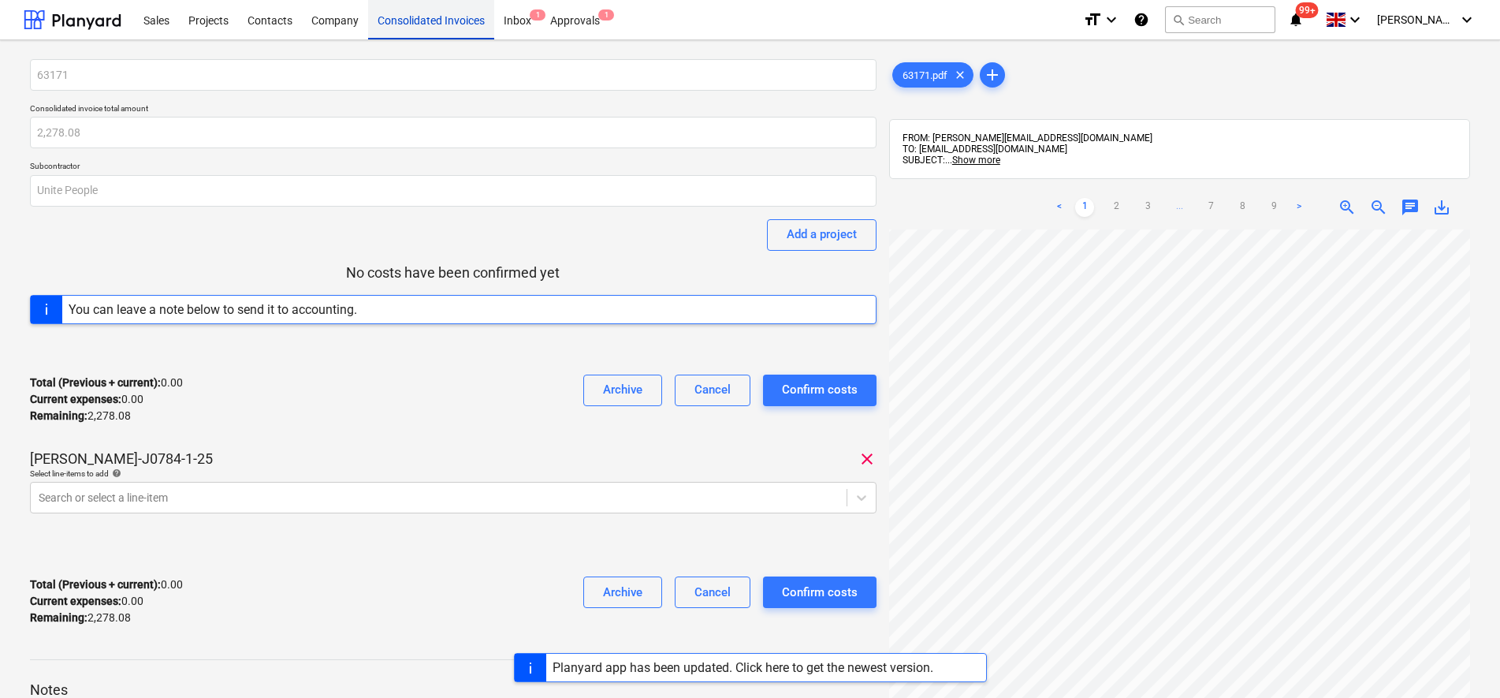
click at [472, 16] on div "Consolidated Invoices" at bounding box center [431, 19] width 126 height 40
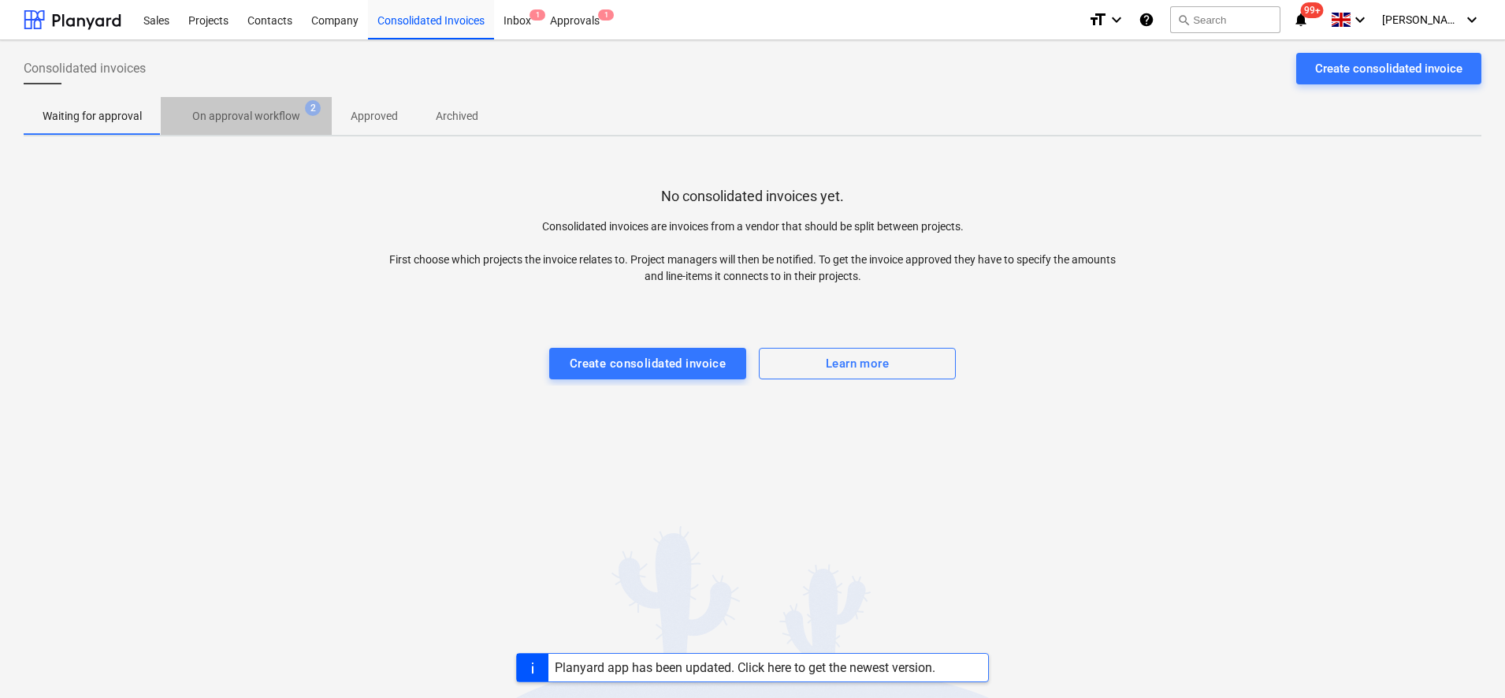
click at [270, 125] on p "On approval workflow" at bounding box center [246, 116] width 108 height 17
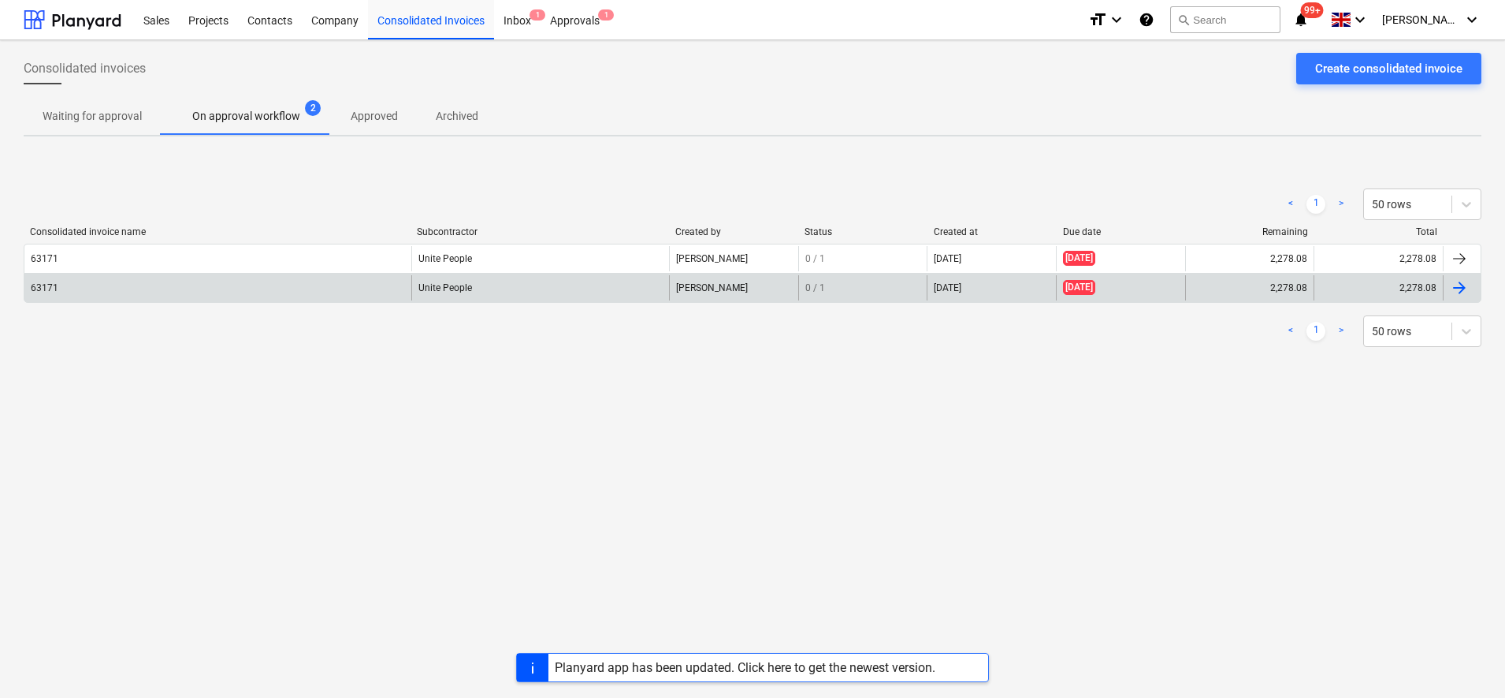
click at [86, 284] on div "63171" at bounding box center [217, 287] width 387 height 25
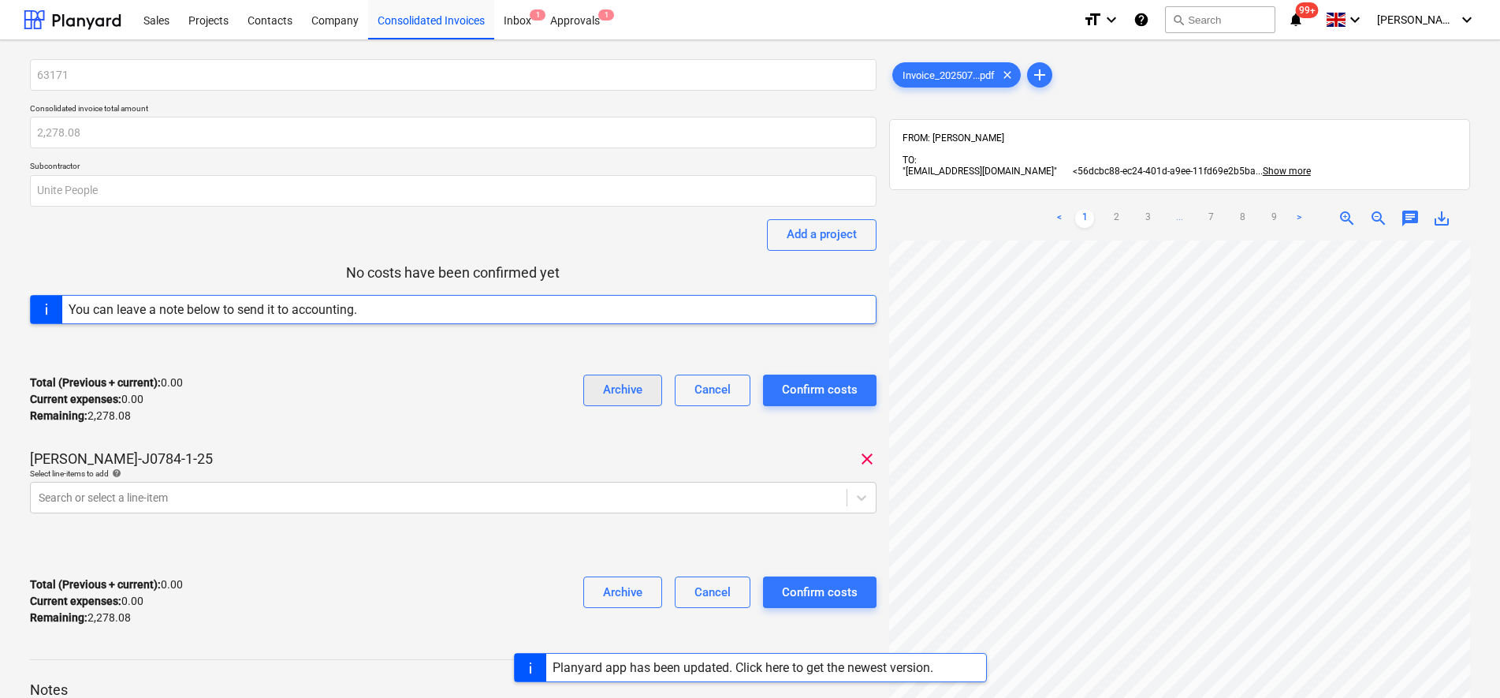
click at [628, 390] on div "Archive" at bounding box center [622, 389] width 39 height 20
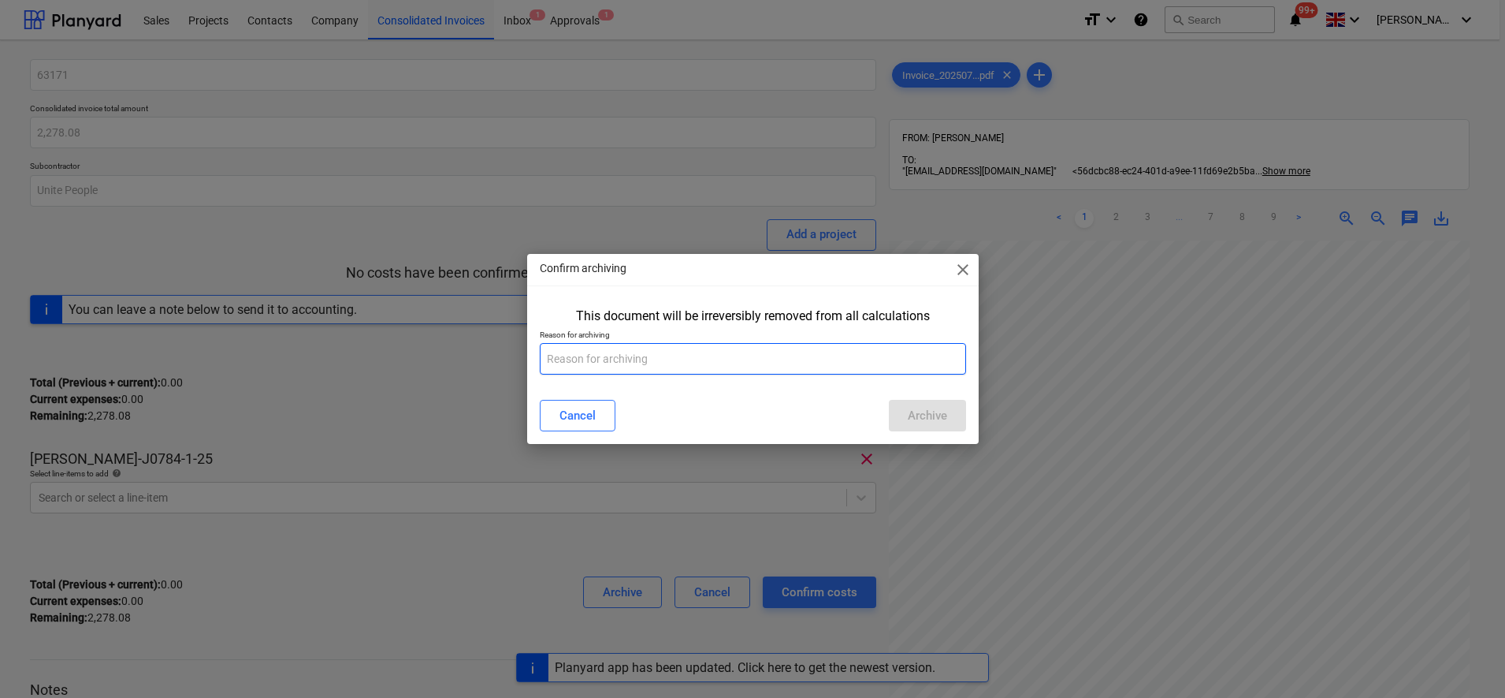
click at [599, 369] on input "text" at bounding box center [753, 359] width 426 height 32
type input "incorrect"
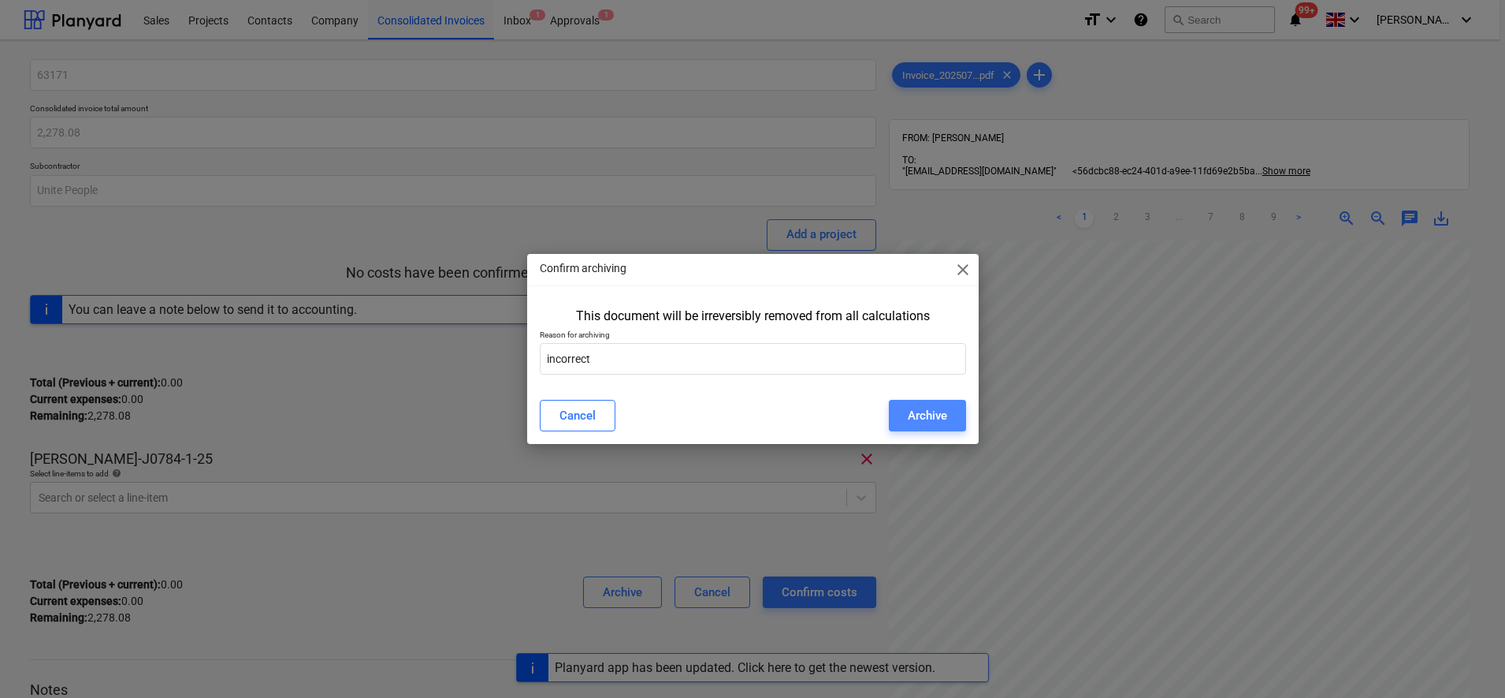
click at [945, 414] on div "Archive" at bounding box center [927, 415] width 39 height 20
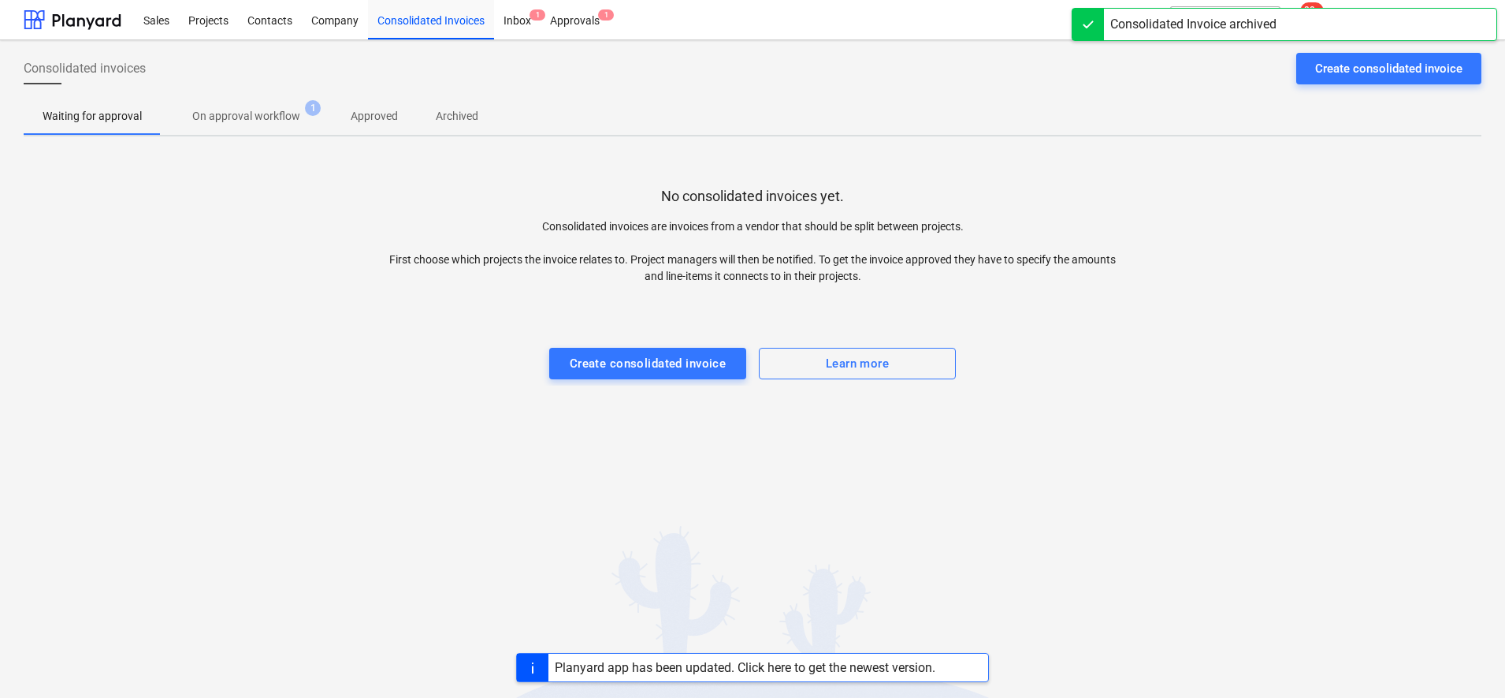
click at [287, 117] on p "On approval workflow" at bounding box center [246, 116] width 108 height 17
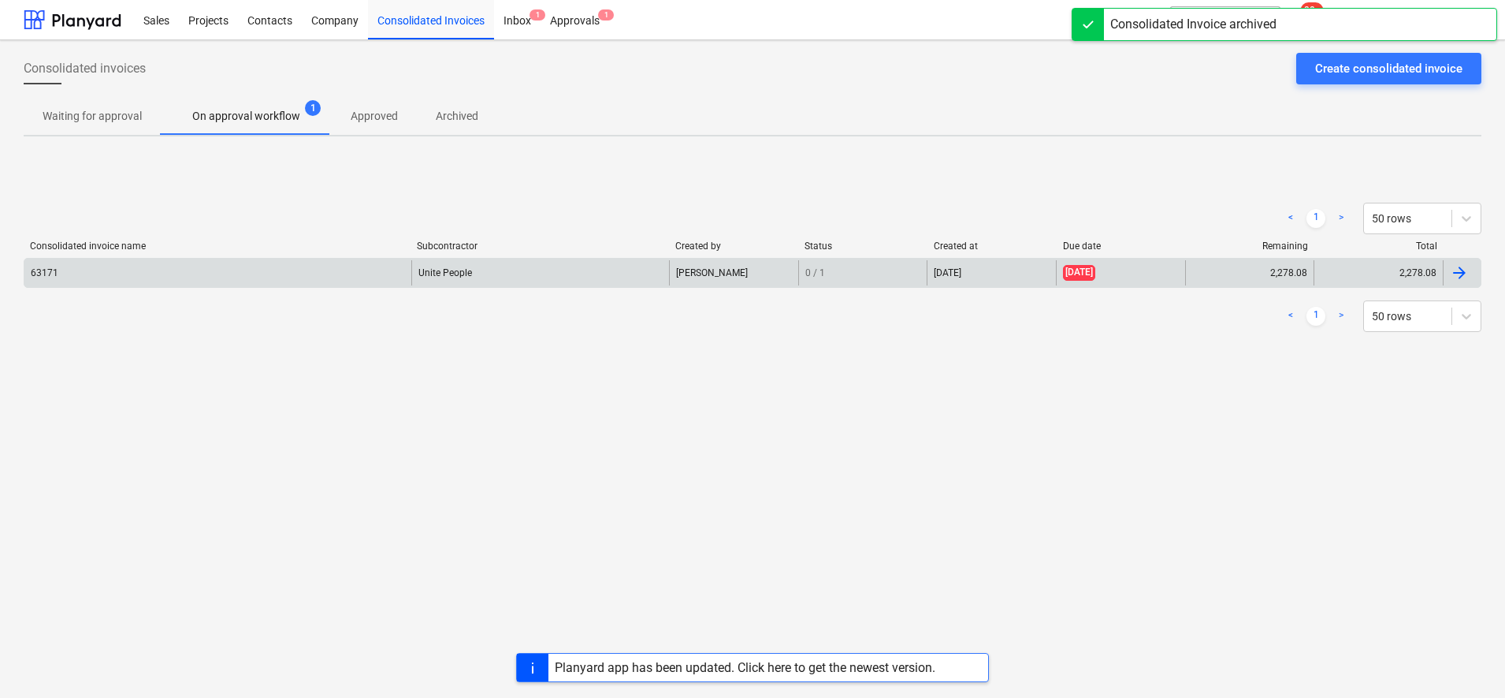
click at [359, 267] on div "63171" at bounding box center [217, 272] width 387 height 25
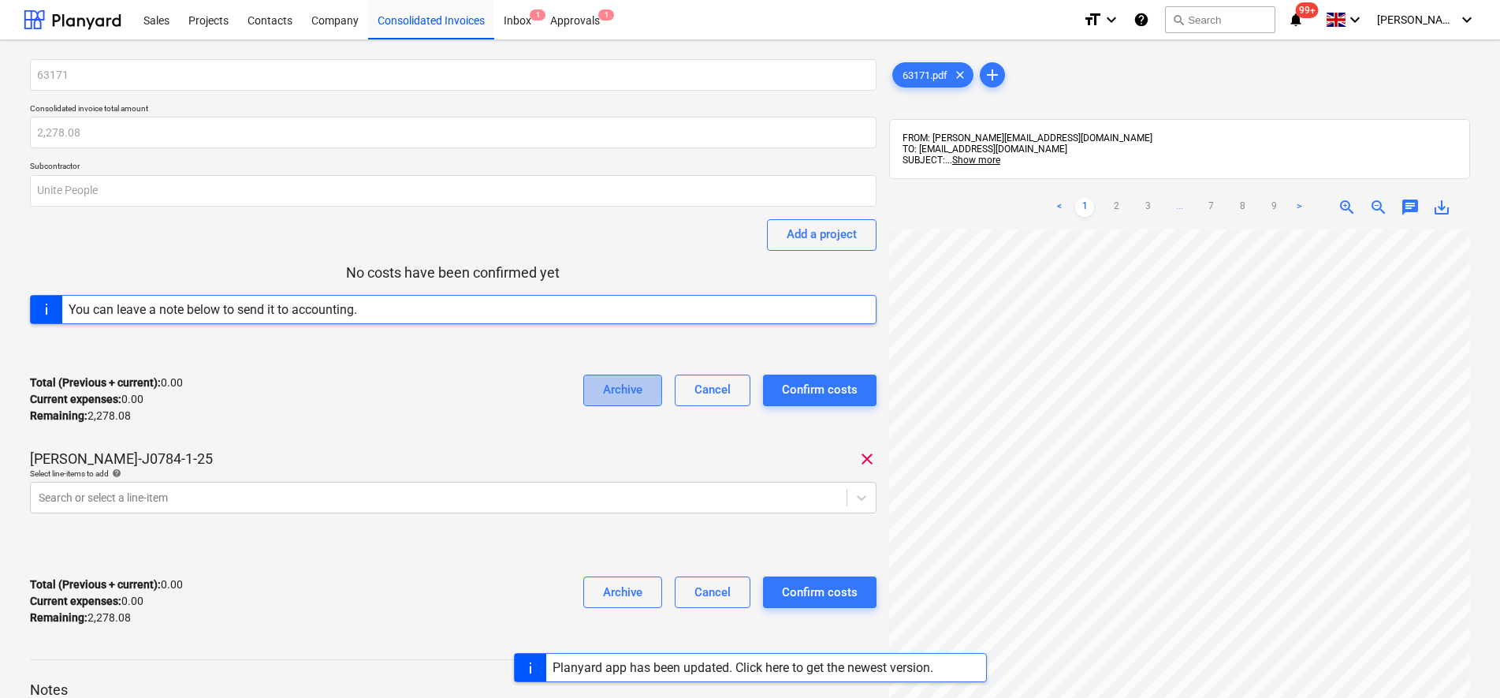
click at [619, 389] on div "Archive" at bounding box center [622, 389] width 39 height 20
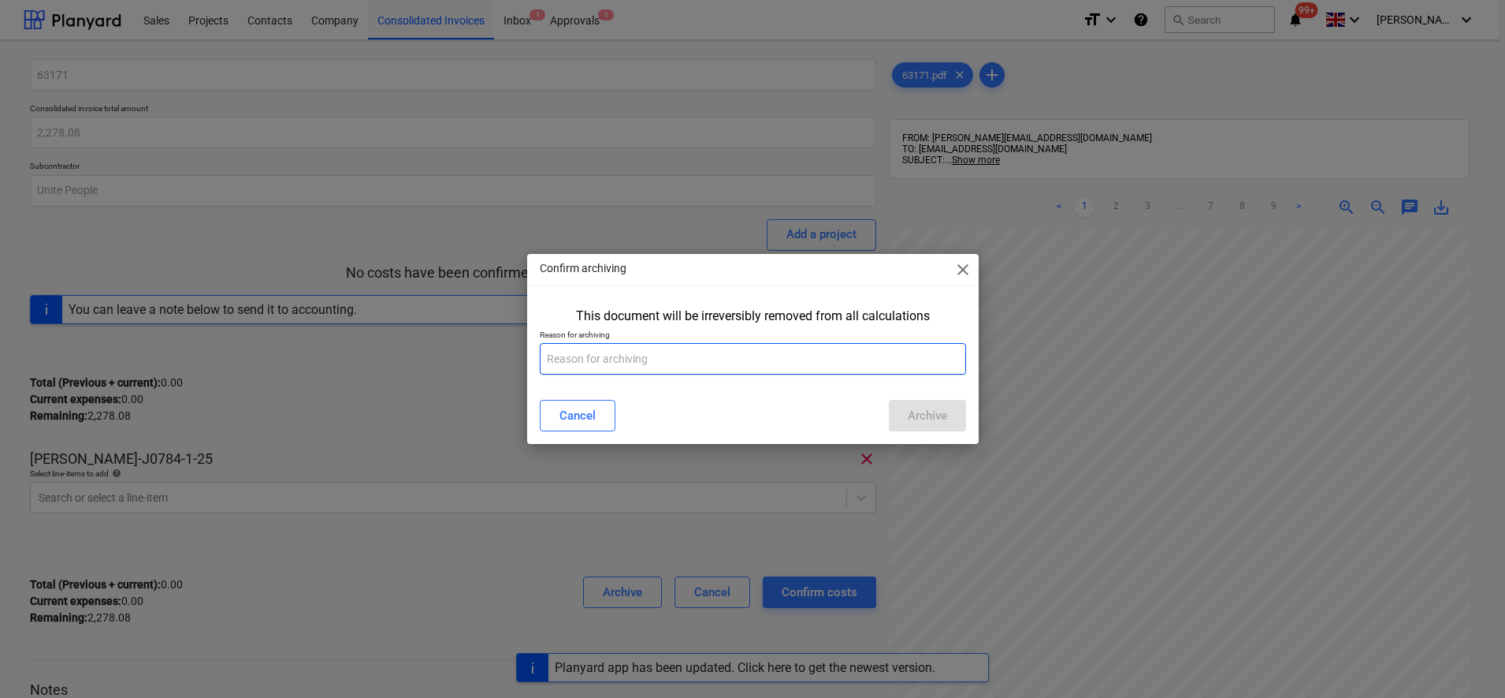
click at [655, 347] on input "text" at bounding box center [753, 359] width 426 height 32
type input "incorrect"
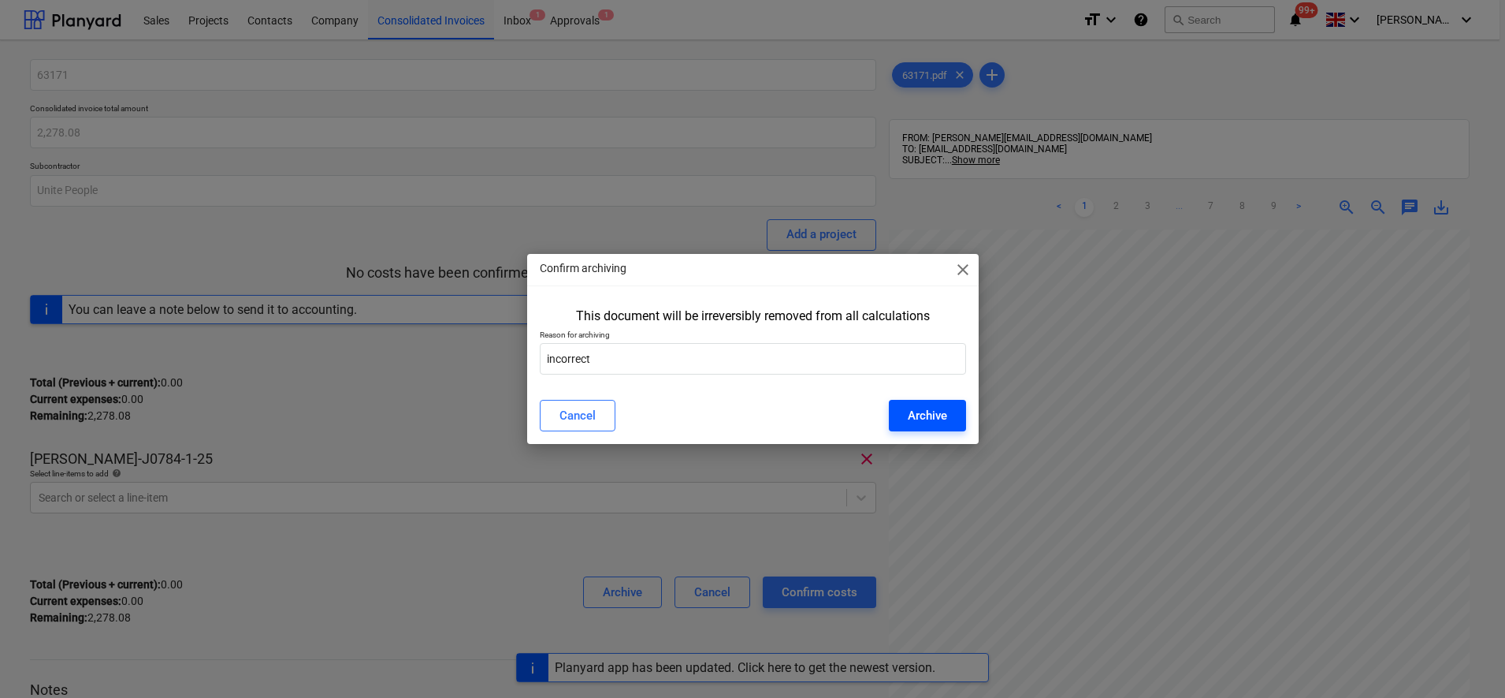
click at [934, 415] on div "Archive" at bounding box center [927, 415] width 39 height 20
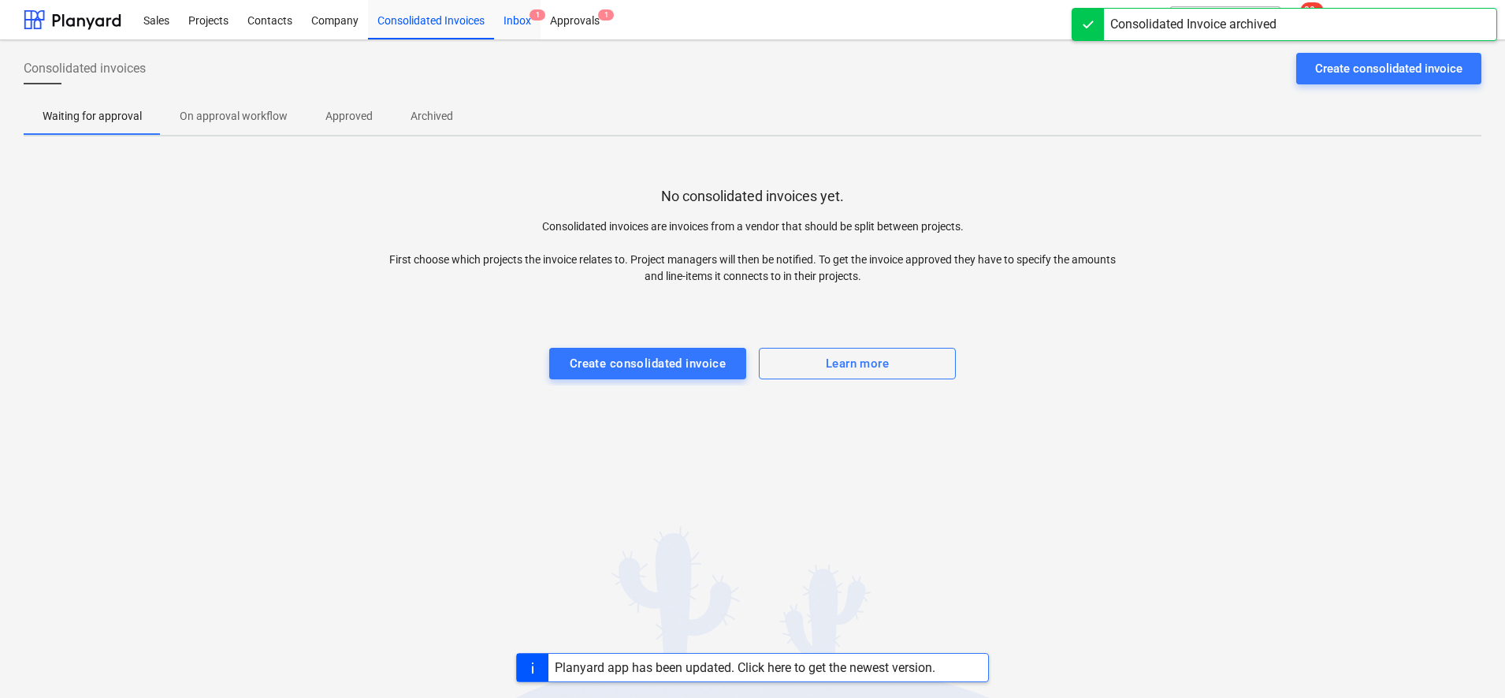
click at [512, 26] on div "Inbox 1" at bounding box center [517, 19] width 47 height 40
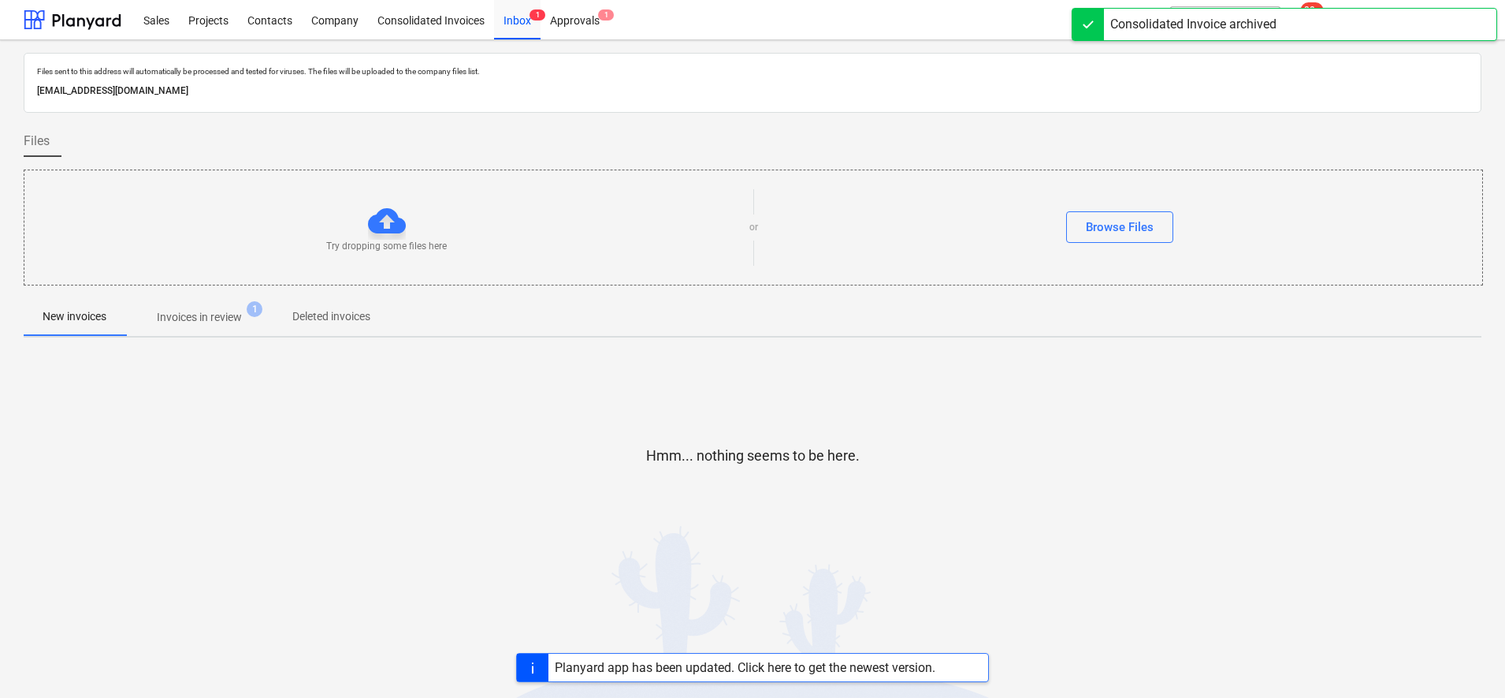
click at [221, 308] on span "Invoices in review 1" at bounding box center [199, 317] width 148 height 28
